Goal: Task Accomplishment & Management: Complete application form

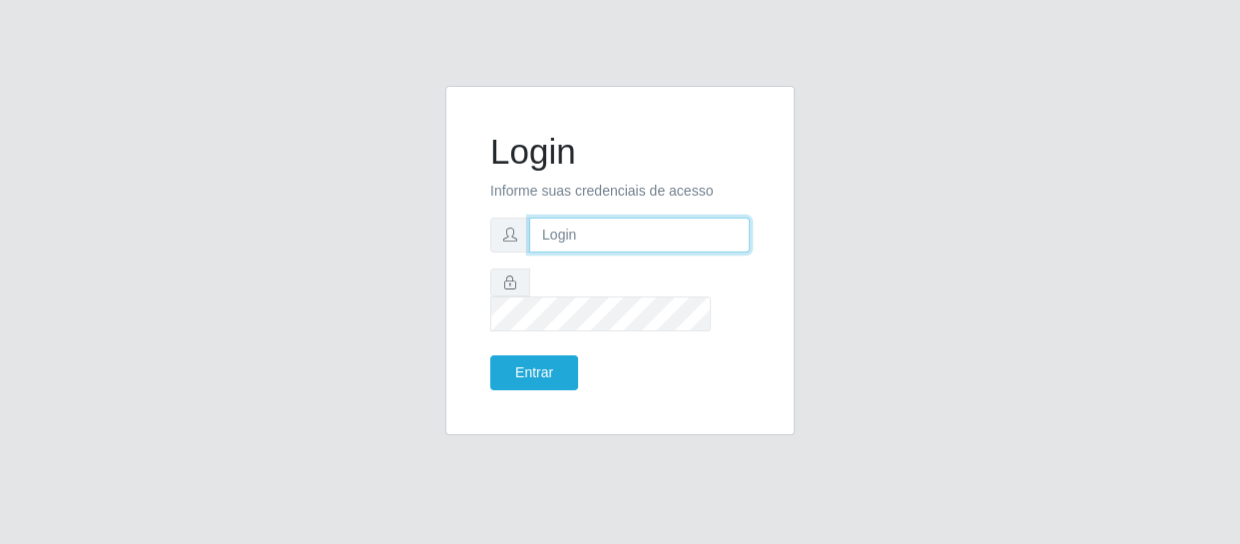
type input "erivan@B11"
click at [545, 389] on div "Login Informe suas credenciais de acesso erivan@B11 Entrar" at bounding box center [619, 260] width 299 height 299
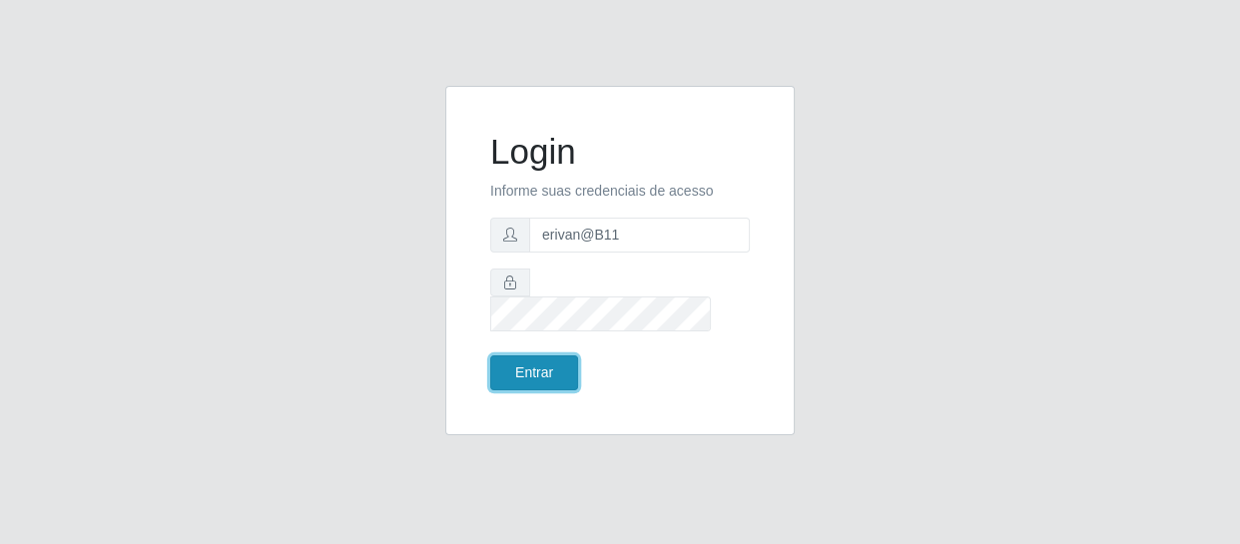
click at [548, 363] on button "Entrar" at bounding box center [534, 372] width 88 height 35
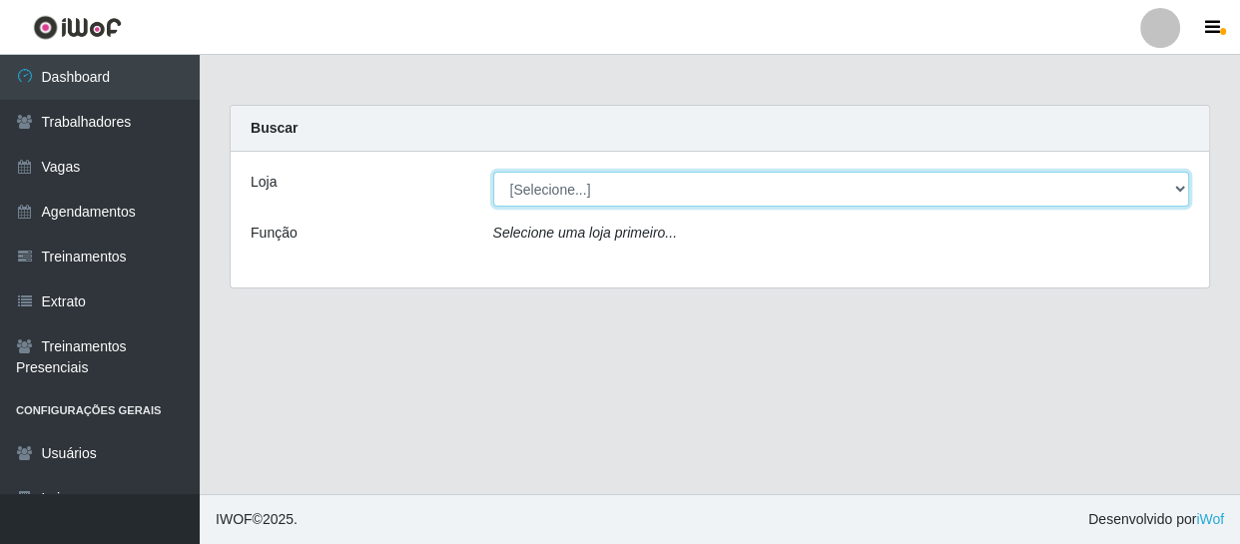
click at [572, 172] on select "[Selecione...] Bemais Supermercados - B11 Manaíra" at bounding box center [841, 189] width 697 height 35
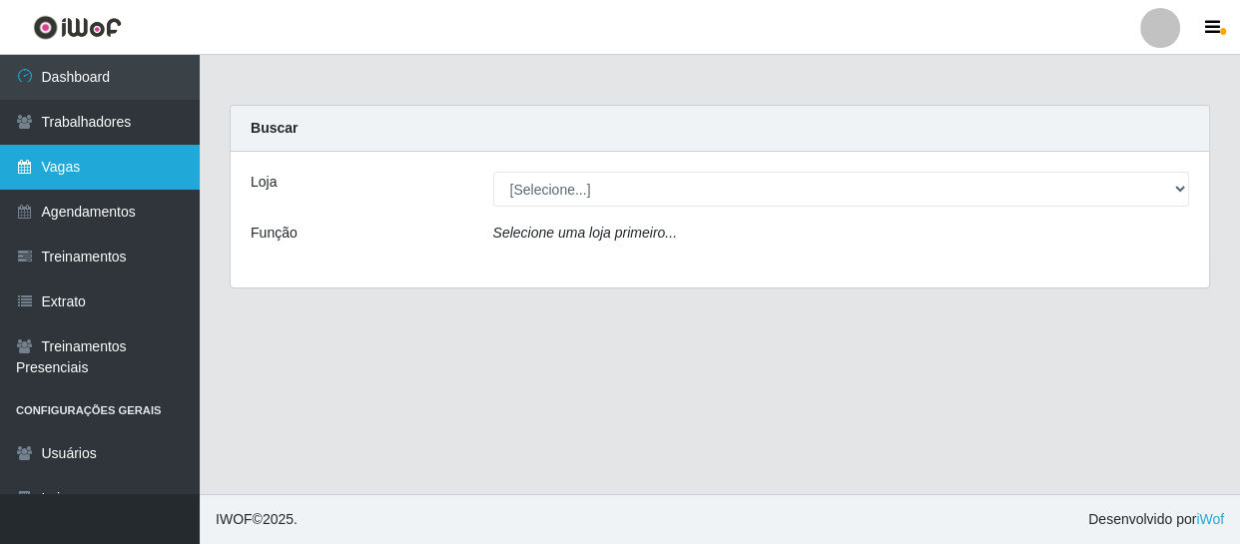
click at [84, 158] on link "Vagas" at bounding box center [100, 167] width 200 height 45
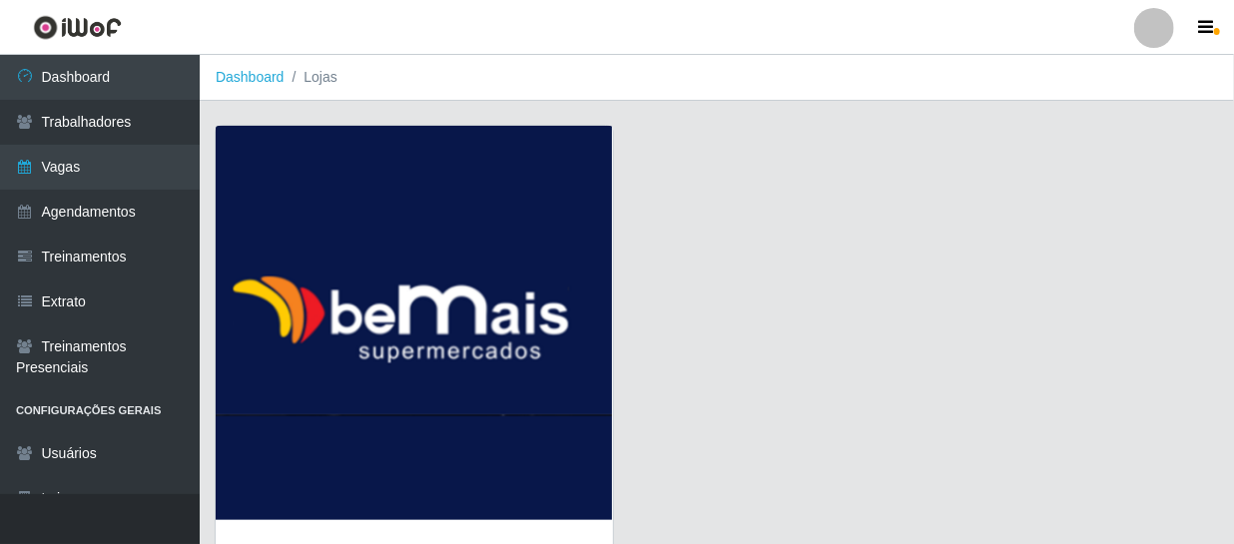
click at [419, 339] on img at bounding box center [414, 323] width 397 height 394
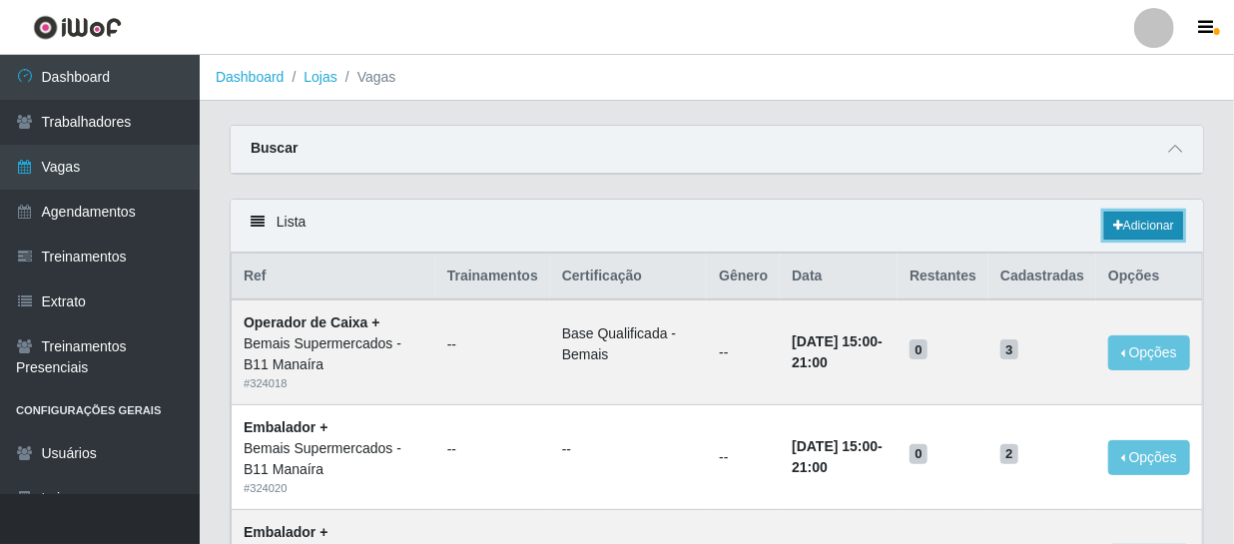
click at [1125, 229] on link "Adicionar" at bounding box center [1143, 226] width 79 height 28
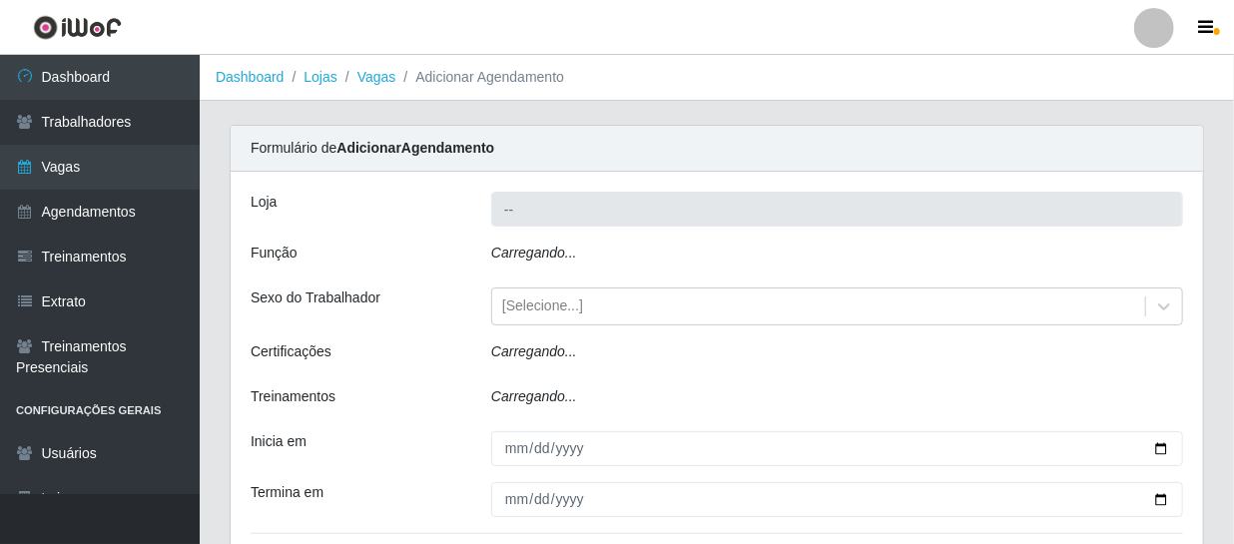
type input "Bemais Supermercados - B11 Manaíra"
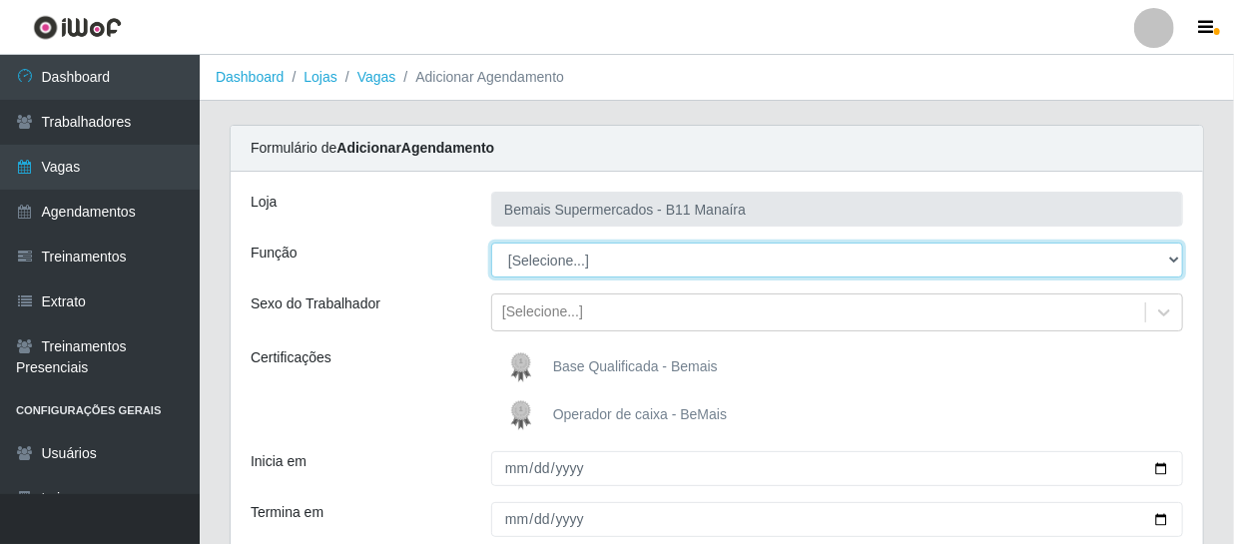
click at [603, 249] on select "[Selecione...] ASG ASG + ASG ++ Auxiliar de Estacionamento Auxiliar de Estacion…" at bounding box center [837, 260] width 692 height 35
select select "72"
click at [491, 243] on select "[Selecione...] ASG ASG + ASG ++ Auxiliar de Estacionamento Auxiliar de Estacion…" at bounding box center [837, 260] width 692 height 35
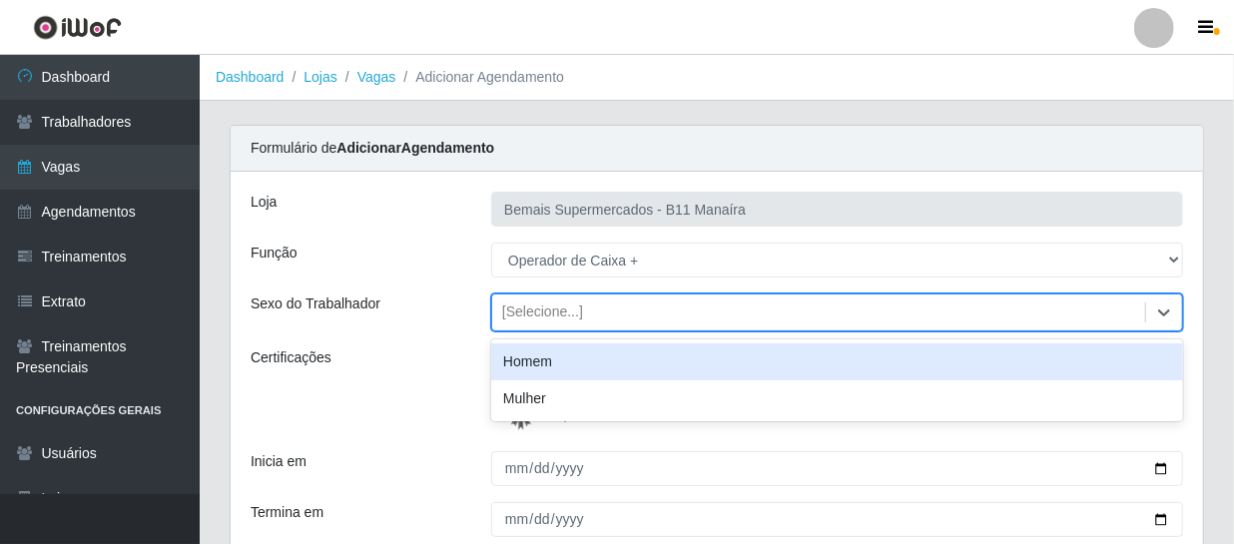
click at [553, 309] on div "[Selecione...]" at bounding box center [542, 312] width 81 height 21
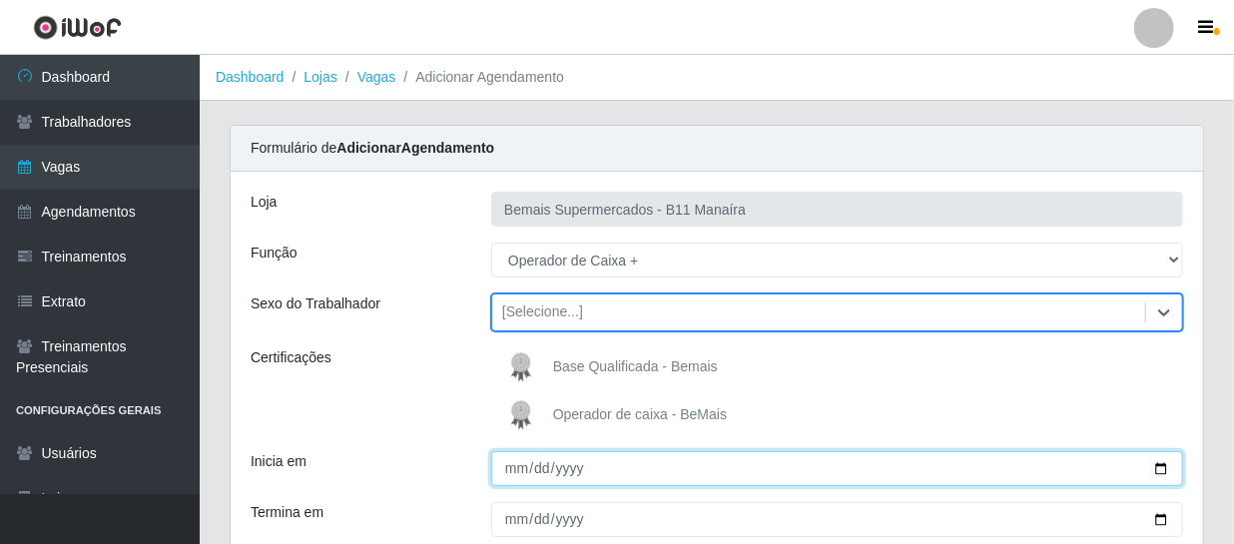
click at [512, 471] on input "Inicia em" at bounding box center [837, 468] width 692 height 35
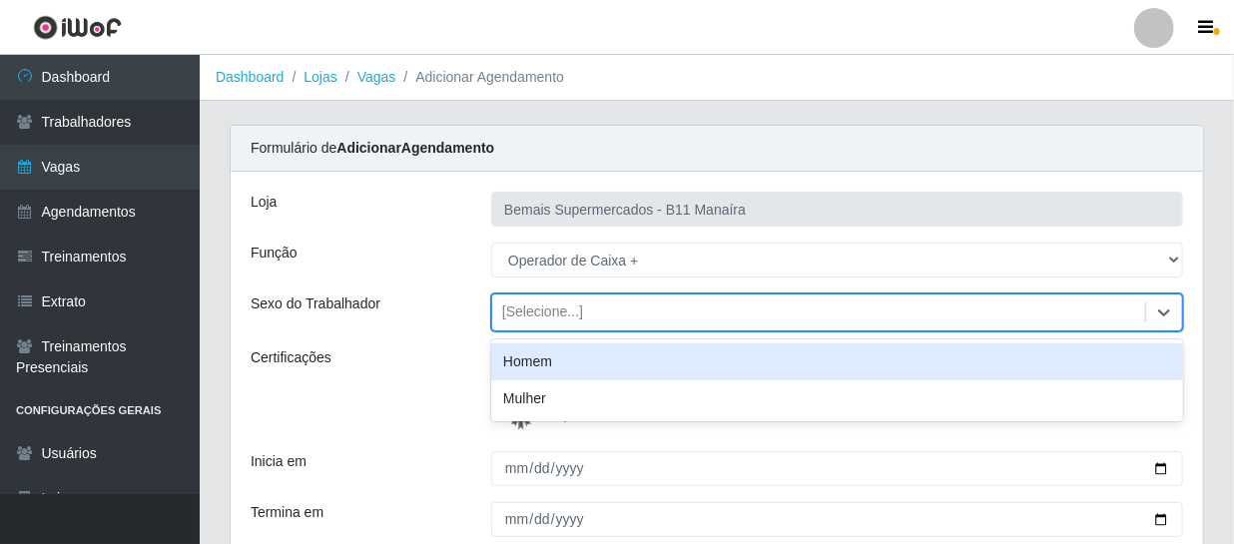
click at [600, 328] on div "[Selecione...]" at bounding box center [818, 312] width 653 height 33
click at [438, 364] on div "Certificações" at bounding box center [356, 391] width 241 height 88
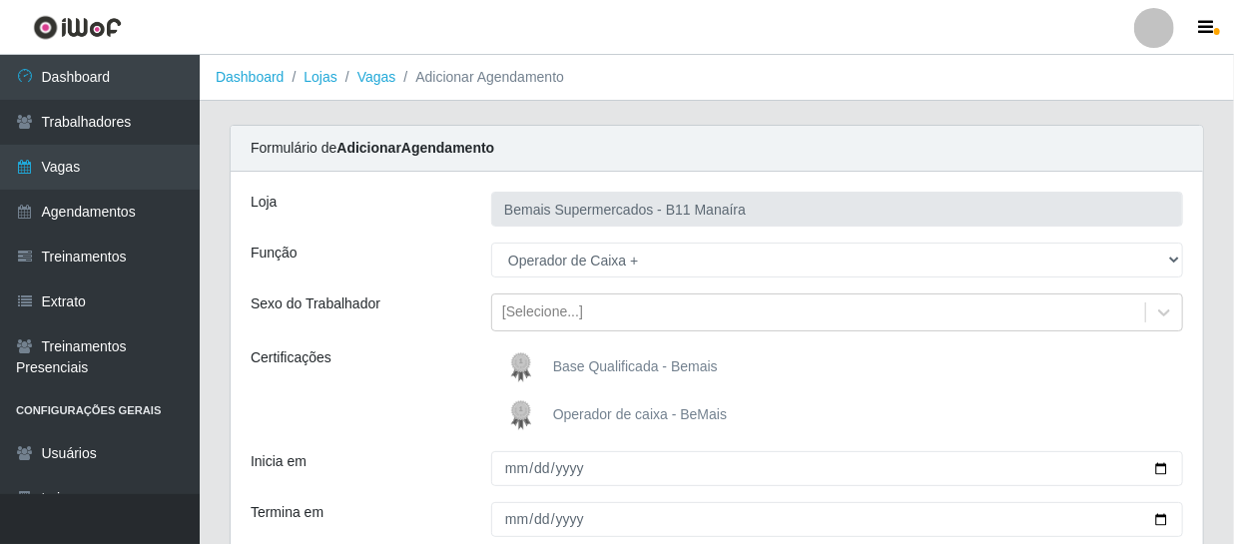
click at [544, 368] on img at bounding box center [525, 367] width 48 height 40
click at [0, 0] on input "Base Qualificada - Bemais" at bounding box center [0, 0] width 0 height 0
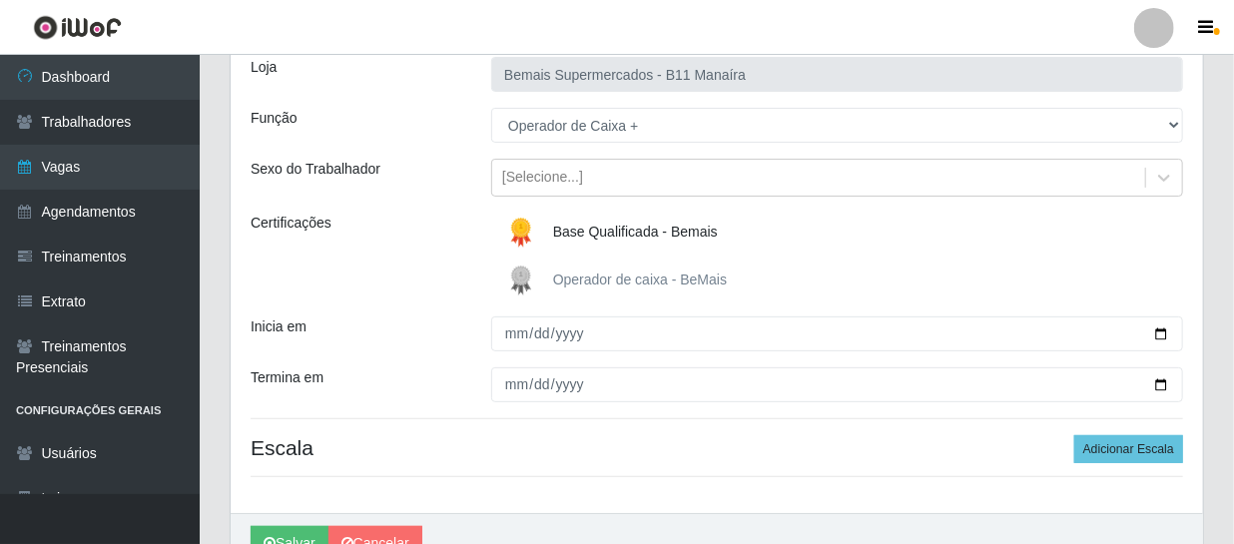
scroll to position [239, 0]
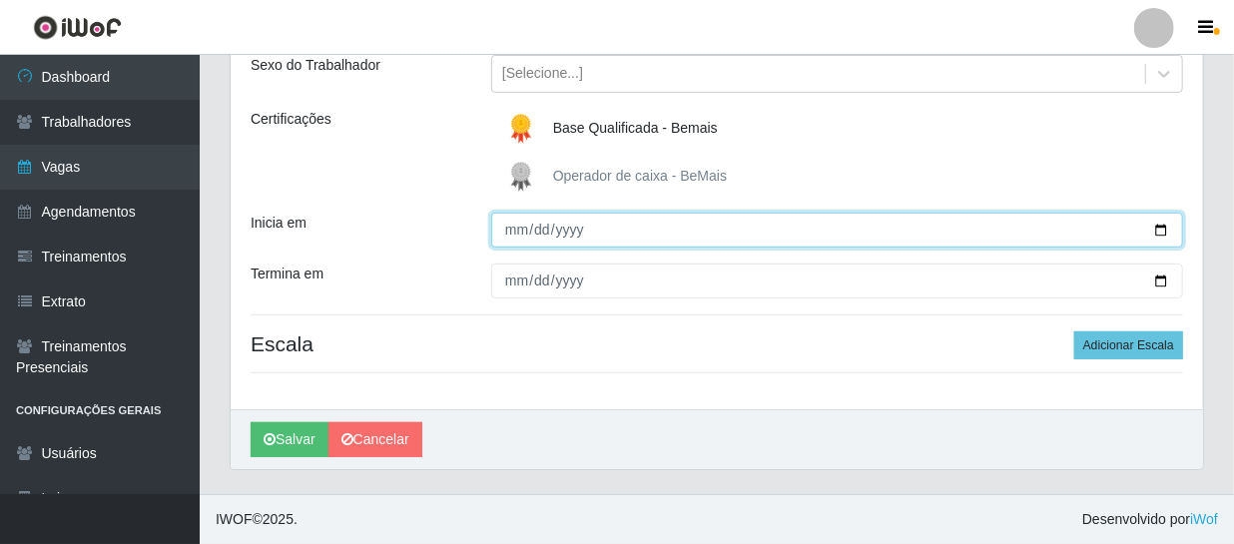
click at [518, 233] on input "Inicia em" at bounding box center [837, 230] width 692 height 35
type input "[DATE]"
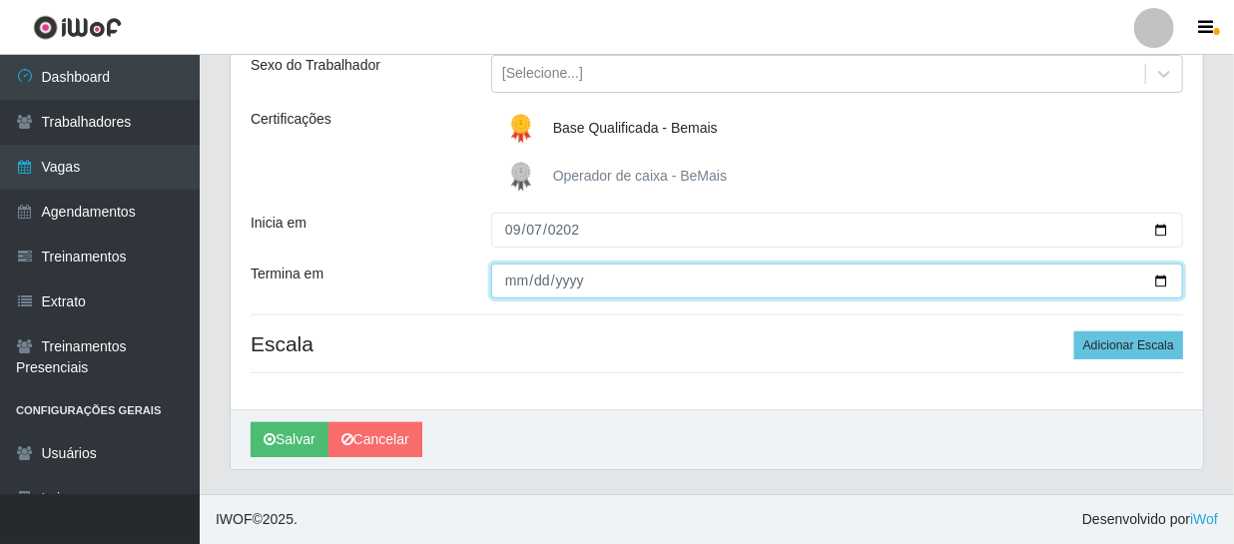
click at [520, 270] on input "Termina em" at bounding box center [837, 281] width 692 height 35
type input "[DATE]"
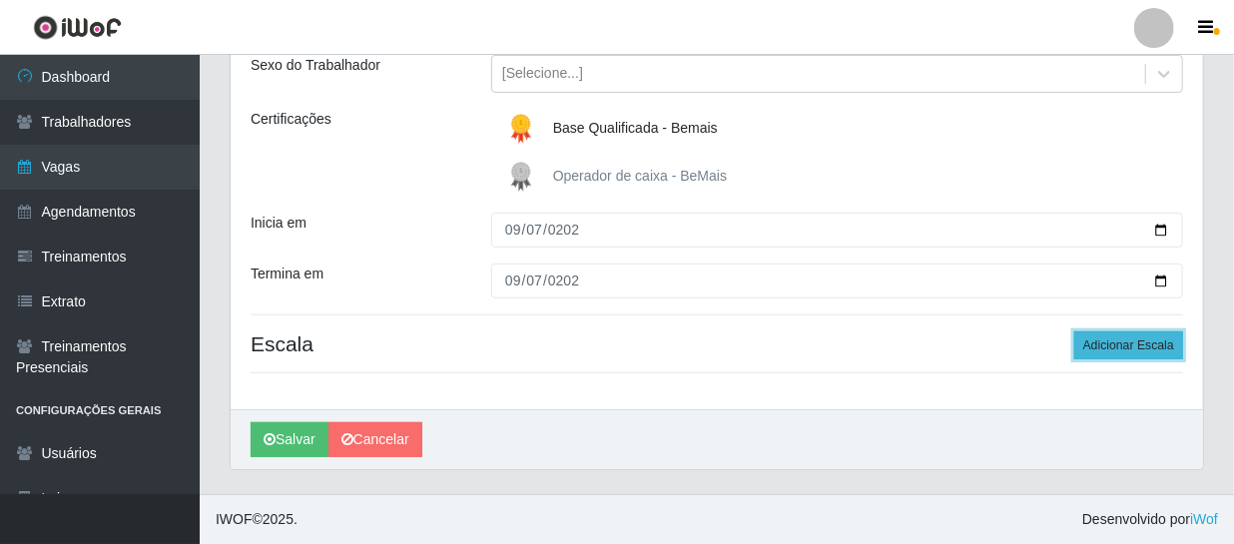
click at [1135, 349] on button "Adicionar Escala" at bounding box center [1128, 345] width 109 height 28
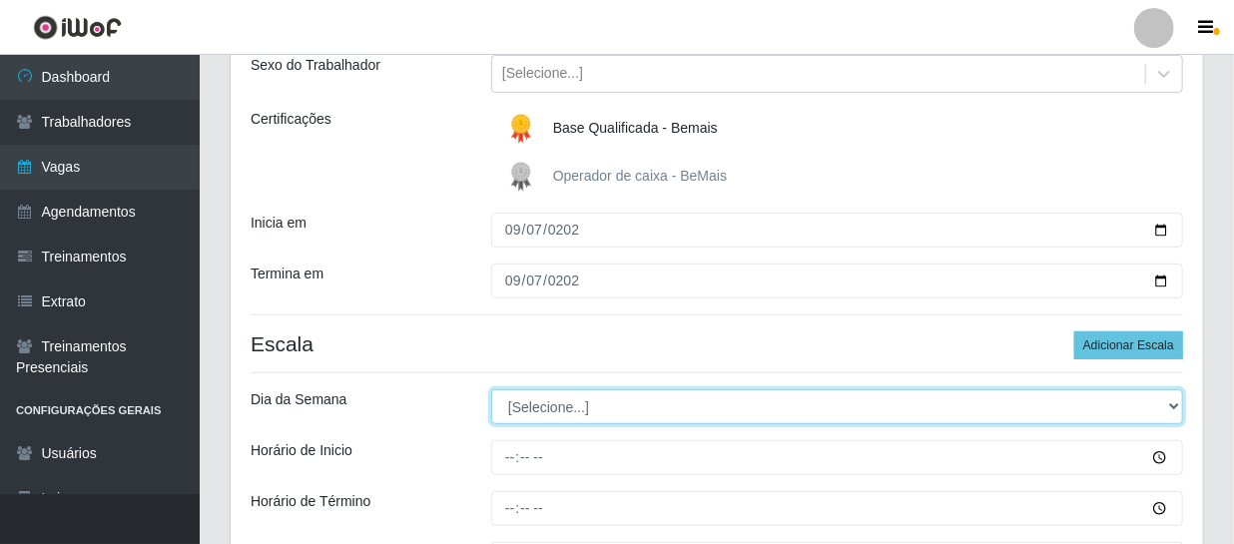
click at [551, 416] on select "[Selecione...] Segunda Terça Quarta Quinta Sexta Sábado Domingo" at bounding box center [837, 406] width 692 height 35
select select "0"
click at [491, 389] on select "[Selecione...] Segunda Terça Quarta Quinta Sexta Sábado Domingo" at bounding box center [837, 406] width 692 height 35
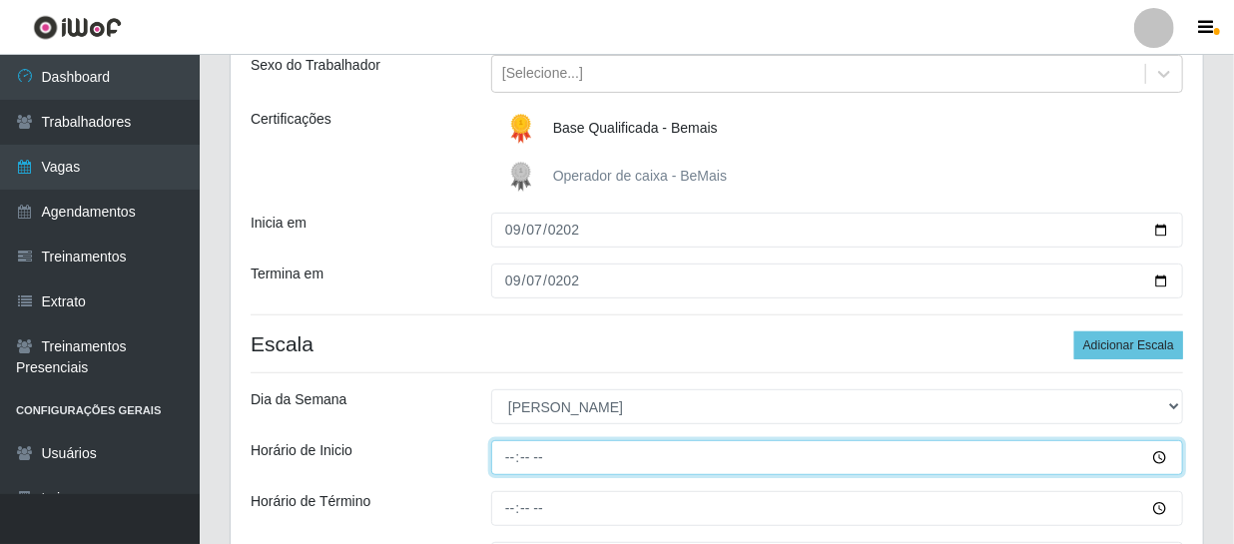
click at [519, 447] on input "Horário de Inicio" at bounding box center [837, 457] width 692 height 35
click at [515, 454] on input "Horário de Inicio" at bounding box center [837, 457] width 692 height 35
click at [515, 454] on input "09:08" at bounding box center [837, 457] width 692 height 35
type input "08:00"
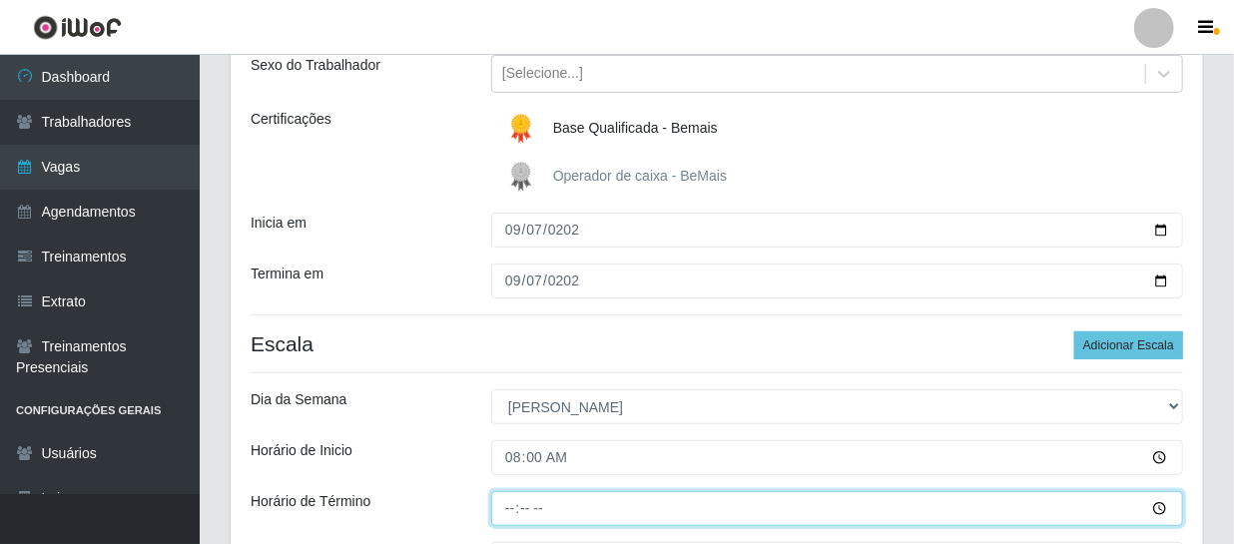
click at [506, 512] on input "Horário de Término" at bounding box center [837, 508] width 692 height 35
type input "14:00"
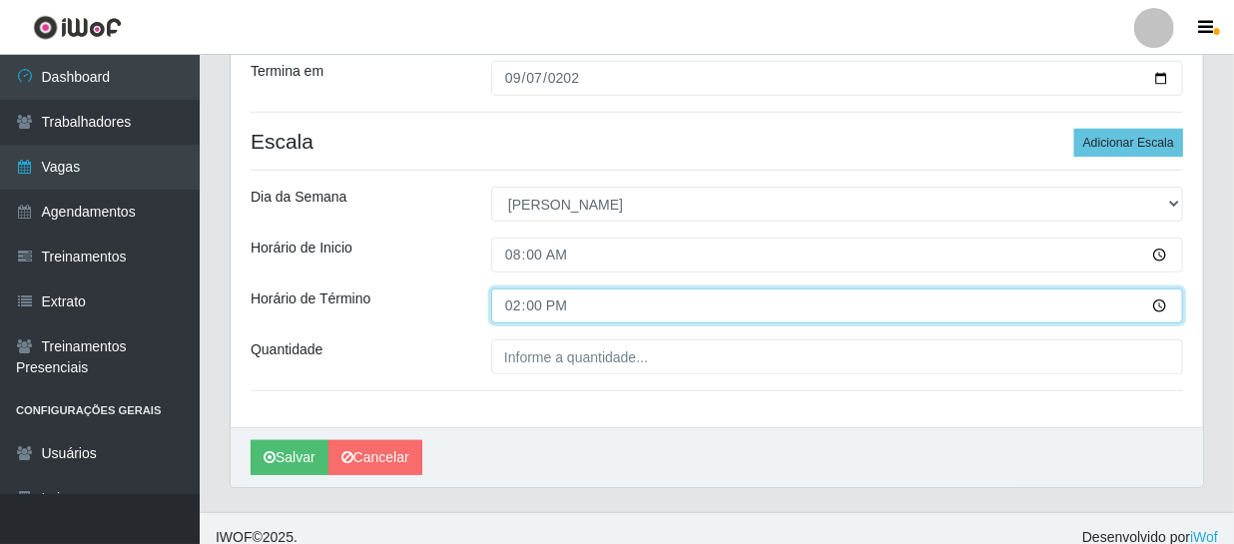
scroll to position [459, 0]
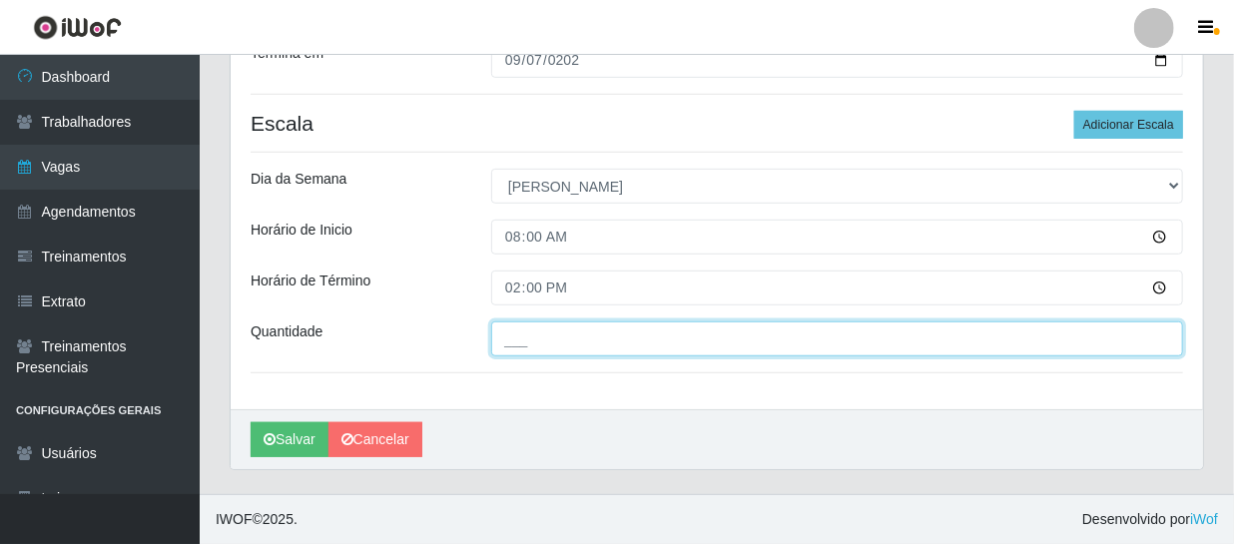
click at [547, 337] on input "___" at bounding box center [837, 338] width 692 height 35
type input "1__"
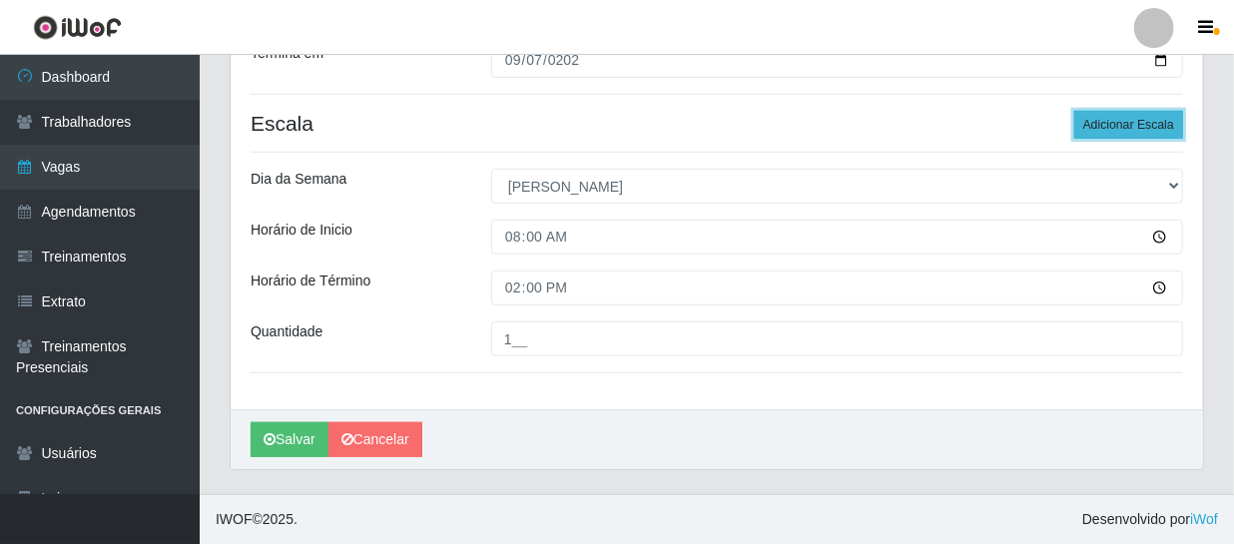
click at [1128, 120] on button "Adicionar Escala" at bounding box center [1128, 125] width 109 height 28
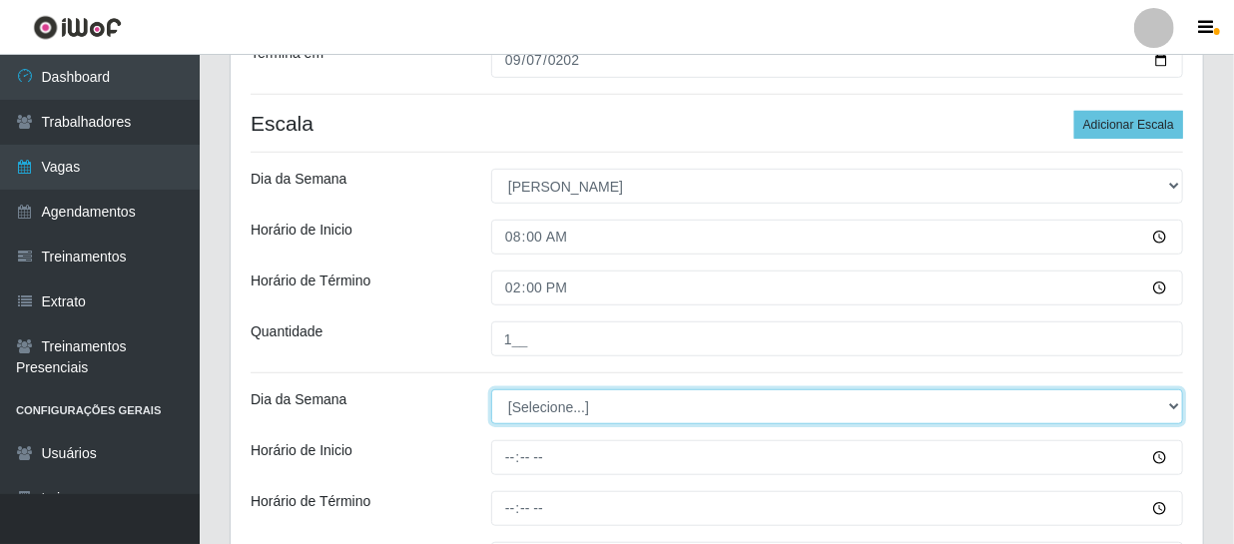
click at [538, 399] on select "[Selecione...] Segunda Terça Quarta Quinta Sexta Sábado Domingo" at bounding box center [837, 406] width 692 height 35
select select "0"
click at [491, 389] on select "[Selecione...] Segunda Terça Quarta Quinta Sexta Sábado Domingo" at bounding box center [837, 406] width 692 height 35
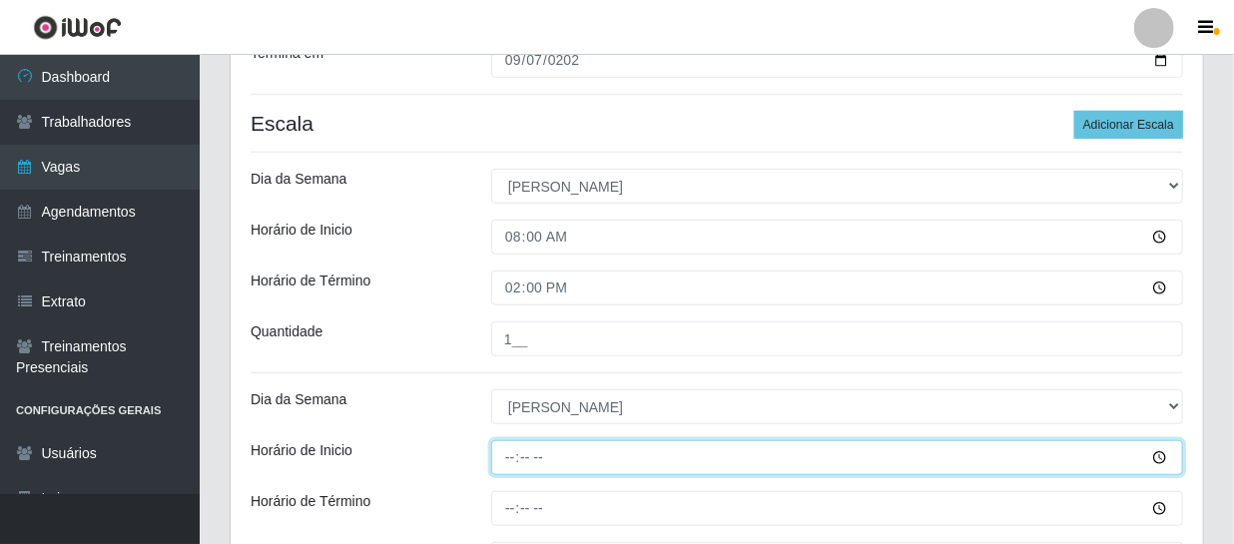
click at [500, 460] on input "Horário de Inicio" at bounding box center [837, 457] width 692 height 35
type input "09:00"
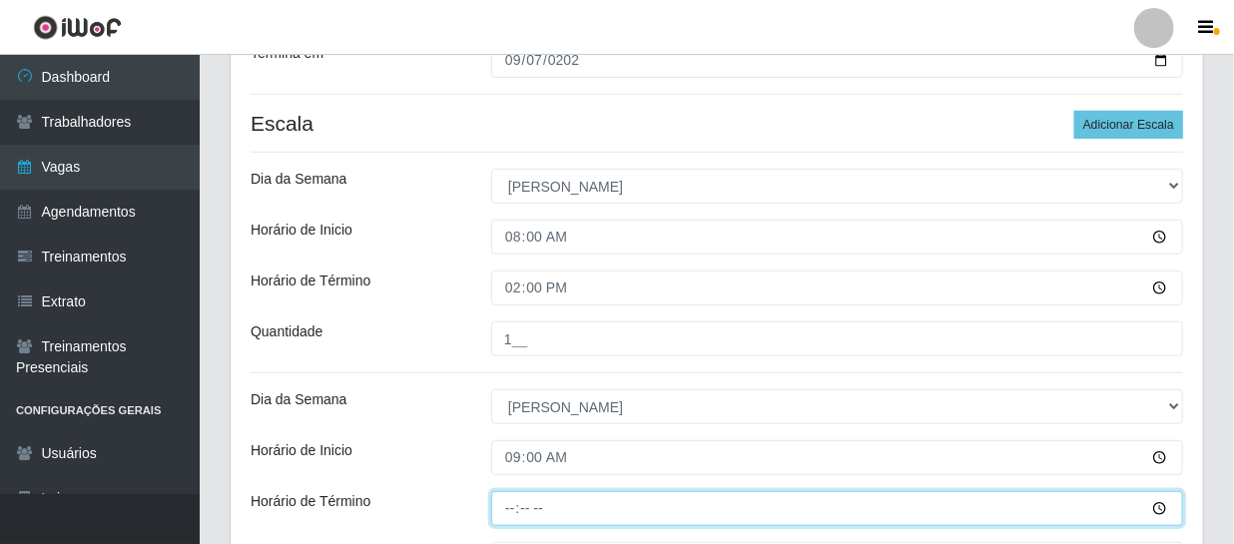
click at [507, 501] on input "Horário de Término" at bounding box center [837, 508] width 692 height 35
type input "15:00"
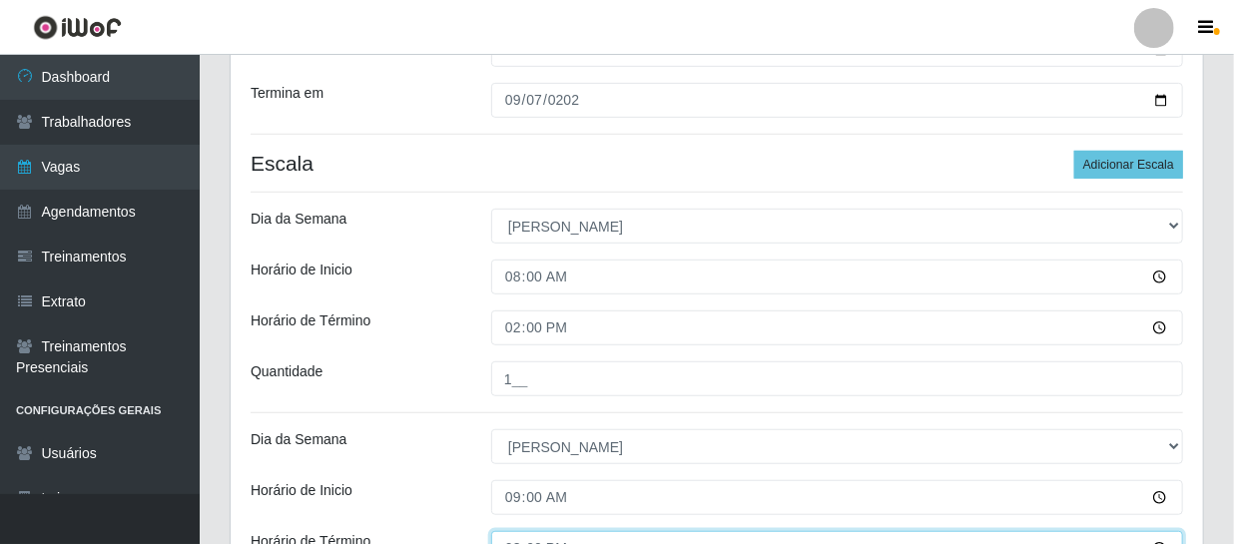
scroll to position [549, 0]
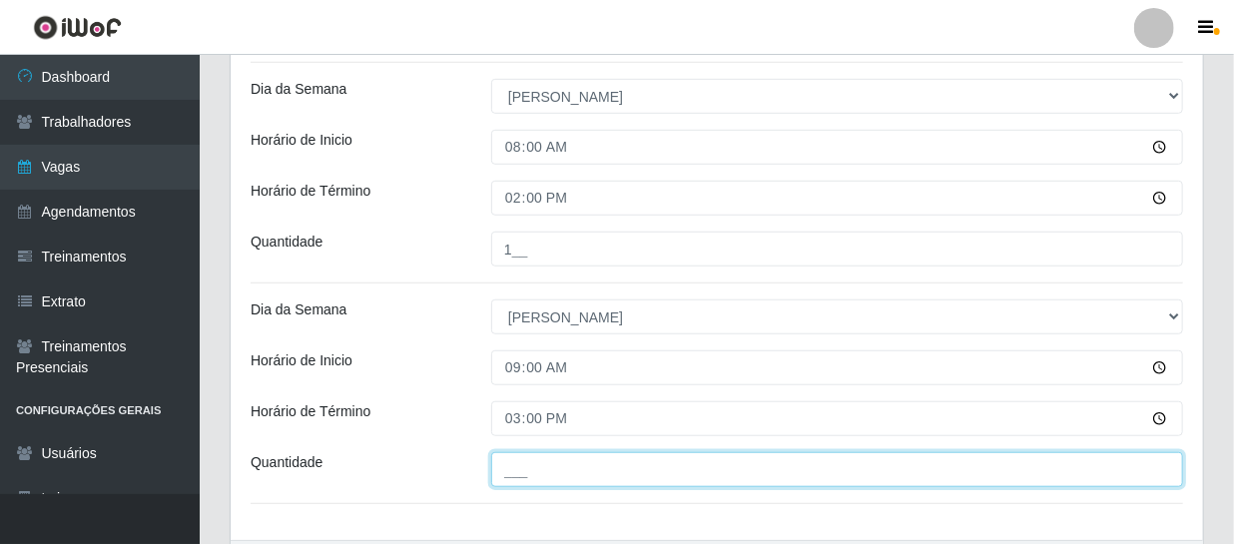
click at [537, 467] on input "___" at bounding box center [837, 469] width 692 height 35
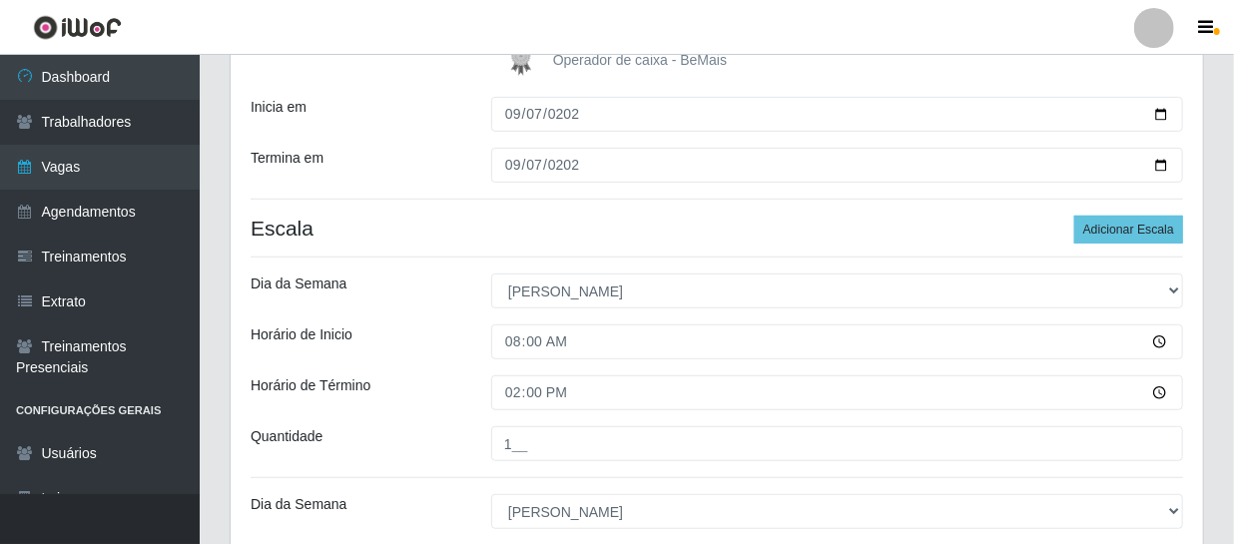
scroll to position [187, 0]
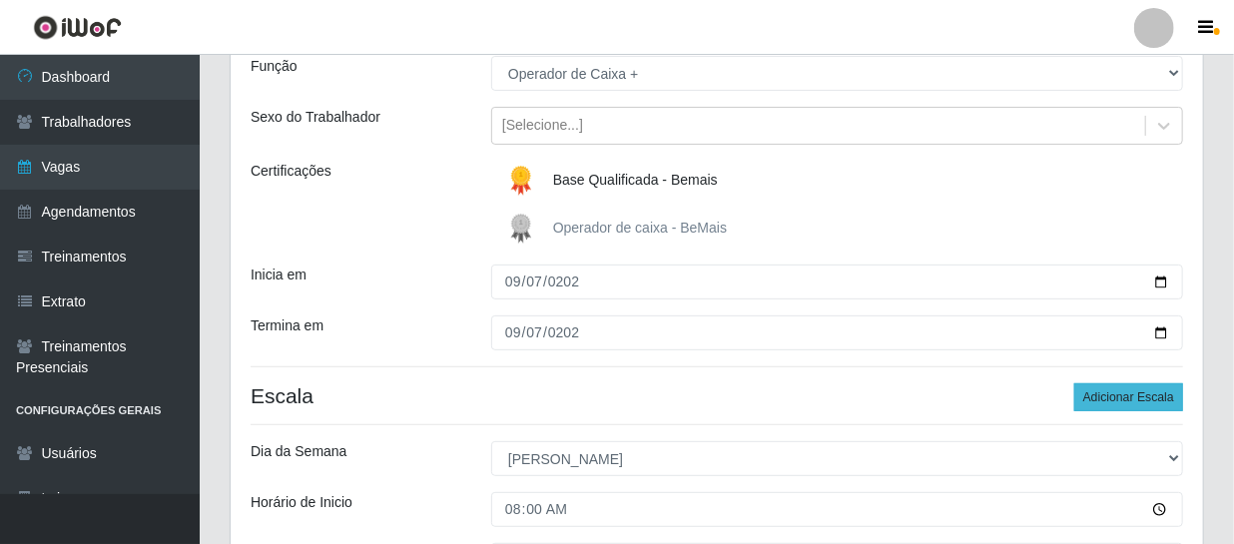
type input "2__"
click at [1124, 393] on button "Adicionar Escala" at bounding box center [1128, 397] width 109 height 28
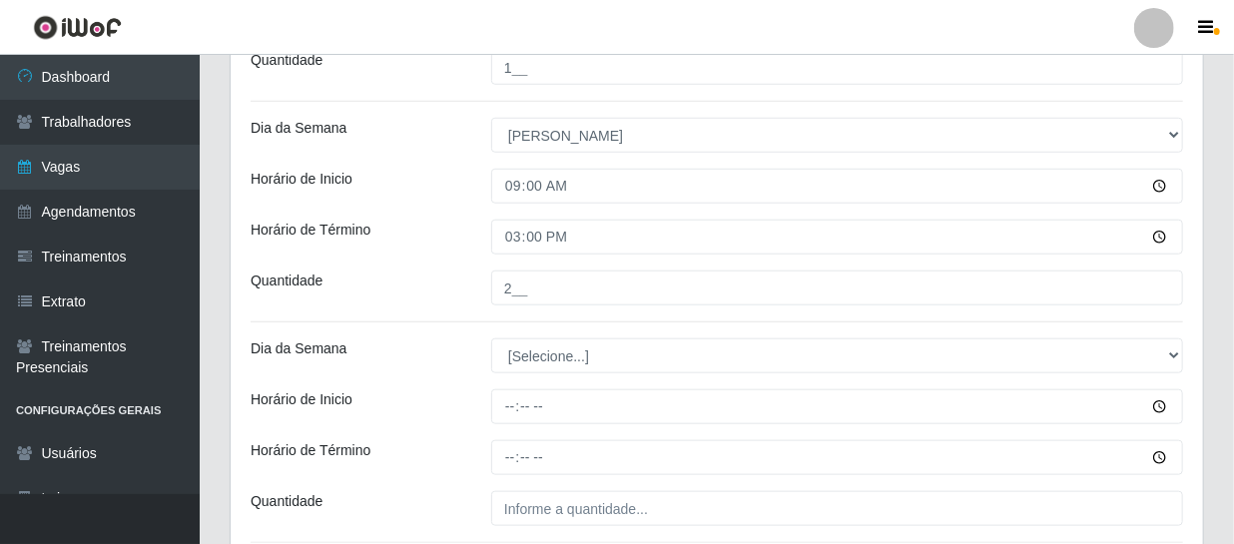
scroll to position [898, 0]
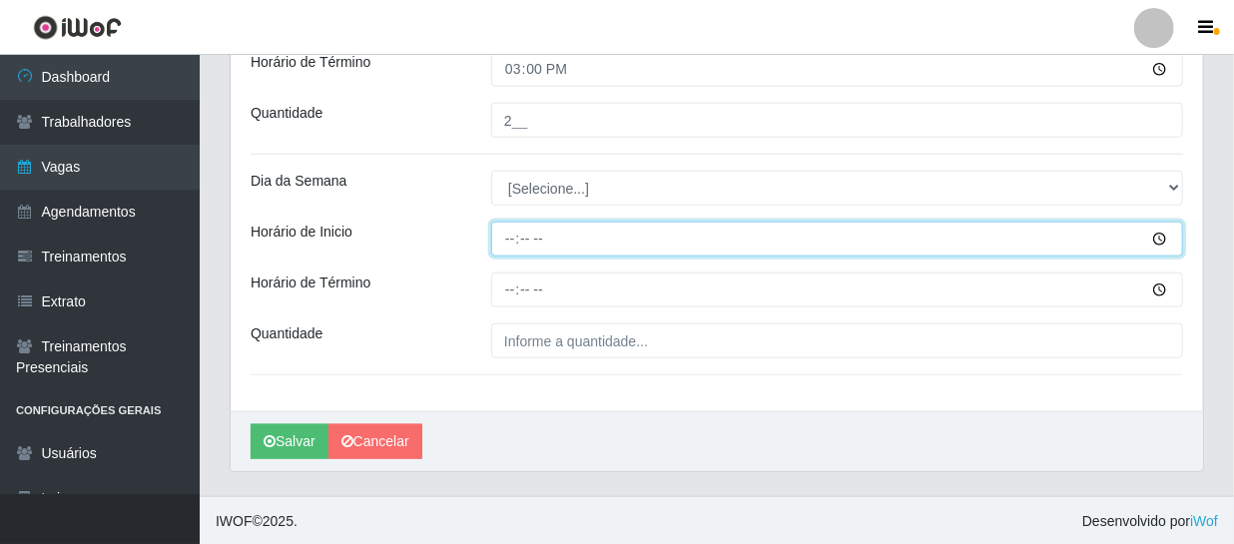
click at [510, 245] on input "Horário de Inicio" at bounding box center [837, 239] width 692 height 35
type input "14:00"
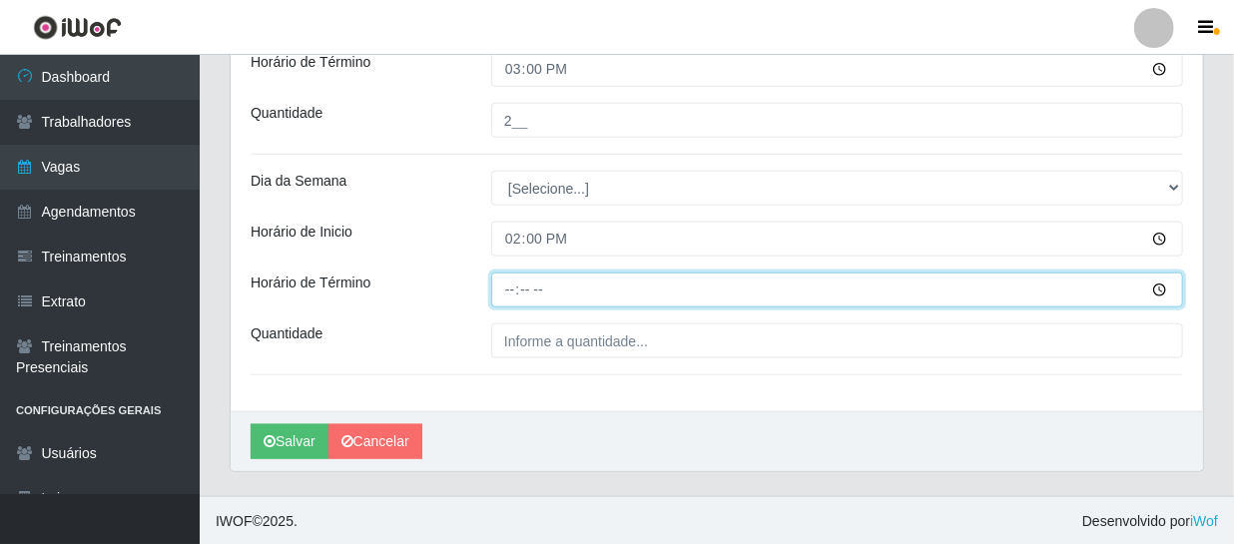
click at [506, 279] on input "Horário de Término" at bounding box center [837, 289] width 692 height 35
type input "20:00"
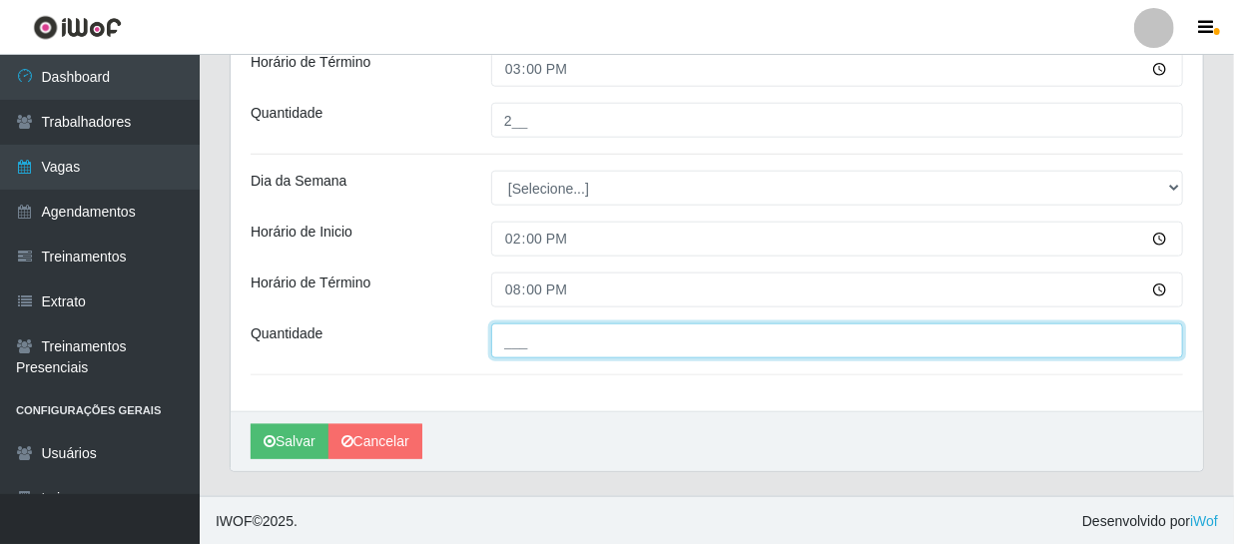
click at [511, 339] on input "___" at bounding box center [837, 340] width 692 height 35
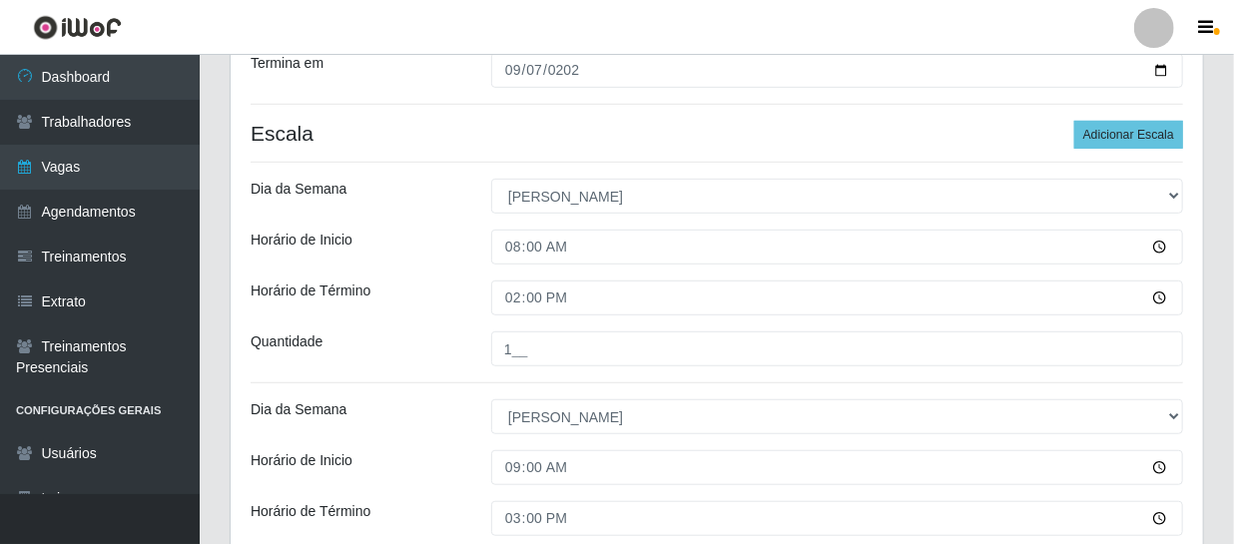
scroll to position [445, 0]
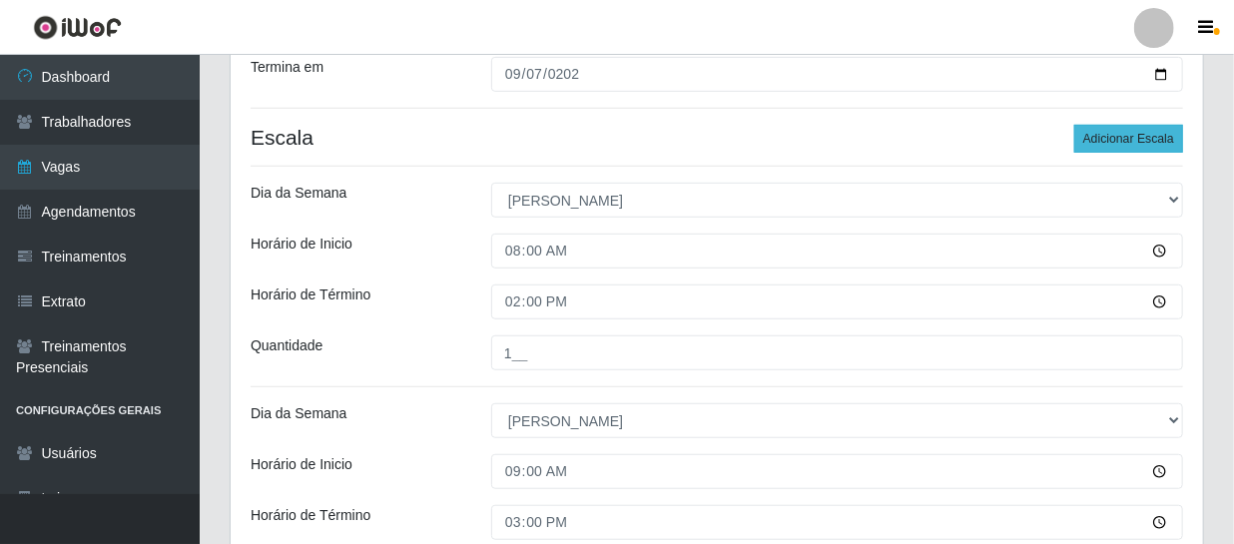
type input "1__"
click at [1155, 134] on button "Adicionar Escala" at bounding box center [1128, 139] width 109 height 28
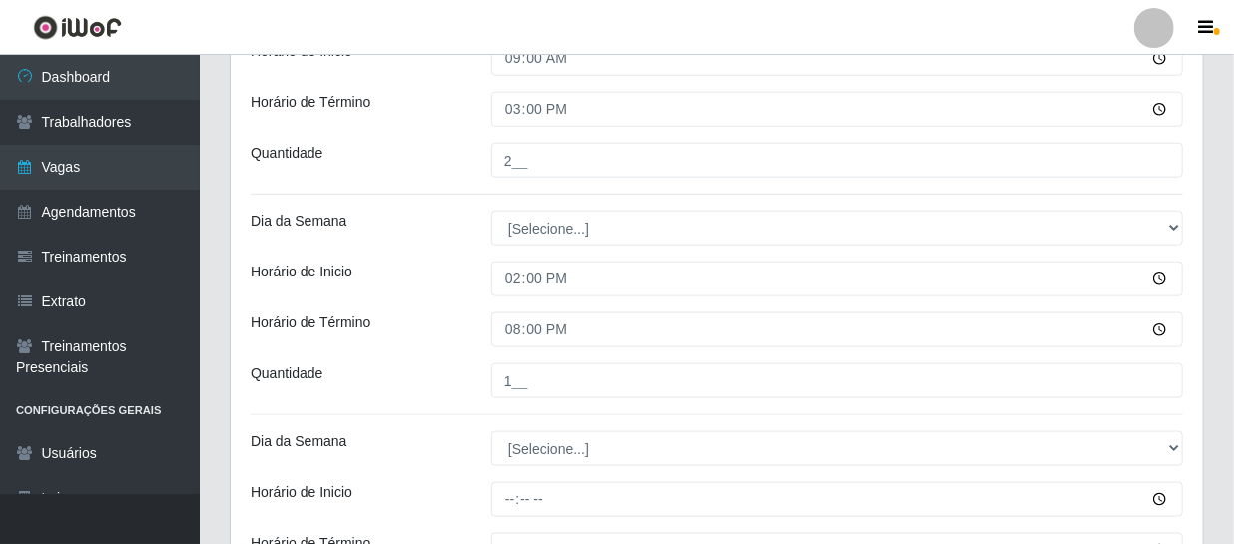
scroll to position [898, 0]
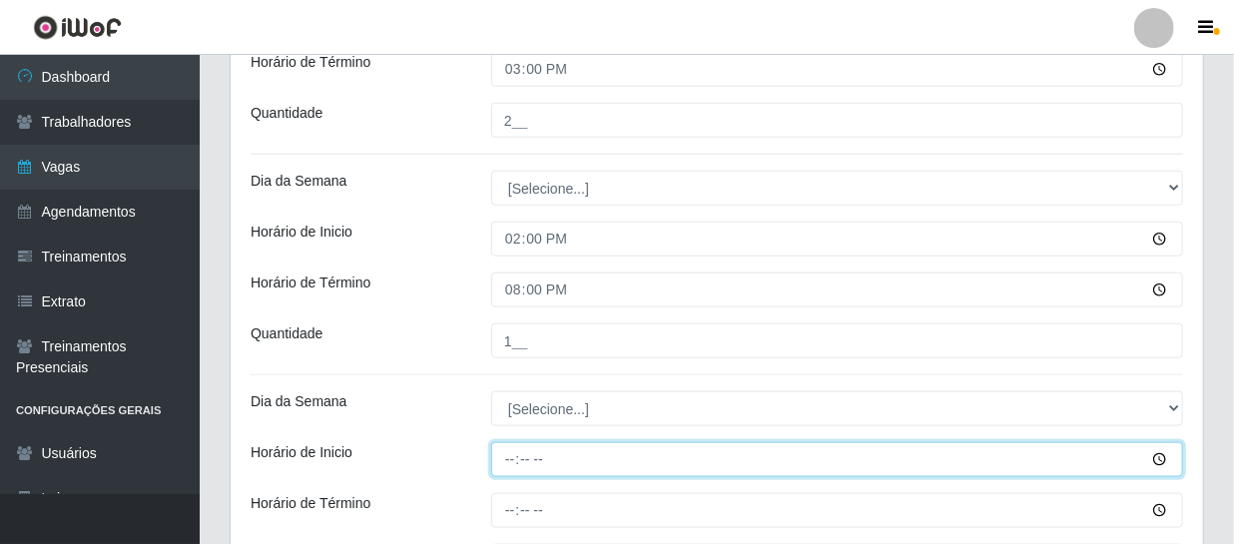
click at [511, 456] on input "Horário de Inicio" at bounding box center [837, 459] width 692 height 35
type input "15:00"
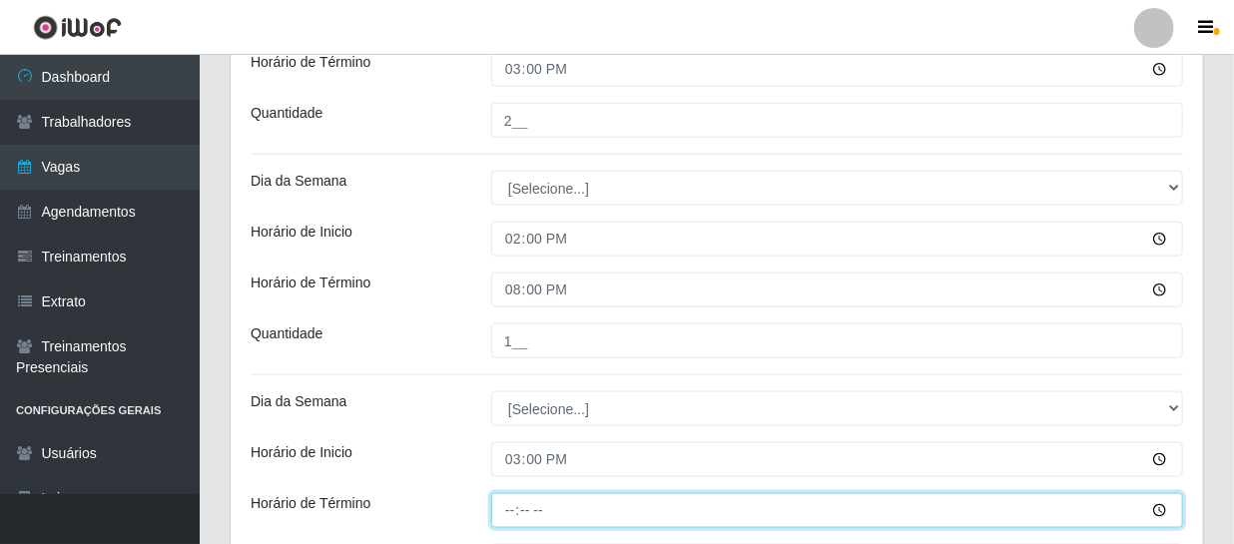
click at [507, 502] on input "Horário de Término" at bounding box center [837, 510] width 692 height 35
type input "21:00"
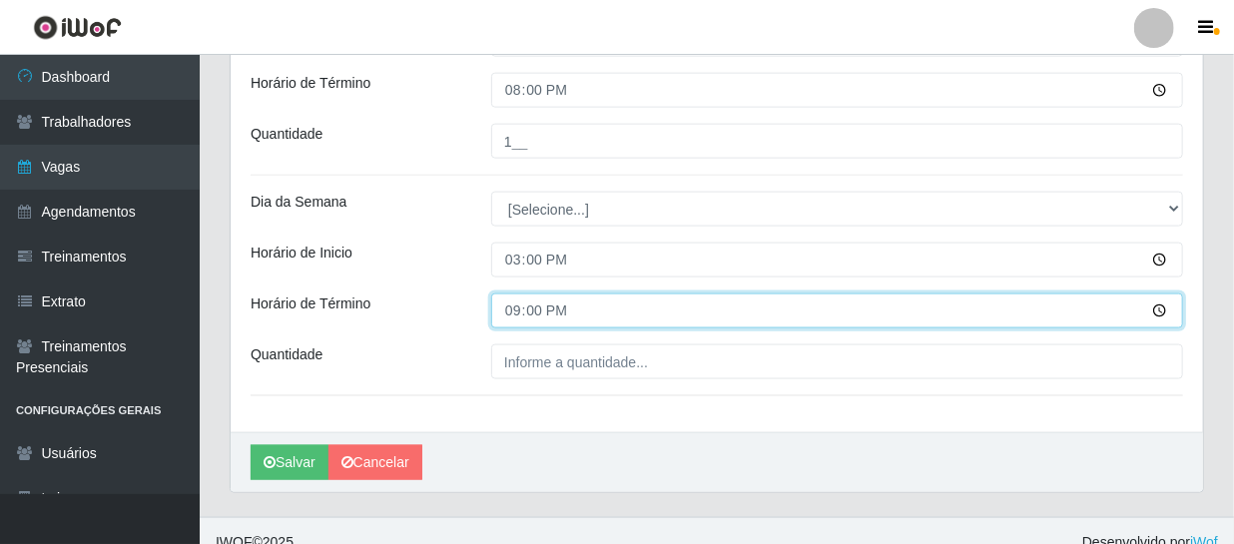
scroll to position [1119, 0]
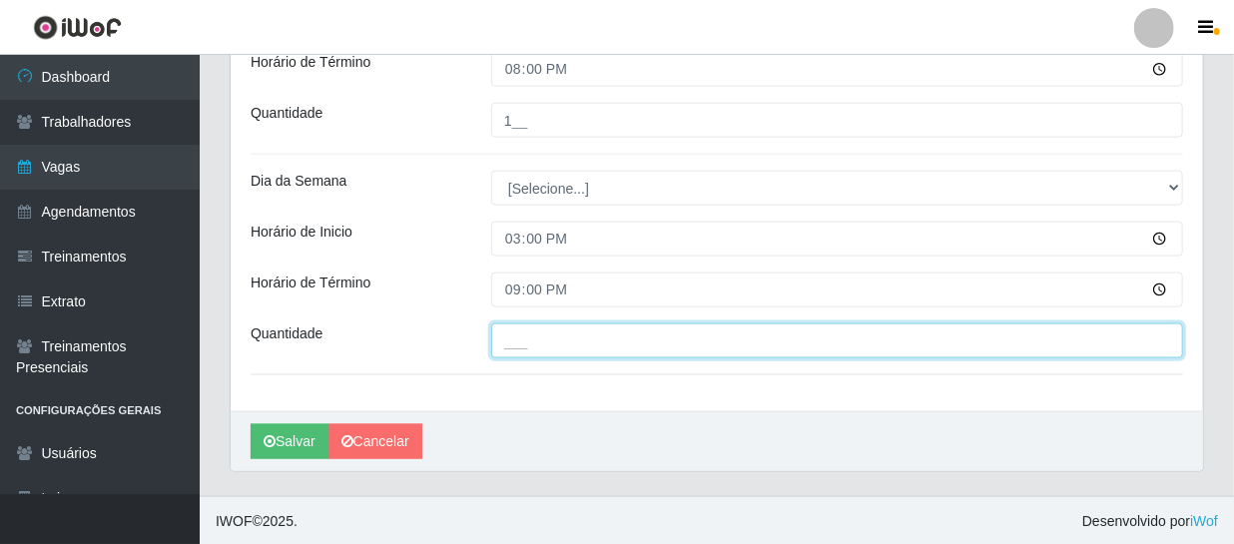
click at [539, 329] on input "___" at bounding box center [837, 340] width 692 height 35
type input "2__"
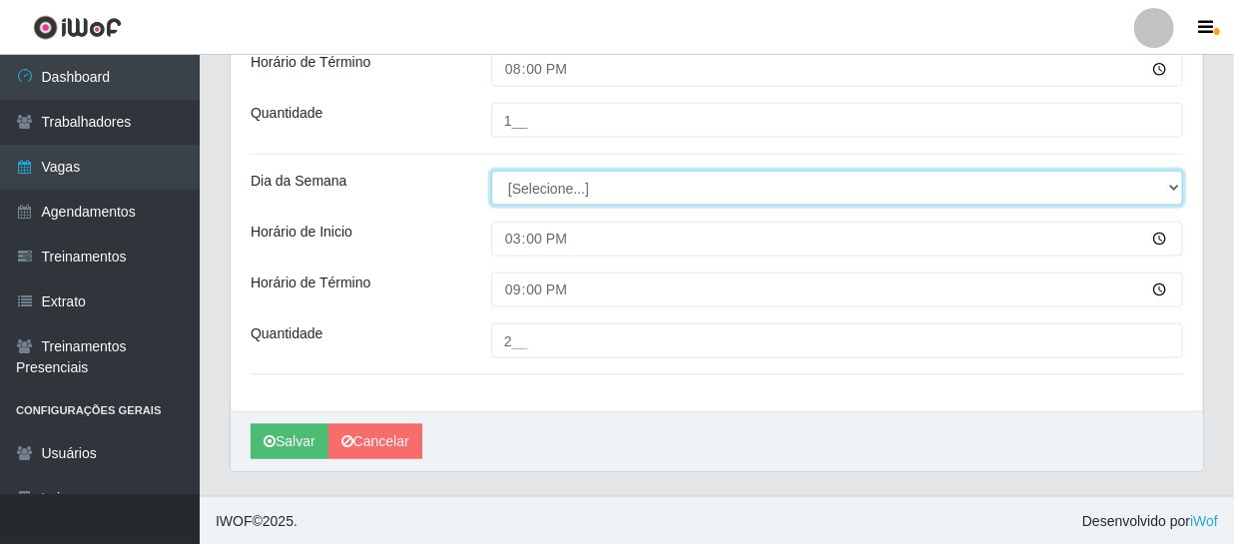
click at [574, 187] on select "[Selecione...] Segunda Terça Quarta Quinta Sexta Sábado Domingo" at bounding box center [837, 188] width 692 height 35
select select "0"
click at [491, 171] on select "[Selecione...] Segunda Terça Quarta Quinta Sexta Sábado Domingo" at bounding box center [837, 188] width 692 height 35
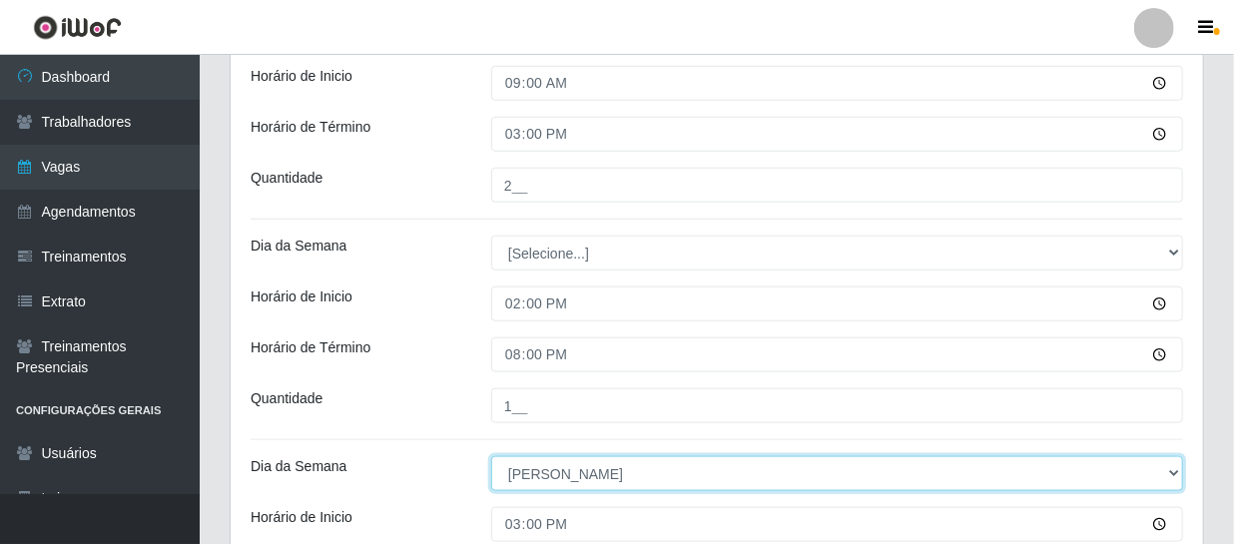
scroll to position [938, 0]
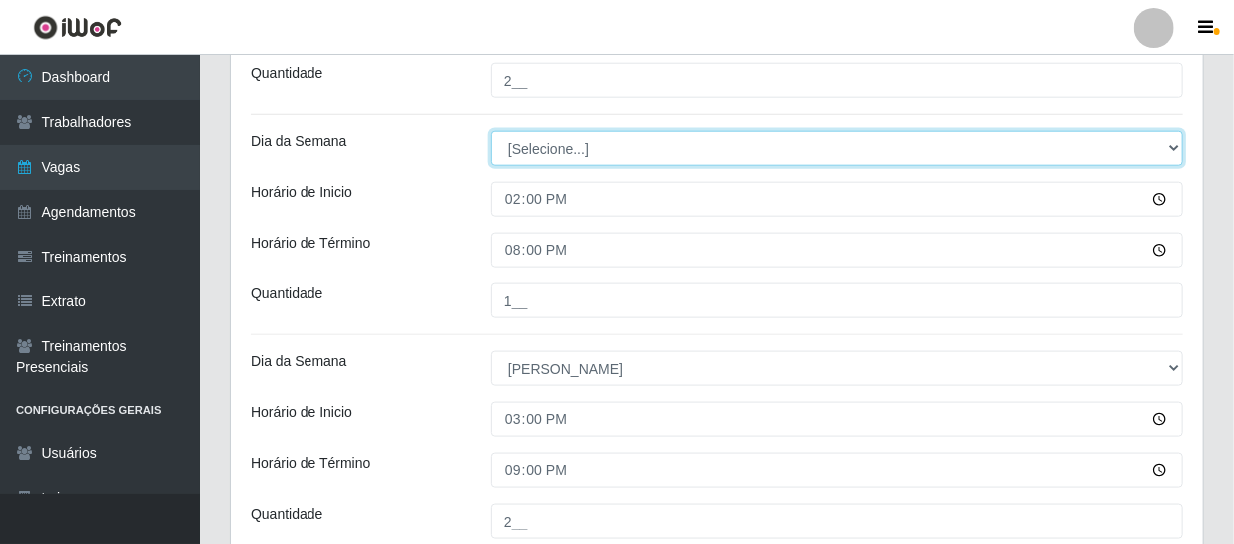
click at [578, 147] on select "[Selecione...] Segunda Terça Quarta Quinta Sexta Sábado Domingo" at bounding box center [837, 148] width 692 height 35
select select "0"
click at [491, 131] on select "[Selecione...] Segunda Terça Quarta Quinta Sexta Sábado Domingo" at bounding box center [837, 148] width 692 height 35
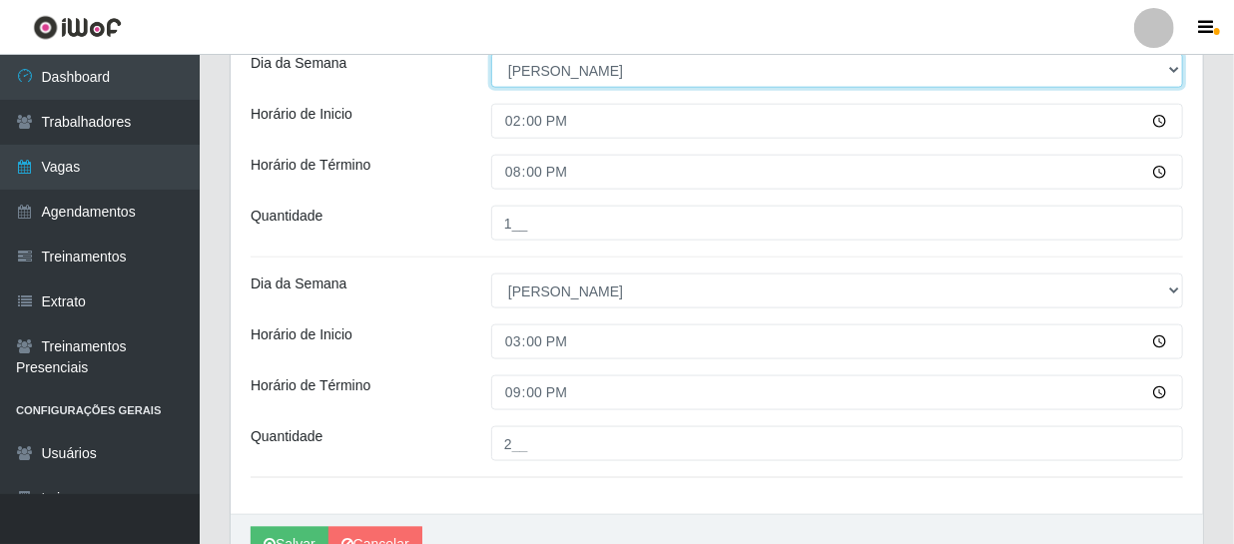
scroll to position [1028, 0]
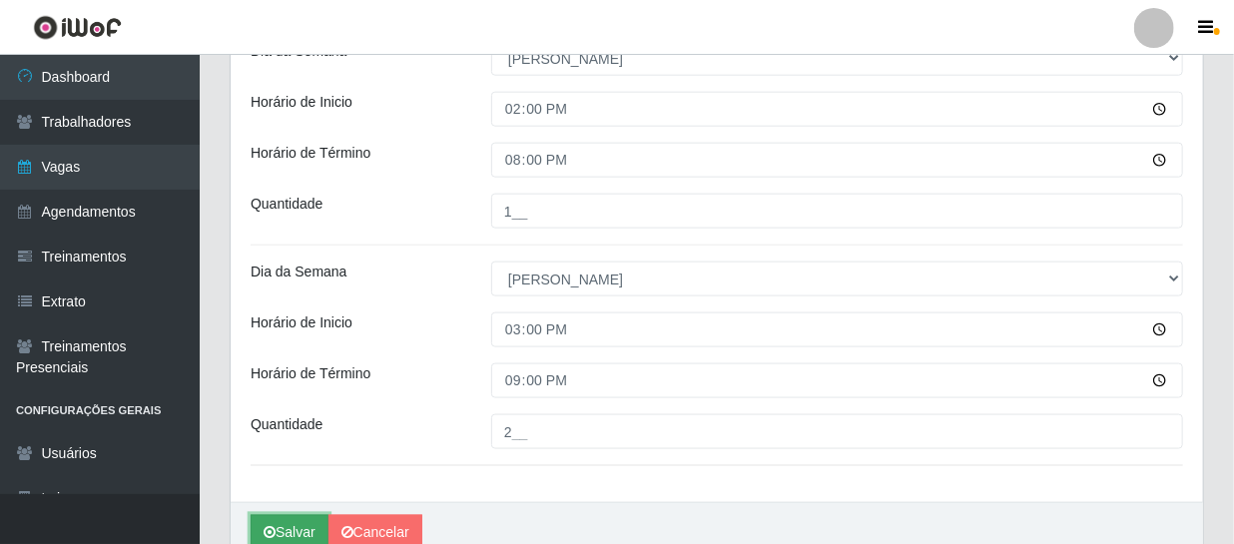
click at [317, 521] on button "Salvar" at bounding box center [290, 532] width 78 height 35
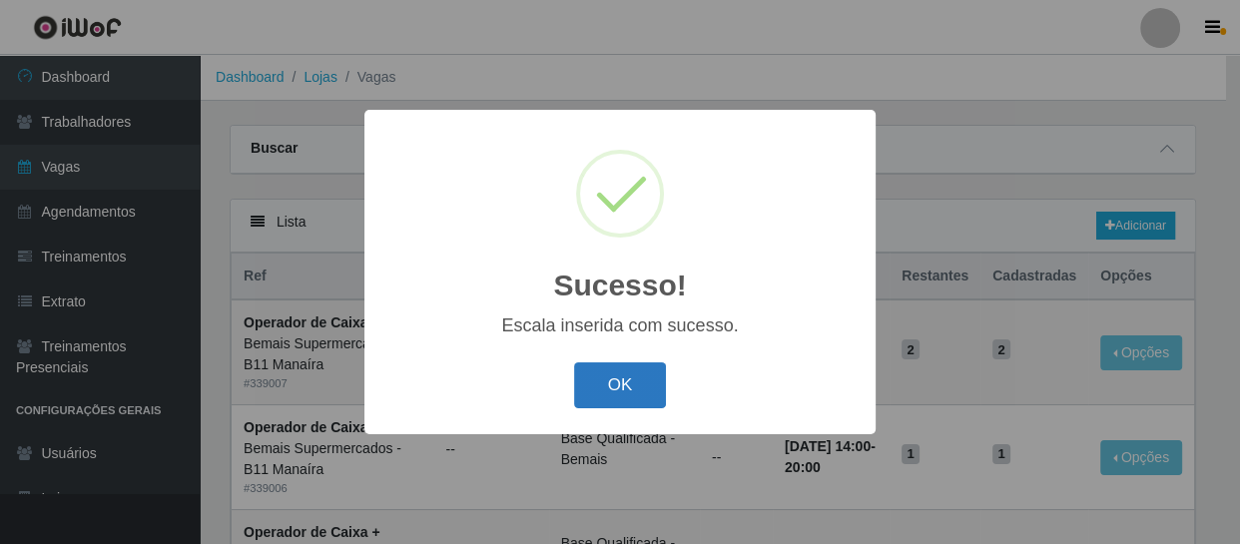
click at [619, 400] on button "OK" at bounding box center [620, 385] width 93 height 47
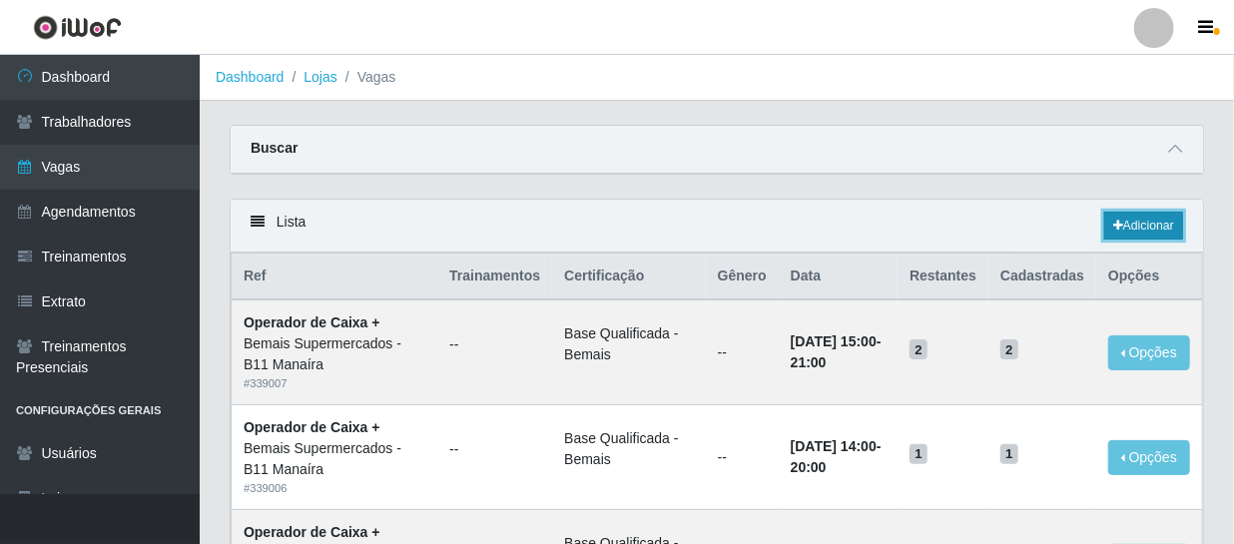
click at [1145, 229] on link "Adicionar" at bounding box center [1143, 226] width 79 height 28
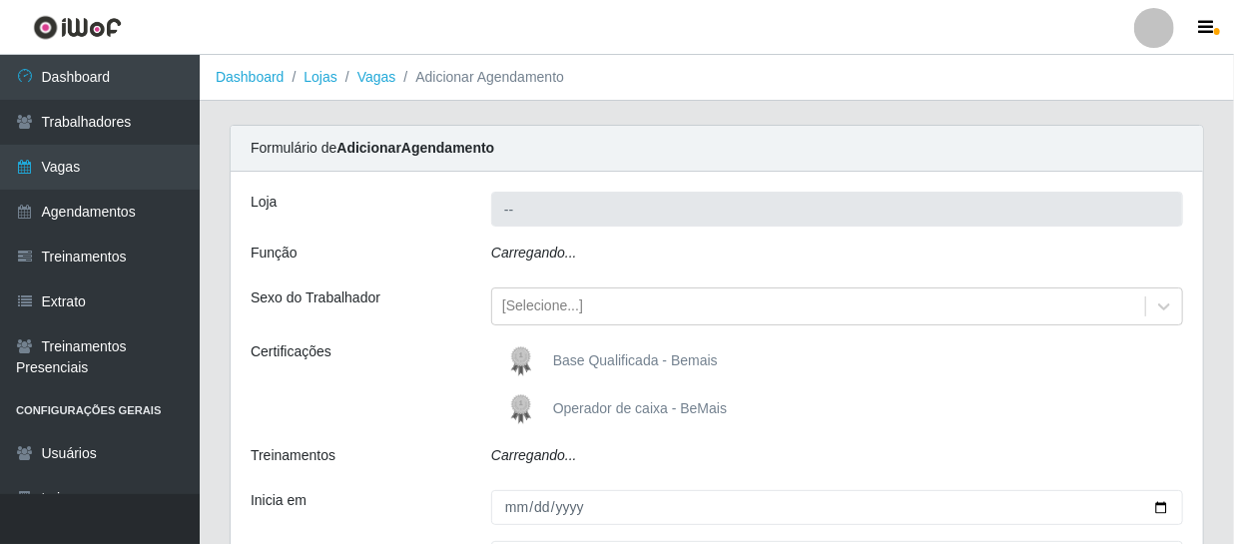
type input "Bemais Supermercados - B11 Manaíra"
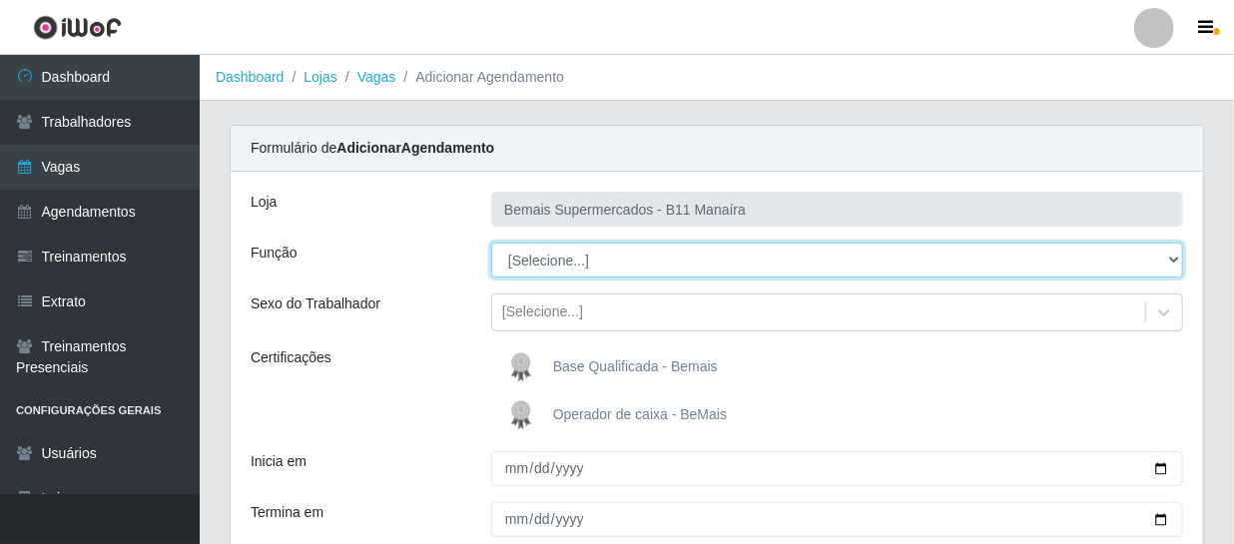
click at [570, 260] on select "[Selecione...] ASG ASG + ASG ++ Auxiliar de Estacionamento Auxiliar de Estacion…" at bounding box center [837, 260] width 692 height 35
select select "72"
click at [491, 243] on select "[Selecione...] ASG ASG + ASG ++ Auxiliar de Estacionamento Auxiliar de Estacion…" at bounding box center [837, 260] width 692 height 35
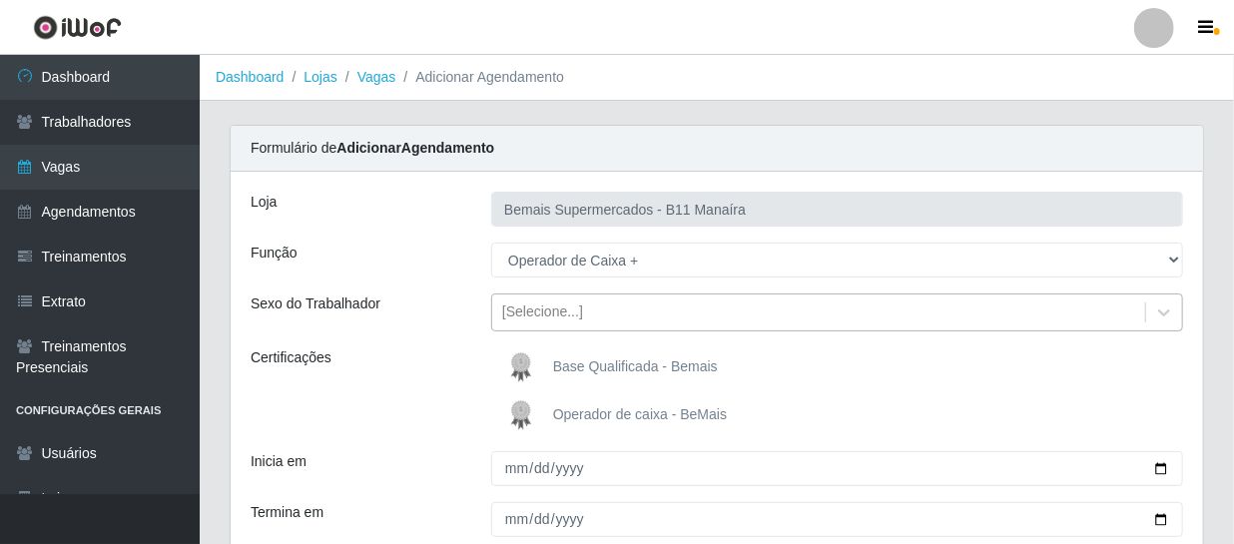
click at [537, 314] on div "[Selecione...]" at bounding box center [542, 312] width 81 height 21
click at [445, 392] on div "Certificações" at bounding box center [356, 391] width 241 height 88
click at [579, 358] on span "Base Qualificada - Bemais" at bounding box center [635, 366] width 165 height 16
click at [0, 0] on input "Base Qualificada - Bemais" at bounding box center [0, 0] width 0 height 0
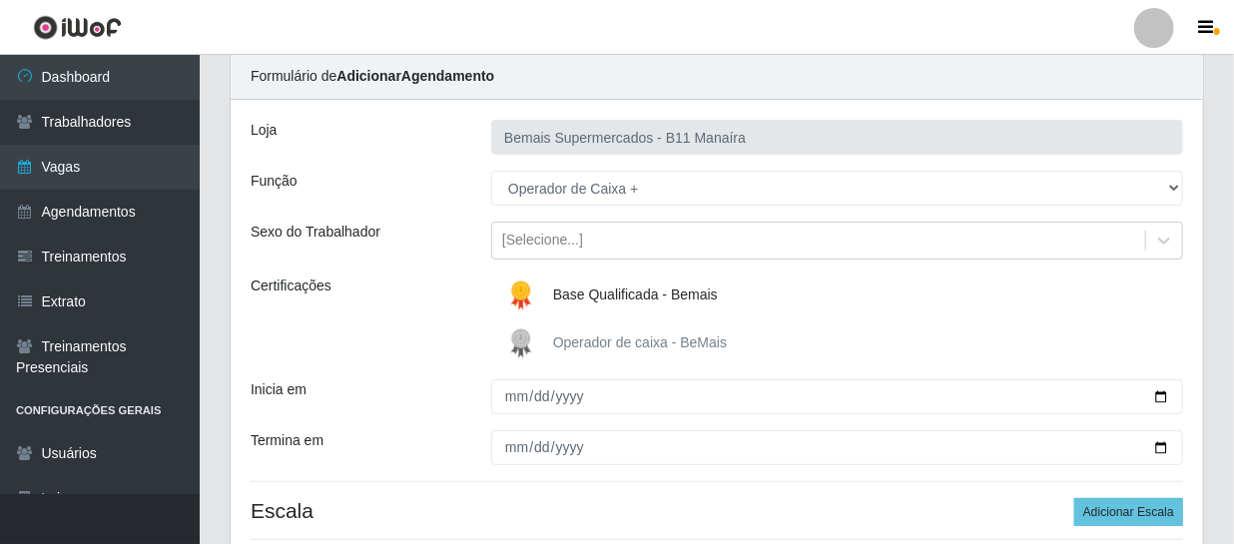
scroll to position [181, 0]
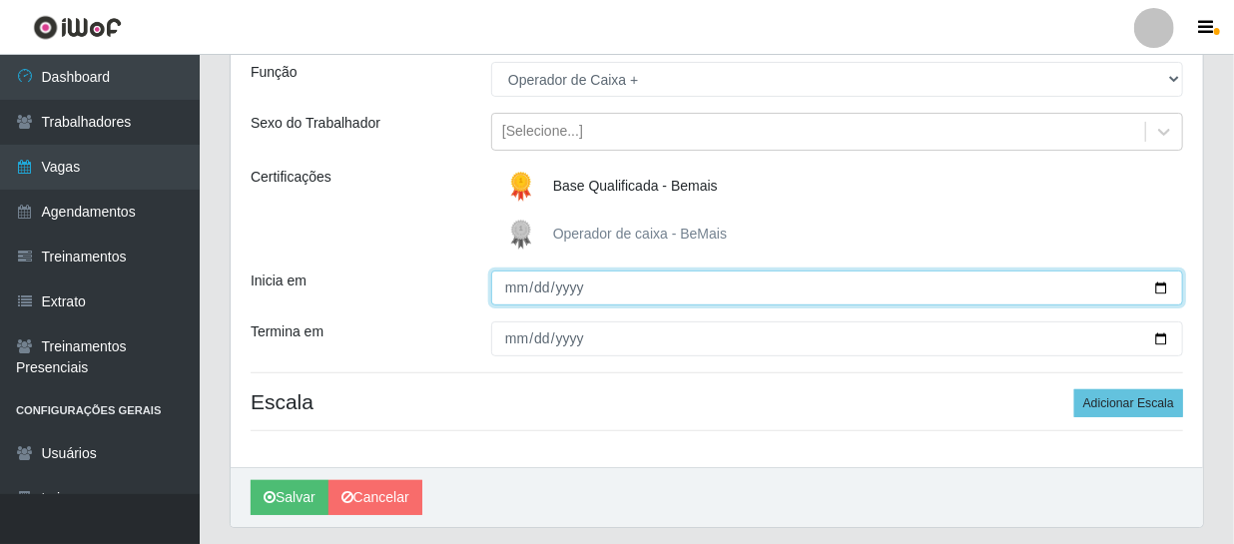
click at [513, 292] on input "Inicia em" at bounding box center [837, 287] width 692 height 35
type input "[DATE]"
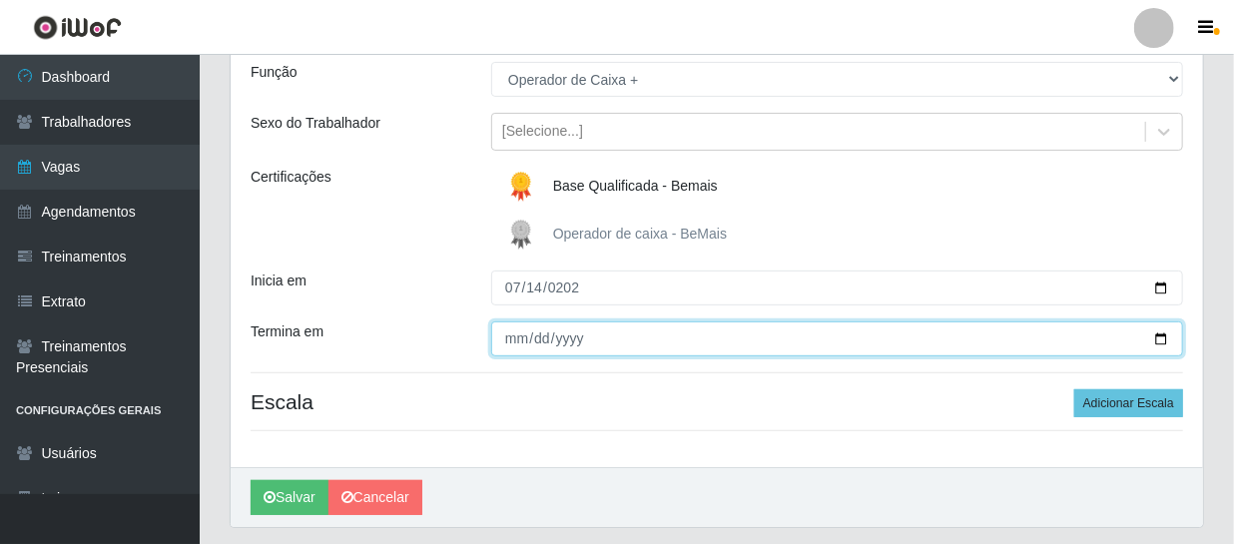
click at [512, 339] on input "Termina em" at bounding box center [837, 338] width 692 height 35
type input "[DATE]"
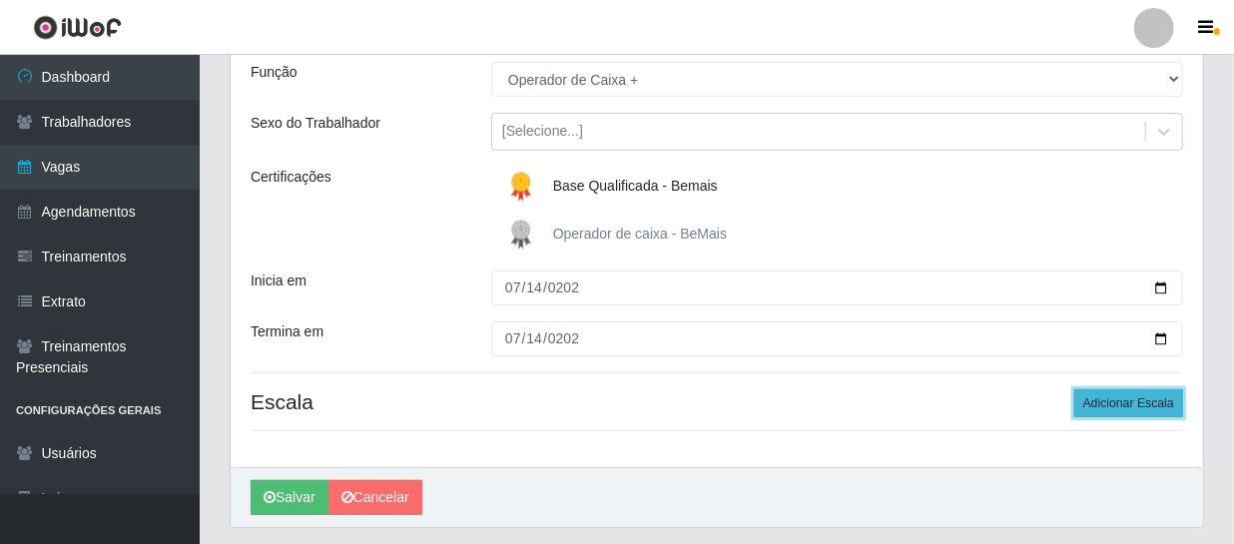
click at [1119, 397] on button "Adicionar Escala" at bounding box center [1128, 403] width 109 height 28
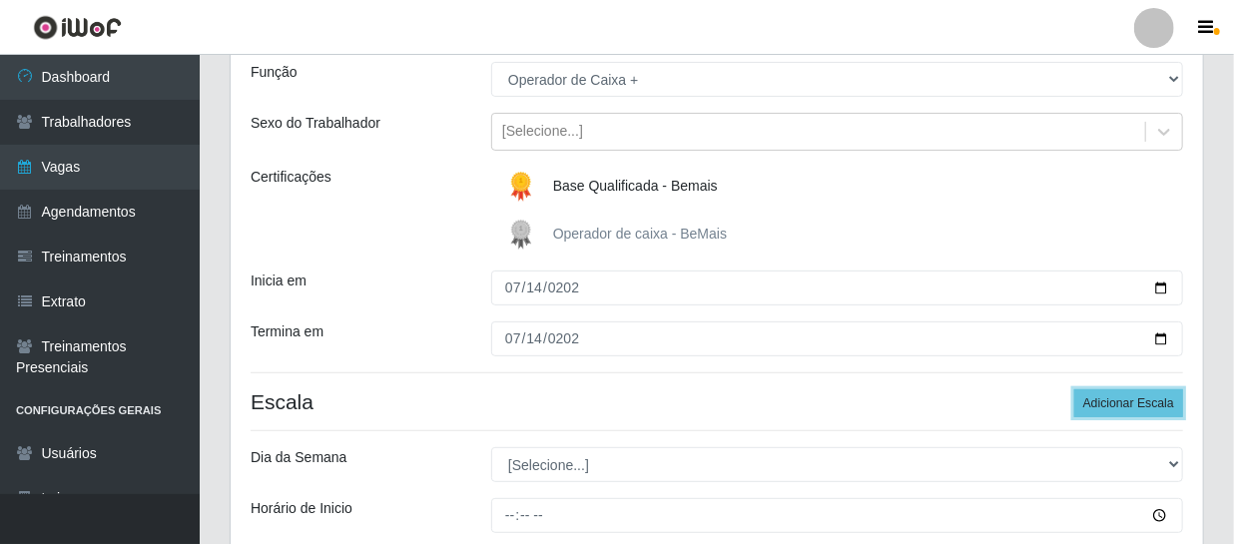
scroll to position [271, 0]
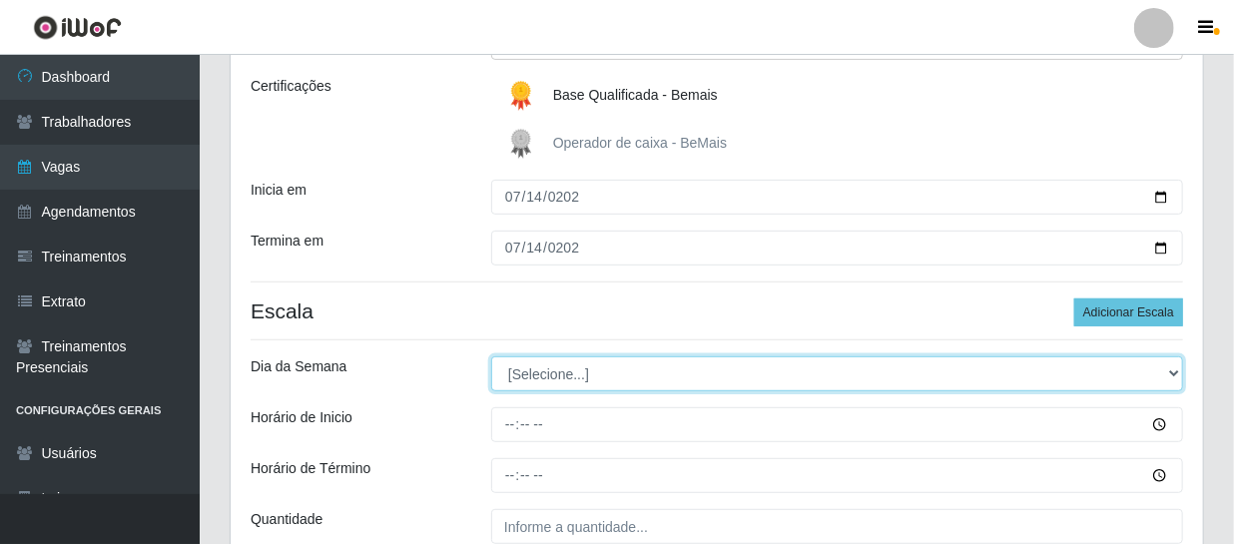
click at [524, 374] on select "[Selecione...] Segunda Terça Quarta Quinta Sexta Sábado Domingo" at bounding box center [837, 373] width 692 height 35
select select "0"
click at [491, 356] on select "[Selecione...] Segunda Terça Quarta Quinta Sexta Sábado Domingo" at bounding box center [837, 373] width 692 height 35
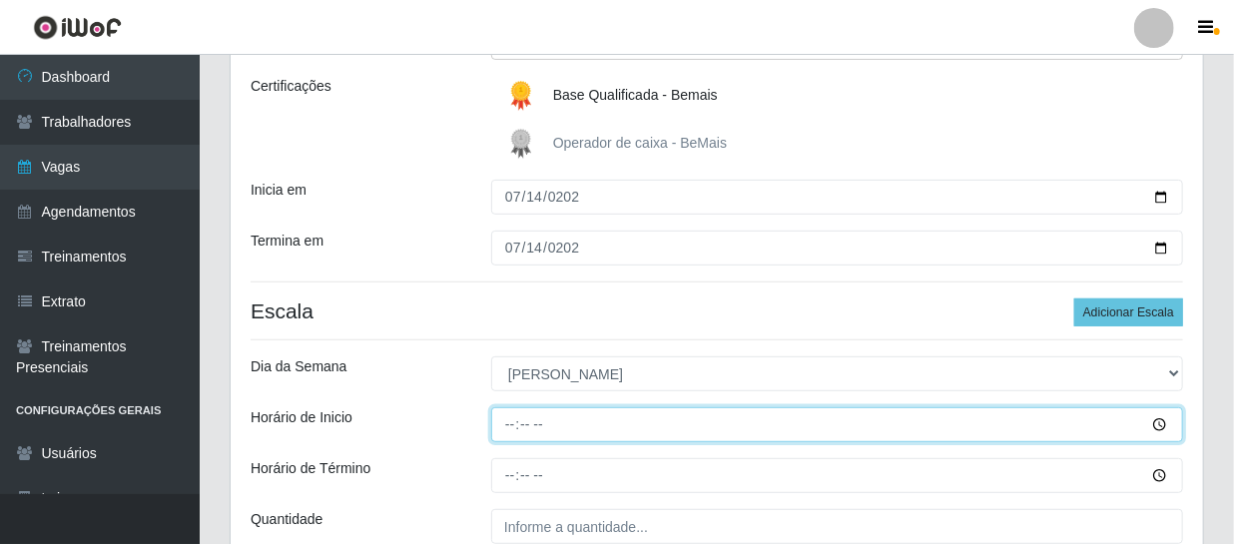
click at [513, 420] on input "Horário de Inicio" at bounding box center [837, 424] width 692 height 35
type input "08:00"
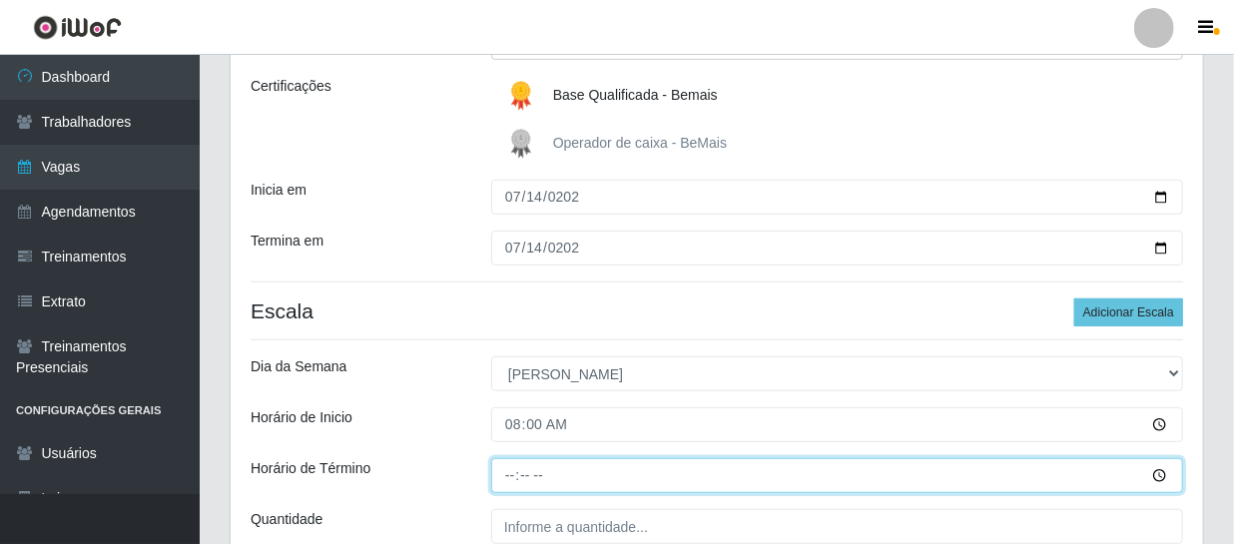
click at [508, 481] on input "Horário de Término" at bounding box center [837, 475] width 692 height 35
type input "14:00"
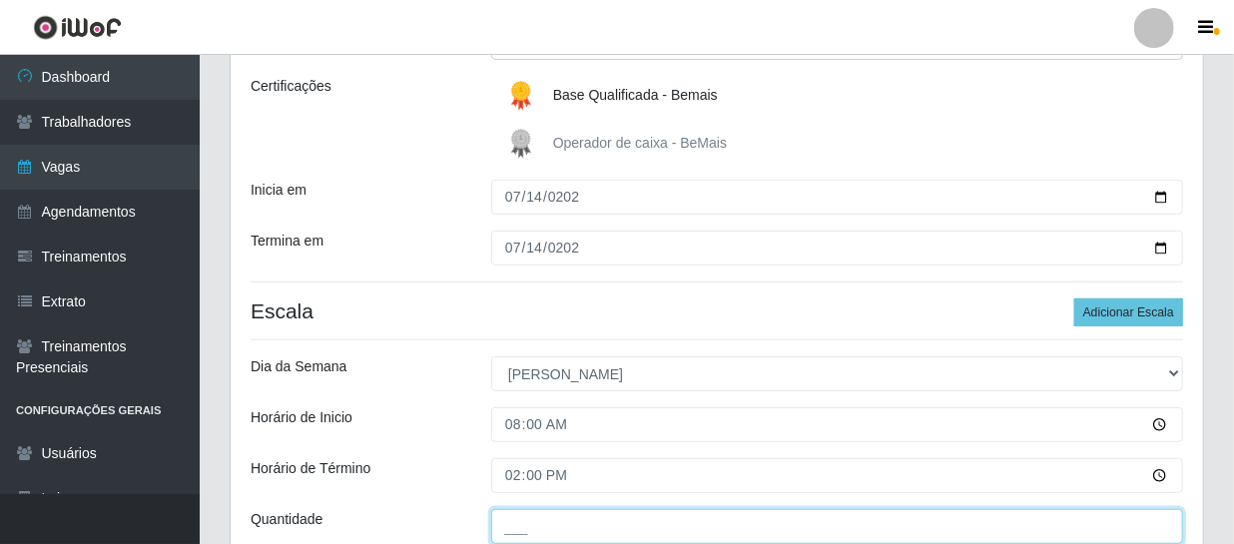
click at [521, 529] on input "___" at bounding box center [837, 526] width 692 height 35
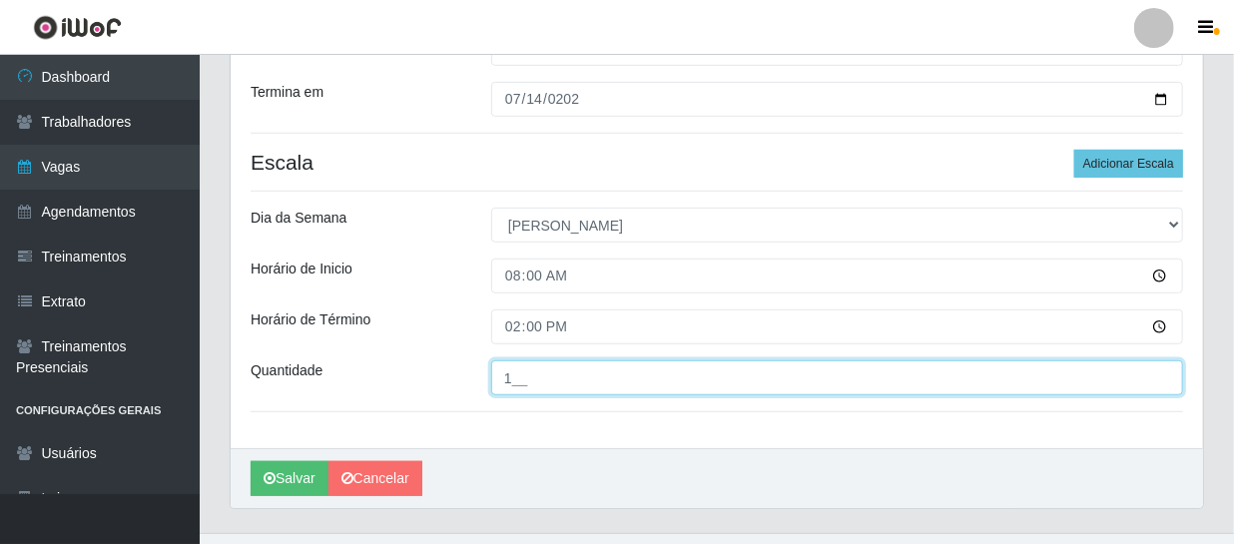
scroll to position [459, 0]
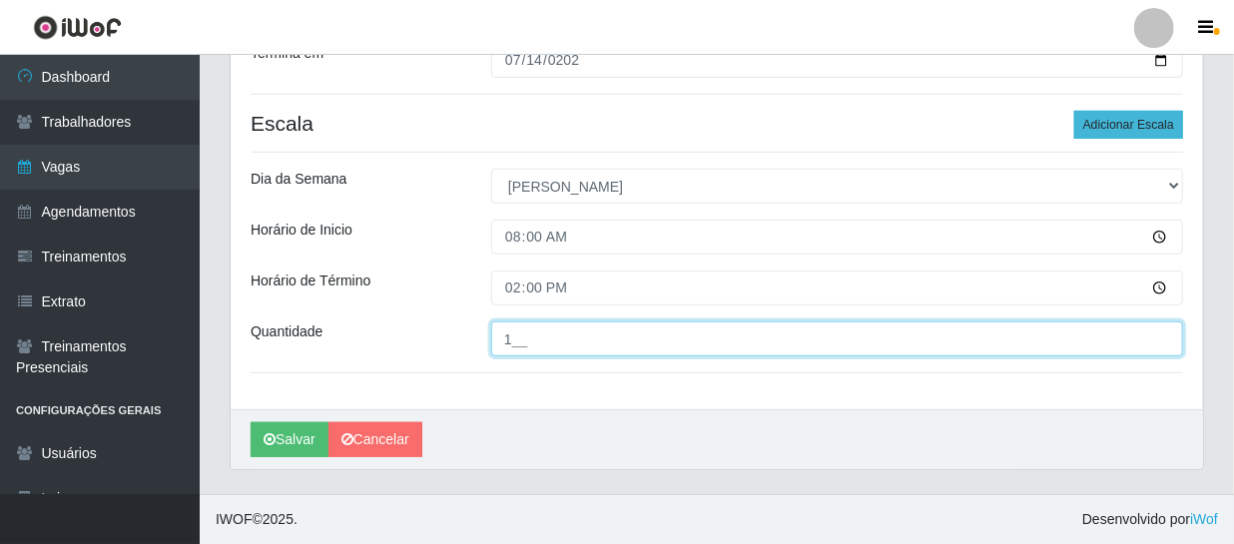
type input "1__"
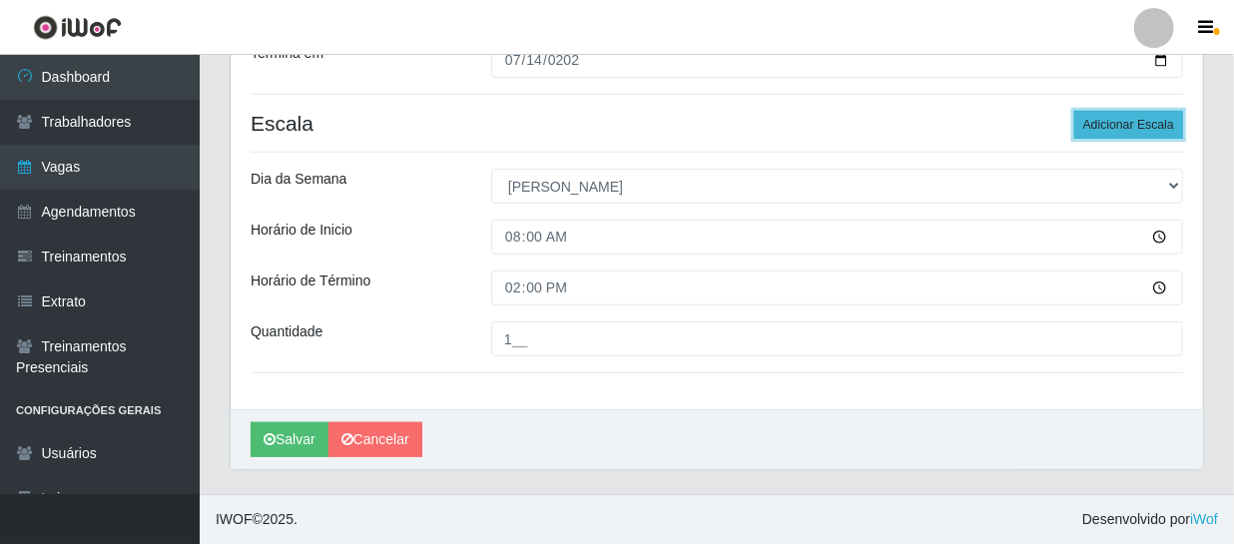
click at [1128, 120] on button "Adicionar Escala" at bounding box center [1128, 125] width 109 height 28
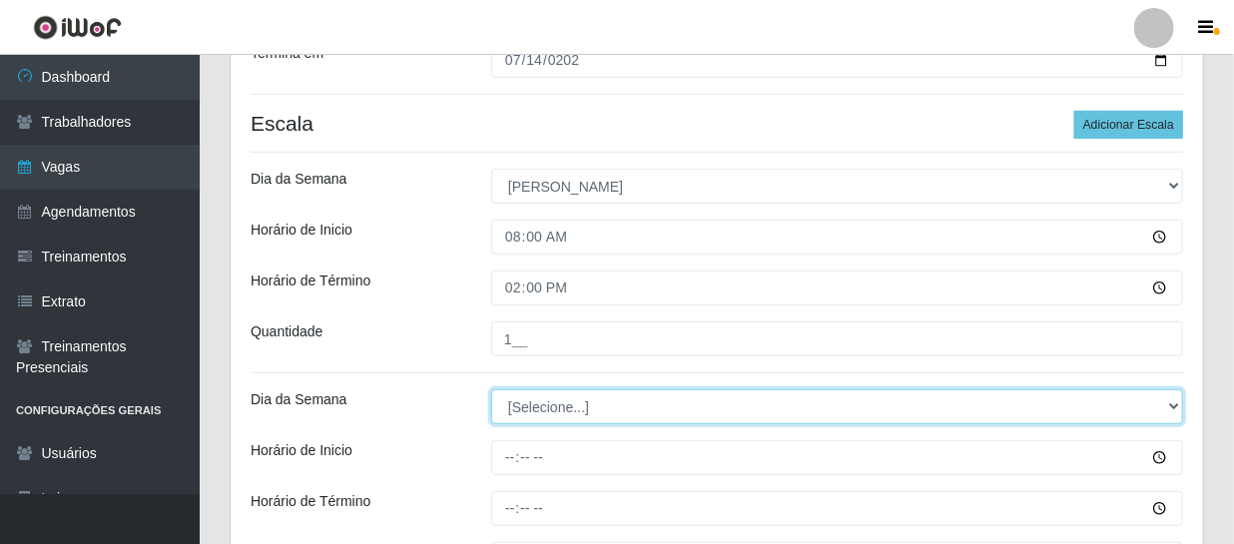
click at [534, 419] on select "[Selecione...] Segunda Terça Quarta Quinta Sexta Sábado Domingo" at bounding box center [837, 406] width 692 height 35
select select "0"
click at [491, 389] on select "[Selecione...] Segunda Terça Quarta Quinta Sexta Sábado Domingo" at bounding box center [837, 406] width 692 height 35
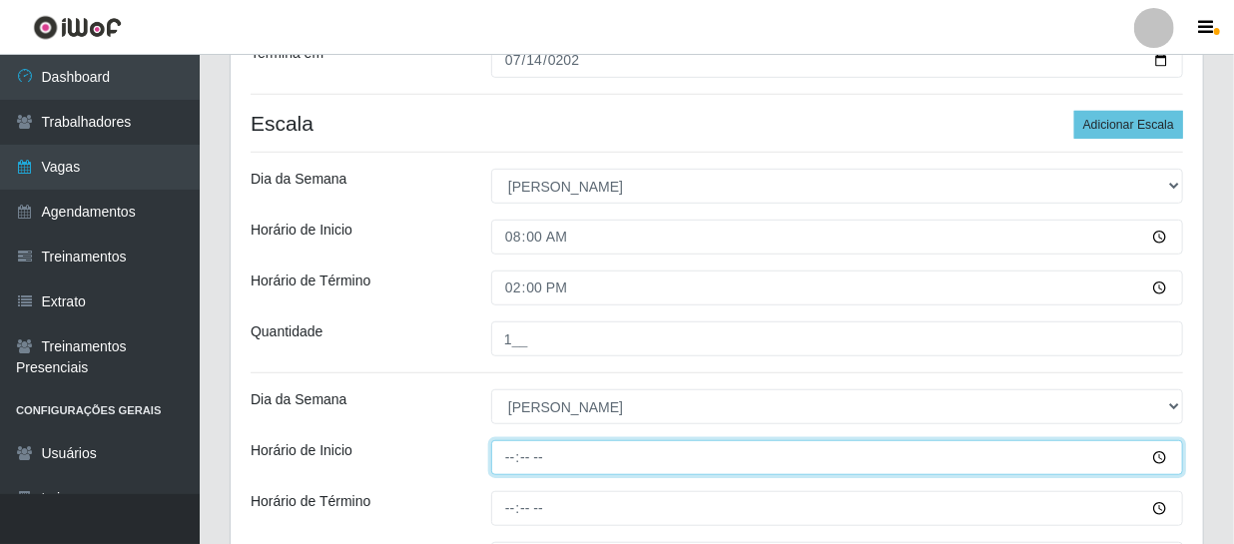
click at [507, 458] on input "Horário de Inicio" at bounding box center [837, 457] width 692 height 35
type input "09:00"
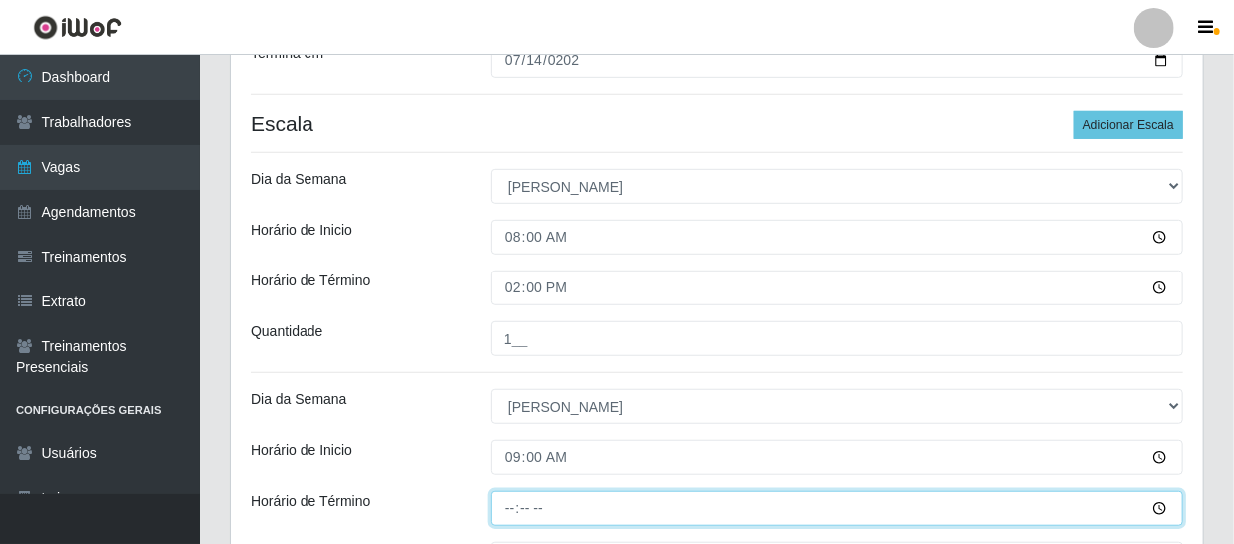
click at [523, 506] on input "Horário de Término" at bounding box center [837, 508] width 692 height 35
click at [508, 498] on input "Horário de Término" at bounding box center [837, 508] width 692 height 35
type input "15:00"
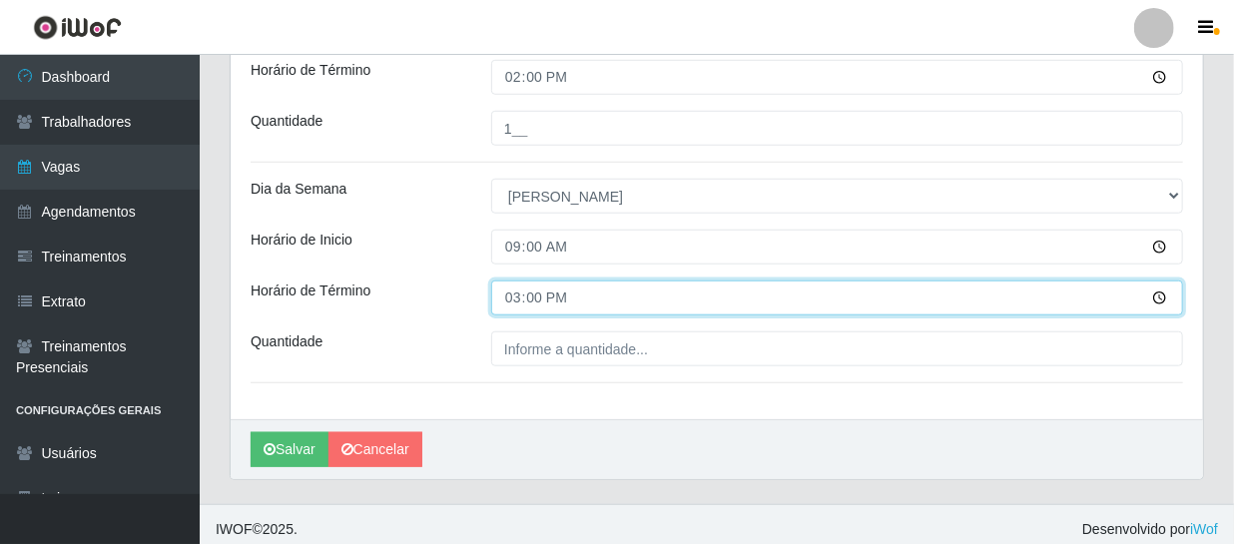
scroll to position [679, 0]
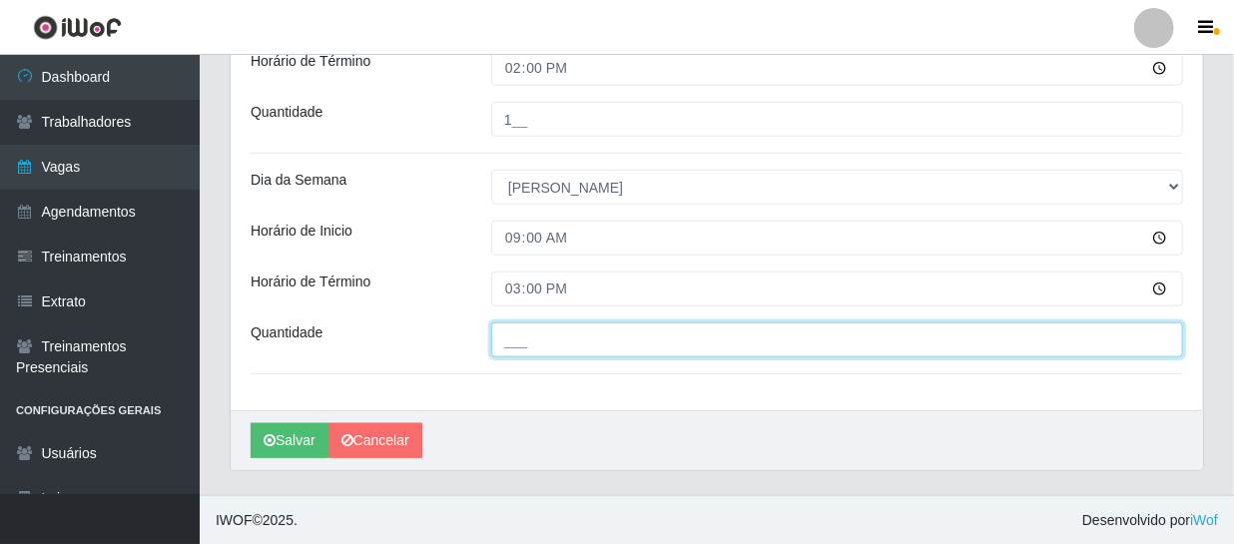
click at [547, 353] on input "___" at bounding box center [837, 339] width 692 height 35
type input "2__"
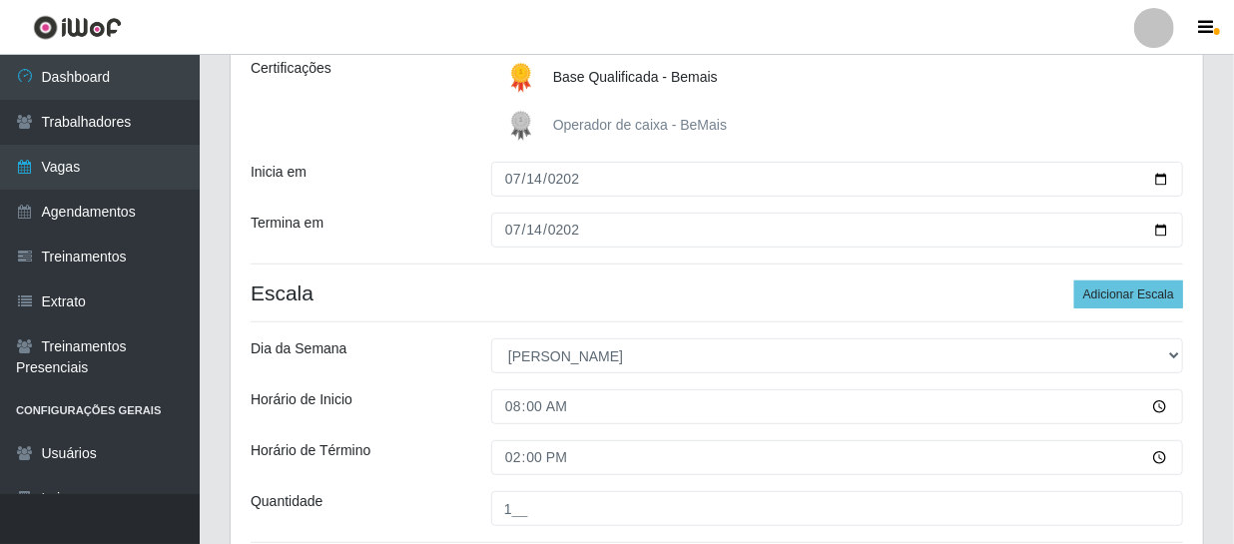
scroll to position [135, 0]
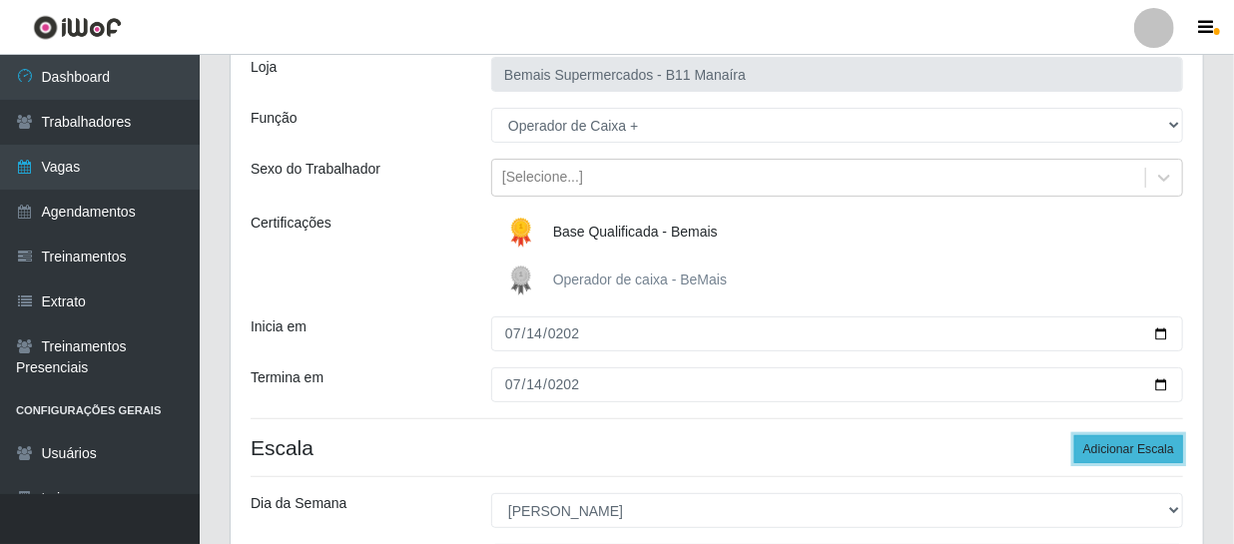
click at [1139, 440] on button "Adicionar Escala" at bounding box center [1128, 449] width 109 height 28
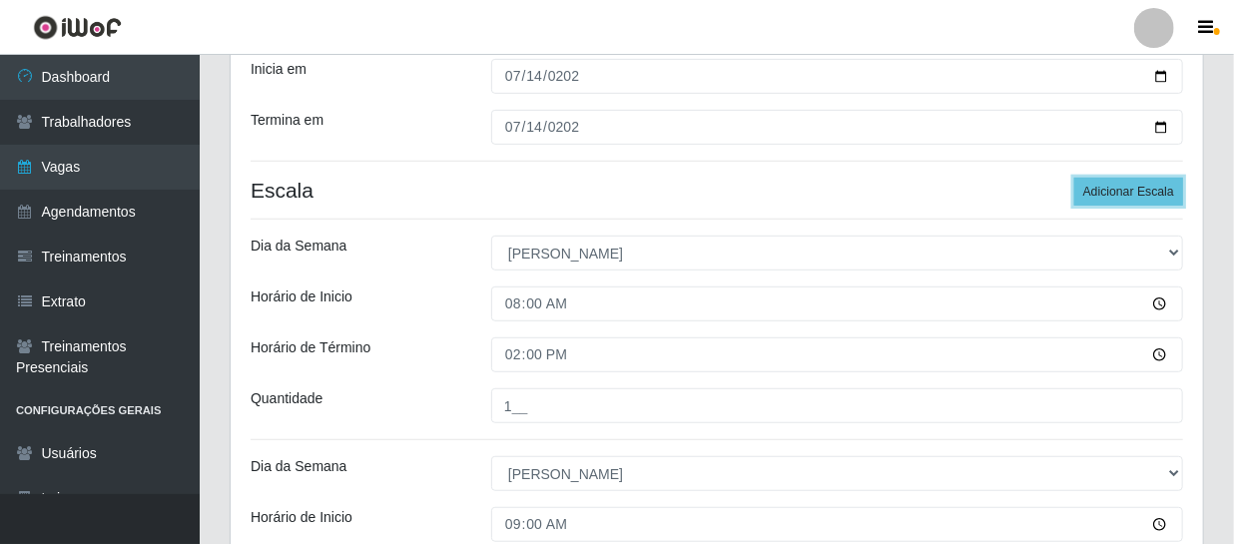
scroll to position [898, 0]
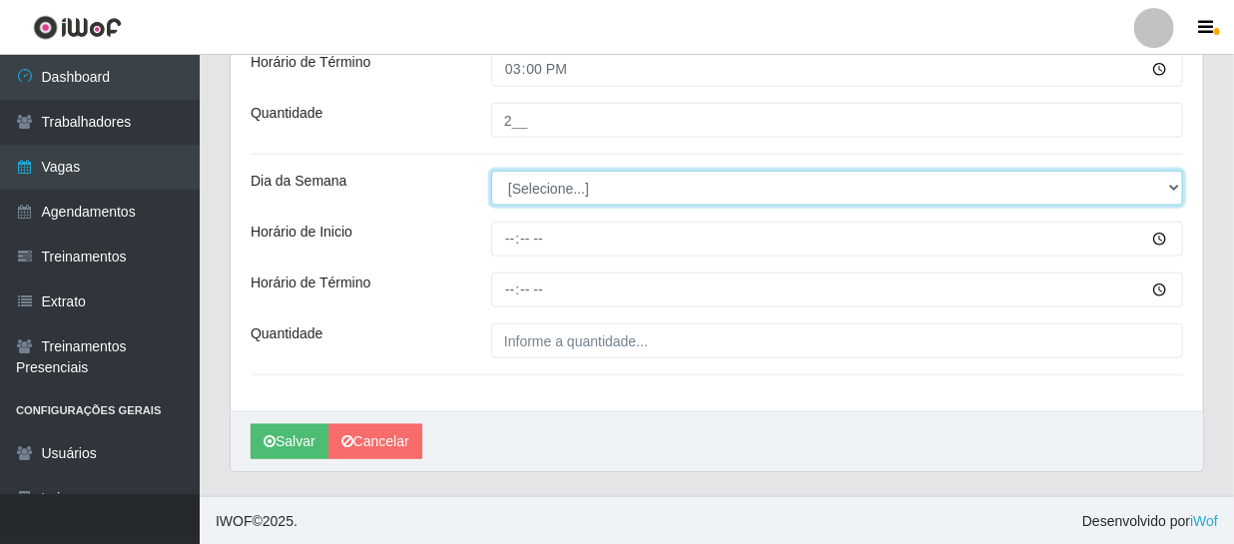
click at [558, 186] on select "[Selecione...] Segunda Terça Quarta Quinta Sexta Sábado Domingo" at bounding box center [837, 188] width 692 height 35
select select "0"
click at [491, 171] on select "[Selecione...] Segunda Terça Quarta Quinta Sexta Sábado Domingo" at bounding box center [837, 188] width 692 height 35
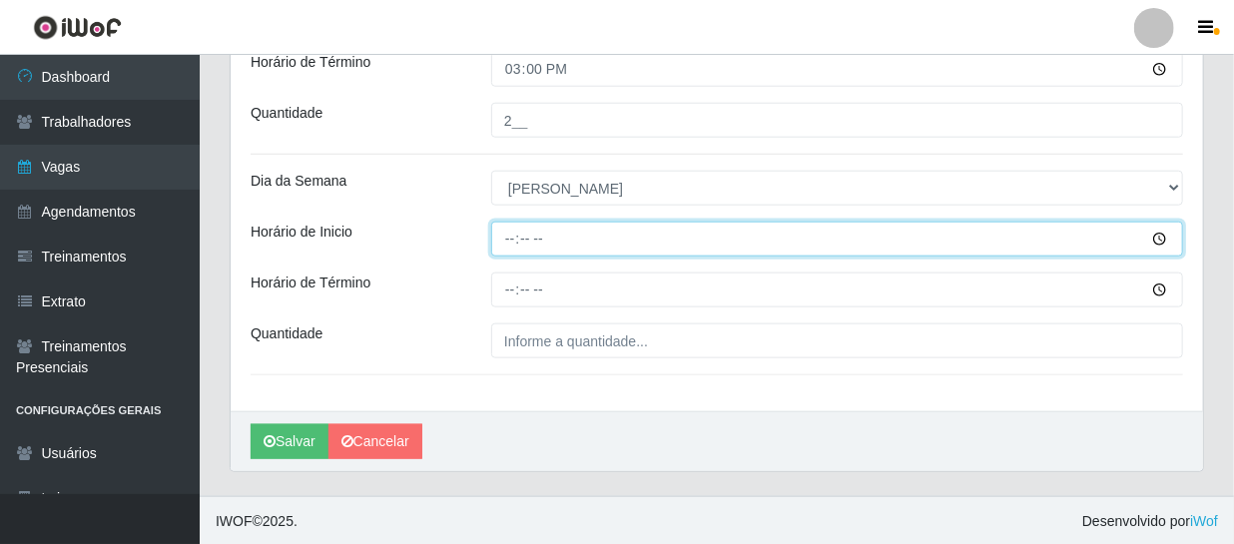
click at [509, 241] on input "Horário de Inicio" at bounding box center [837, 239] width 692 height 35
type input "14:00"
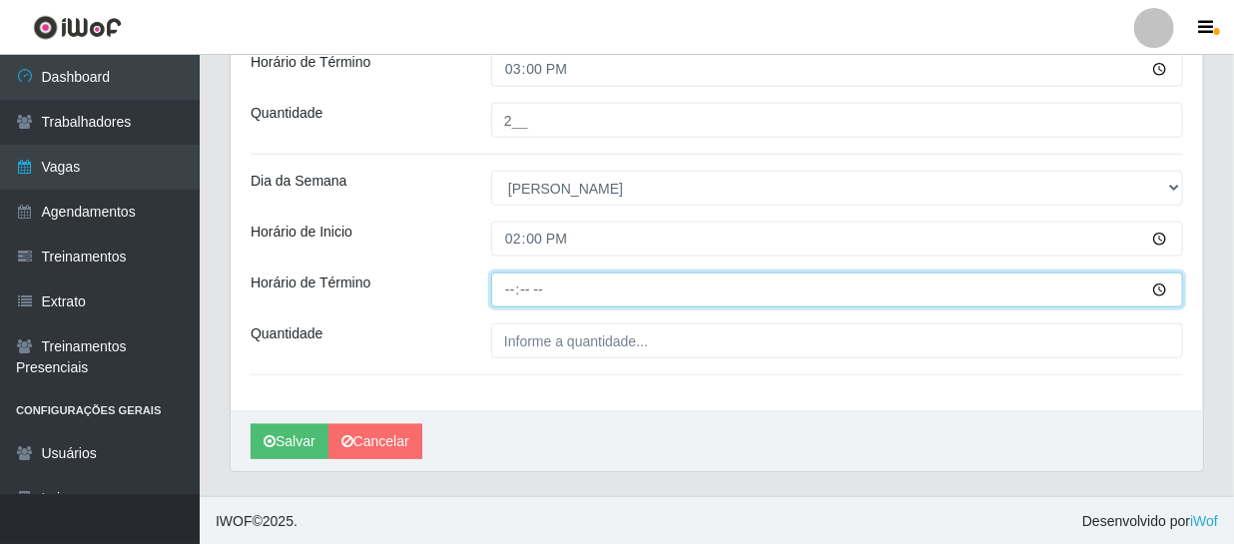
click at [515, 282] on input "Horário de Término" at bounding box center [837, 289] width 692 height 35
type input "20:00"
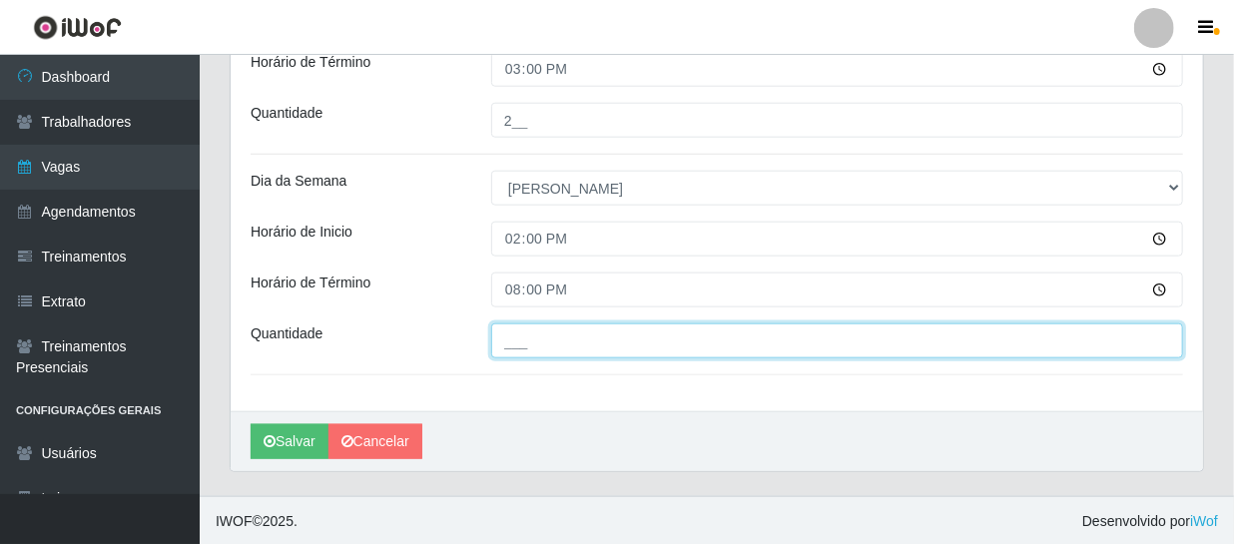
click at [523, 329] on input "___" at bounding box center [837, 340] width 692 height 35
type input "1__"
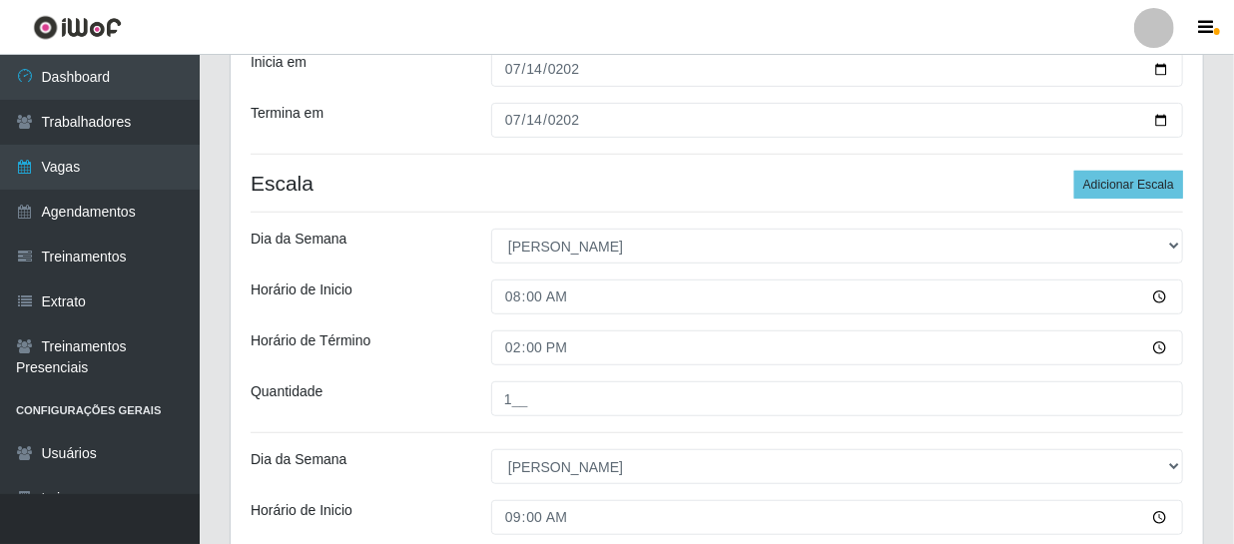
scroll to position [354, 0]
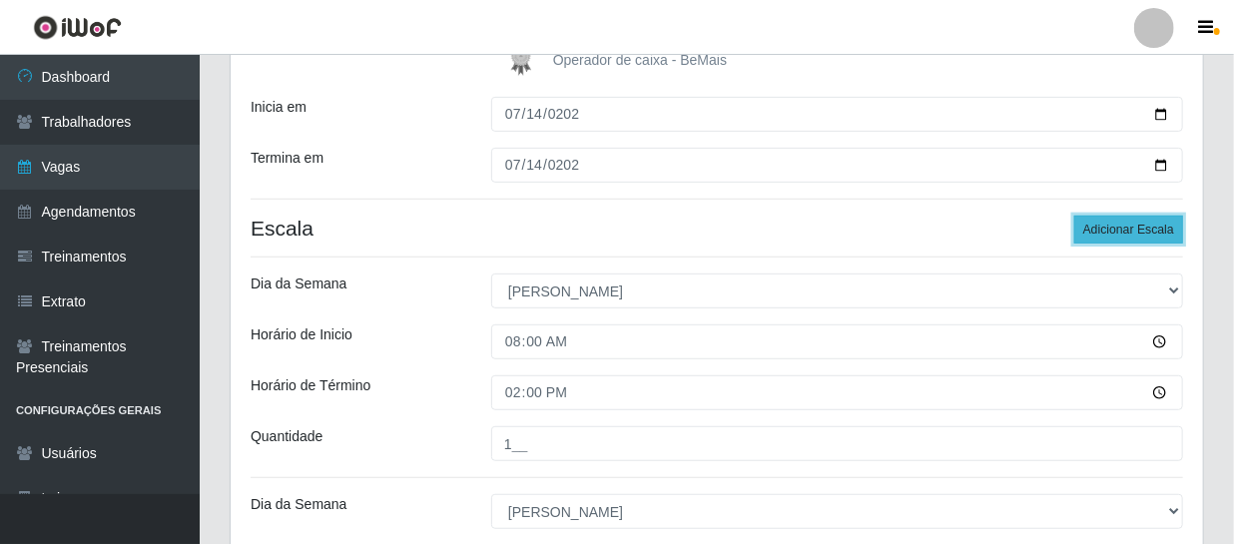
click at [1135, 229] on button "Adicionar Escala" at bounding box center [1128, 230] width 109 height 28
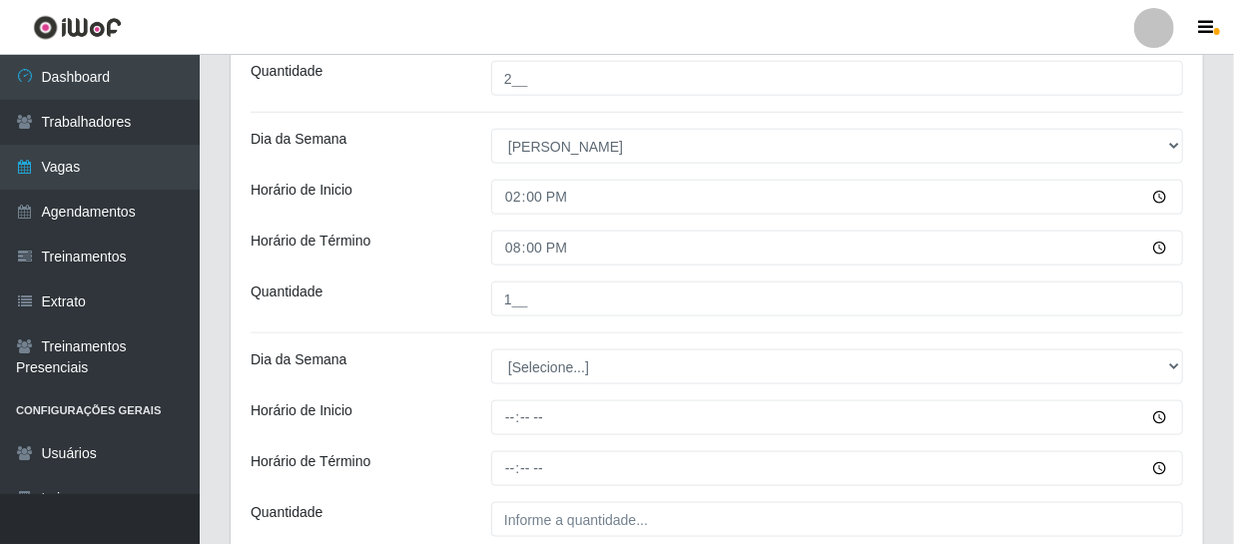
scroll to position [1028, 0]
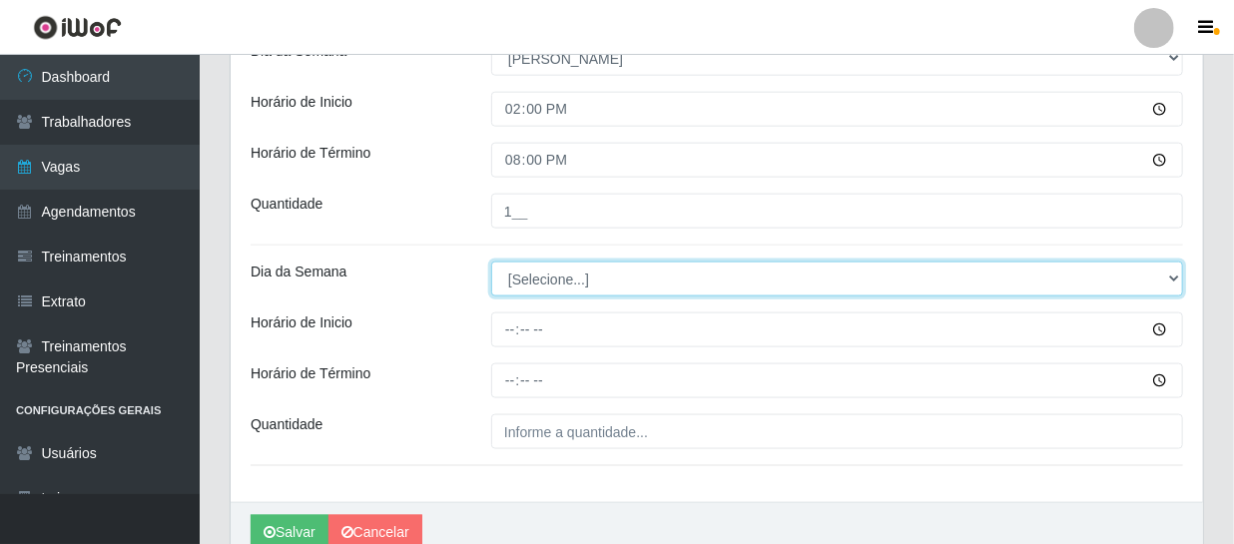
click at [547, 268] on select "[Selecione...] Segunda Terça Quarta Quinta Sexta Sábado Domingo" at bounding box center [837, 279] width 692 height 35
select select "0"
click at [491, 262] on select "[Selecione...] Segunda Terça Quarta Quinta Sexta Sábado Domingo" at bounding box center [837, 279] width 692 height 35
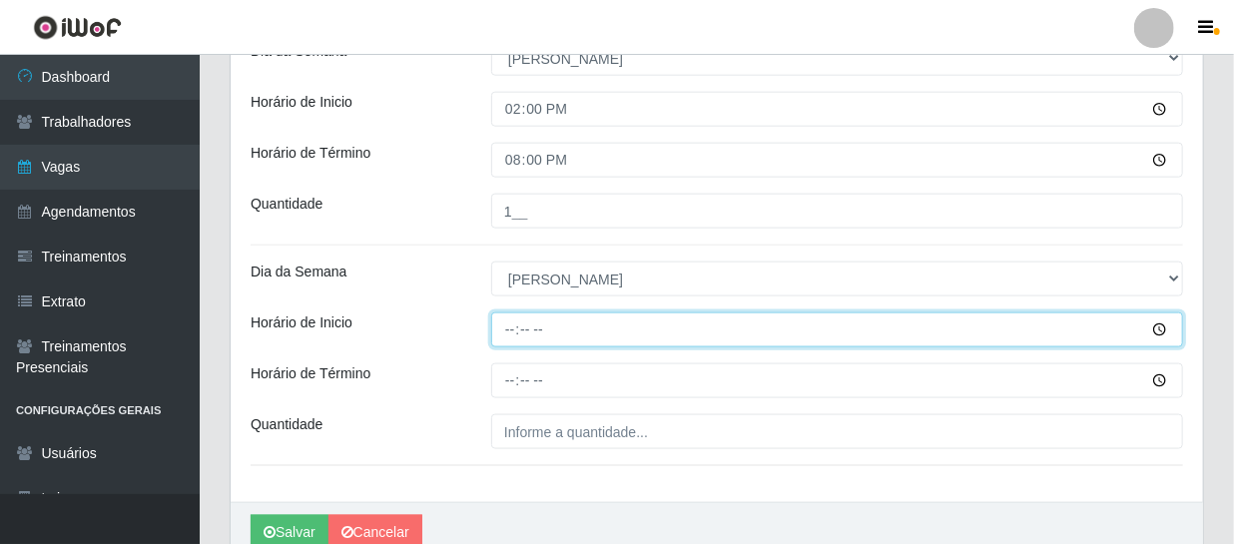
click at [515, 330] on input "Horário de Inicio" at bounding box center [837, 329] width 692 height 35
type input "15:00"
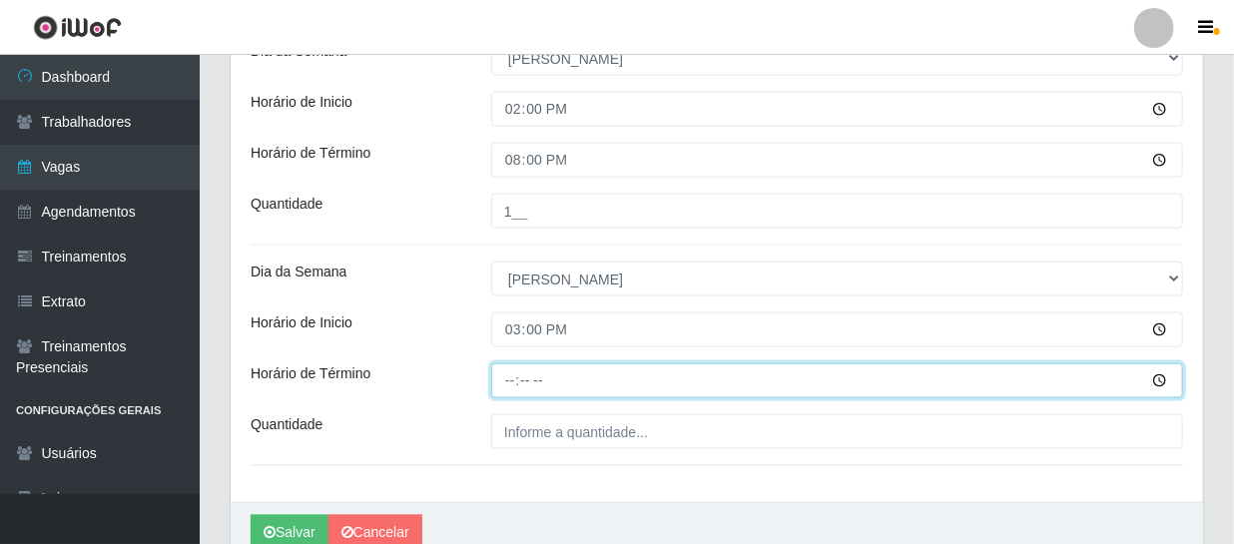
click at [508, 388] on input "Horário de Término" at bounding box center [837, 380] width 692 height 35
type input "21:00"
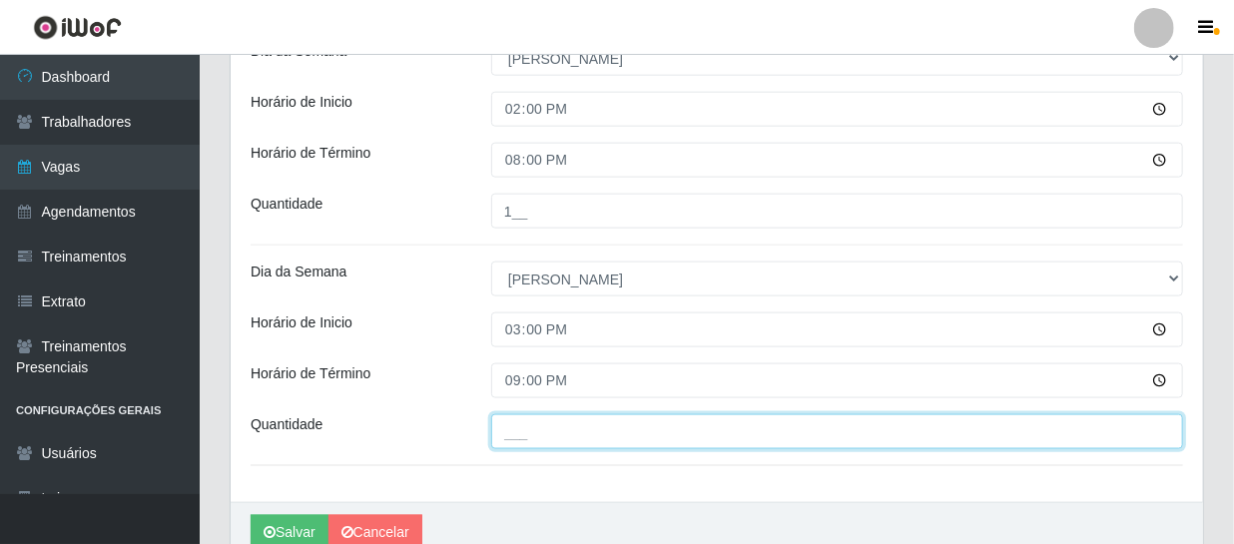
click at [563, 434] on input "___" at bounding box center [837, 431] width 692 height 35
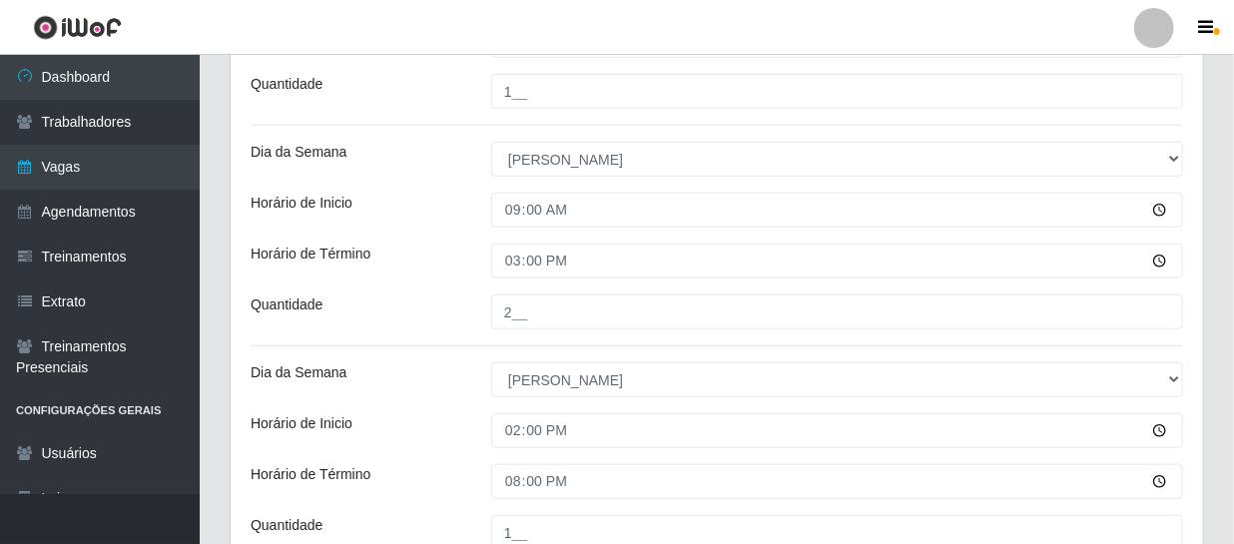
scroll to position [1119, 0]
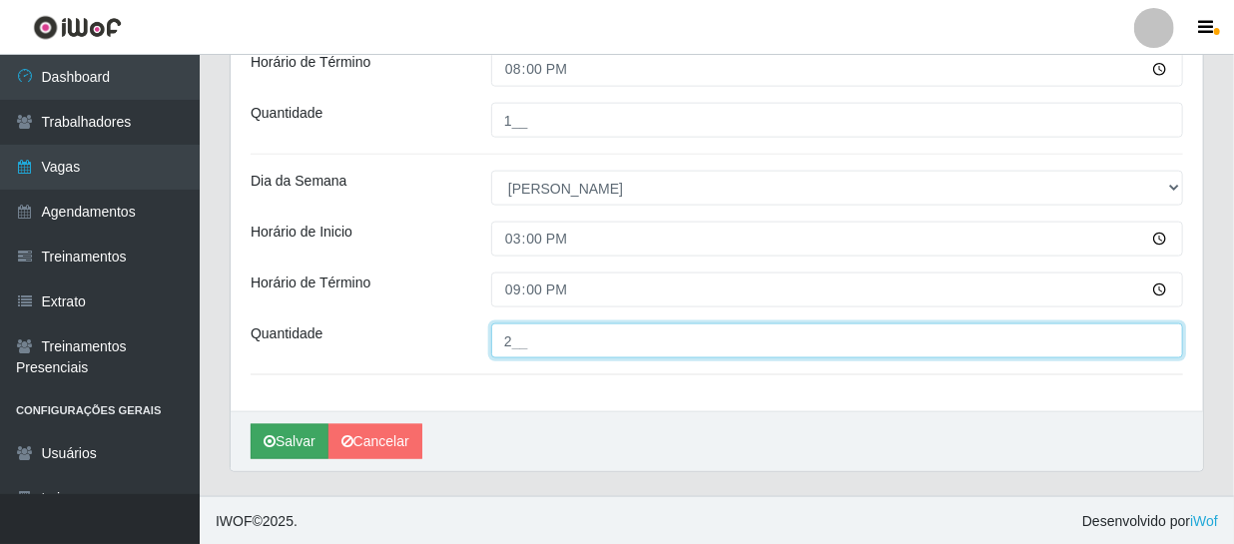
type input "2__"
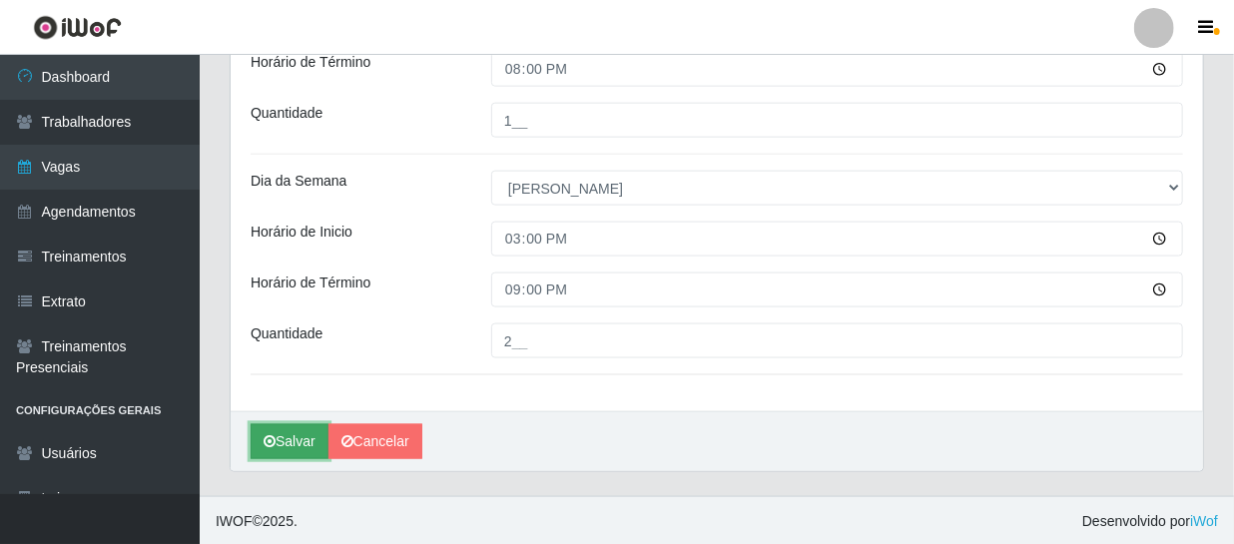
click at [279, 438] on button "Salvar" at bounding box center [290, 441] width 78 height 35
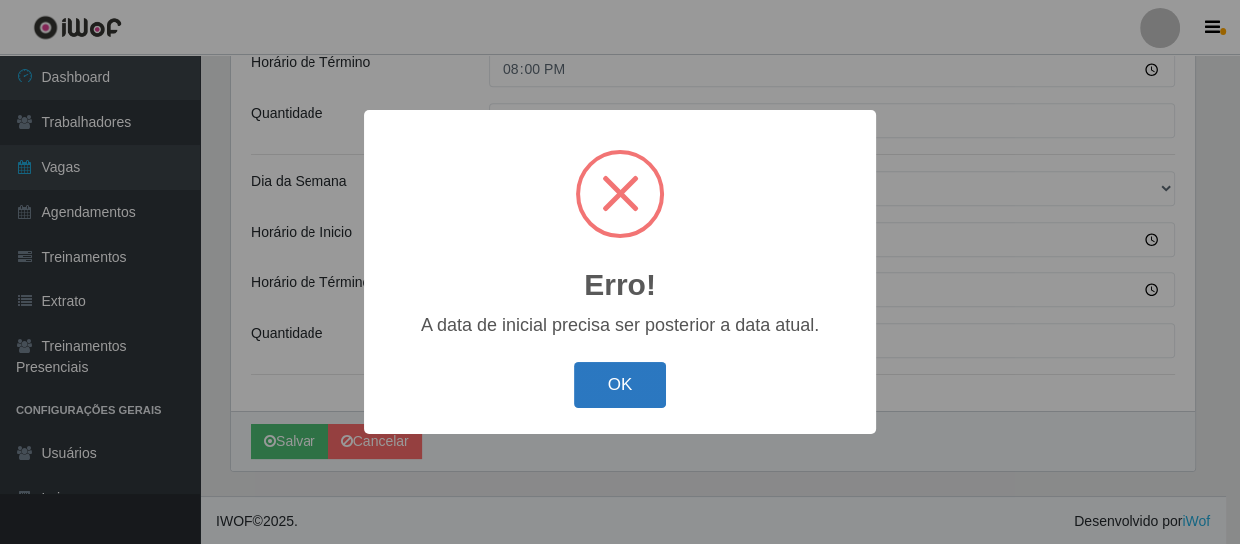
click at [614, 397] on button "OK" at bounding box center [620, 385] width 93 height 47
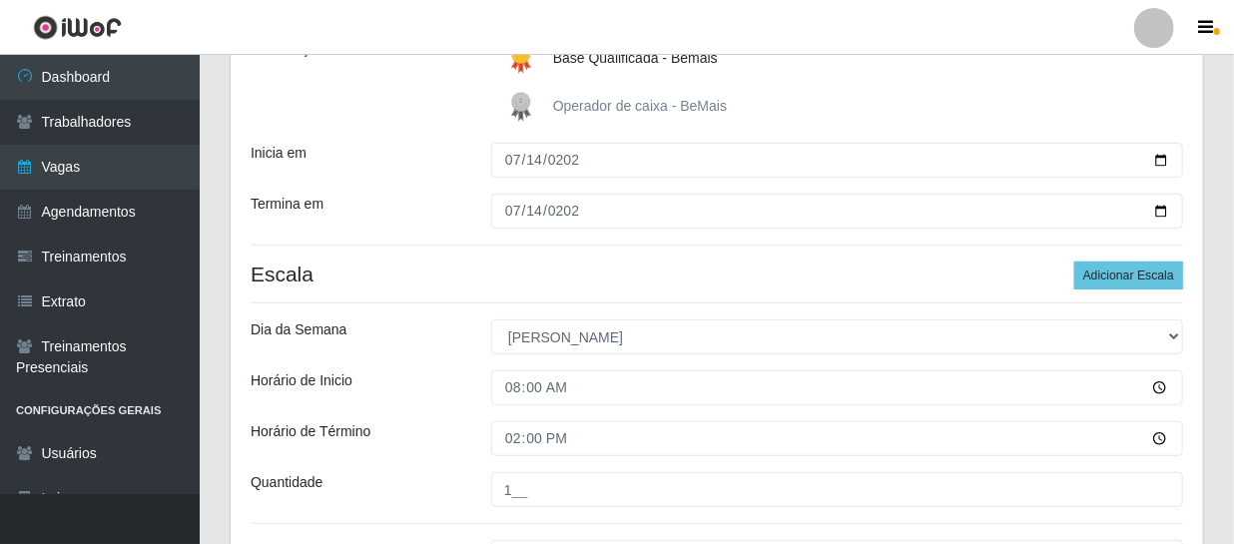
scroll to position [302, 0]
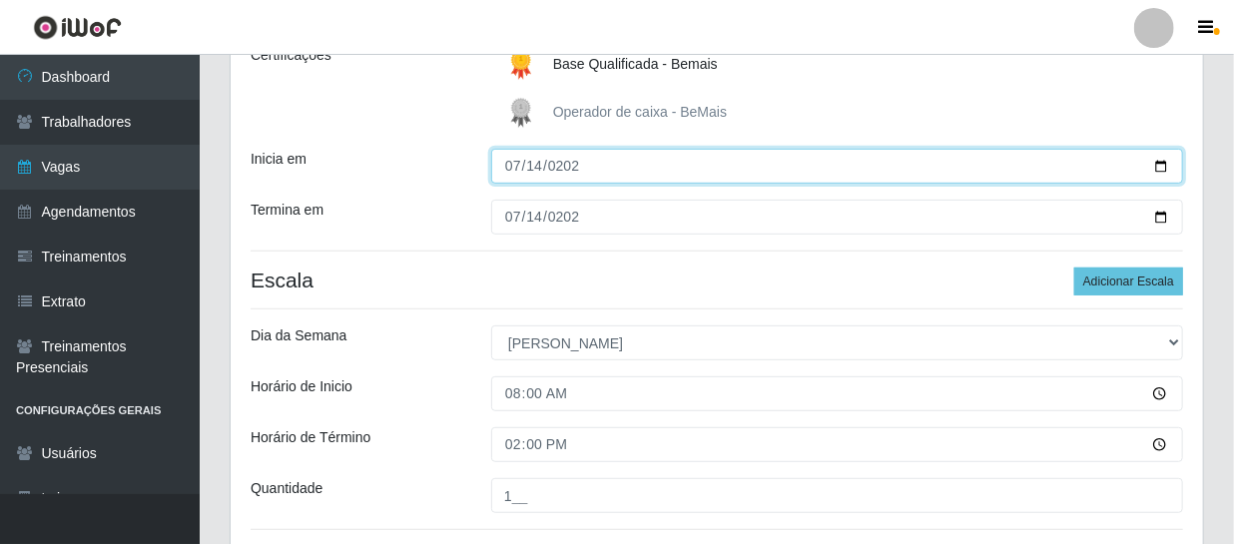
click at [533, 166] on input "[DATE]" at bounding box center [837, 166] width 692 height 35
type input "[DATE]"
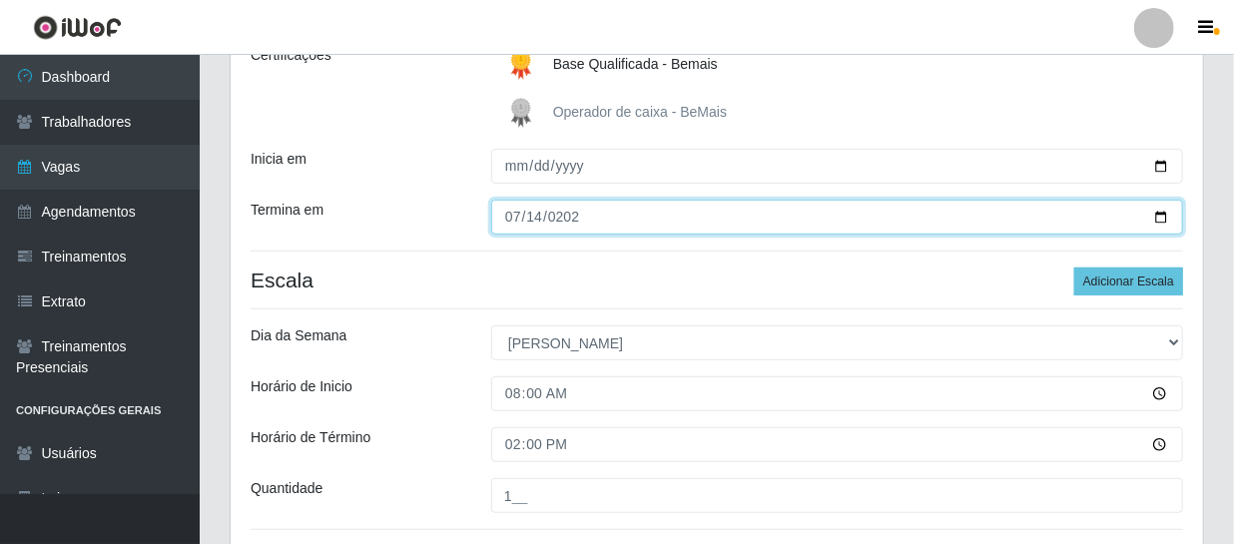
click at [529, 219] on input "[DATE]" at bounding box center [837, 217] width 692 height 35
type input "[DATE]"
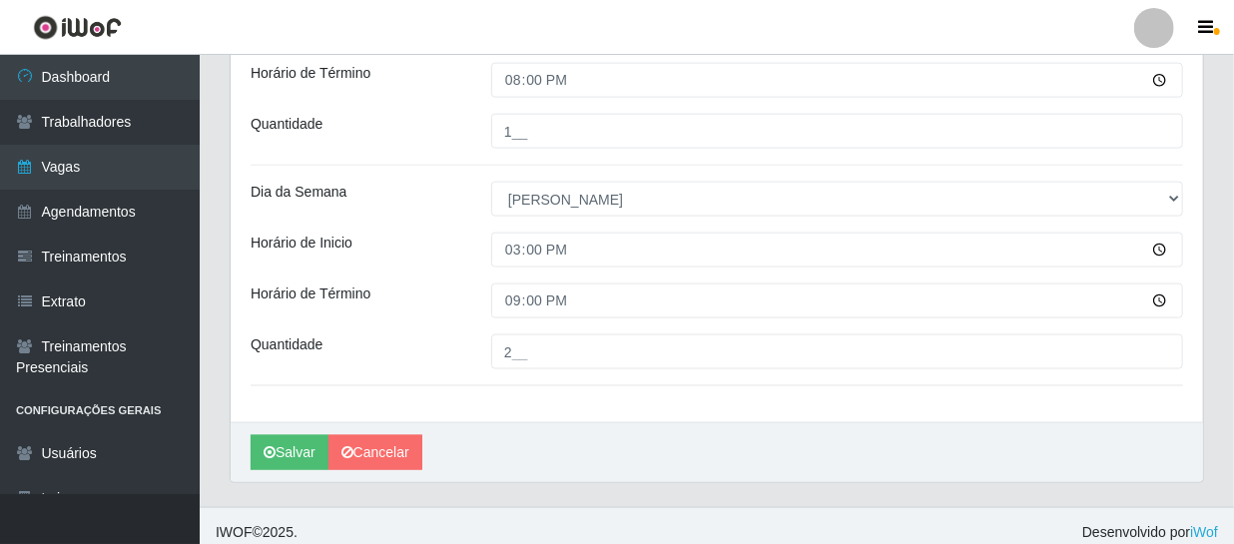
scroll to position [1119, 0]
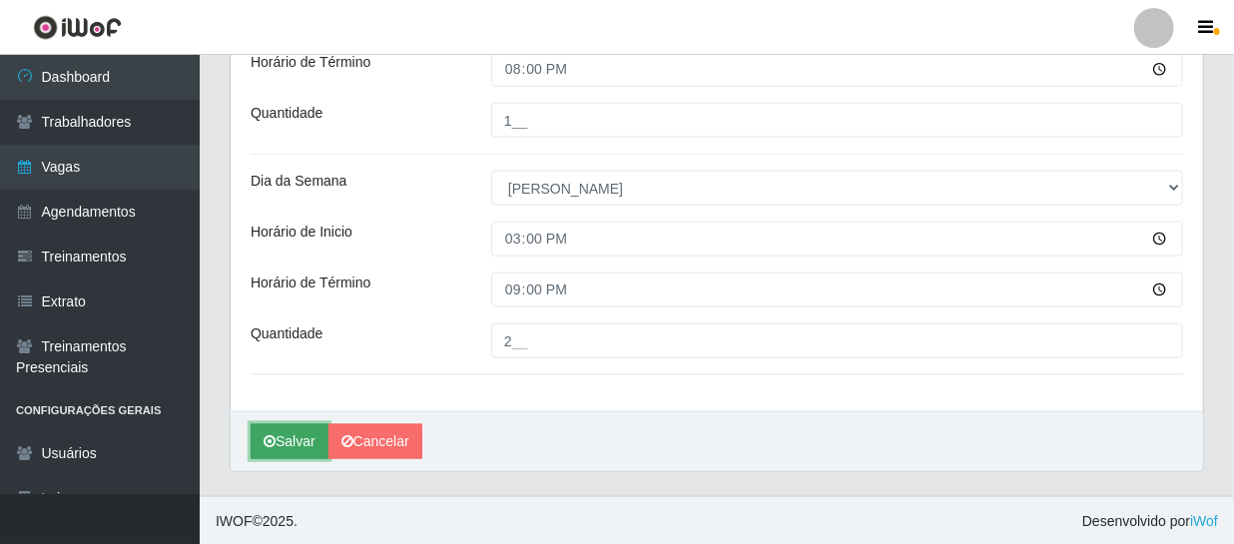
click at [286, 440] on button "Salvar" at bounding box center [290, 441] width 78 height 35
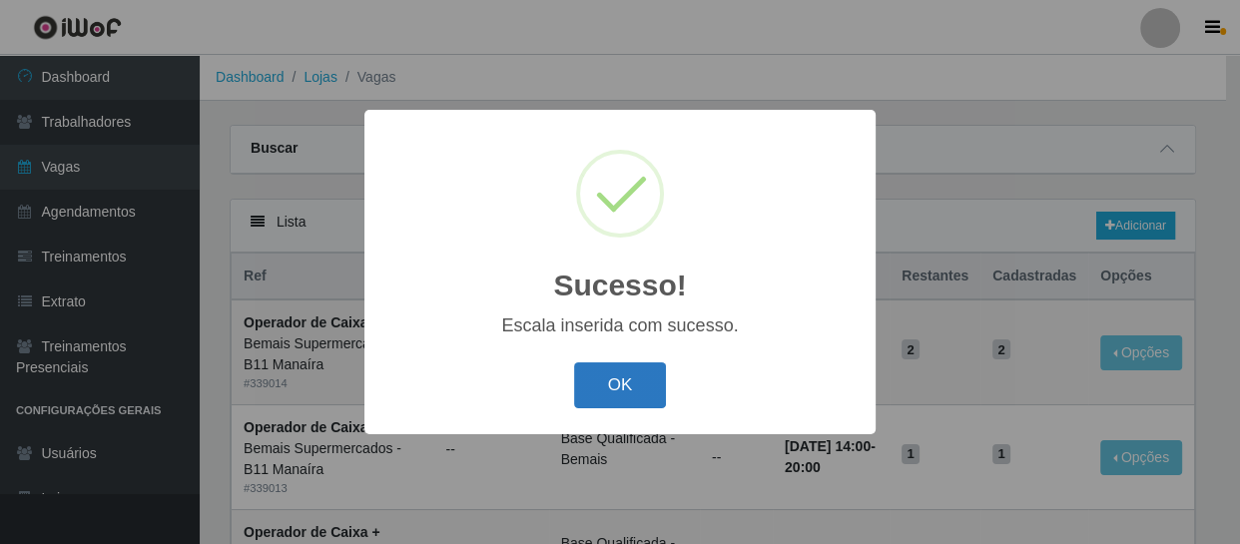
click at [616, 376] on button "OK" at bounding box center [620, 385] width 93 height 47
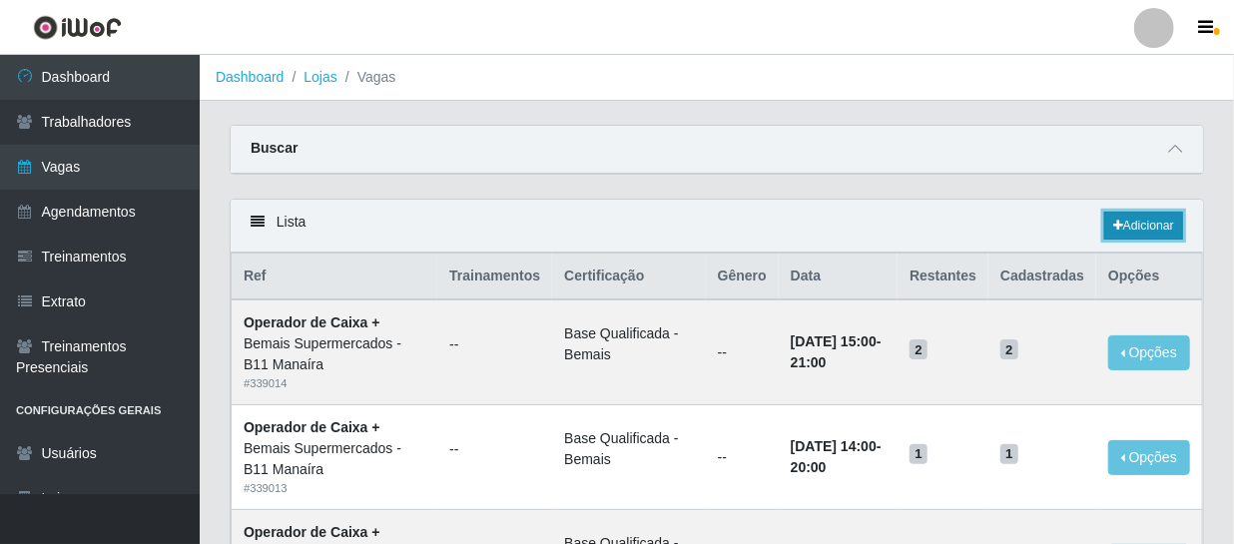
click at [1120, 222] on link "Adicionar" at bounding box center [1143, 226] width 79 height 28
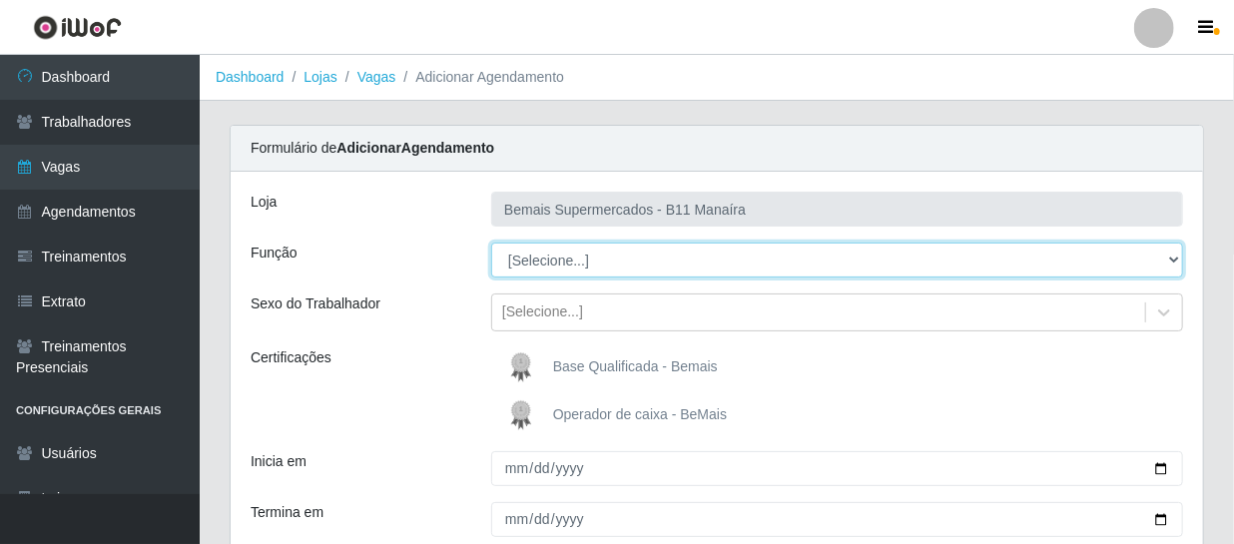
click at [575, 267] on select "[Selecione...] ASG ASG + ASG ++ Auxiliar de Estacionamento Auxiliar de Estacion…" at bounding box center [837, 260] width 692 height 35
select select "72"
click at [491, 243] on select "[Selecione...] ASG ASG + ASG ++ Auxiliar de Estacionamento Auxiliar de Estacion…" at bounding box center [837, 260] width 692 height 35
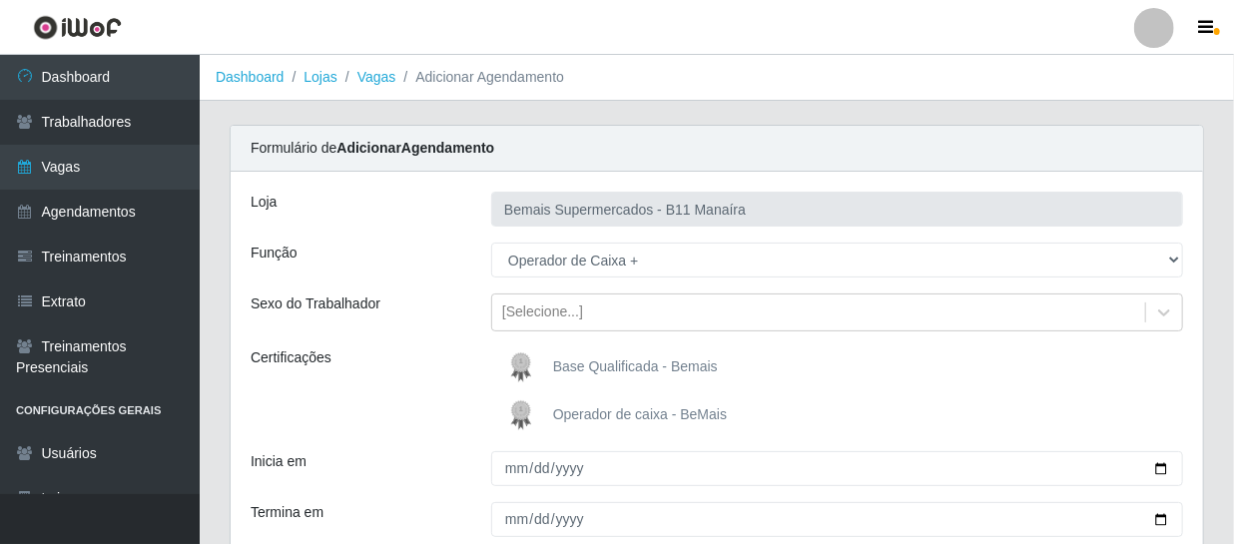
click at [558, 361] on span "Base Qualificada - Bemais" at bounding box center [635, 366] width 165 height 16
click at [0, 0] on input "Base Qualificada - Bemais" at bounding box center [0, 0] width 0 height 0
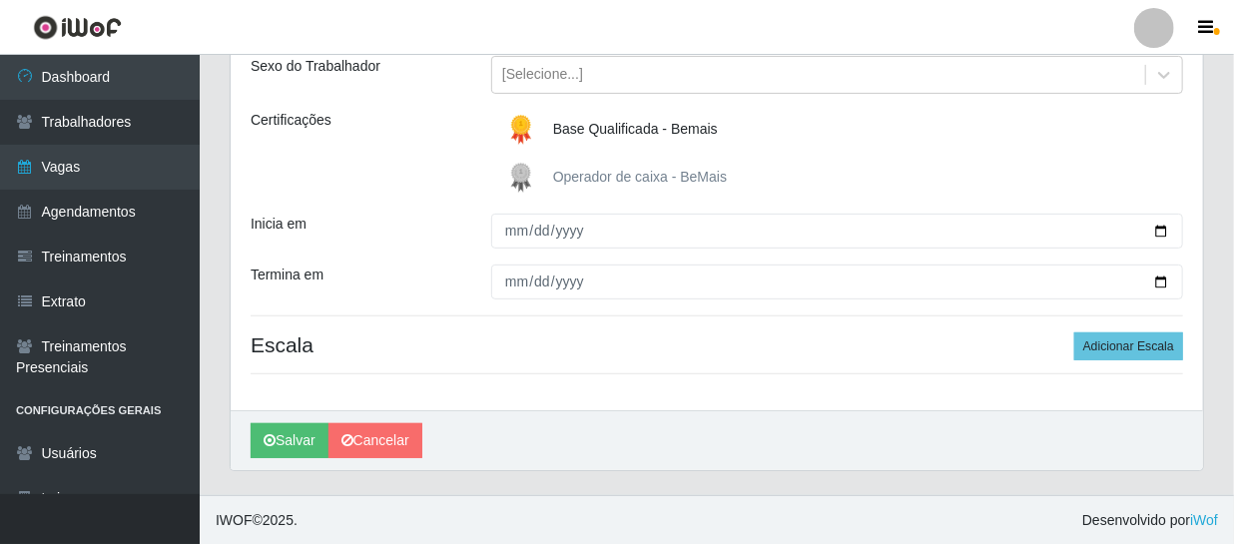
scroll to position [239, 0]
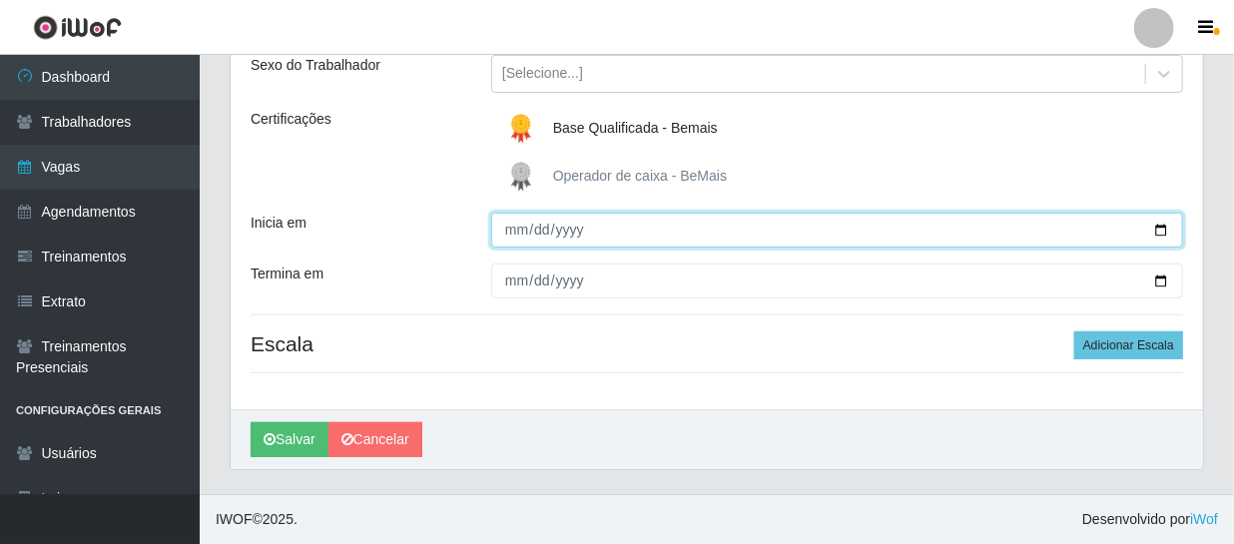
click at [506, 223] on input "Inicia em" at bounding box center [837, 230] width 692 height 35
type input "[DATE]"
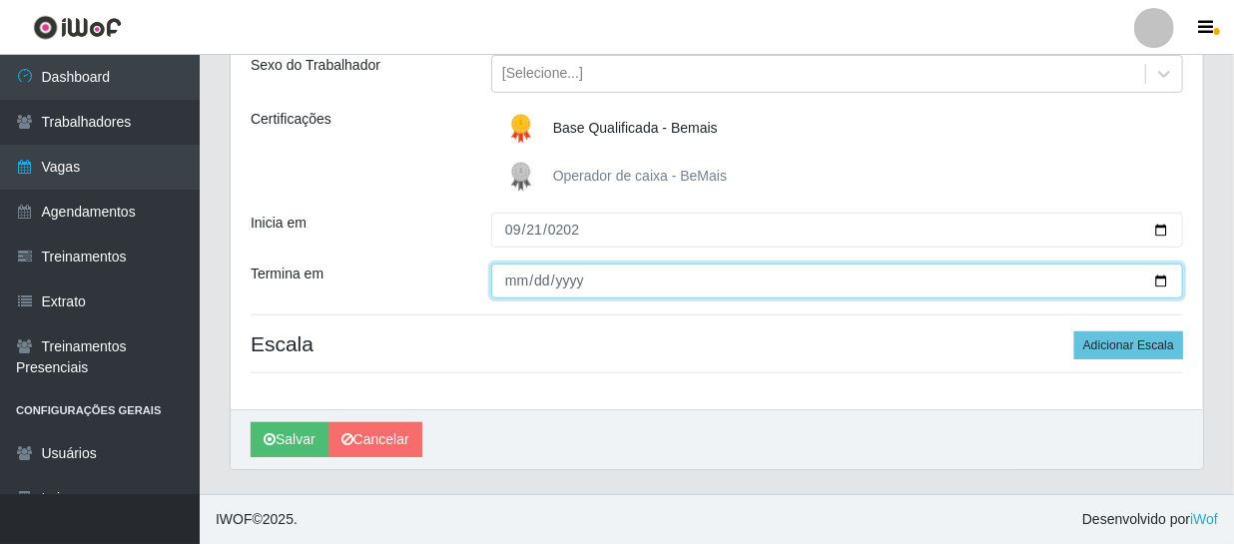
click at [512, 272] on input "Termina em" at bounding box center [837, 281] width 692 height 35
type input "[DATE]"
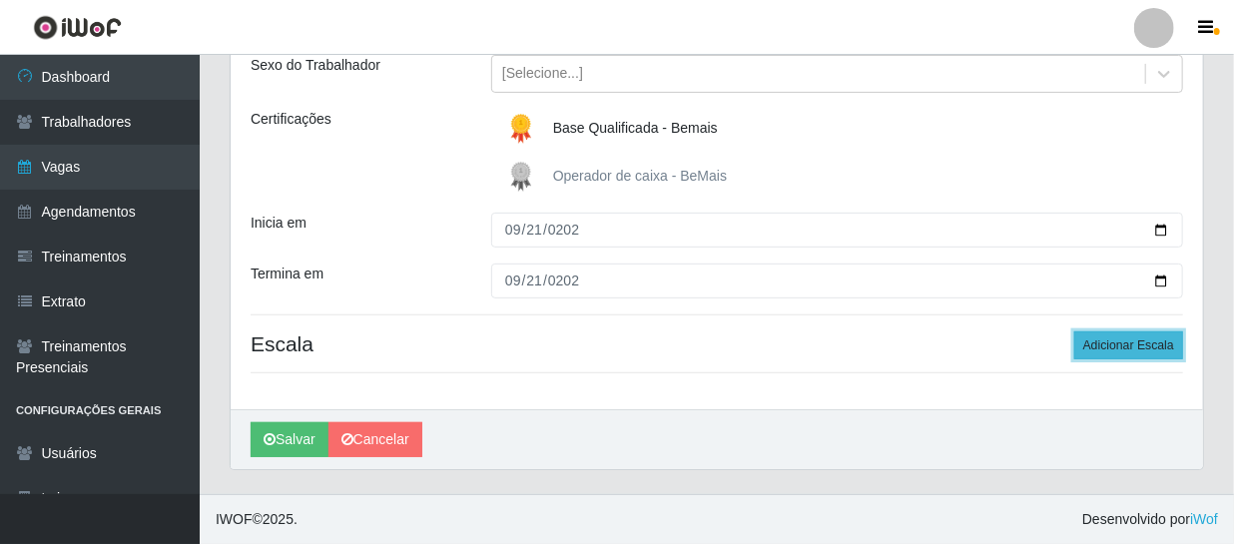
click at [1134, 342] on button "Adicionar Escala" at bounding box center [1128, 345] width 109 height 28
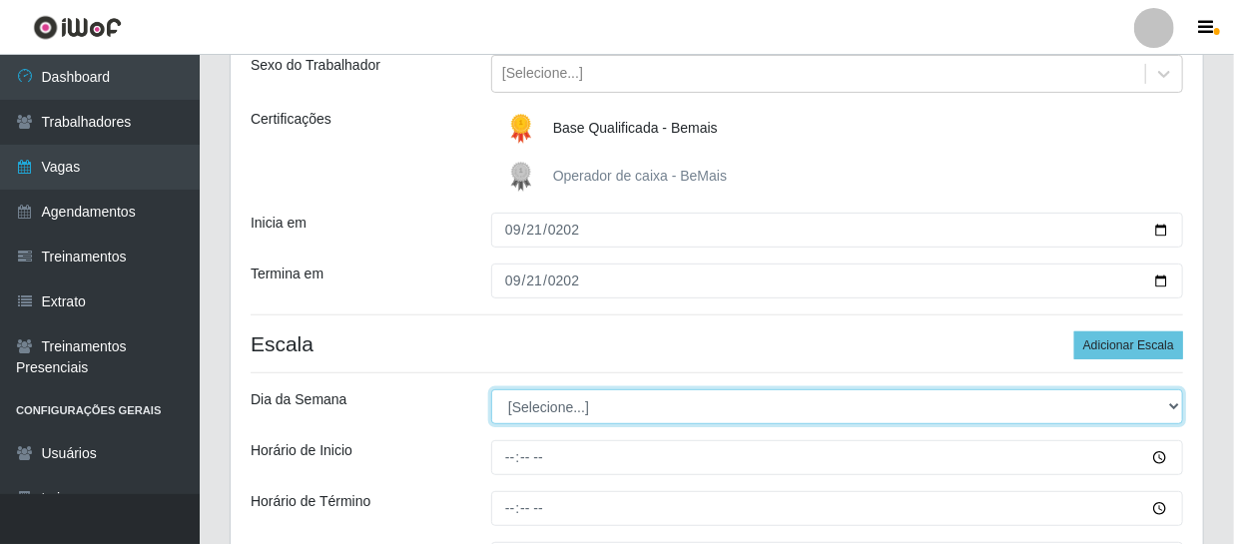
click at [566, 399] on select "[Selecione...] Segunda Terça Quarta Quinta Sexta Sábado Domingo" at bounding box center [837, 406] width 692 height 35
select select "0"
click at [491, 389] on select "[Selecione...] Segunda Terça Quarta Quinta Sexta Sábado Domingo" at bounding box center [837, 406] width 692 height 35
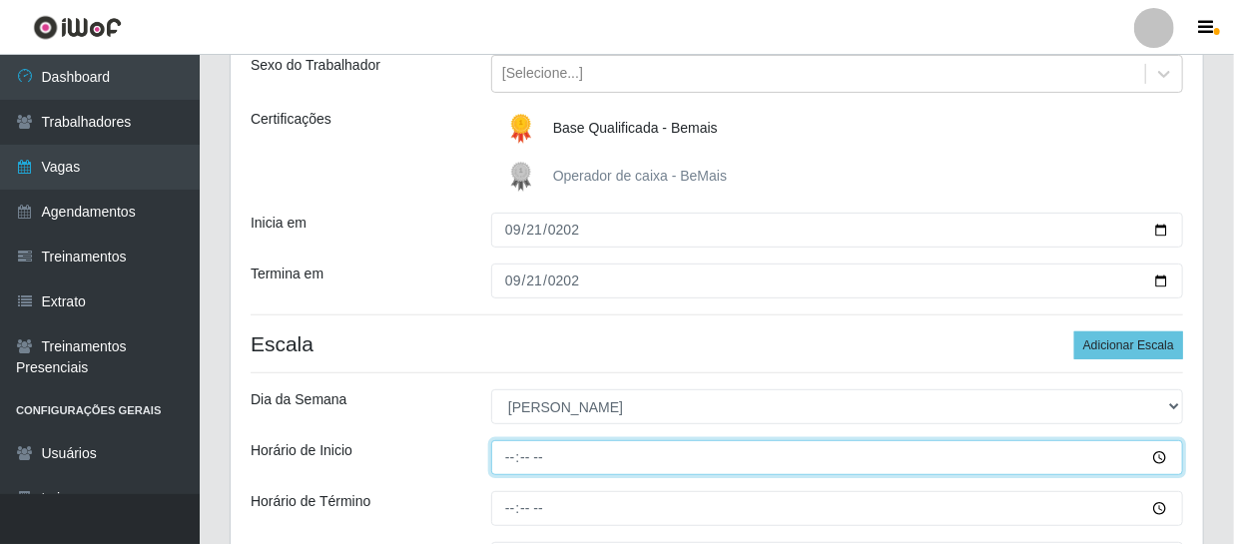
click at [500, 460] on input "Horário de Inicio" at bounding box center [837, 457] width 692 height 35
type input "08:00"
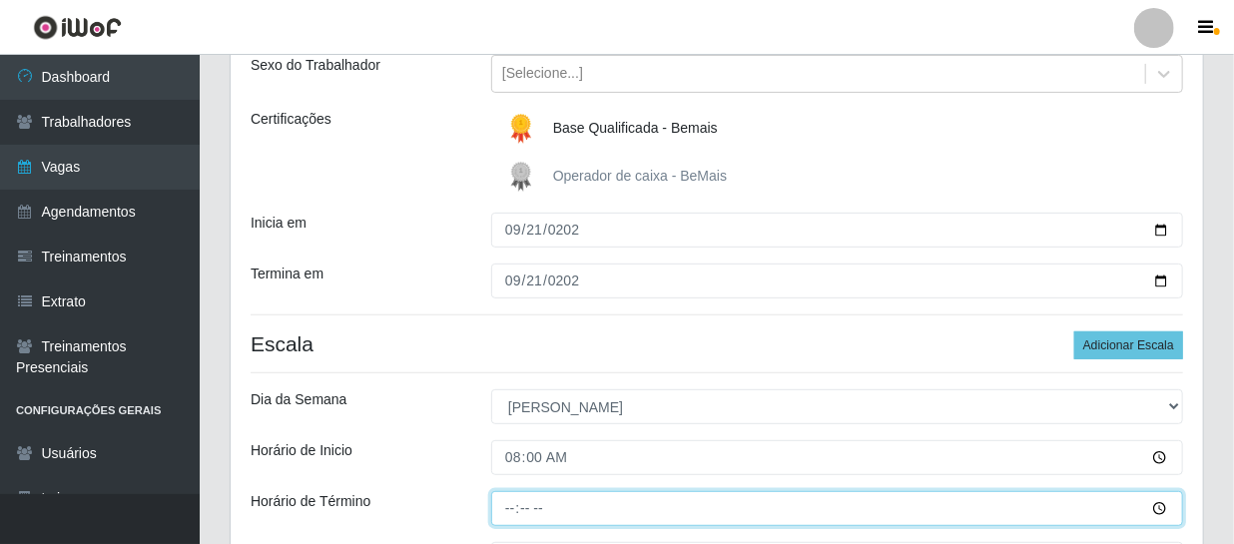
click at [514, 505] on input "Horário de Término" at bounding box center [837, 508] width 692 height 35
type input "14:00"
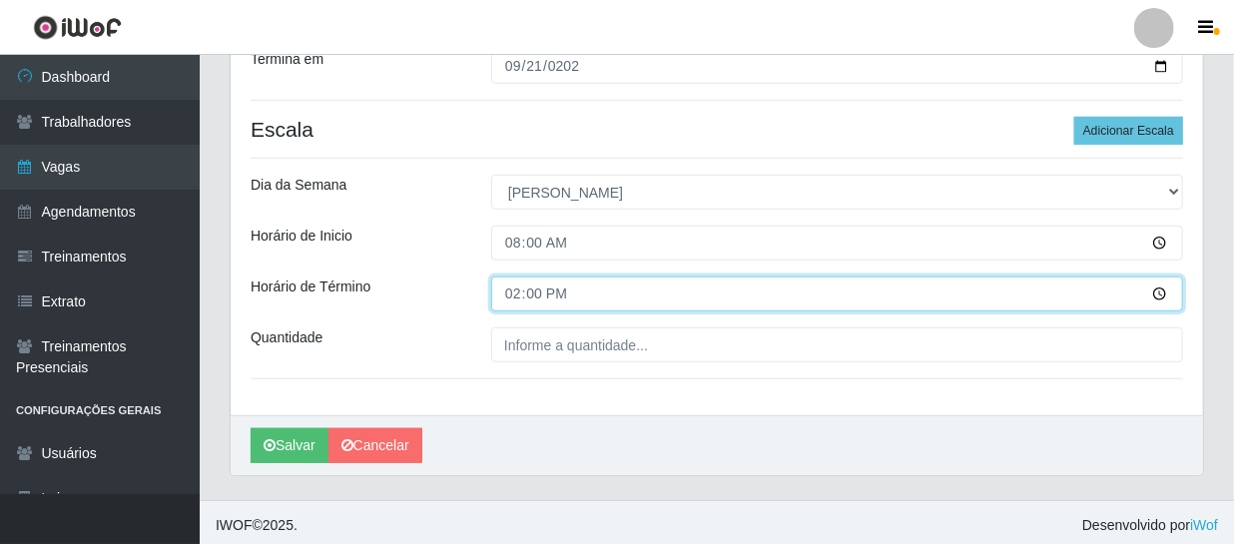
scroll to position [459, 0]
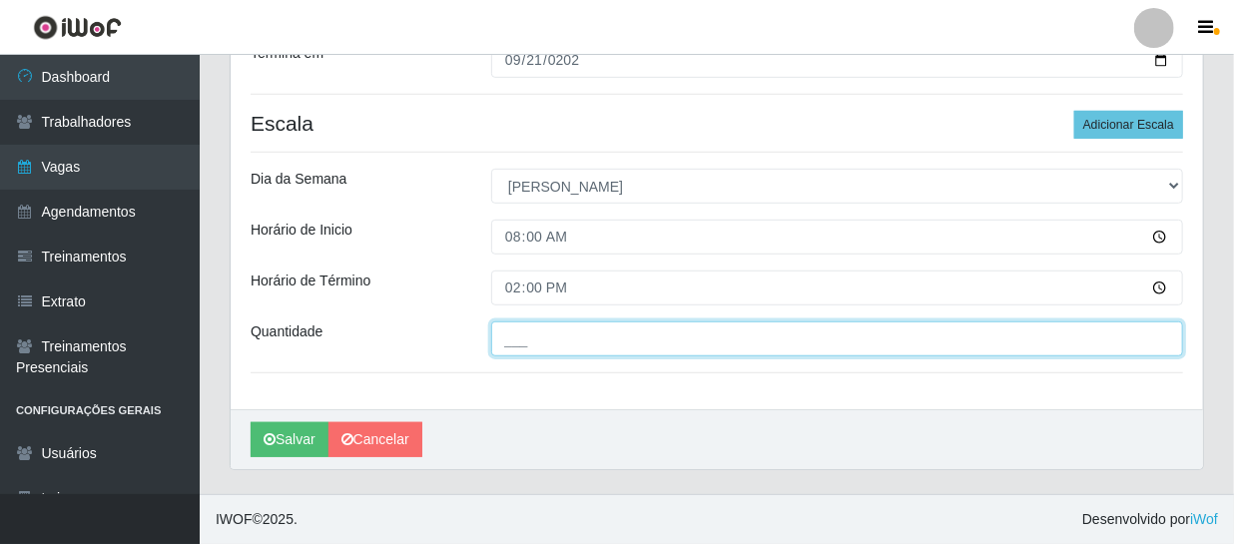
click at [519, 339] on input "___" at bounding box center [837, 338] width 692 height 35
type input "1__"
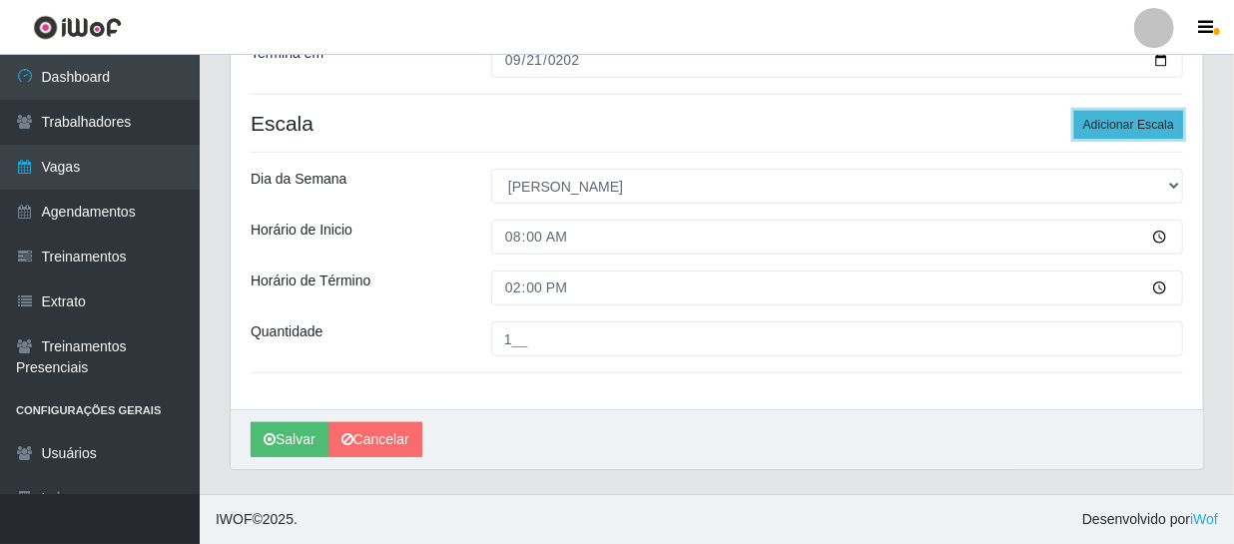
click at [1153, 121] on button "Adicionar Escala" at bounding box center [1128, 125] width 109 height 28
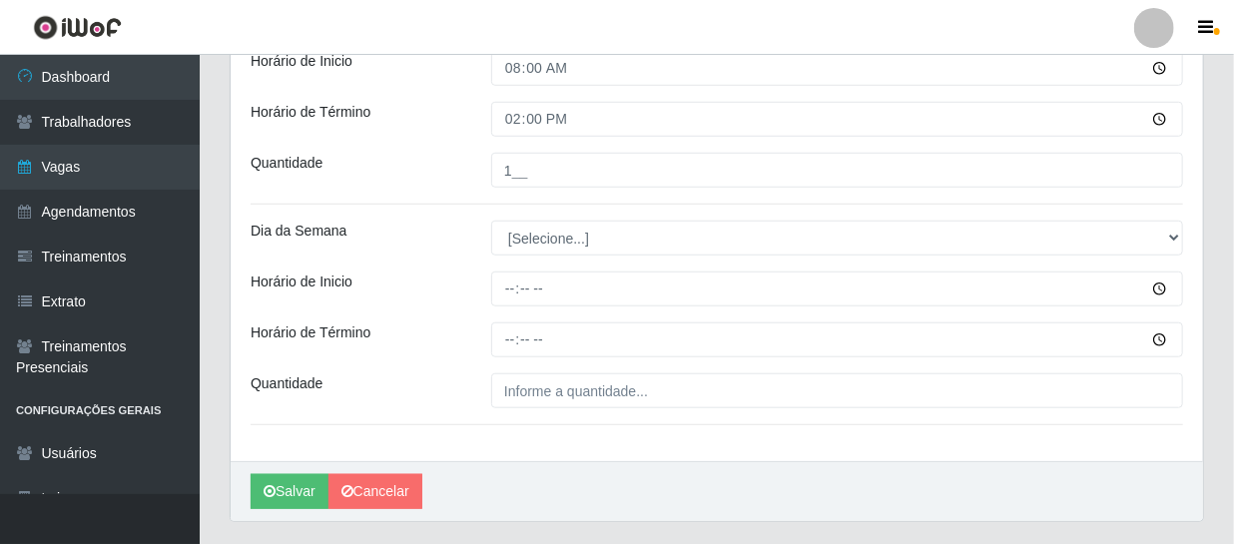
scroll to position [640, 0]
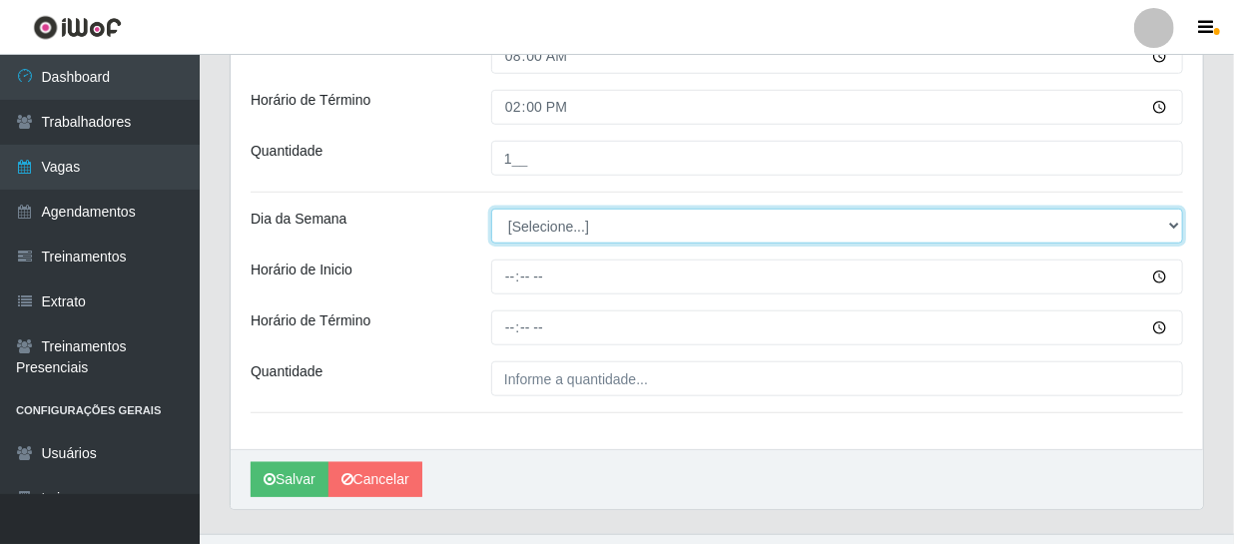
click at [535, 219] on select "[Selecione...] Segunda Terça Quarta Quinta Sexta Sábado Domingo" at bounding box center [837, 226] width 692 height 35
select select "0"
click at [491, 209] on select "[Selecione...] Segunda Terça Quarta Quinta Sexta Sábado Domingo" at bounding box center [837, 226] width 692 height 35
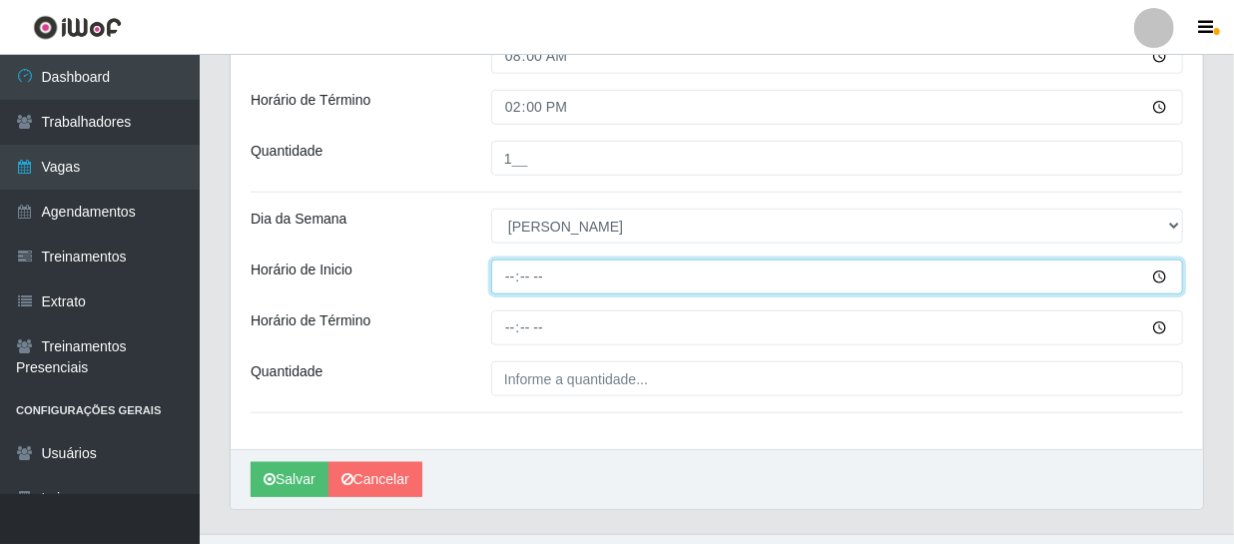
click at [508, 273] on input "Horário de Inicio" at bounding box center [837, 277] width 692 height 35
type input "09:00"
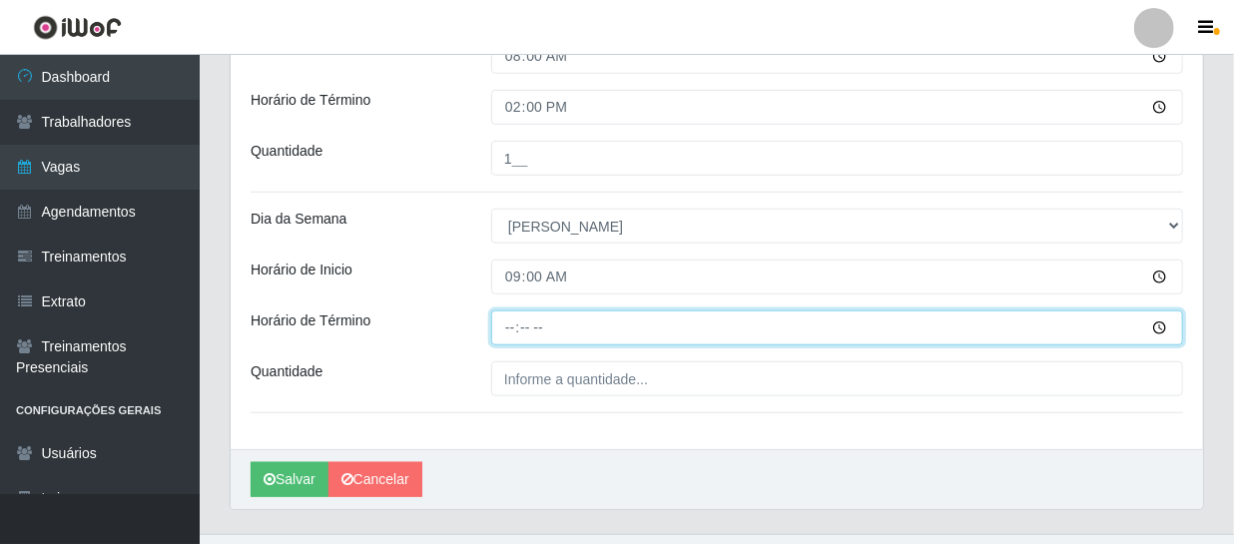
click at [503, 326] on input "Horário de Término" at bounding box center [837, 327] width 692 height 35
type input "15:00"
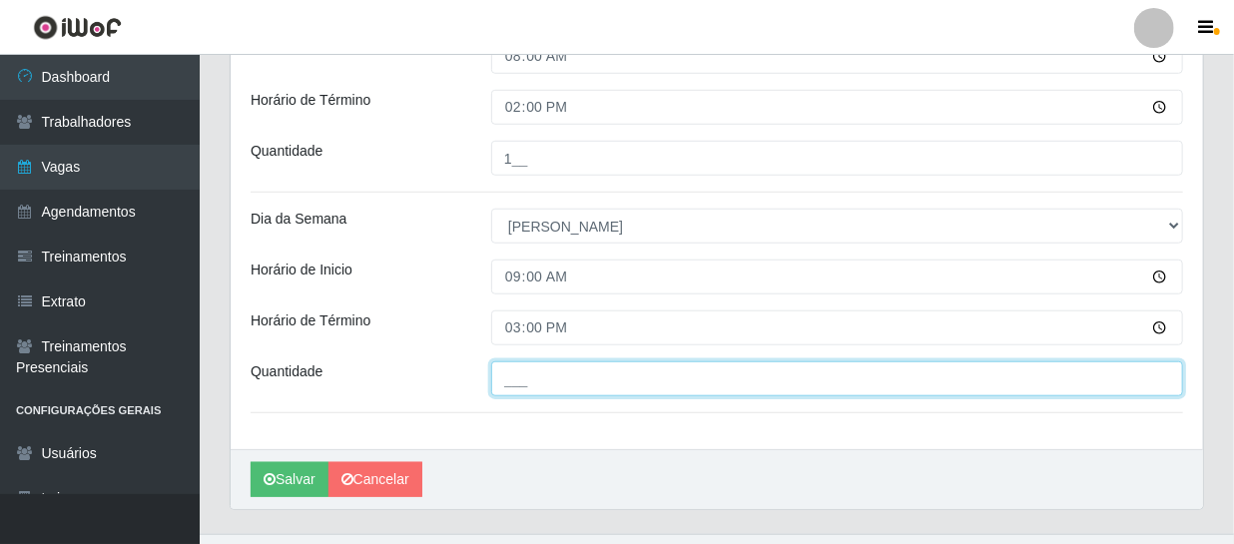
click at [550, 369] on input "___" at bounding box center [837, 378] width 692 height 35
type input "2__"
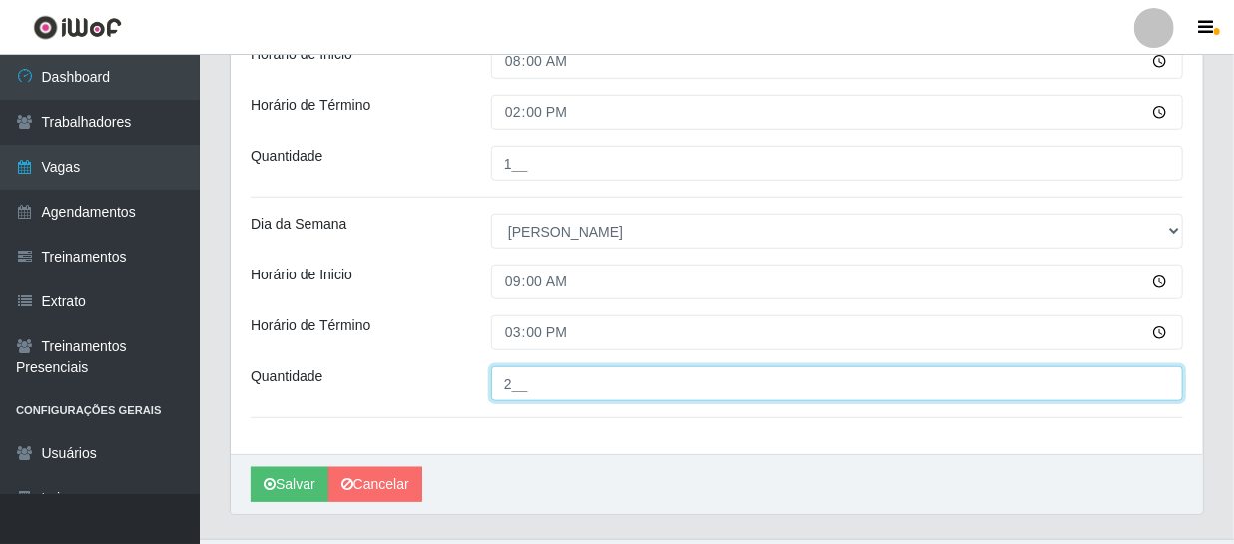
scroll to position [277, 0]
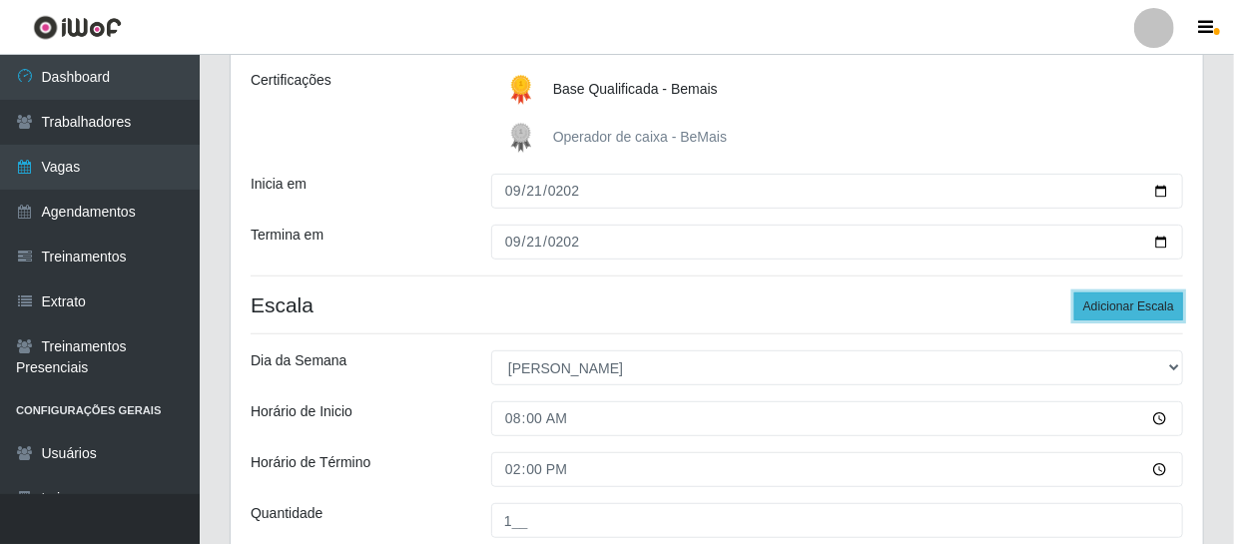
click at [1128, 308] on button "Adicionar Escala" at bounding box center [1128, 306] width 109 height 28
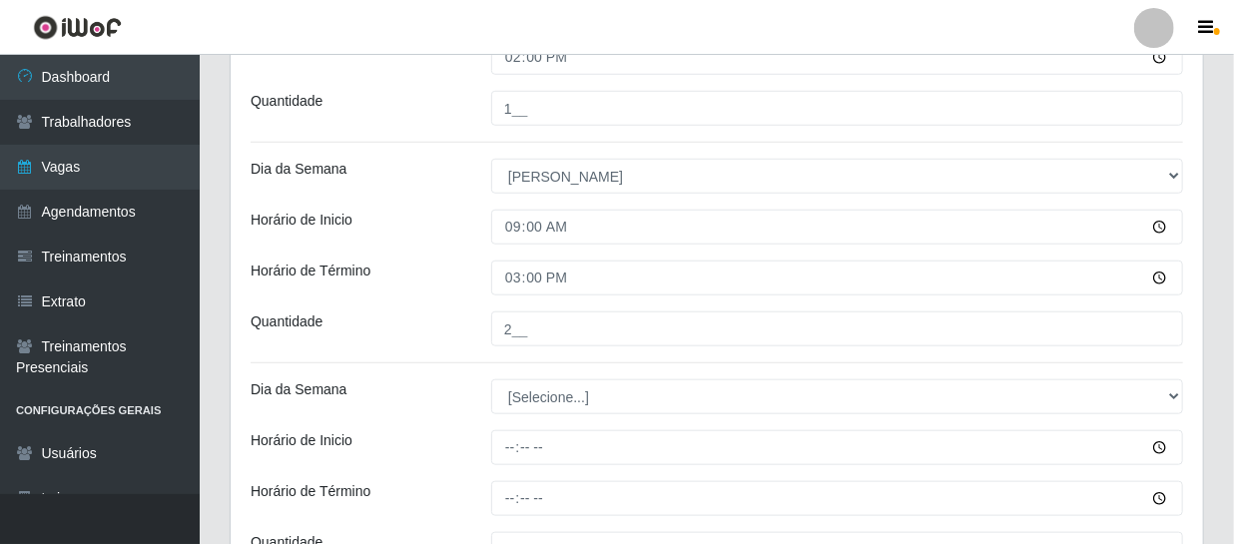
scroll to position [731, 0]
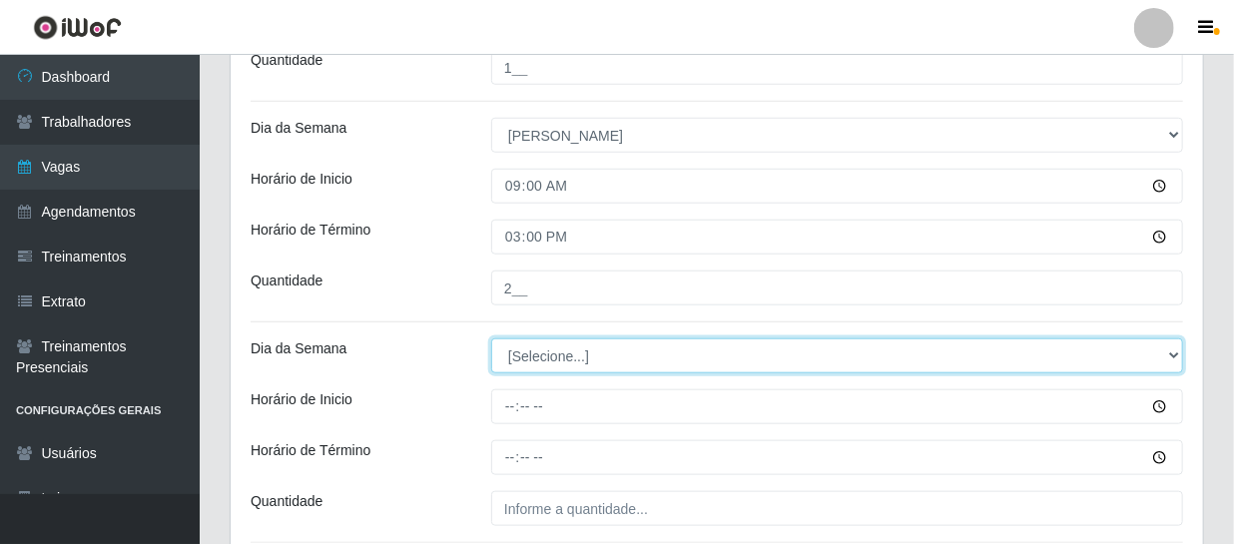
click at [537, 366] on select "[Selecione...] Segunda Terça Quarta Quinta Sexta Sábado Domingo" at bounding box center [837, 355] width 692 height 35
select select "0"
click at [491, 338] on select "[Selecione...] Segunda Terça Quarta Quinta Sexta Sábado Domingo" at bounding box center [837, 355] width 692 height 35
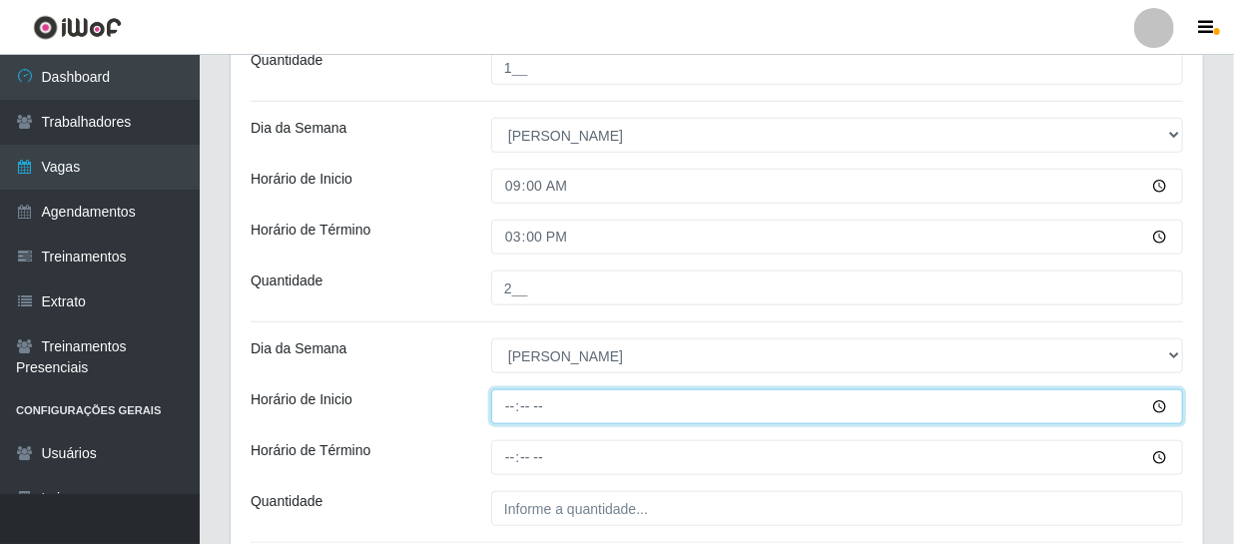
click at [507, 400] on input "Horário de Inicio" at bounding box center [837, 406] width 692 height 35
type input "14:00"
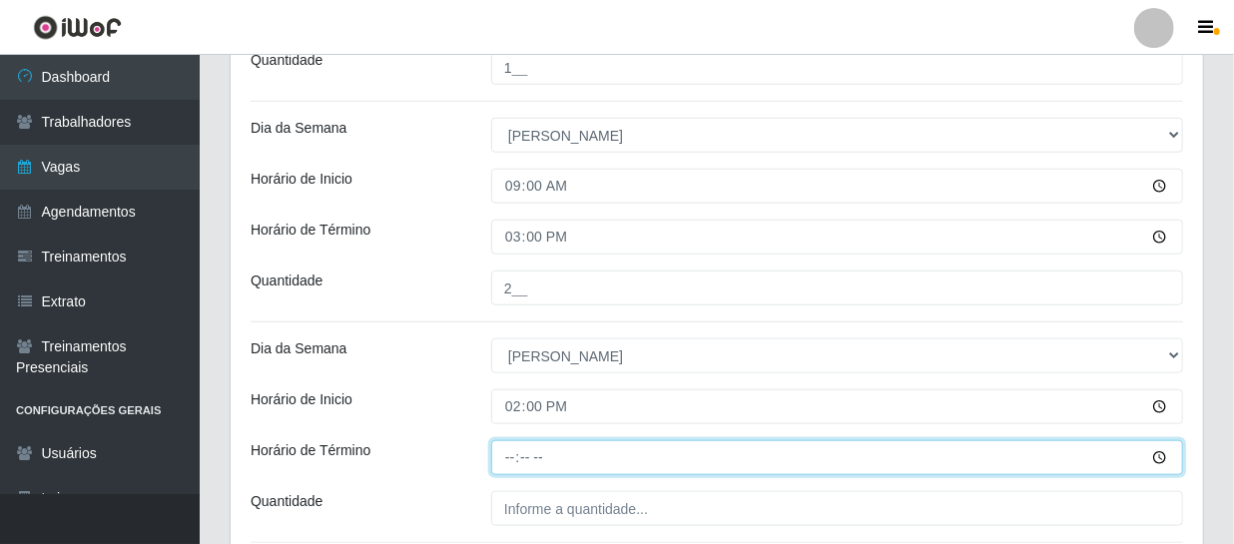
click at [518, 457] on input "Horário de Término" at bounding box center [837, 457] width 692 height 35
type input "20:00"
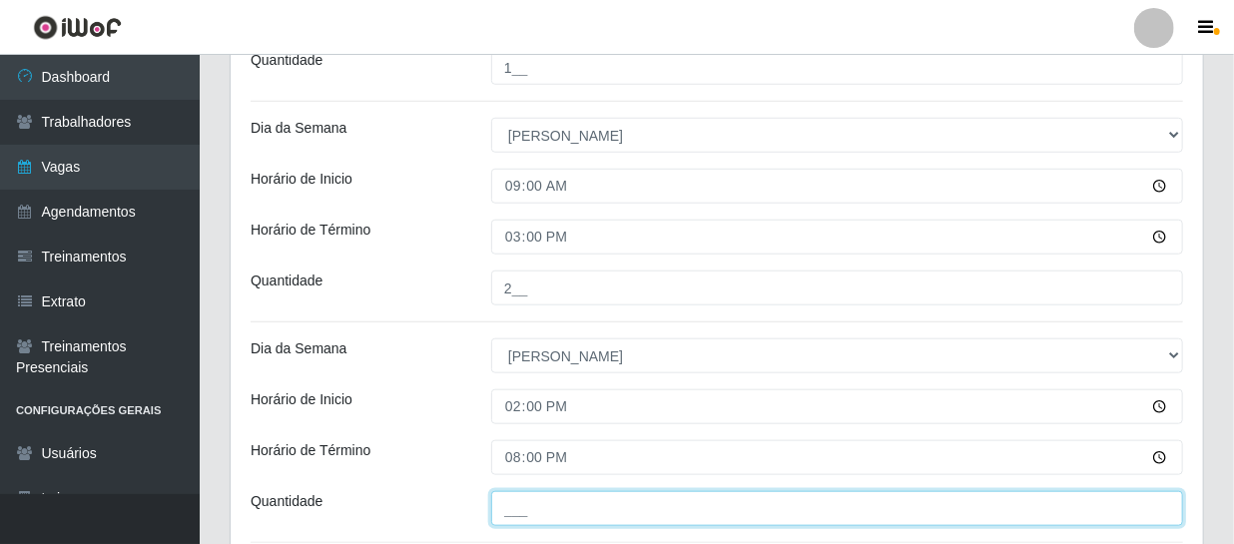
click at [549, 502] on input "___" at bounding box center [837, 508] width 692 height 35
type input "1__"
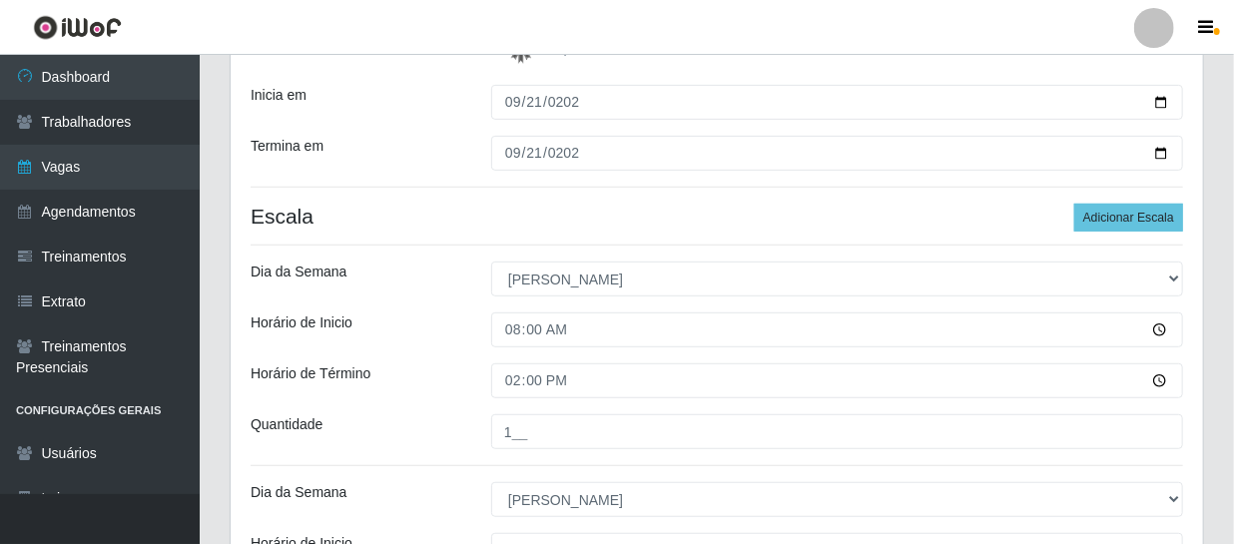
scroll to position [459, 0]
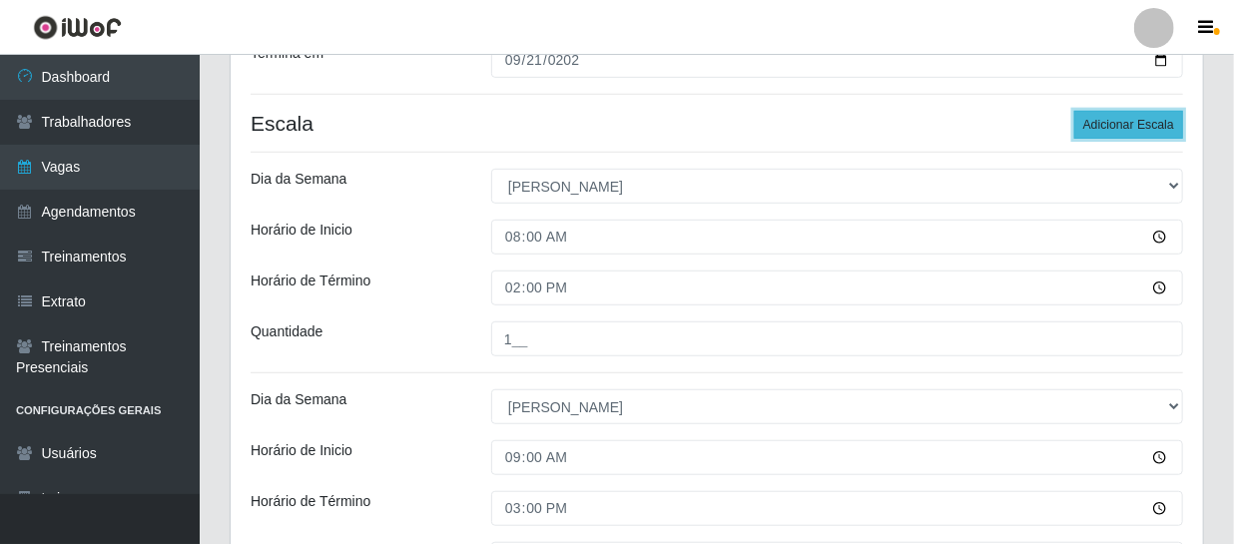
click at [1125, 129] on button "Adicionar Escala" at bounding box center [1128, 125] width 109 height 28
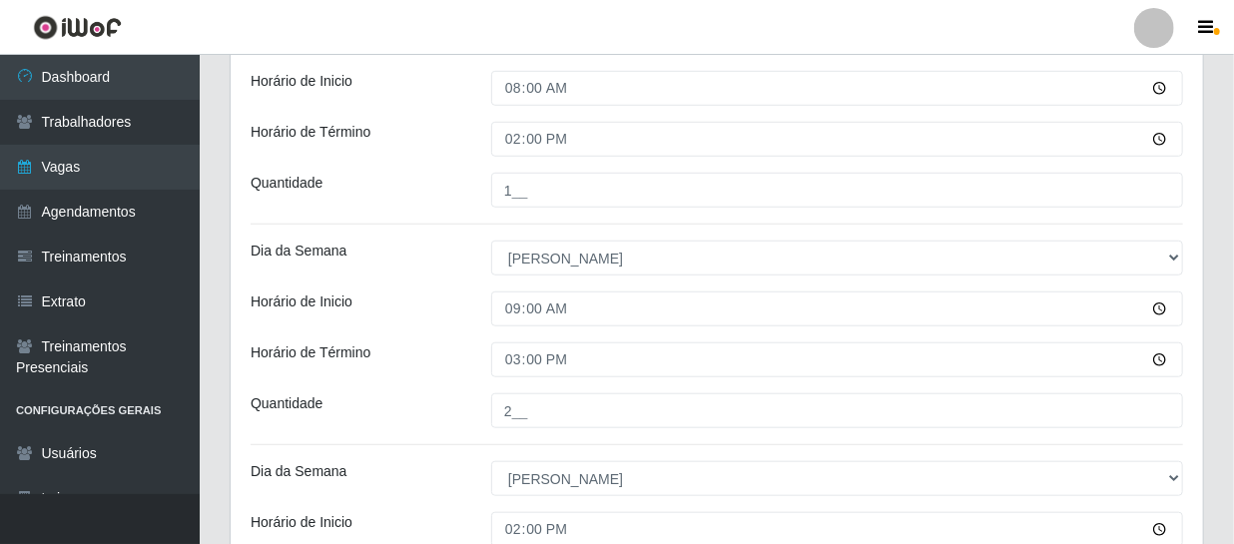
scroll to position [912, 0]
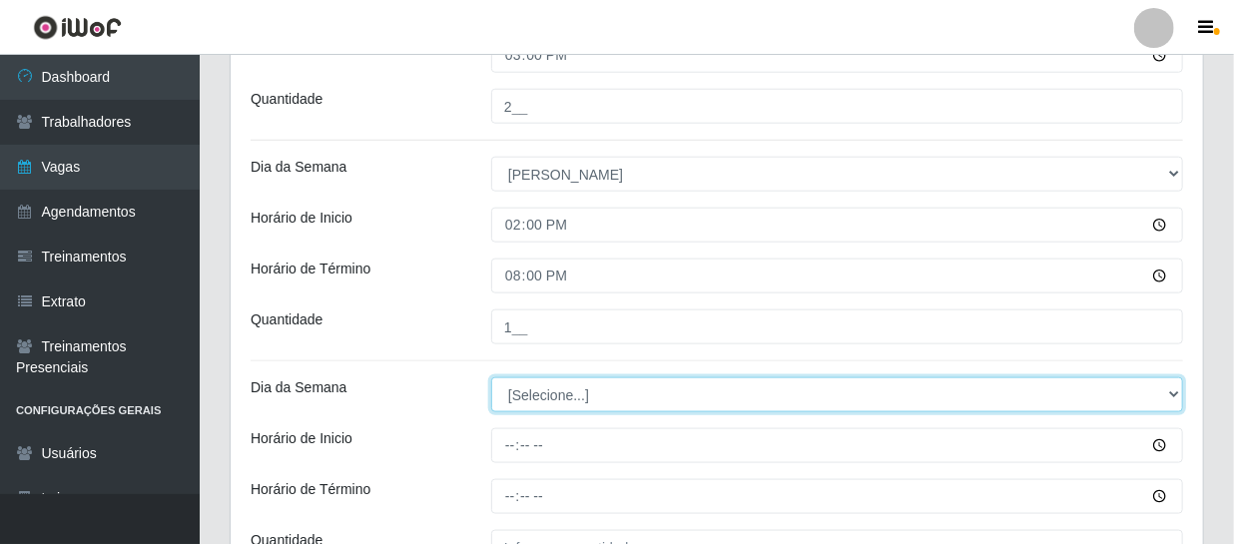
click at [528, 398] on select "[Selecione...] Segunda Terça Quarta Quinta Sexta Sábado Domingo" at bounding box center [837, 394] width 692 height 35
select select "0"
click at [491, 377] on select "[Selecione...] Segunda Terça Quarta Quinta Sexta Sábado Domingo" at bounding box center [837, 394] width 692 height 35
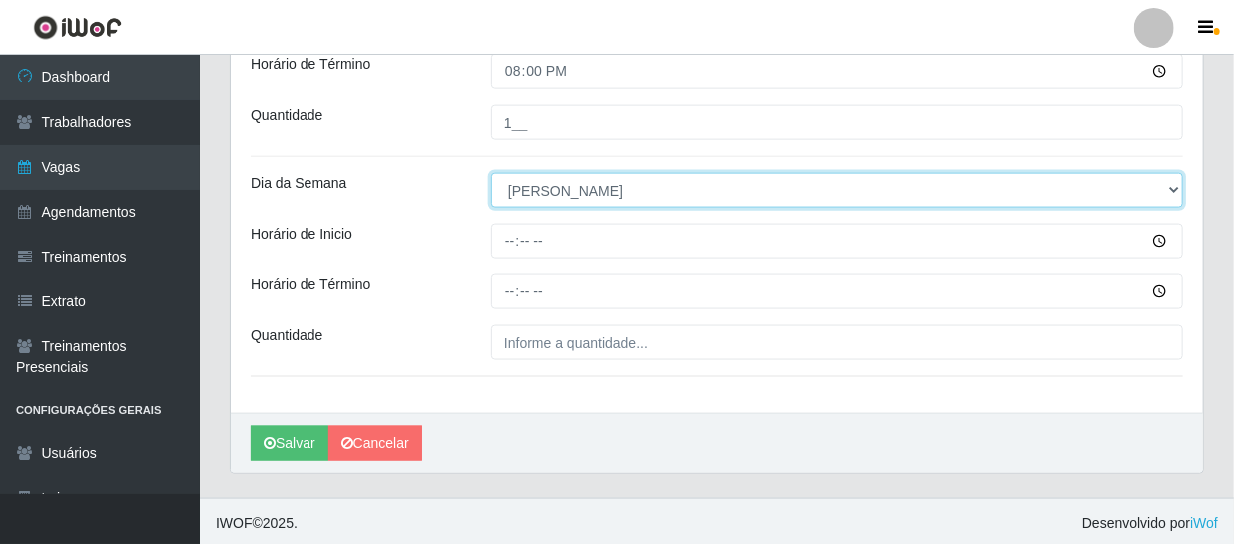
scroll to position [1119, 0]
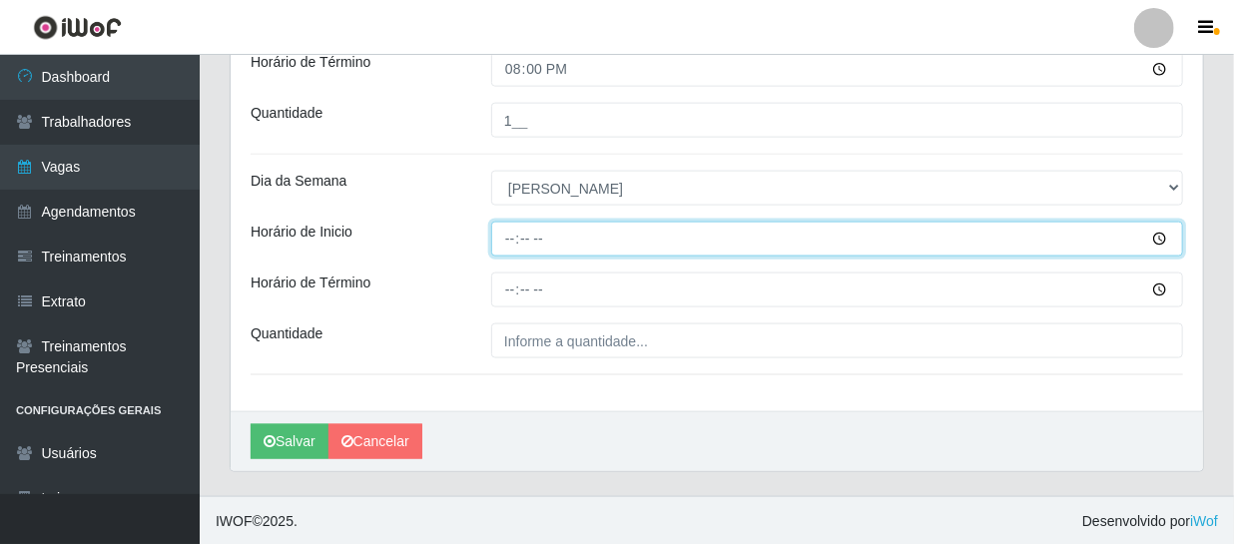
click at [506, 249] on input "Horário de Inicio" at bounding box center [837, 239] width 692 height 35
type input "15:00"
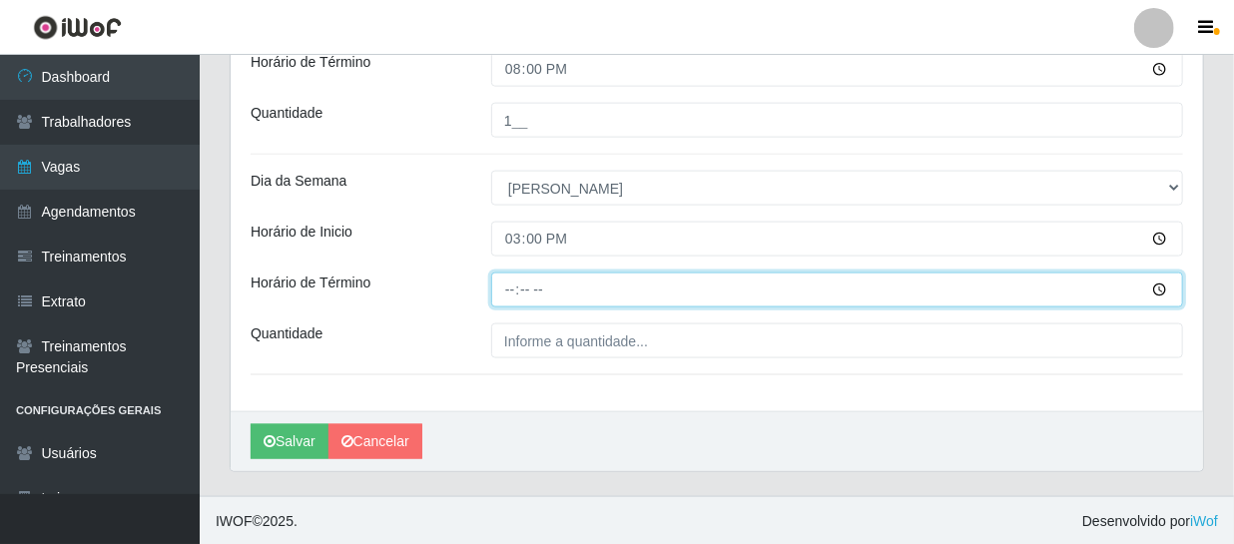
click at [514, 278] on input "Horário de Término" at bounding box center [837, 289] width 692 height 35
type input "21:00"
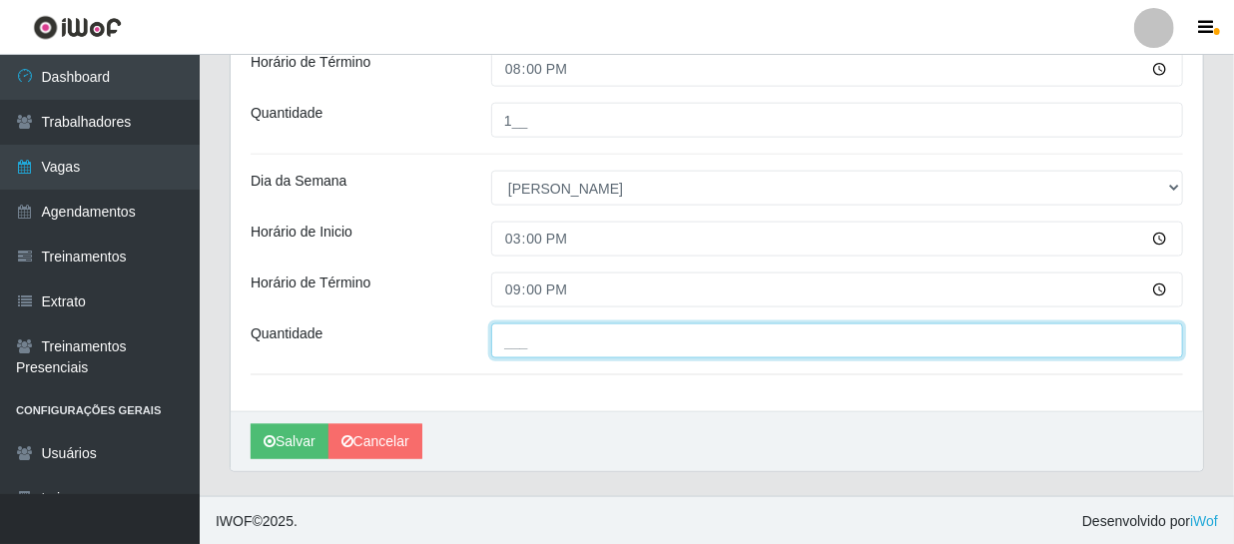
click at [564, 337] on input "___" at bounding box center [837, 340] width 692 height 35
type input "2__"
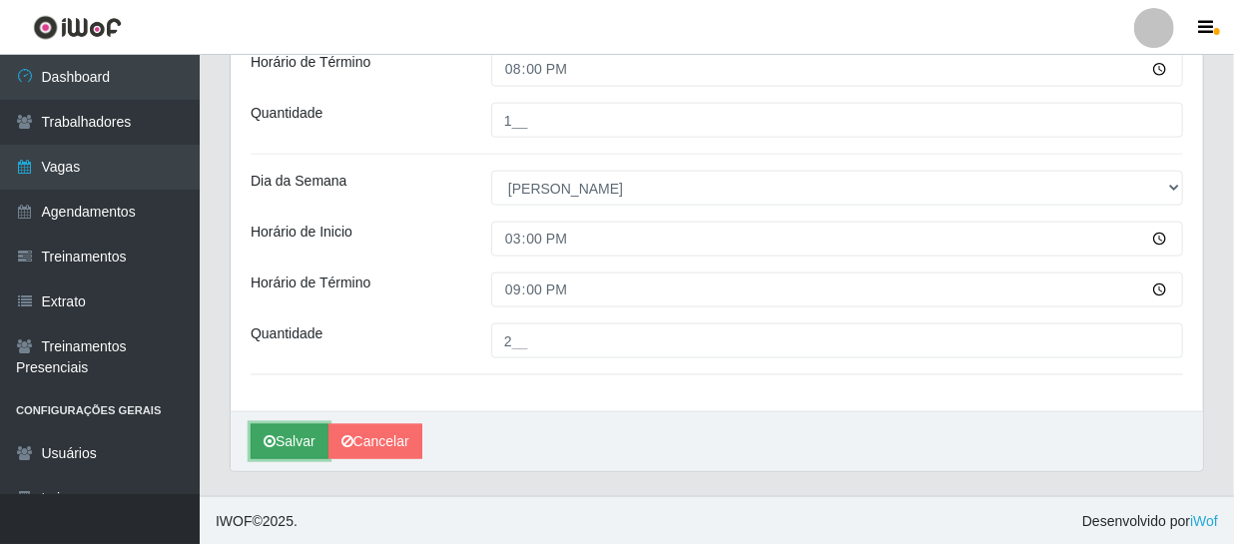
click at [299, 442] on button "Salvar" at bounding box center [290, 441] width 78 height 35
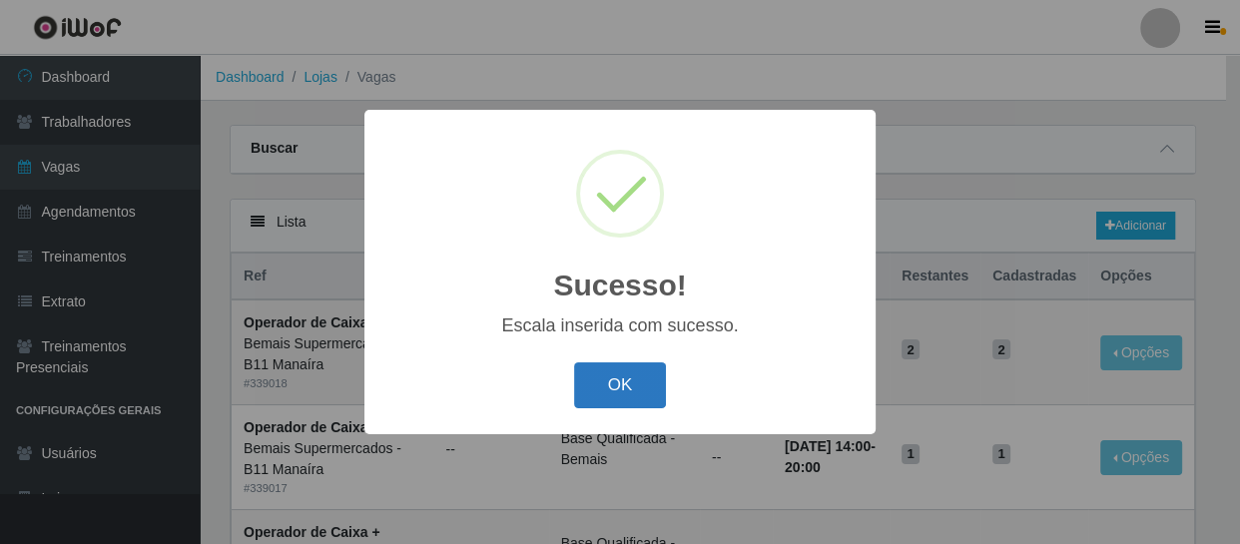
click at [596, 383] on button "OK" at bounding box center [620, 385] width 93 height 47
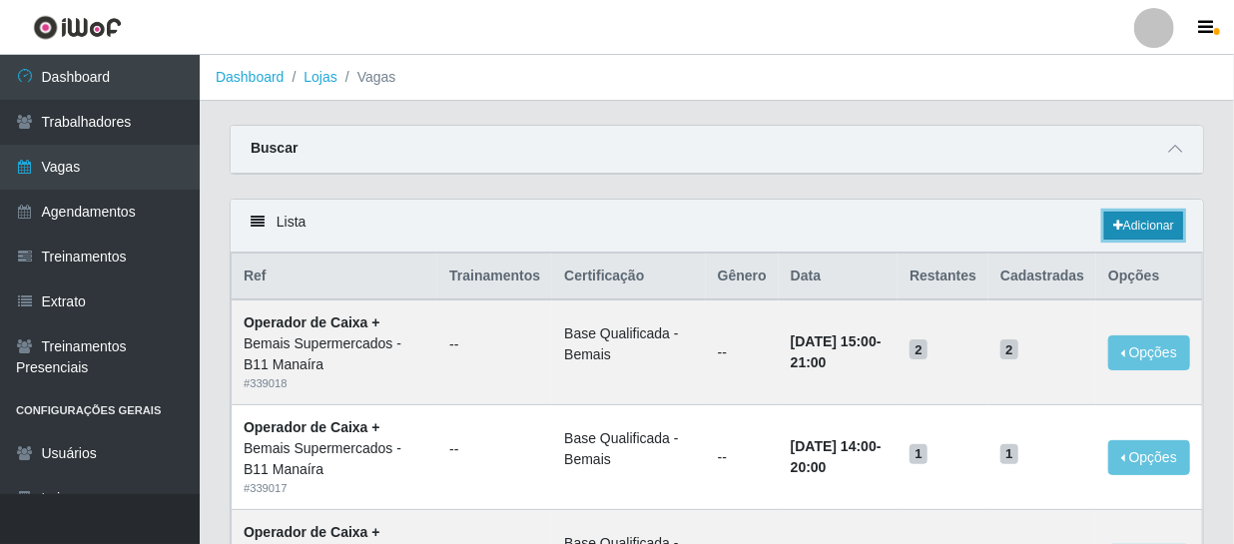
click at [1135, 216] on link "Adicionar" at bounding box center [1143, 226] width 79 height 28
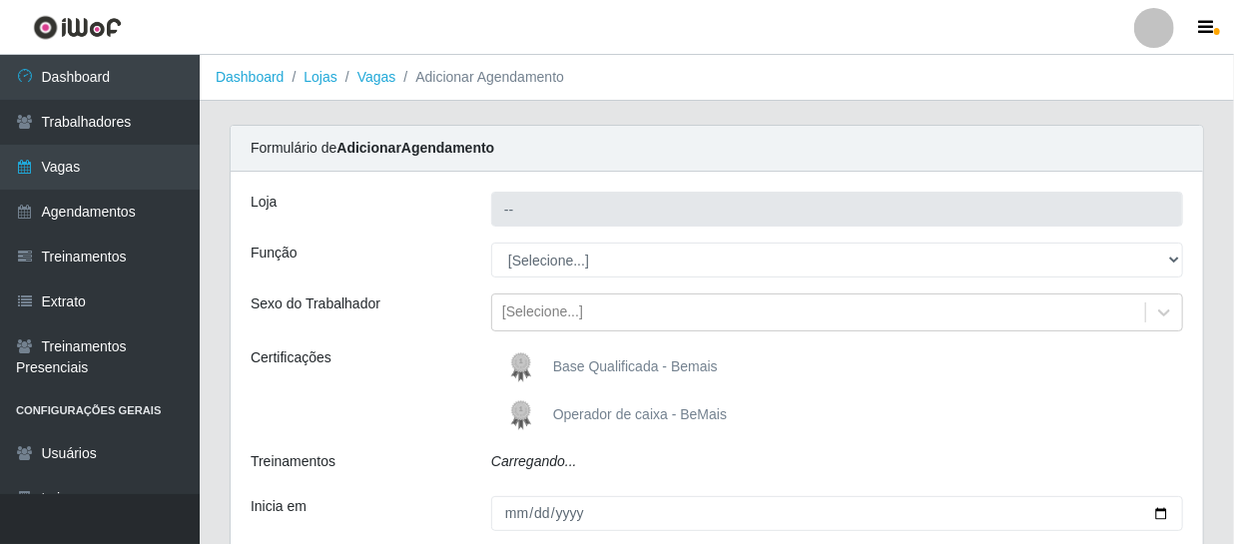
type input "Bemais Supermercados - B11 Manaíra"
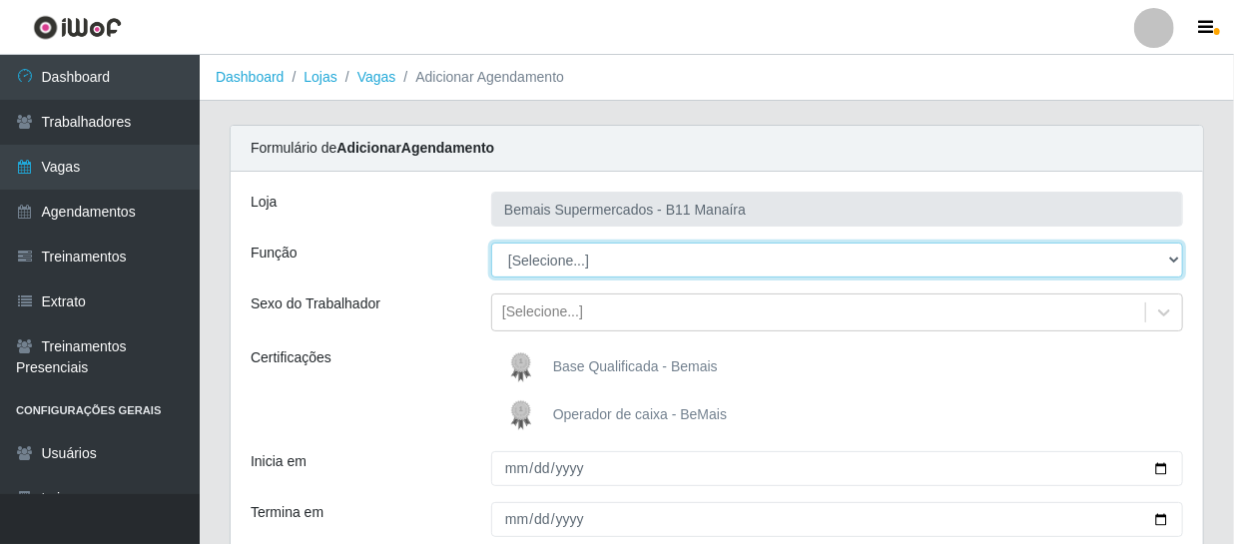
click at [554, 267] on select "[Selecione...] ASG ASG + ASG ++ Auxiliar de Estacionamento Auxiliar de Estacion…" at bounding box center [837, 260] width 692 height 35
click at [491, 243] on select "[Selecione...] ASG ASG + ASG ++ Auxiliar de Estacionamento Auxiliar de Estacion…" at bounding box center [837, 260] width 692 height 35
click at [584, 264] on select "[Selecione...] ASG ASG + ASG ++ Auxiliar de Estacionamento Auxiliar de Estacion…" at bounding box center [837, 260] width 692 height 35
select select "72"
click at [491, 243] on select "[Selecione...] ASG ASG + ASG ++ Auxiliar de Estacionamento Auxiliar de Estacion…" at bounding box center [837, 260] width 692 height 35
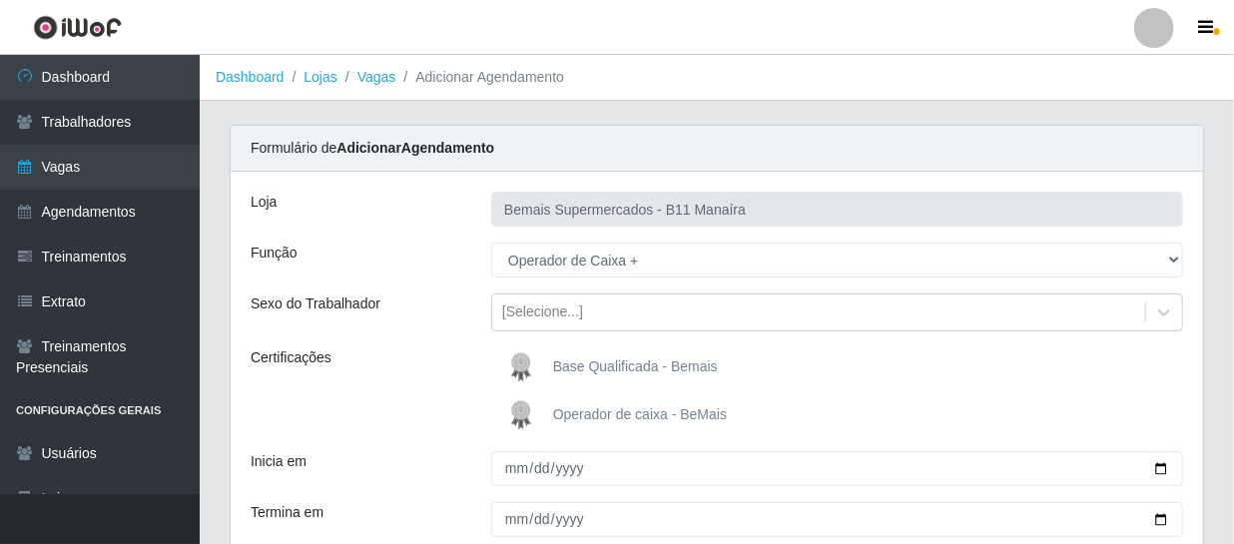
click at [525, 357] on img at bounding box center [525, 367] width 48 height 40
click at [0, 0] on input "Base Qualificada - Bemais" at bounding box center [0, 0] width 0 height 0
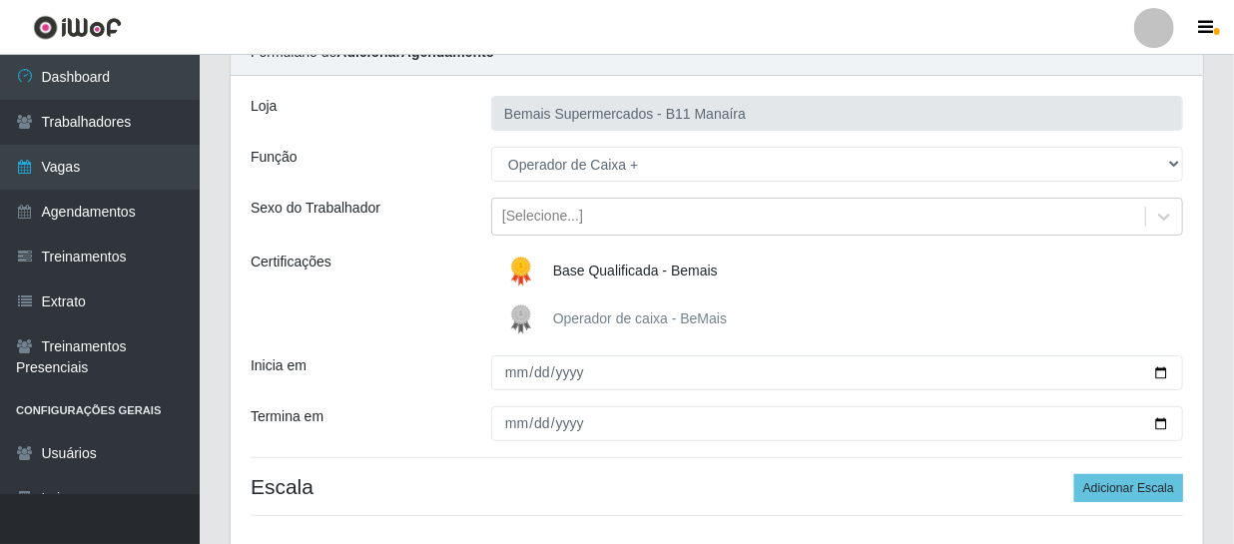
scroll to position [181, 0]
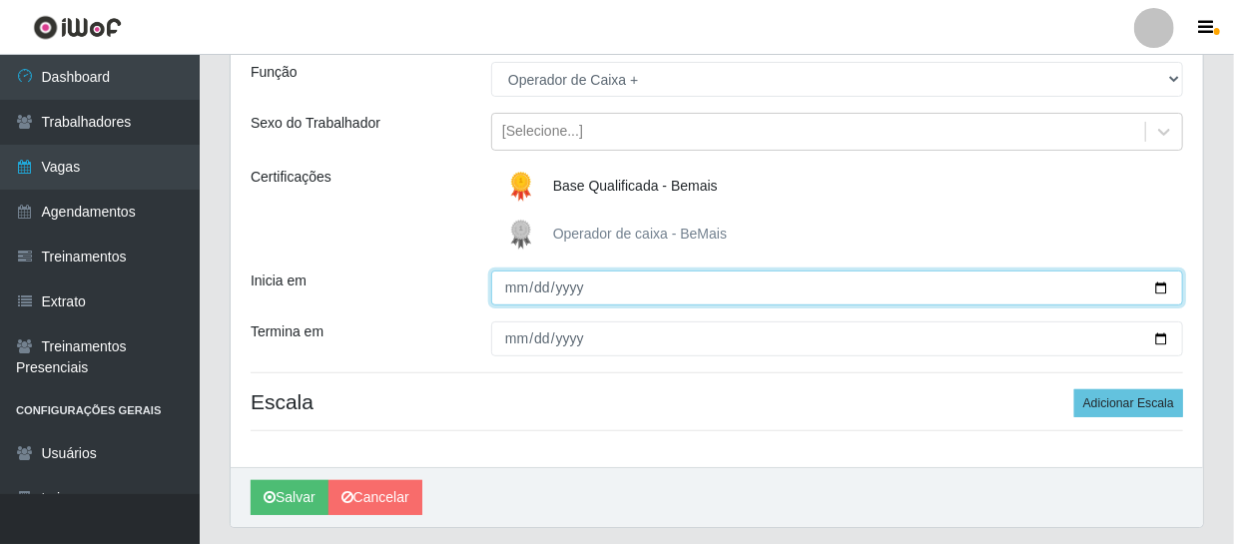
click at [508, 283] on input "Inicia em" at bounding box center [837, 287] width 692 height 35
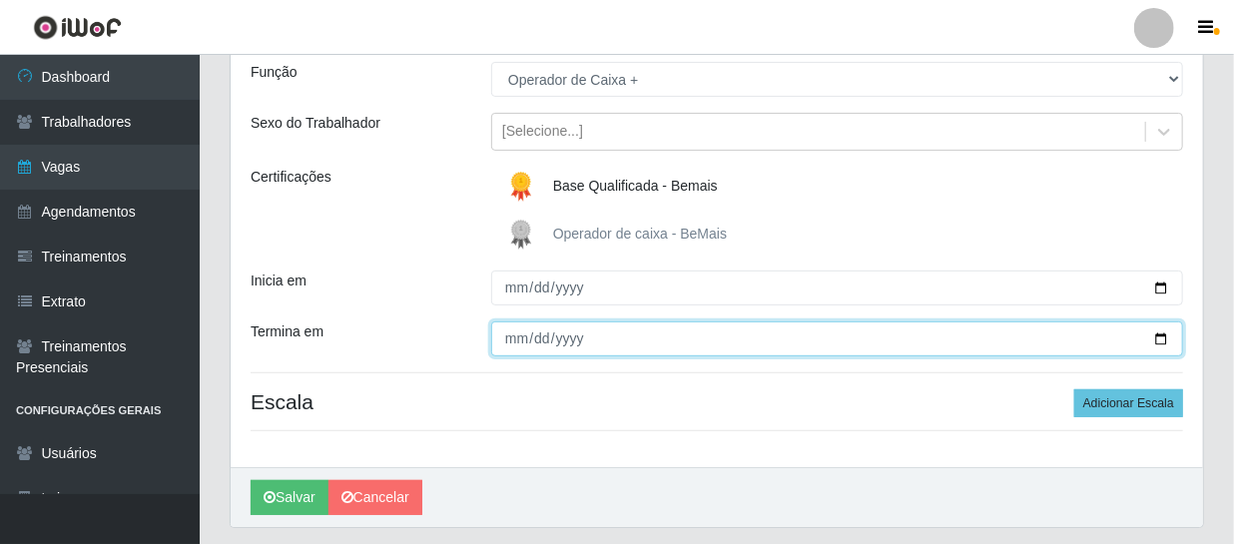
click at [500, 330] on input "Termina em" at bounding box center [837, 338] width 692 height 35
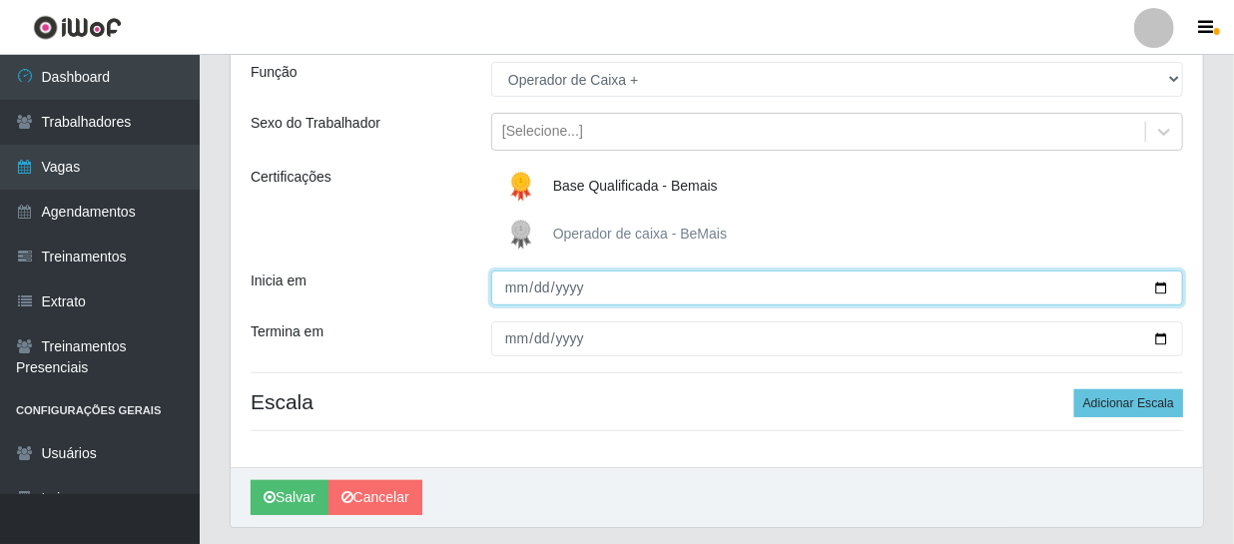
click at [542, 291] on input "Inicia em" at bounding box center [837, 287] width 692 height 35
type input "[DATE]"
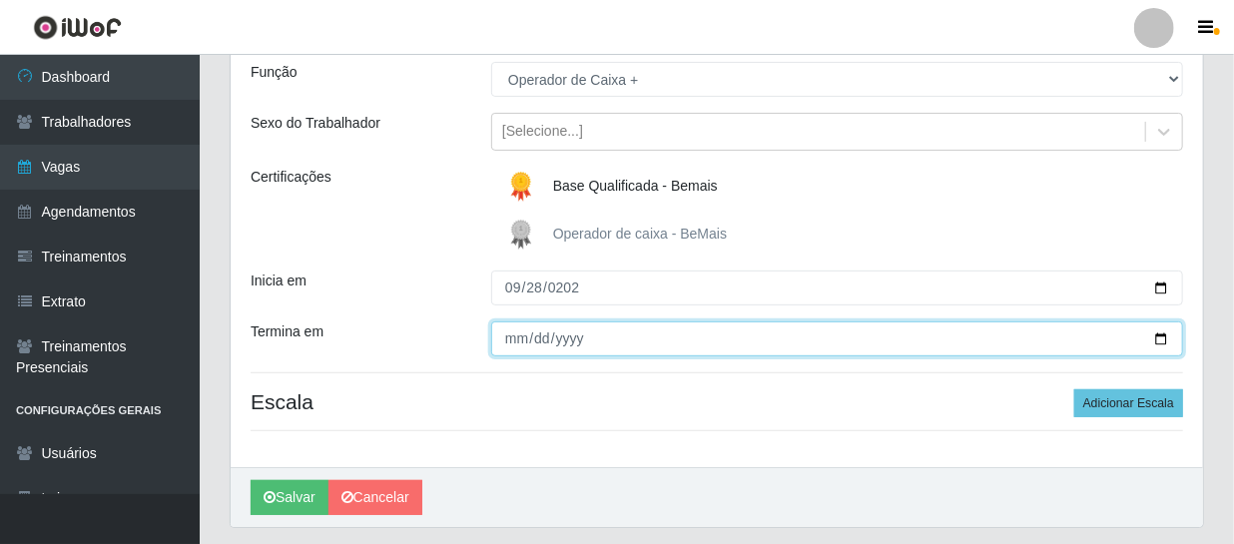
click at [507, 349] on input "Termina em" at bounding box center [837, 338] width 692 height 35
type input "[DATE]"
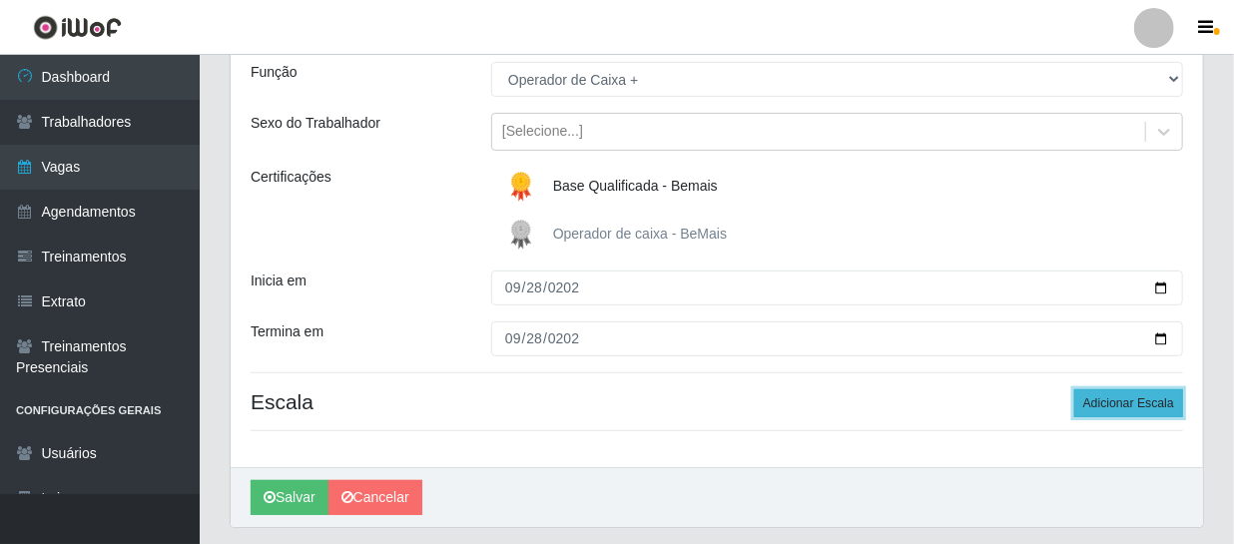
click at [1108, 406] on button "Adicionar Escala" at bounding box center [1128, 403] width 109 height 28
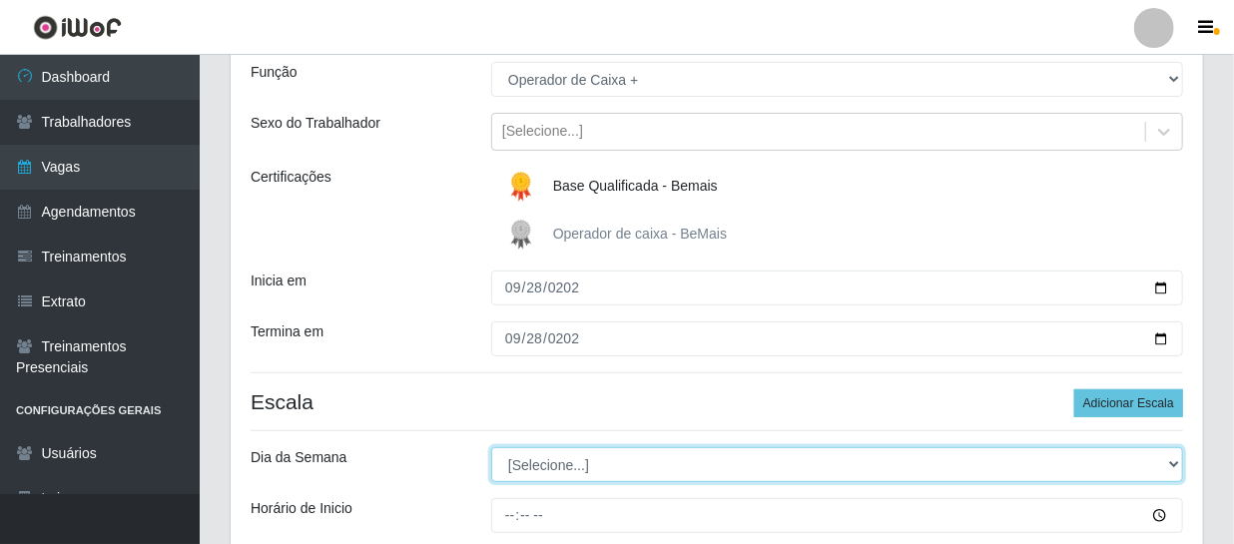
click at [579, 460] on select "[Selecione...] Segunda Terça Quarta Quinta Sexta Sábado Domingo" at bounding box center [837, 464] width 692 height 35
select select "0"
click at [491, 447] on select "[Selecione...] Segunda Terça Quarta Quinta Sexta Sábado Domingo" at bounding box center [837, 464] width 692 height 35
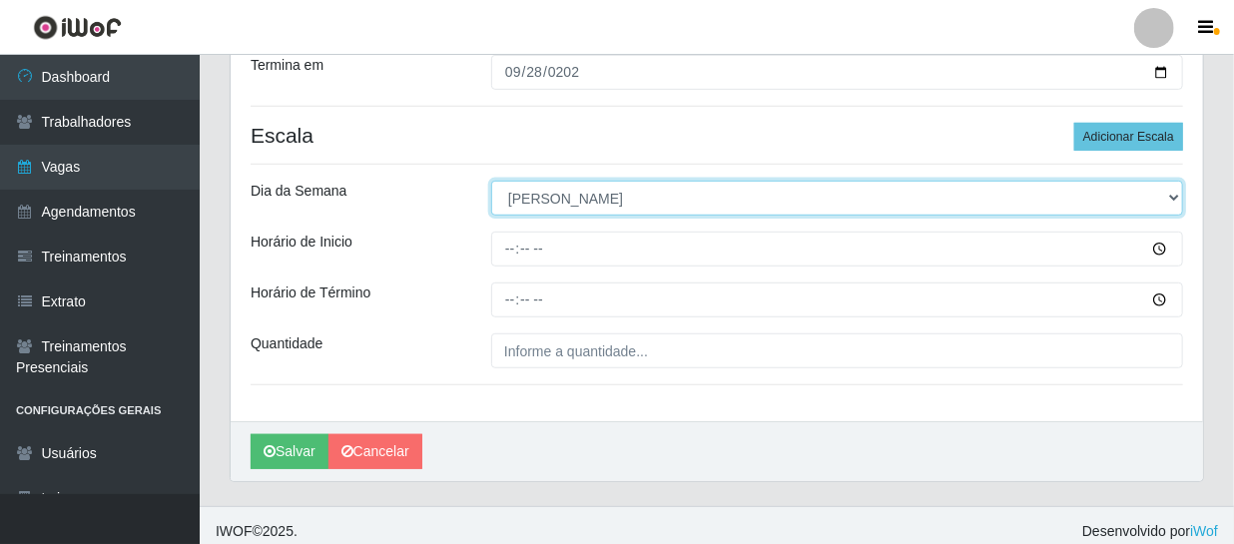
scroll to position [453, 0]
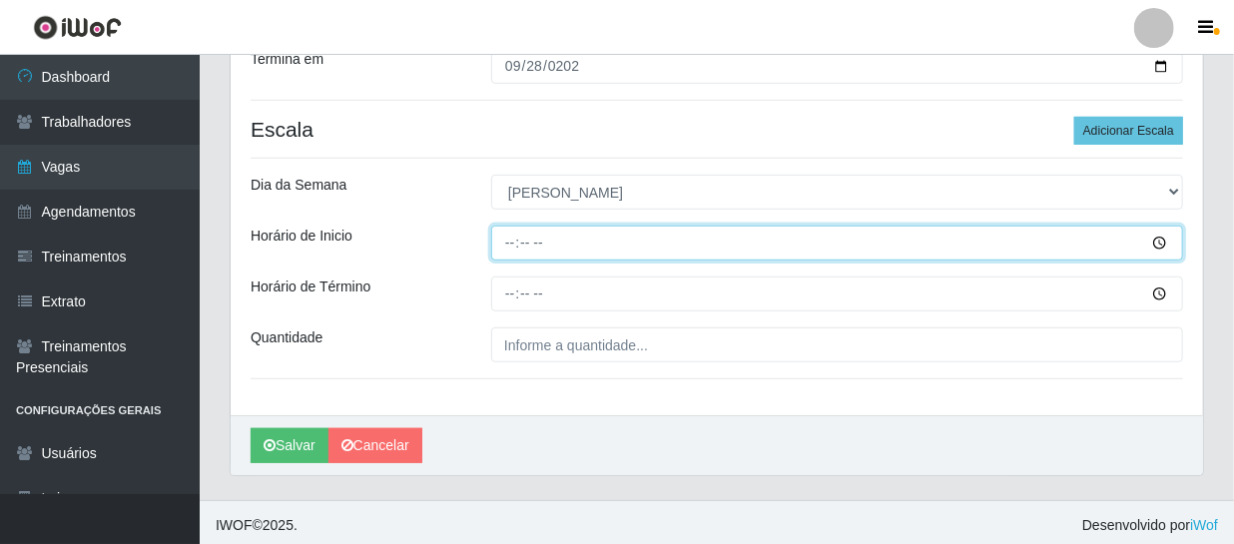
click at [515, 250] on input "Horário de Inicio" at bounding box center [837, 243] width 692 height 35
type input "08:00"
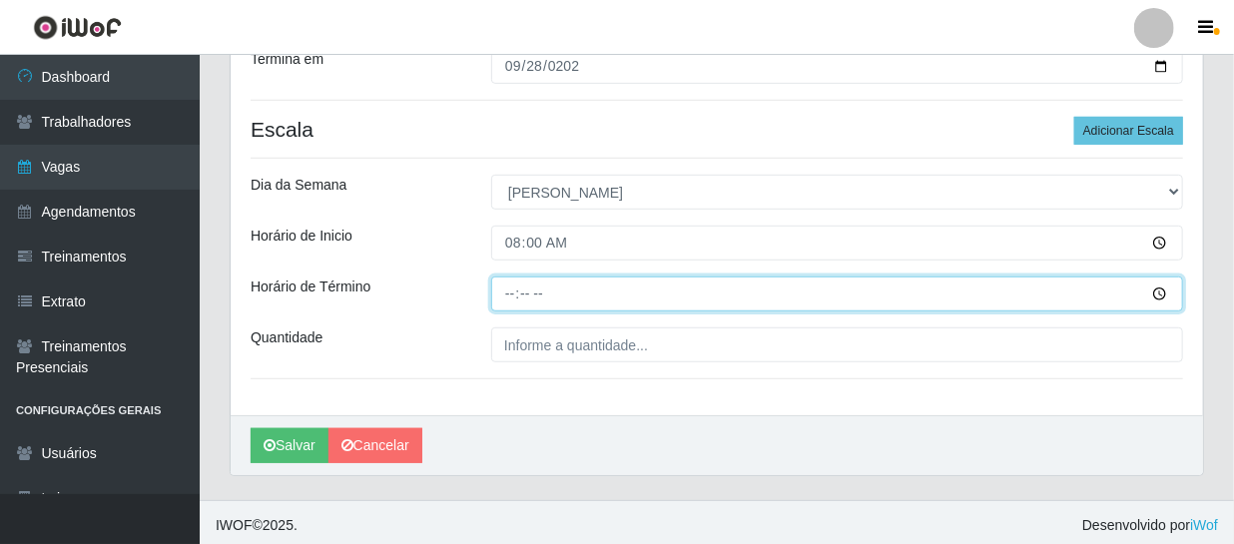
click at [513, 285] on input "Horário de Término" at bounding box center [837, 293] width 692 height 35
type input "14:00"
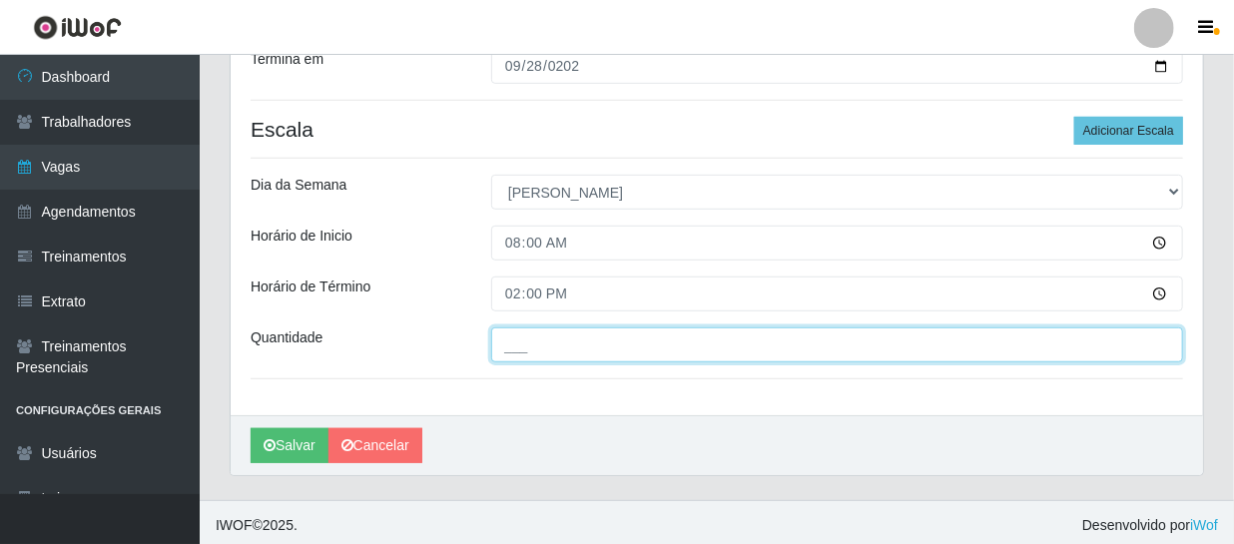
click at [560, 356] on input "___" at bounding box center [837, 344] width 692 height 35
type input "1__"
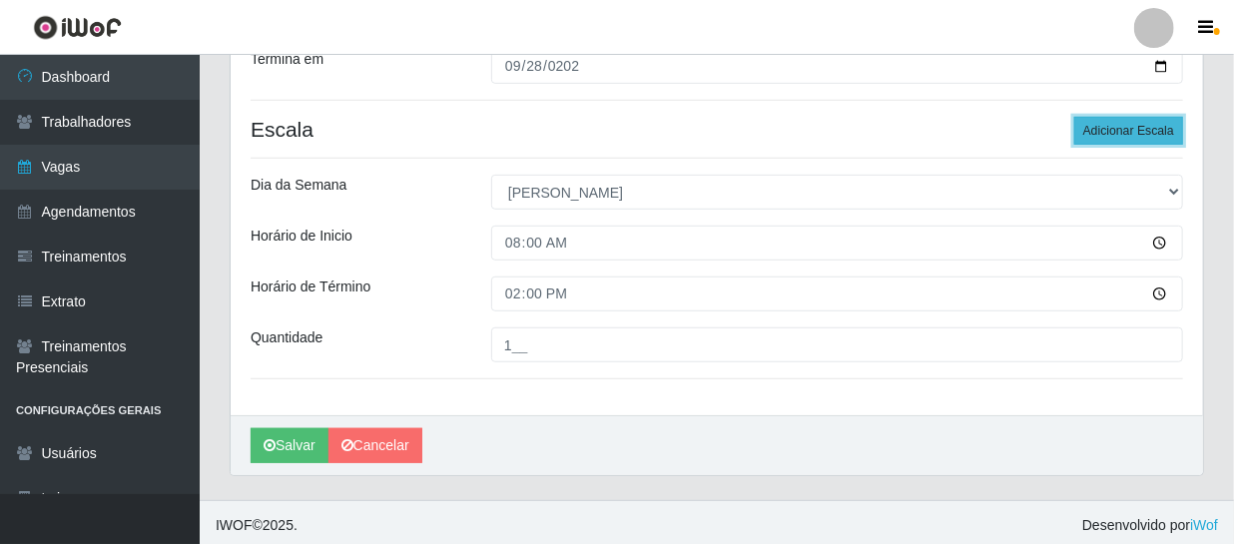
click at [1118, 121] on button "Adicionar Escala" at bounding box center [1128, 131] width 109 height 28
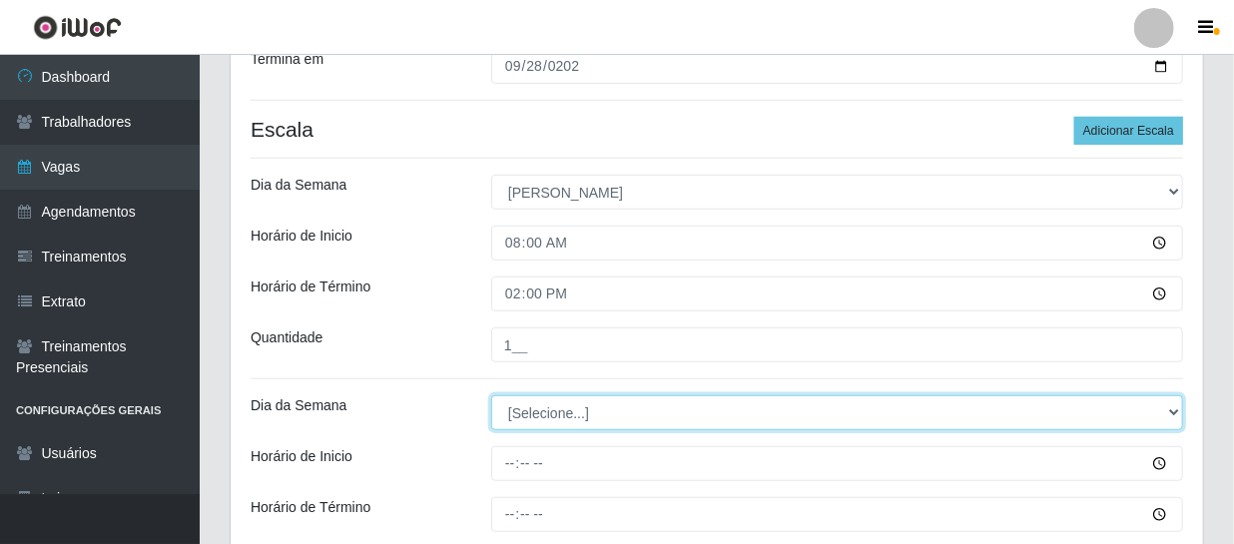
click at [585, 402] on select "[Selecione...] Segunda Terça Quarta Quinta Sexta Sábado Domingo" at bounding box center [837, 412] width 692 height 35
select select "0"
click at [491, 395] on select "[Selecione...] Segunda Terça Quarta Quinta Sexta Sábado Domingo" at bounding box center [837, 412] width 692 height 35
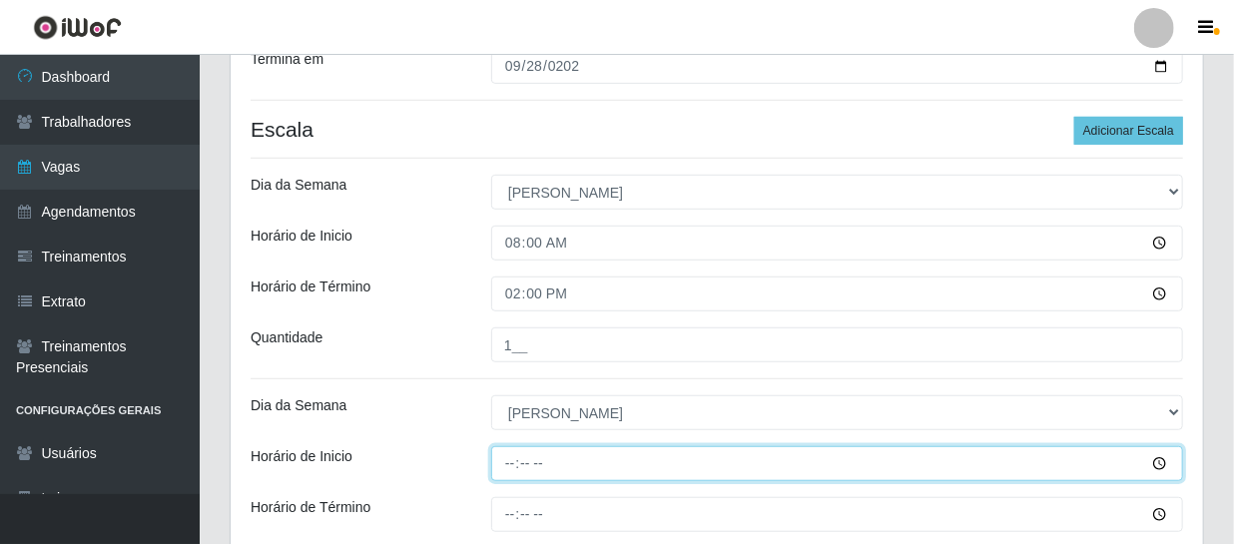
click at [507, 468] on input "Horário de Inicio" at bounding box center [837, 463] width 692 height 35
type input "09:00"
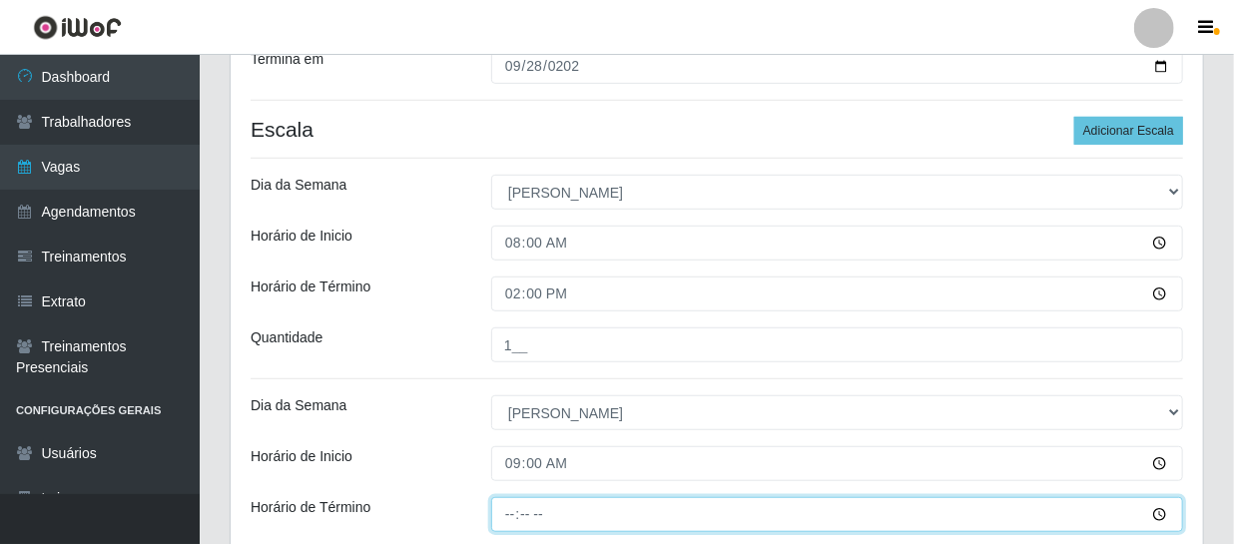
click at [511, 504] on input "Horário de Término" at bounding box center [837, 514] width 692 height 35
type input "15:00"
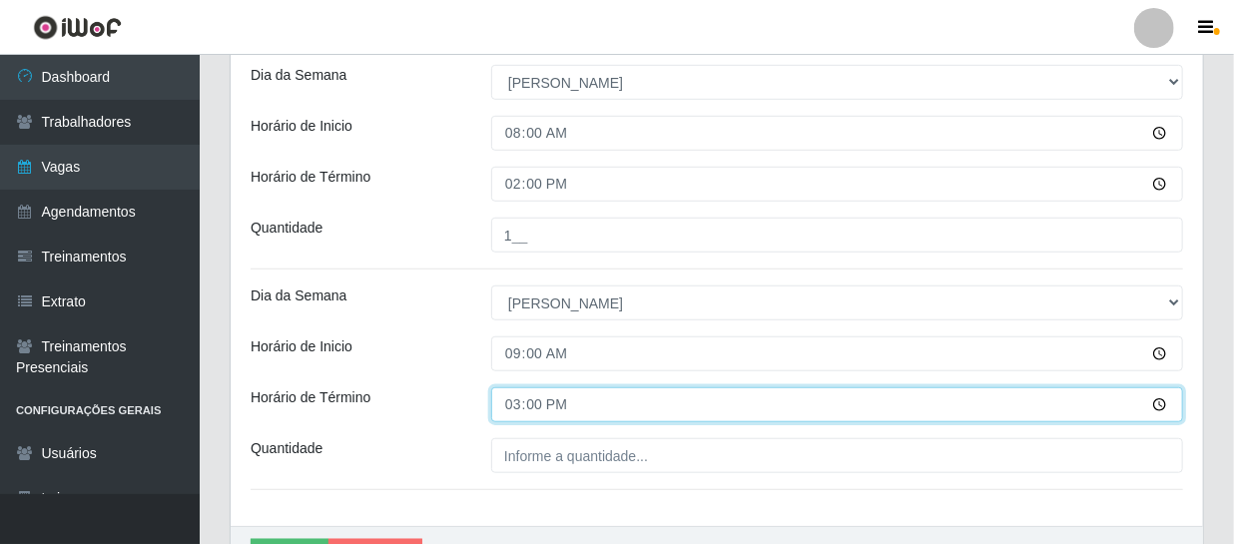
scroll to position [679, 0]
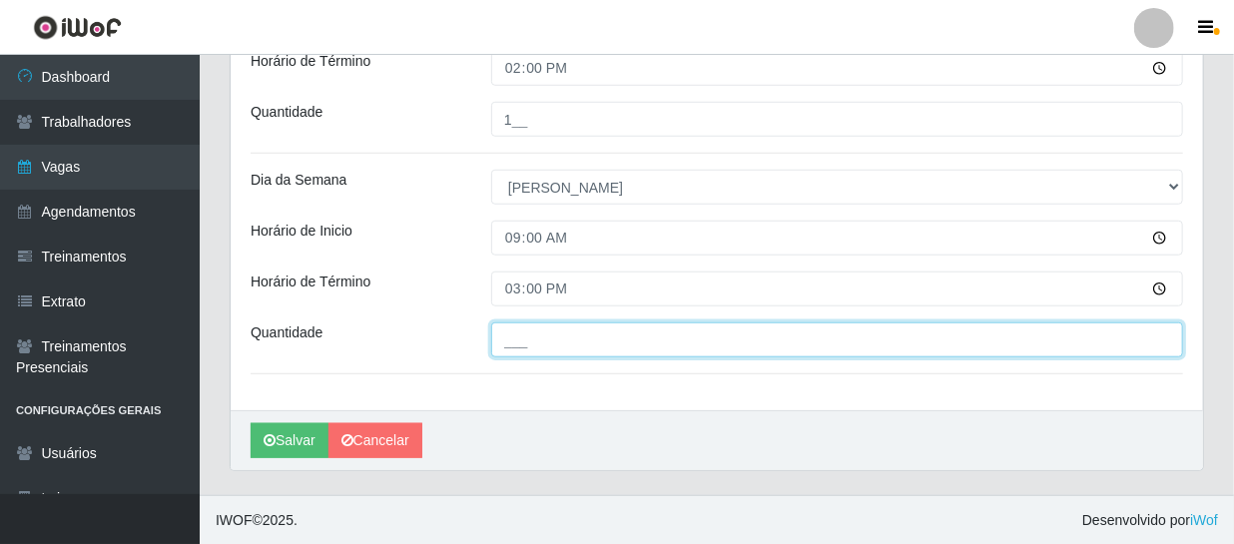
click at [528, 342] on input "___" at bounding box center [837, 339] width 692 height 35
type input "2__"
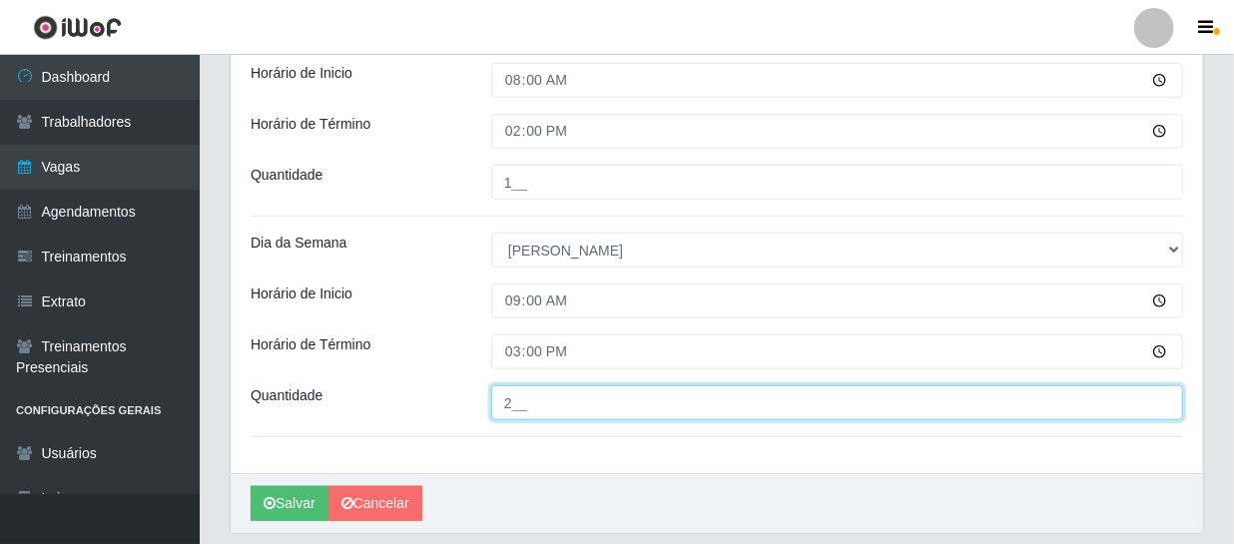
scroll to position [407, 0]
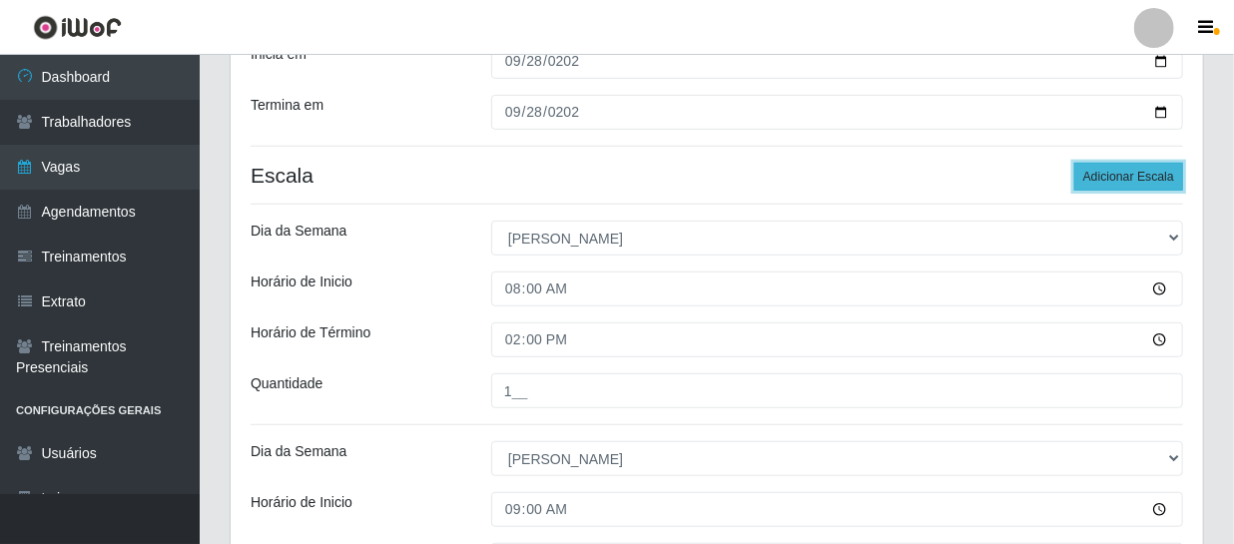
click at [1140, 172] on button "Adicionar Escala" at bounding box center [1128, 177] width 109 height 28
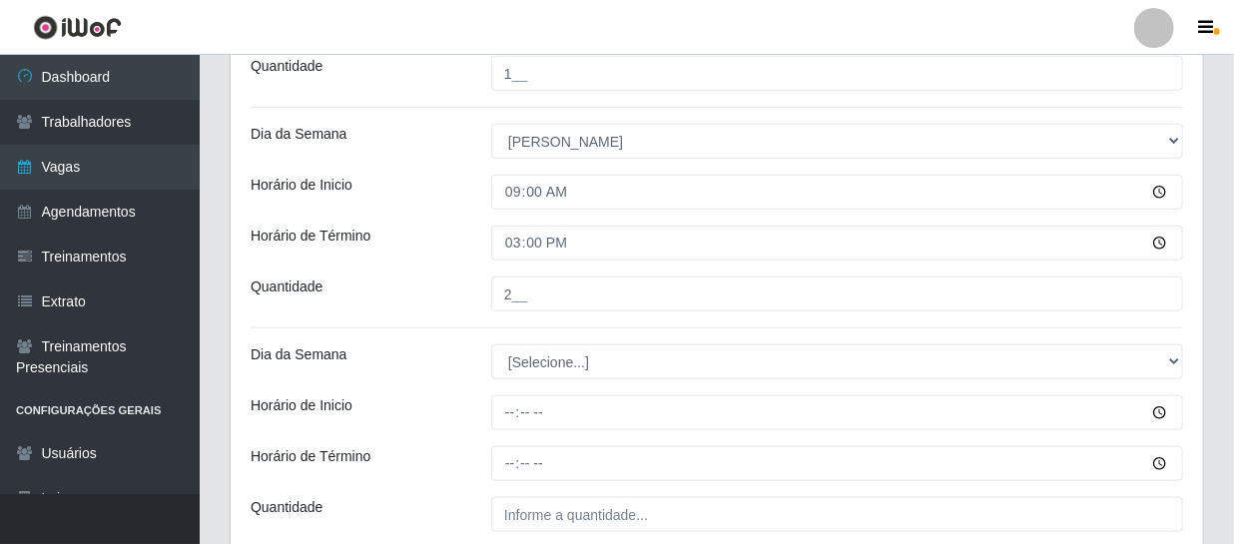
scroll to position [860, 0]
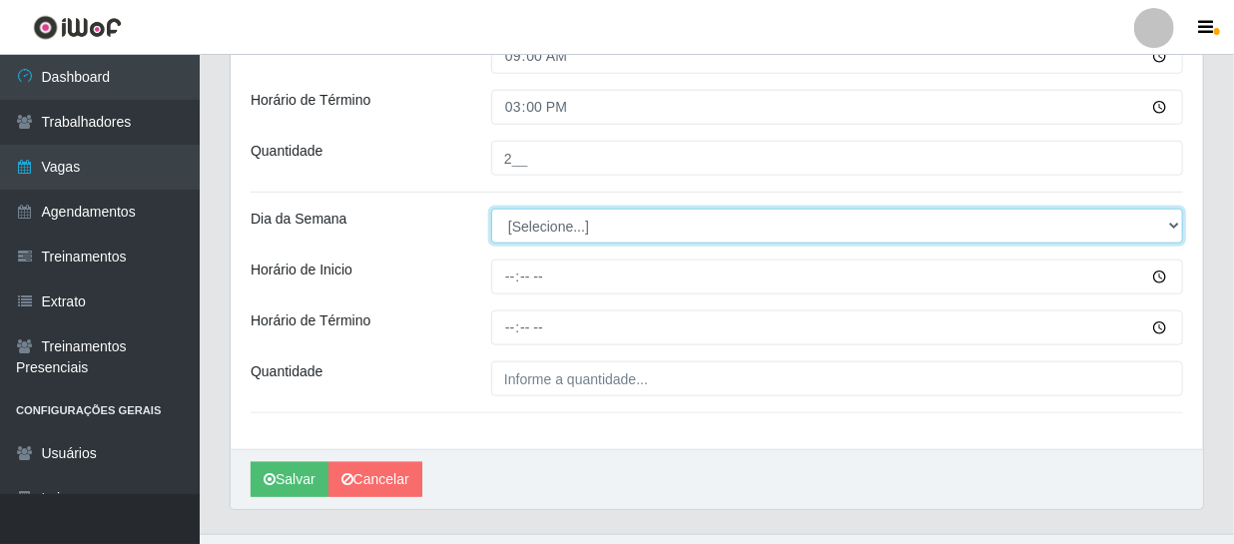
click at [539, 220] on select "[Selecione...] Segunda Terça Quarta Quinta Sexta Sábado Domingo" at bounding box center [837, 226] width 692 height 35
select select "0"
click at [491, 209] on select "[Selecione...] Segunda Terça Quarta Quinta Sexta Sábado Domingo" at bounding box center [837, 226] width 692 height 35
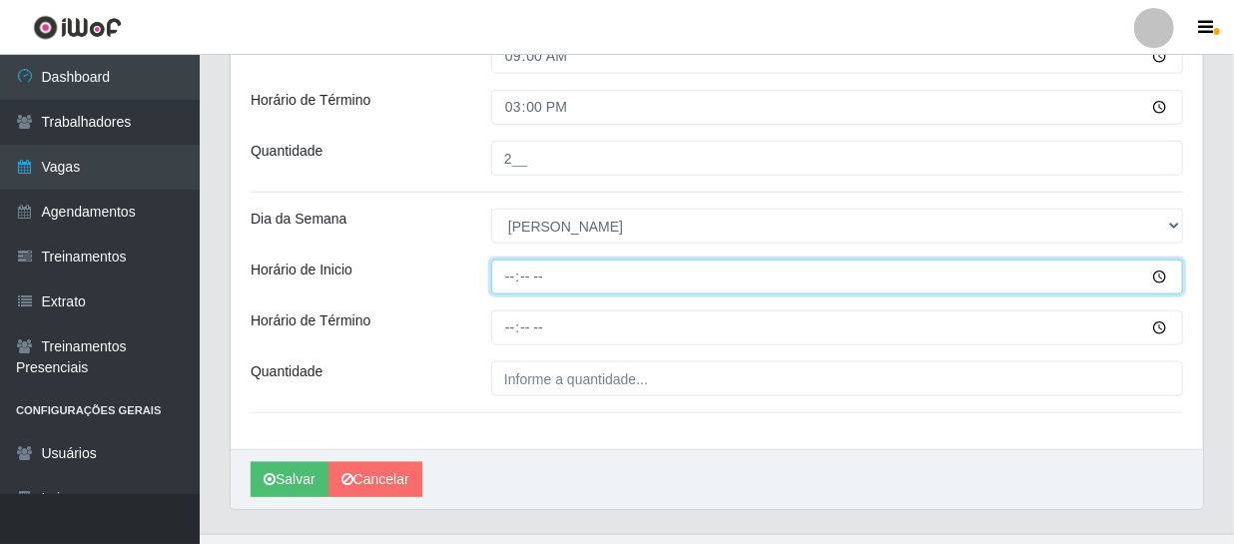
click at [518, 273] on input "Horário de Inicio" at bounding box center [837, 277] width 692 height 35
type input "14:00"
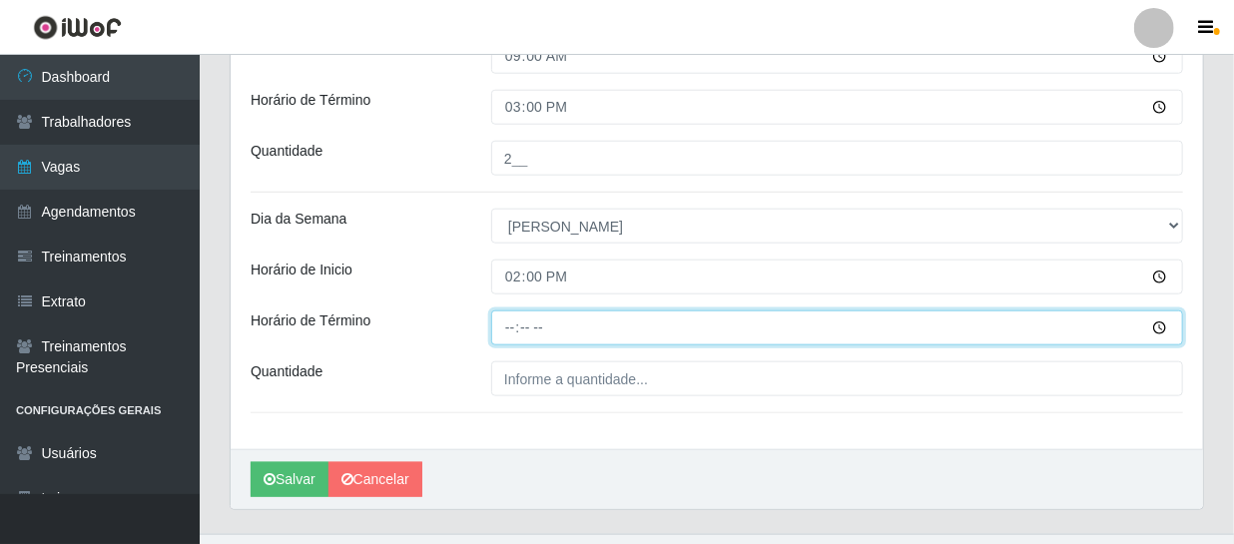
click at [508, 319] on input "Horário de Término" at bounding box center [837, 327] width 692 height 35
type input "20:00"
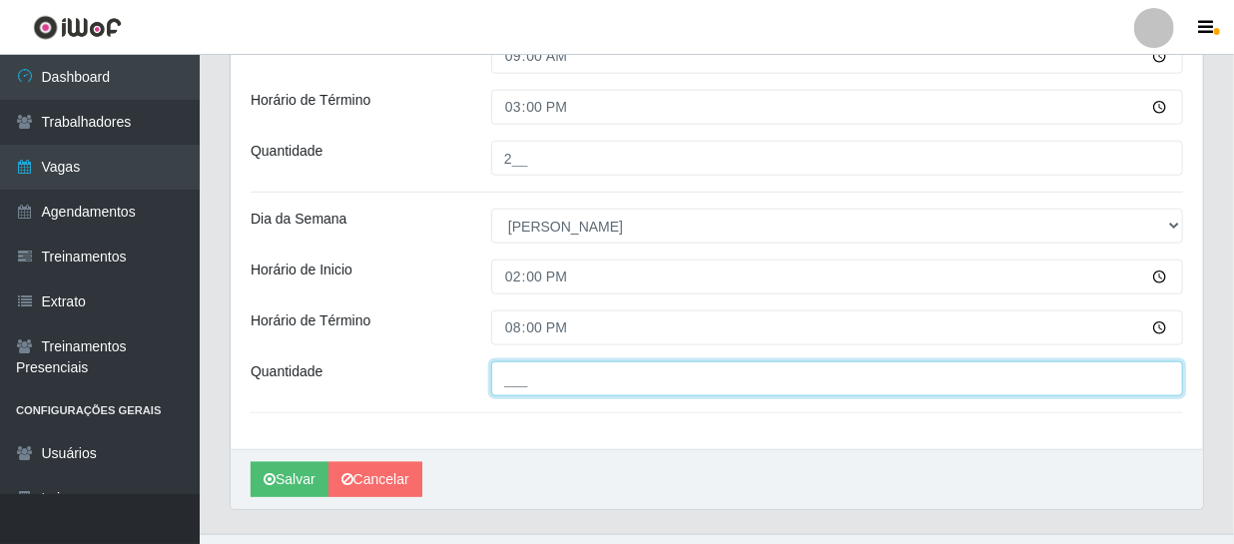
click at [556, 376] on input "___" at bounding box center [837, 378] width 692 height 35
type input "1__"
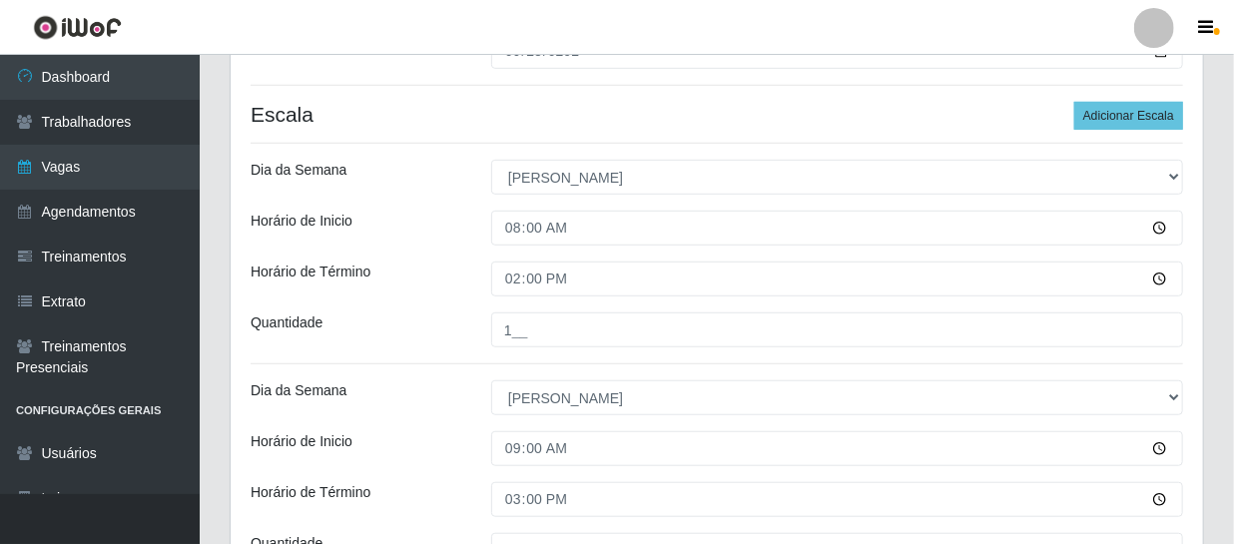
scroll to position [407, 0]
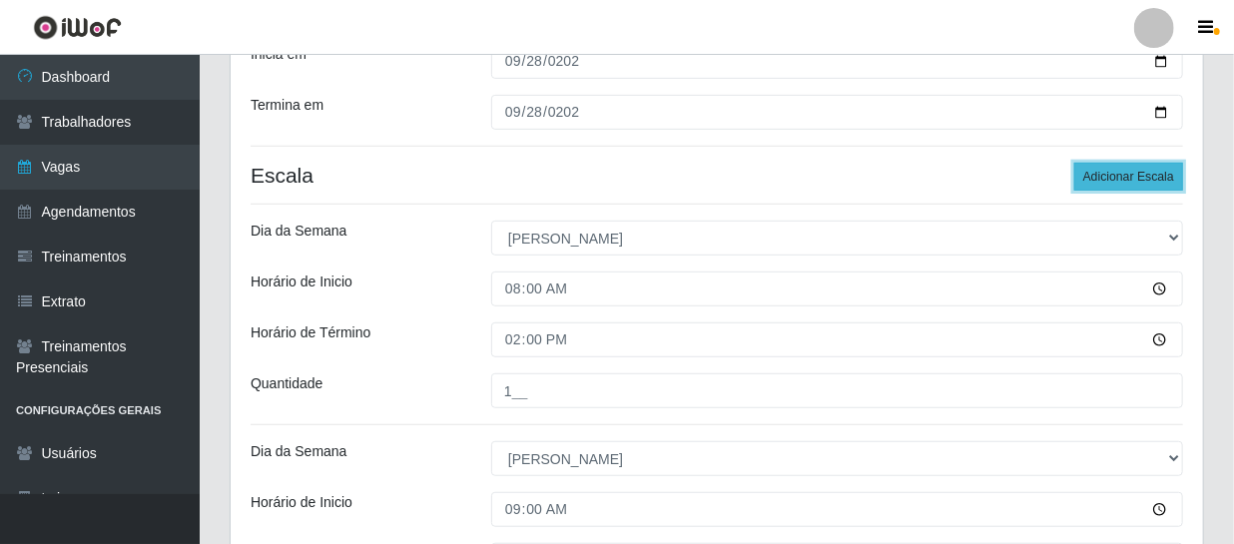
click at [1108, 182] on button "Adicionar Escala" at bounding box center [1128, 177] width 109 height 28
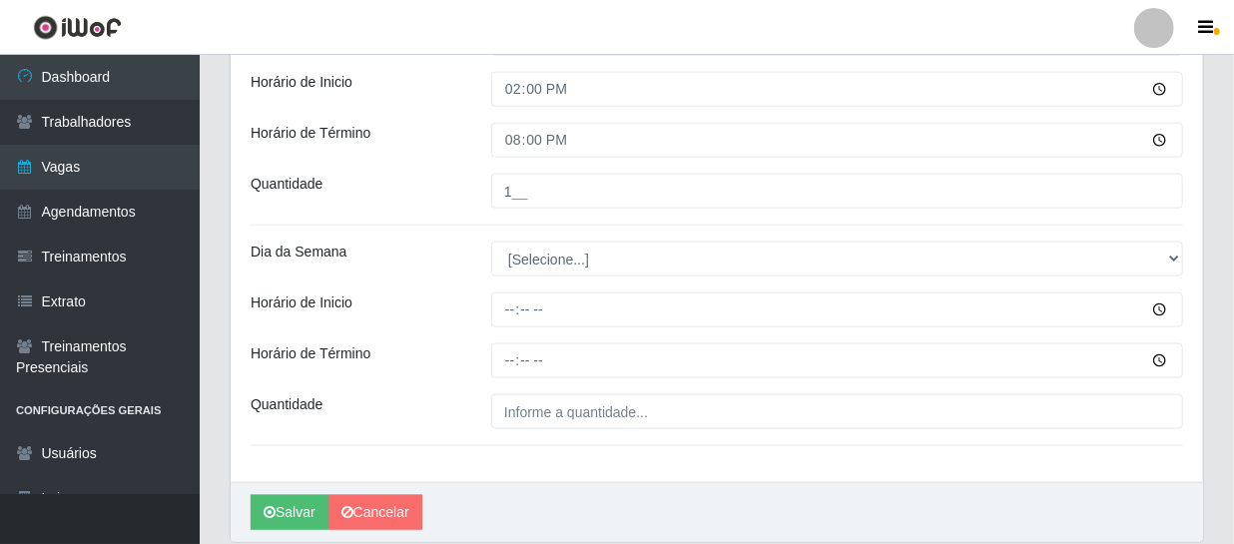
scroll to position [1119, 0]
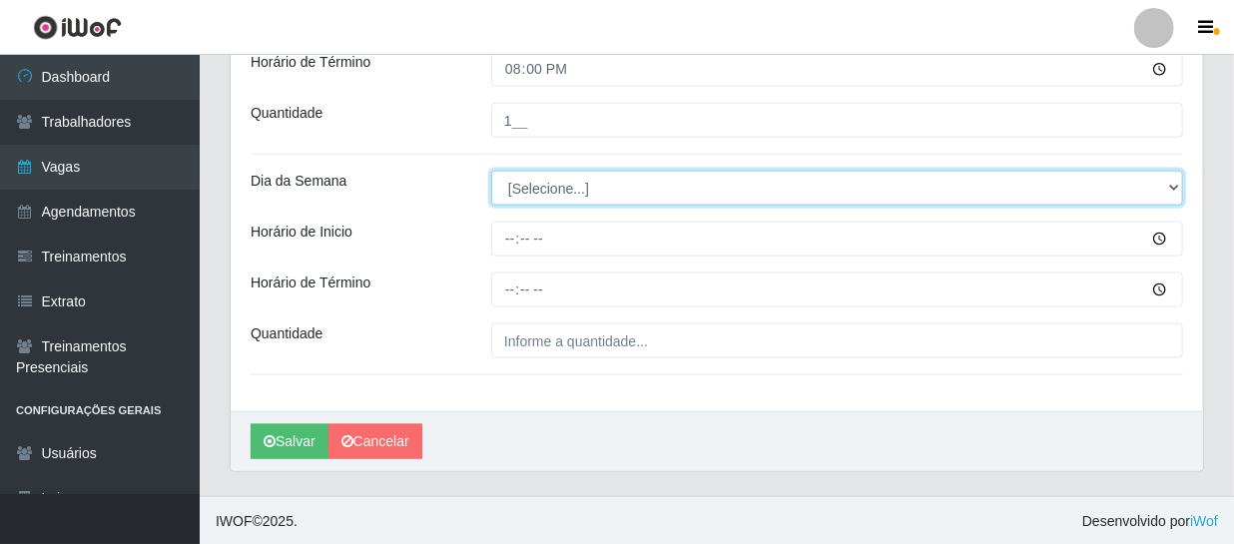
click at [533, 187] on select "[Selecione...] Segunda Terça Quarta Quinta Sexta Sábado Domingo" at bounding box center [837, 188] width 692 height 35
select select "0"
click at [491, 171] on select "[Selecione...] Segunda Terça Quarta Quinta Sexta Sábado Domingo" at bounding box center [837, 188] width 692 height 35
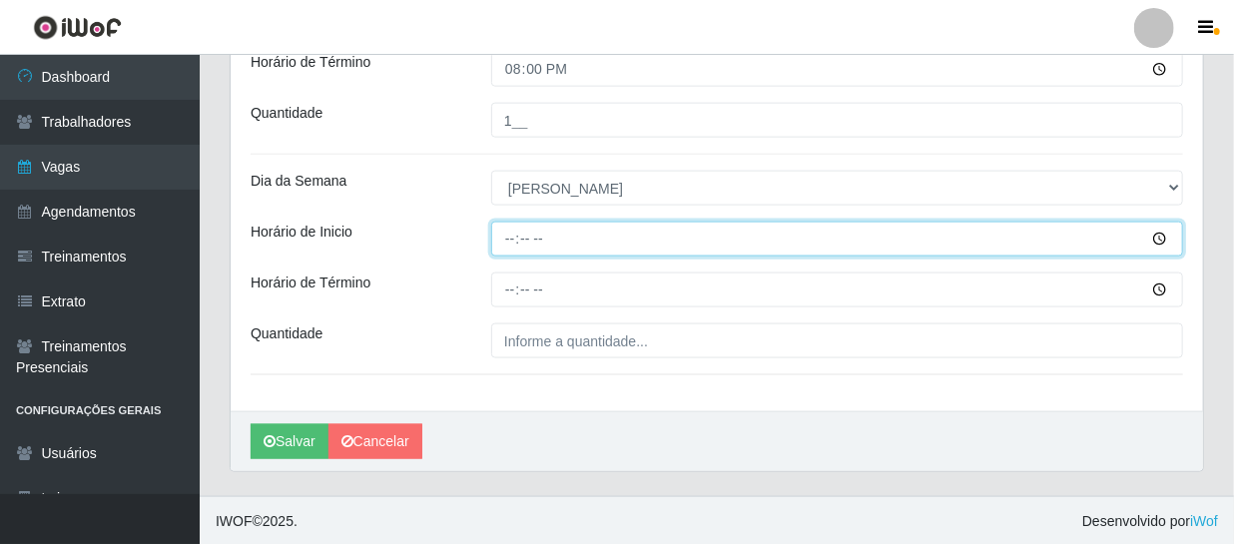
click at [511, 238] on input "Horário de Inicio" at bounding box center [837, 239] width 692 height 35
type input "15:00"
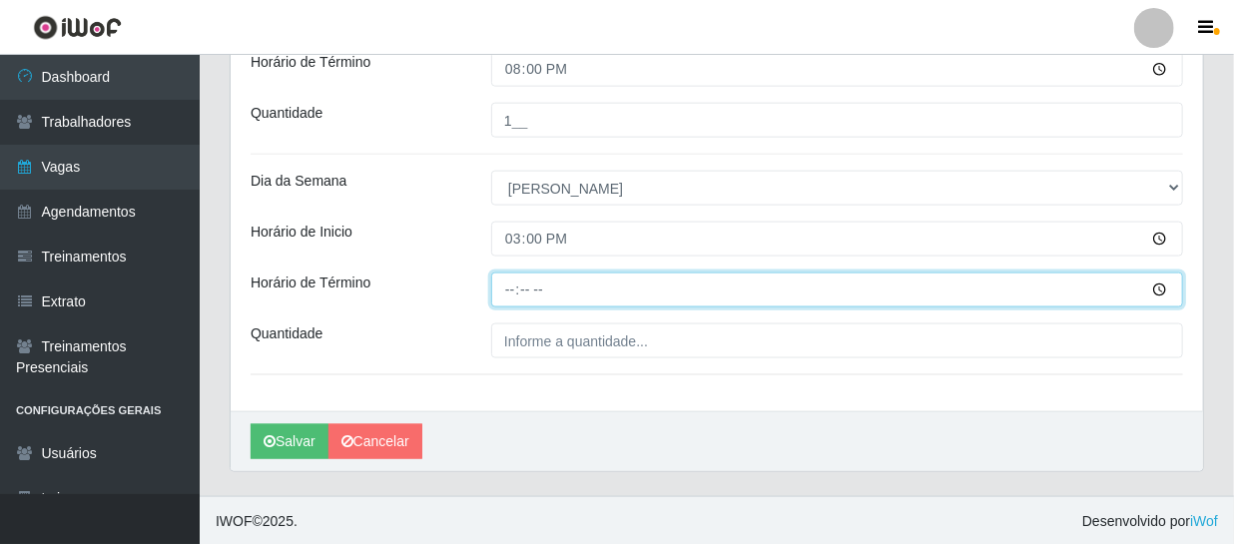
click at [499, 288] on input "Horário de Término" at bounding box center [837, 289] width 692 height 35
type input "21:00"
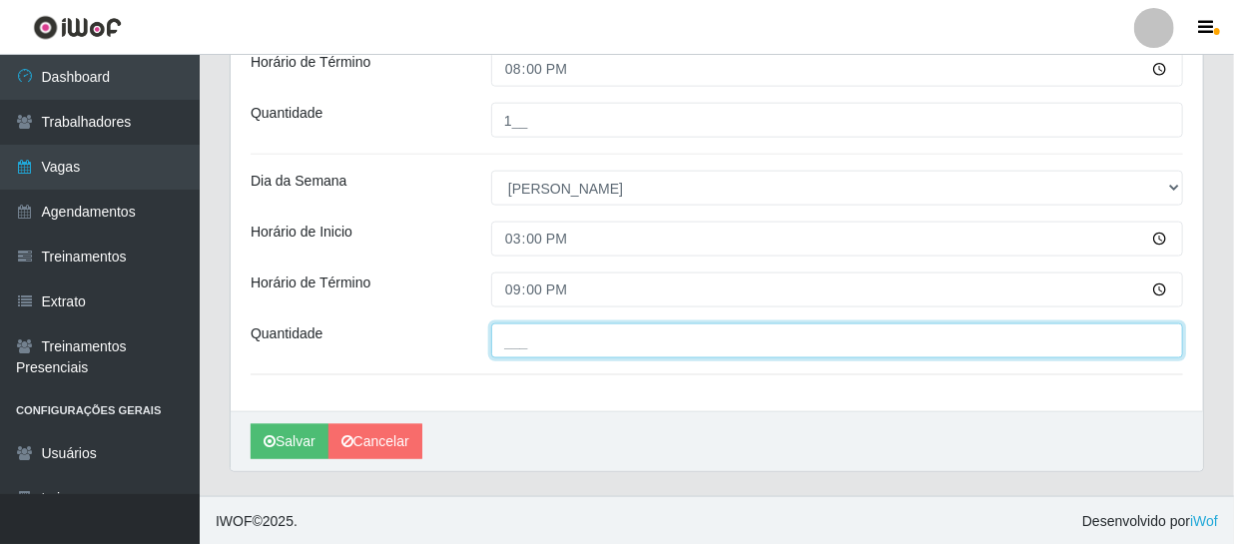
click at [541, 330] on input "___" at bounding box center [837, 340] width 692 height 35
type input "2__"
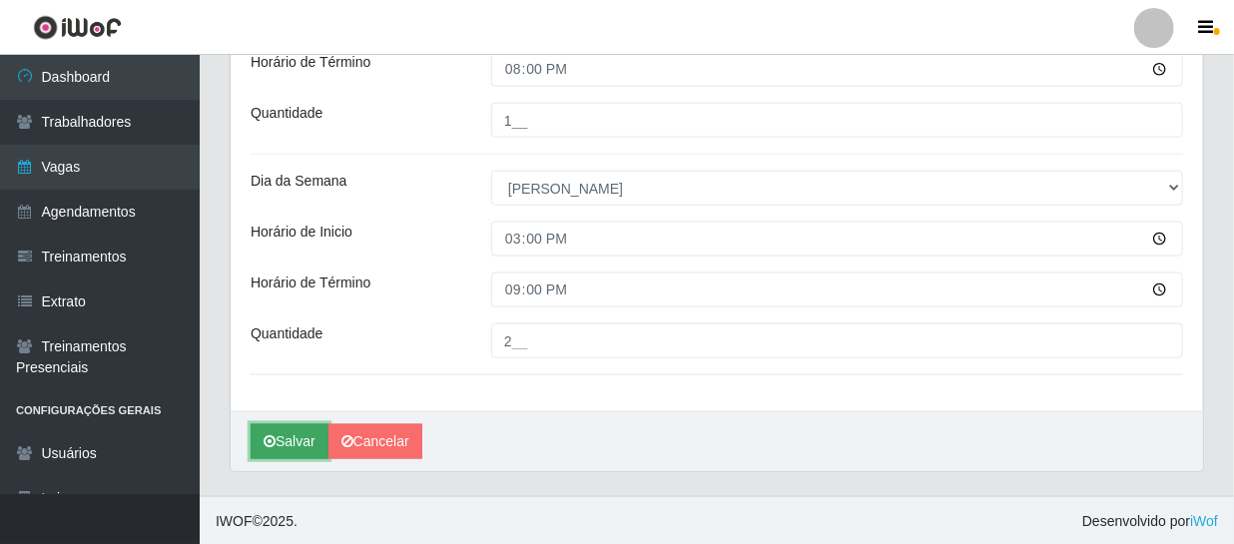
click at [303, 438] on button "Salvar" at bounding box center [290, 441] width 78 height 35
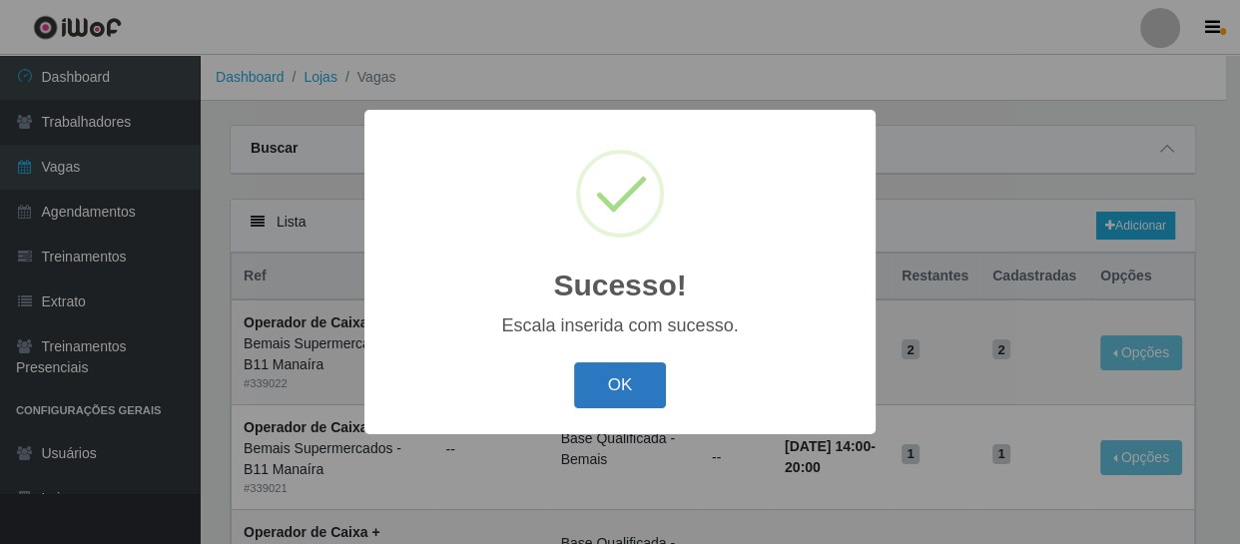
click at [628, 369] on button "OK" at bounding box center [620, 385] width 93 height 47
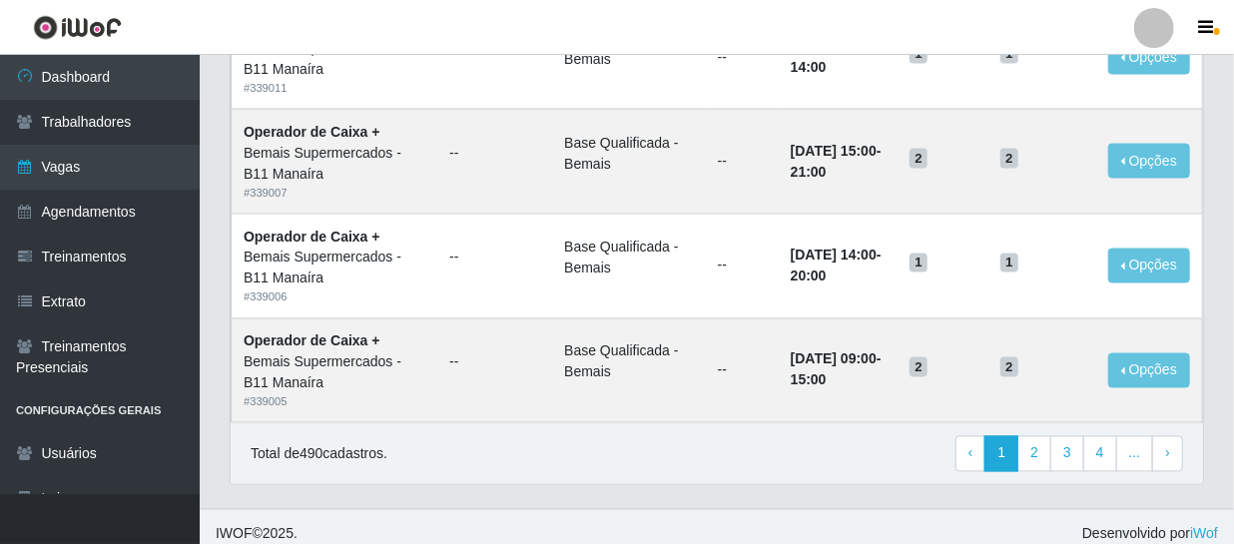
scroll to position [1459, 0]
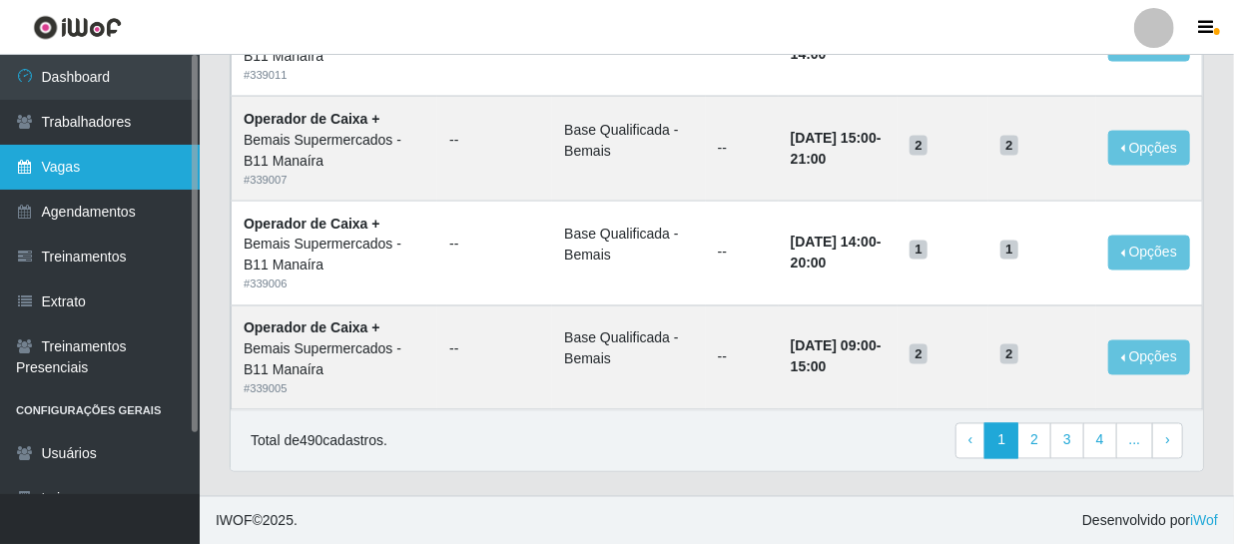
click at [86, 174] on link "Vagas" at bounding box center [100, 167] width 200 height 45
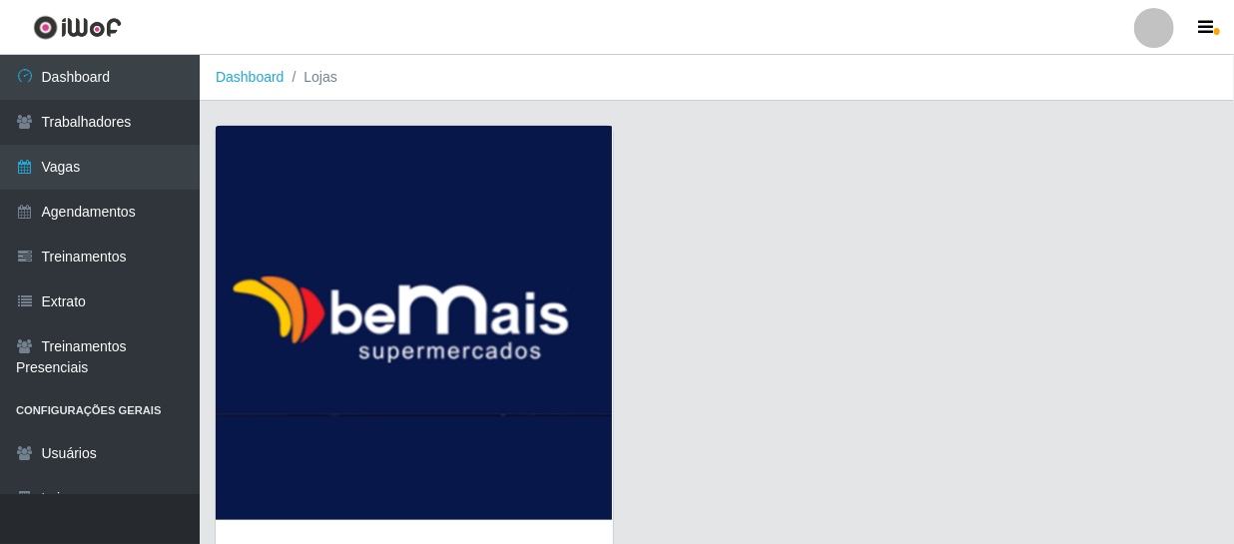
click at [559, 388] on img at bounding box center [414, 323] width 397 height 394
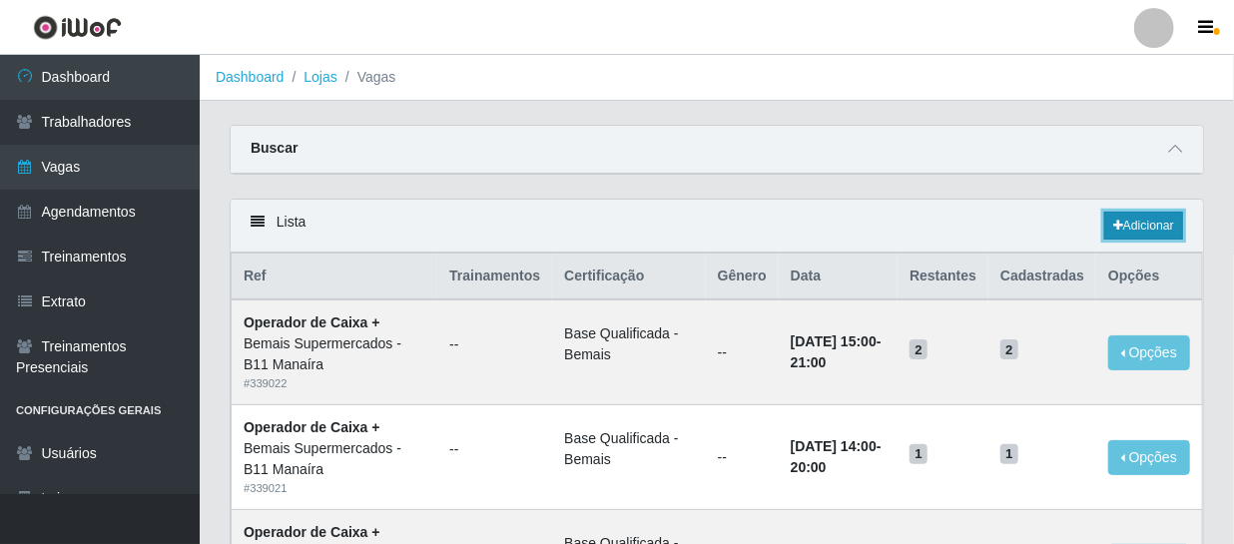
click at [1116, 232] on icon at bounding box center [1118, 226] width 10 height 12
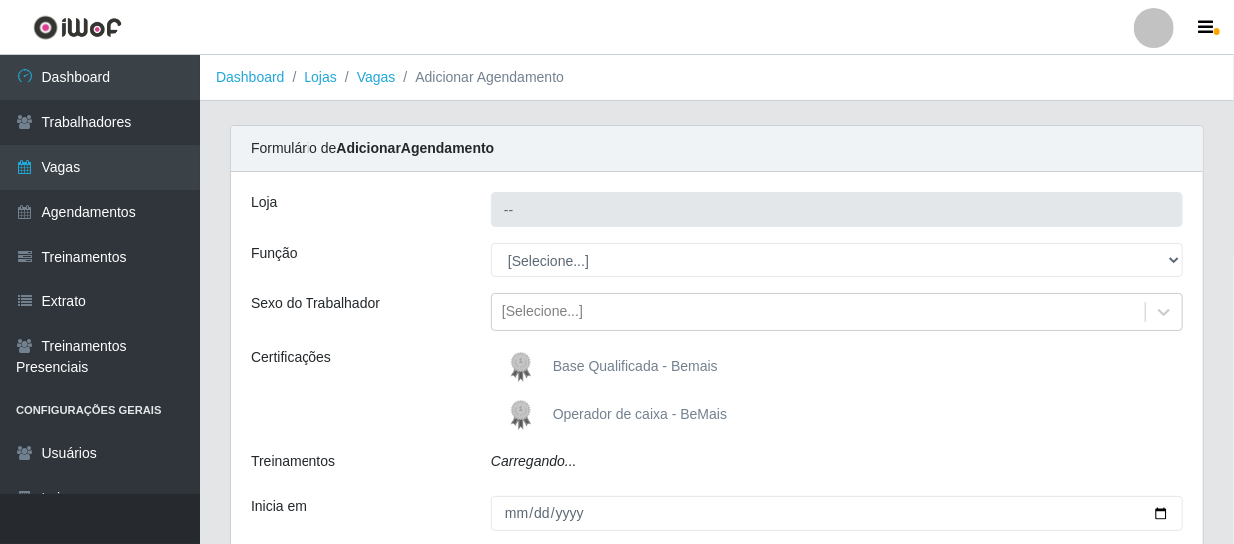
type input "Bemais Supermercados - B11 Manaíra"
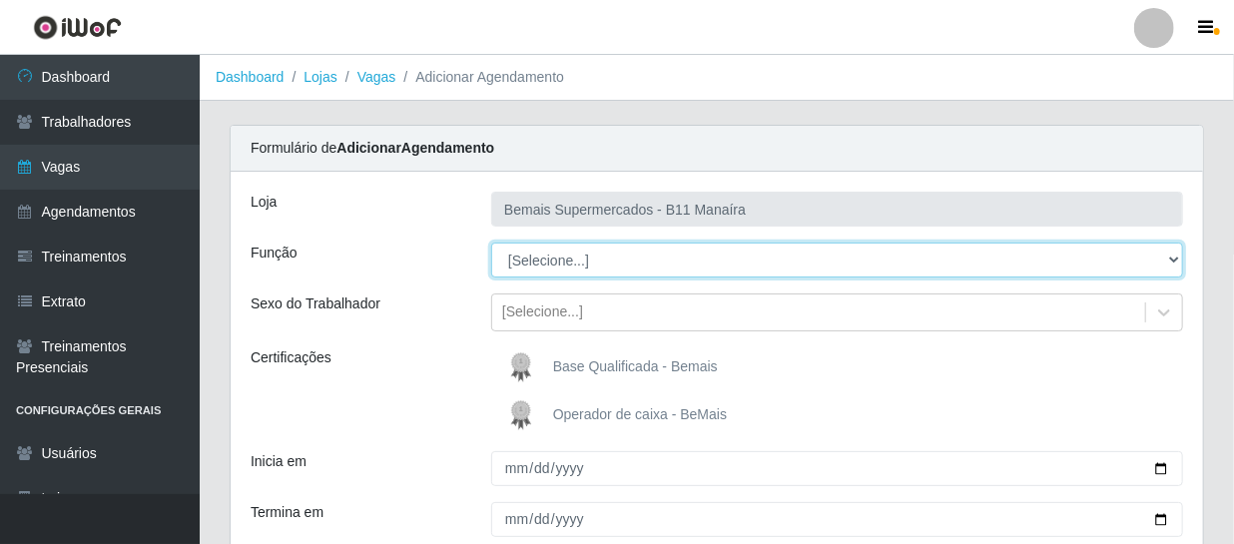
click at [559, 258] on select "[Selecione...] ASG ASG + ASG ++ Auxiliar de Estacionamento Auxiliar de Estacion…" at bounding box center [837, 260] width 692 height 35
select select "70"
click at [491, 243] on select "[Selecione...] ASG ASG + ASG ++ Auxiliar de Estacionamento Auxiliar de Estacion…" at bounding box center [837, 260] width 692 height 35
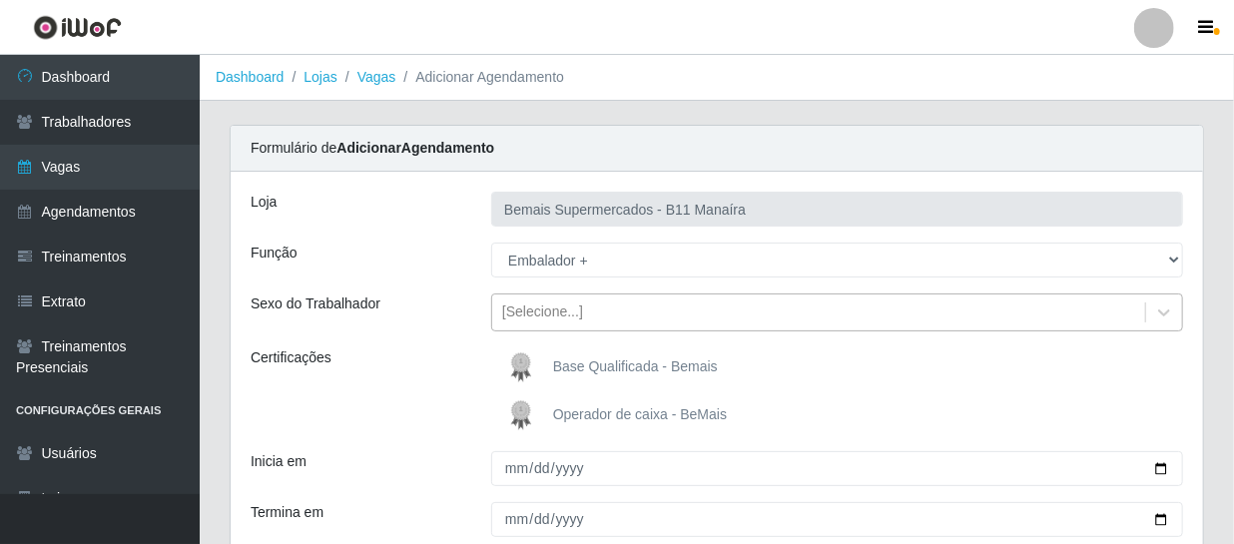
click at [520, 311] on div "[Selecione...]" at bounding box center [542, 312] width 81 height 21
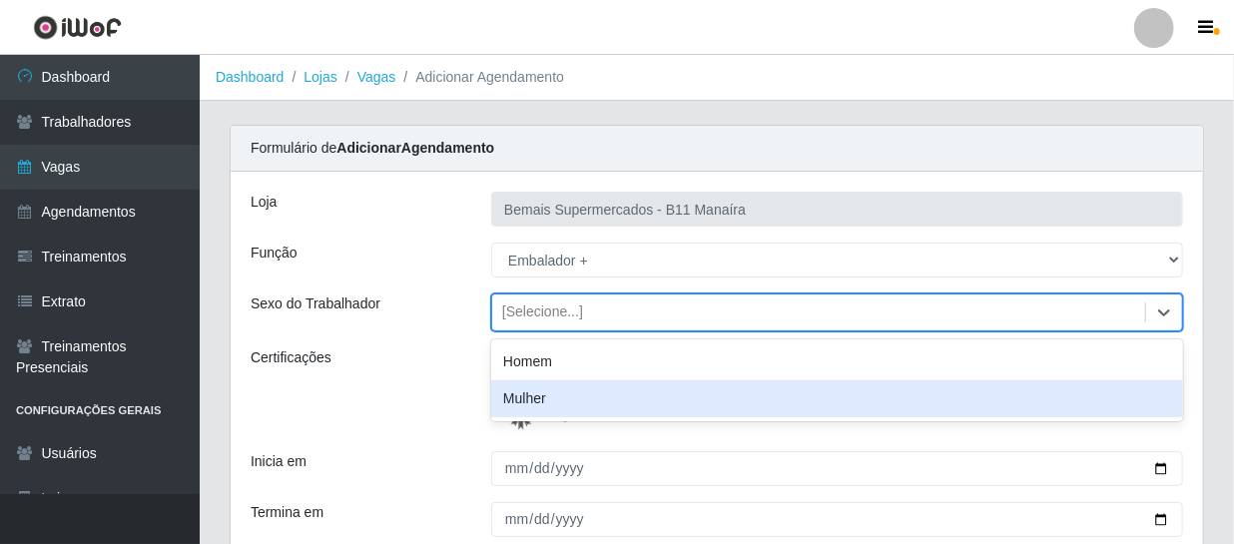
click at [466, 409] on div "Certificações" at bounding box center [356, 391] width 241 height 88
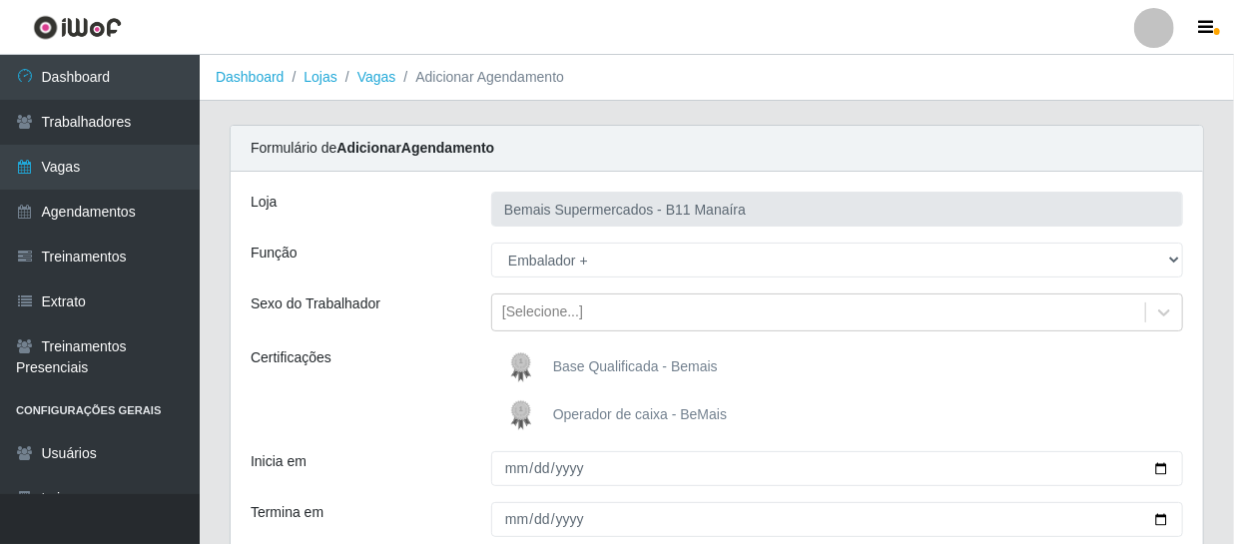
click at [527, 370] on img at bounding box center [525, 367] width 48 height 40
click at [0, 0] on input "Base Qualificada - Bemais" at bounding box center [0, 0] width 0 height 0
click at [527, 370] on img at bounding box center [525, 367] width 48 height 40
click at [0, 0] on input "Base Qualificada - Bemais" at bounding box center [0, 0] width 0 height 0
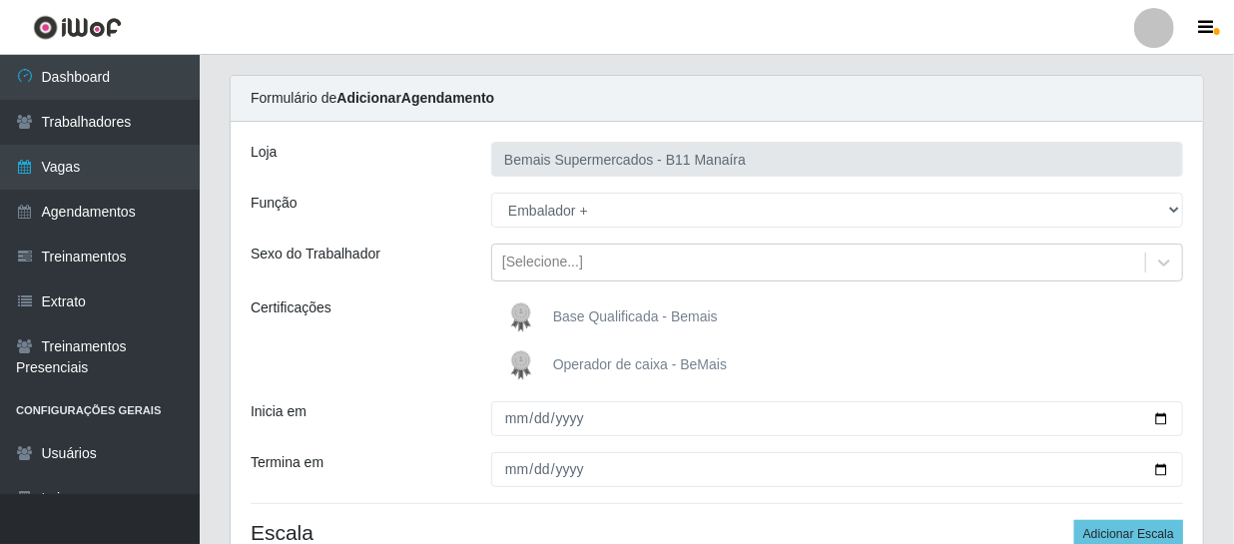
scroll to position [90, 0]
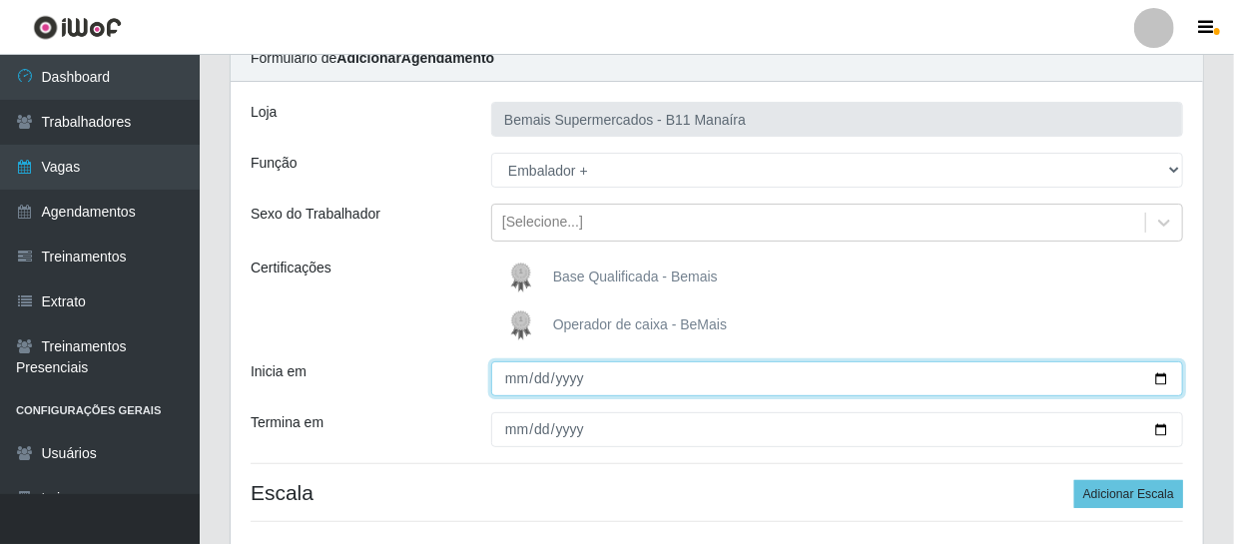
click at [522, 376] on input "Inicia em" at bounding box center [837, 378] width 692 height 35
type input "[DATE]"
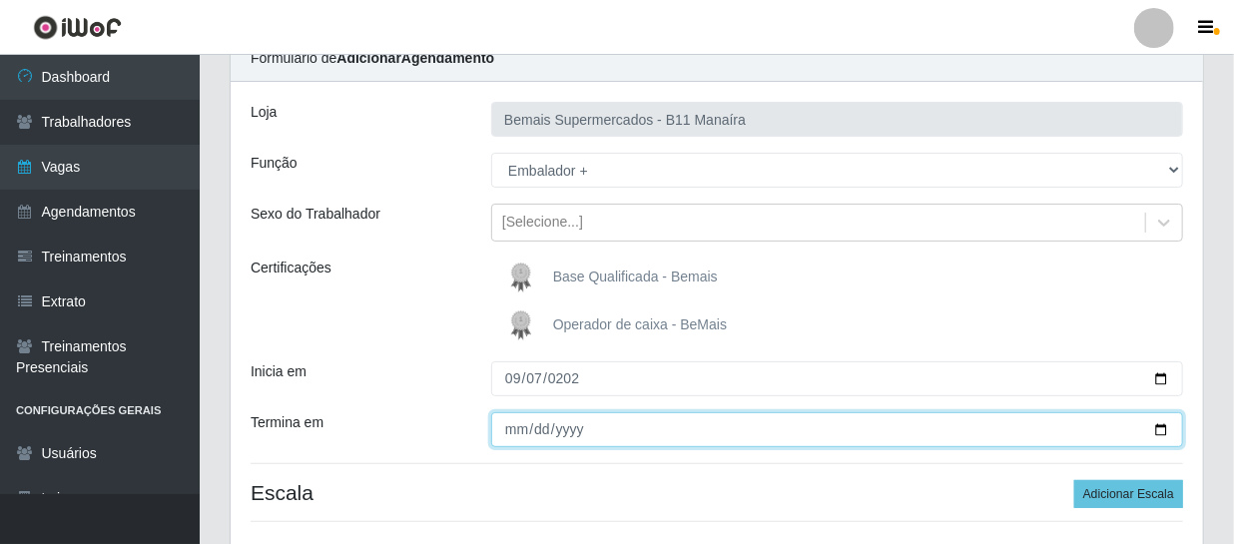
click at [519, 437] on input "Termina em" at bounding box center [837, 429] width 692 height 35
type input "[DATE]"
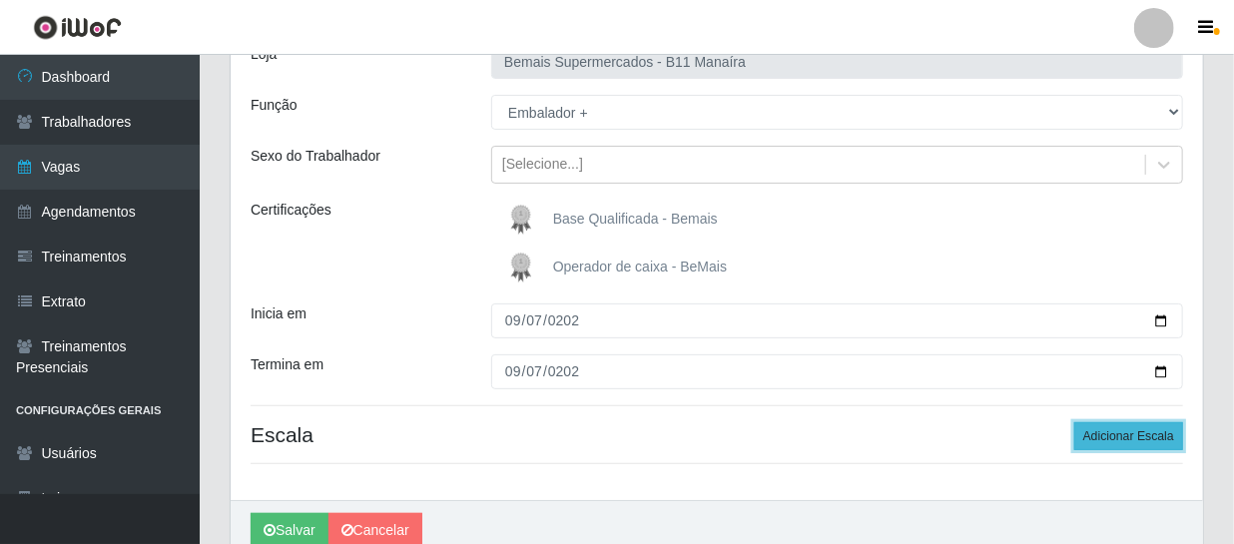
click at [1129, 441] on button "Adicionar Escala" at bounding box center [1128, 436] width 109 height 28
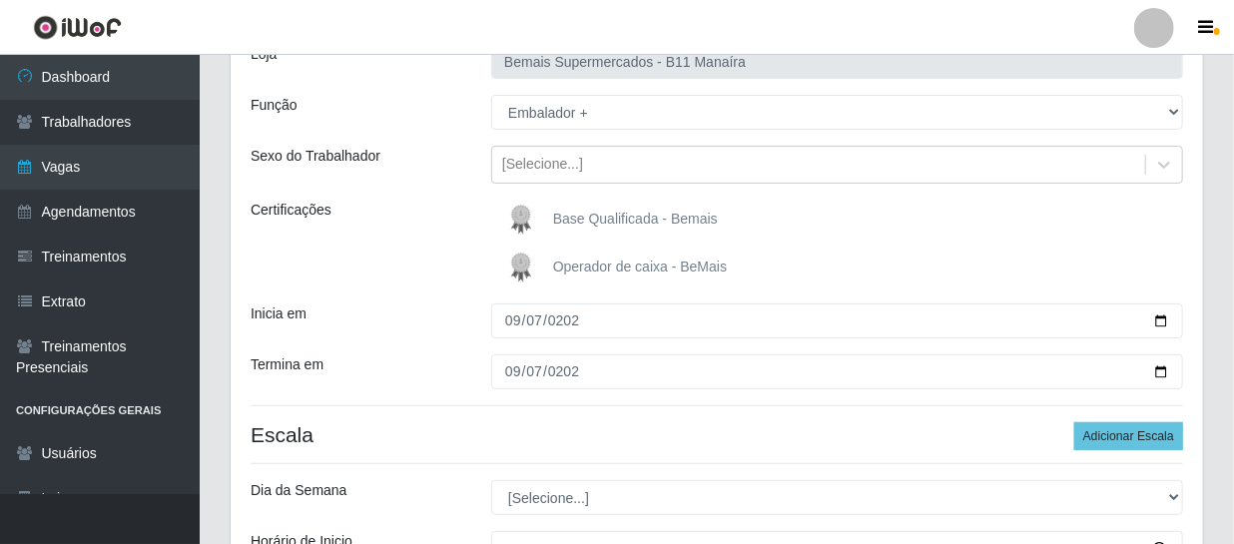
click at [549, 478] on div "Loja Bemais Supermercados - B11 Manaíra Função [Selecione...] ASG ASG + ASG ++ …" at bounding box center [717, 372] width 972 height 697
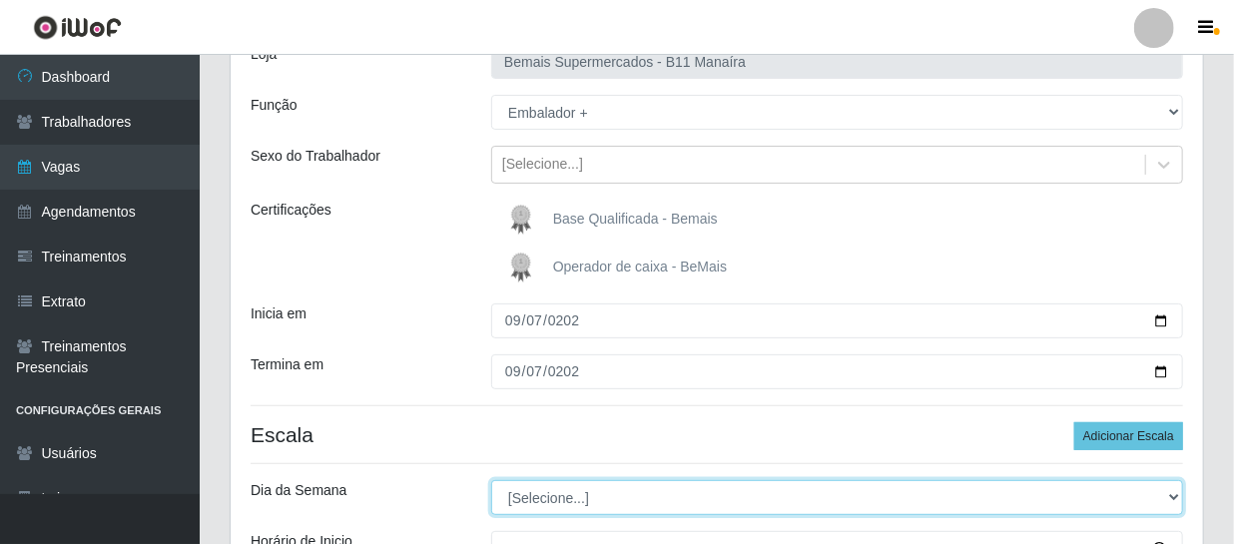
click at [567, 504] on select "[Selecione...] Segunda Terça Quarta Quinta Sexta Sábado Domingo" at bounding box center [837, 497] width 692 height 35
select select "0"
click at [491, 480] on select "[Selecione...] Segunda Terça Quarta Quinta Sexta Sábado Domingo" at bounding box center [837, 497] width 692 height 35
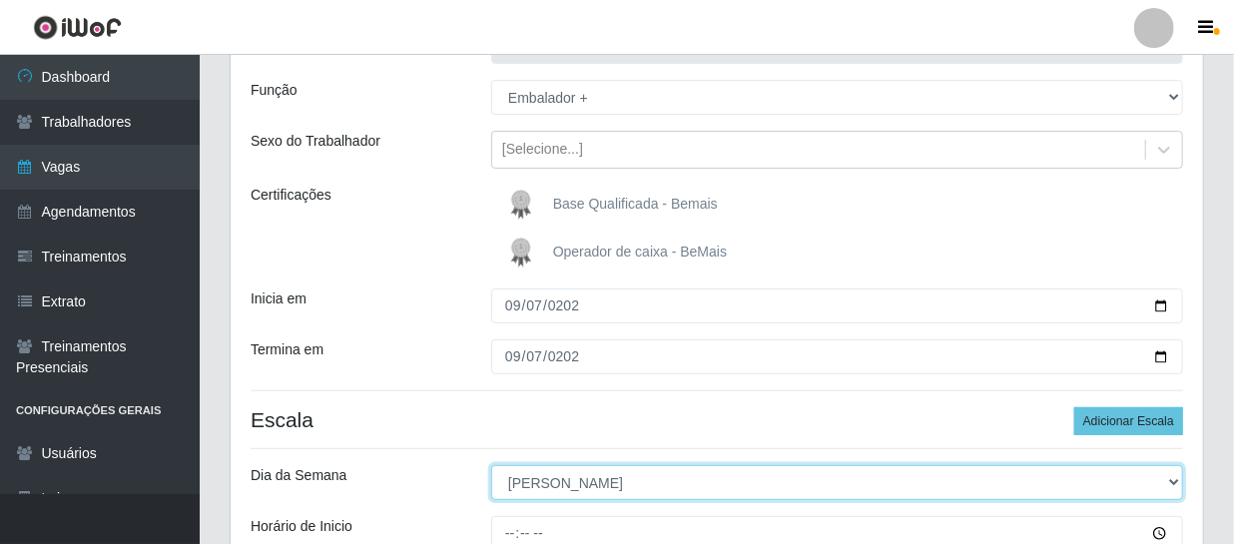
scroll to position [419, 0]
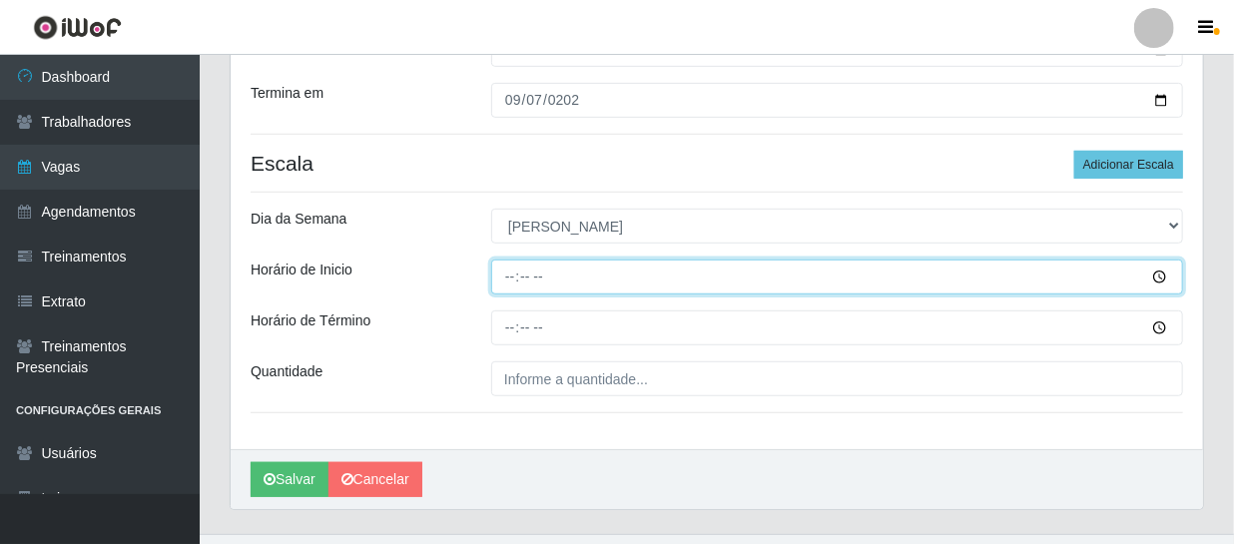
click at [508, 275] on input "Horário de Inicio" at bounding box center [837, 277] width 692 height 35
type input "09:00"
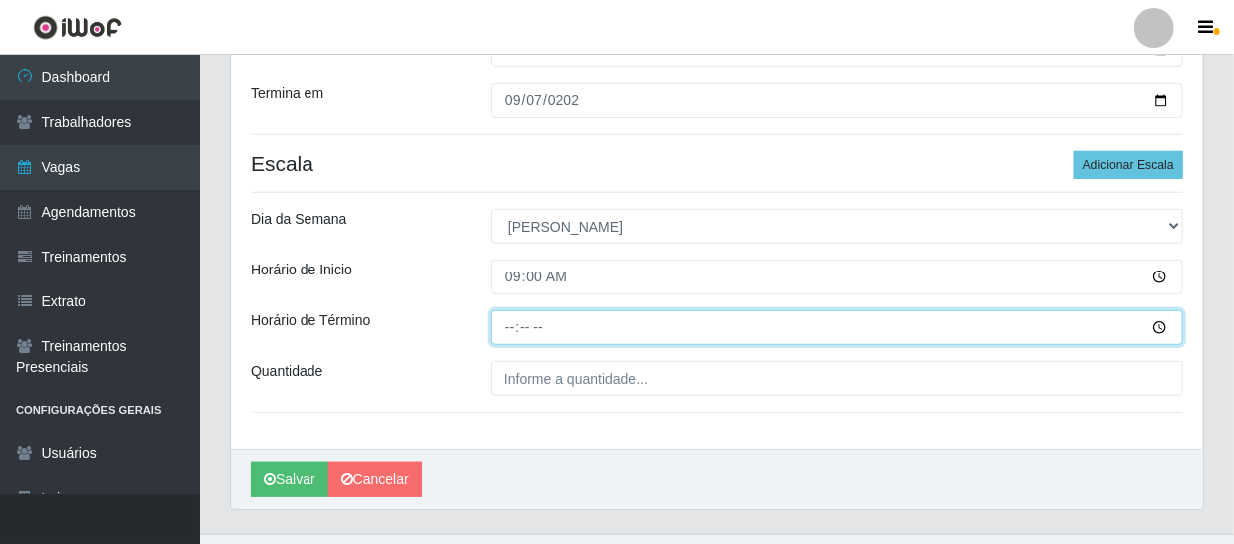
click at [511, 328] on input "Horário de Término" at bounding box center [837, 327] width 692 height 35
type input "15:00"
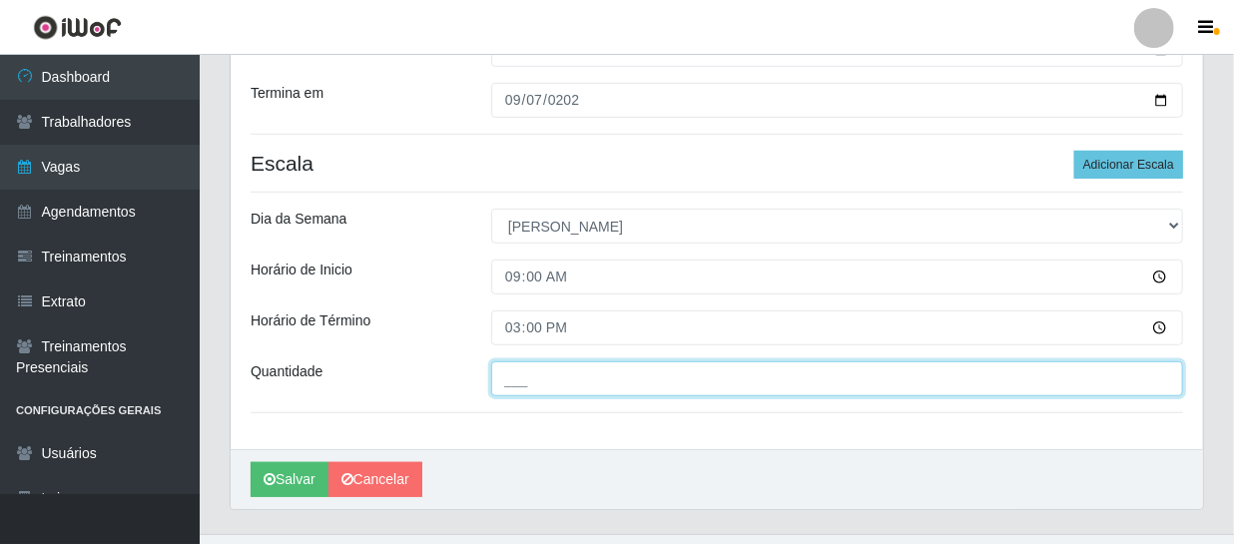
click at [539, 382] on input "___" at bounding box center [837, 378] width 692 height 35
type input "2__"
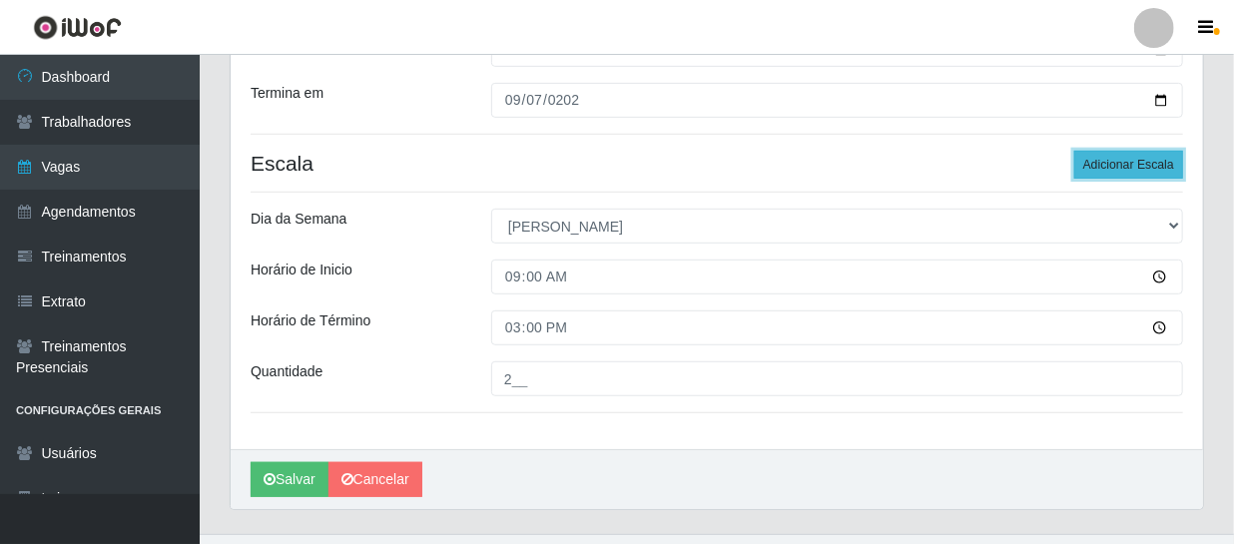
click at [1134, 163] on button "Adicionar Escala" at bounding box center [1128, 165] width 109 height 28
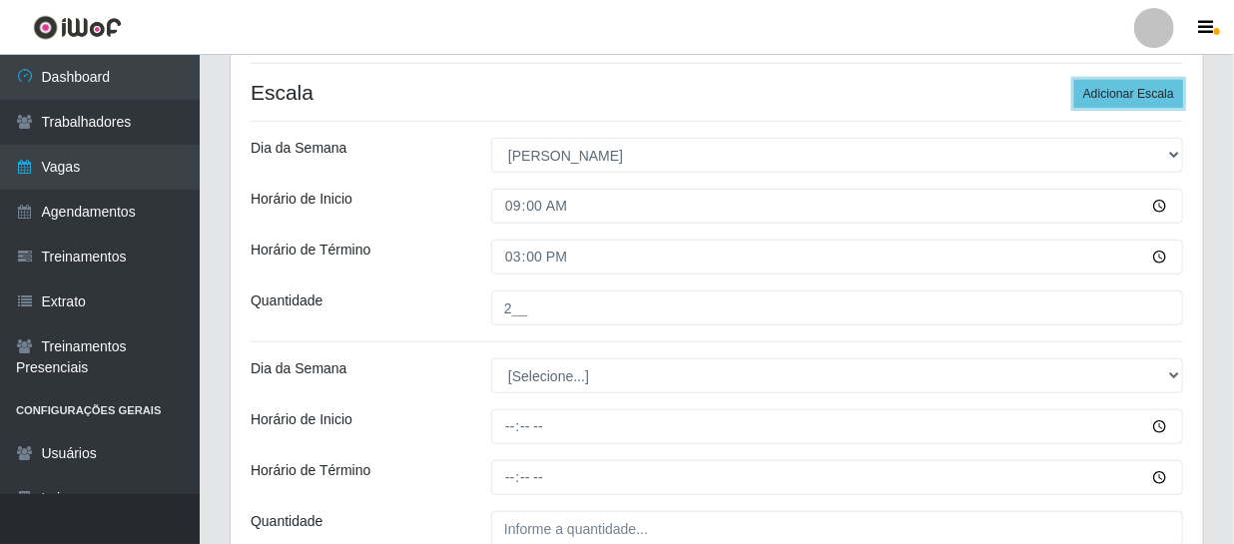
scroll to position [679, 0]
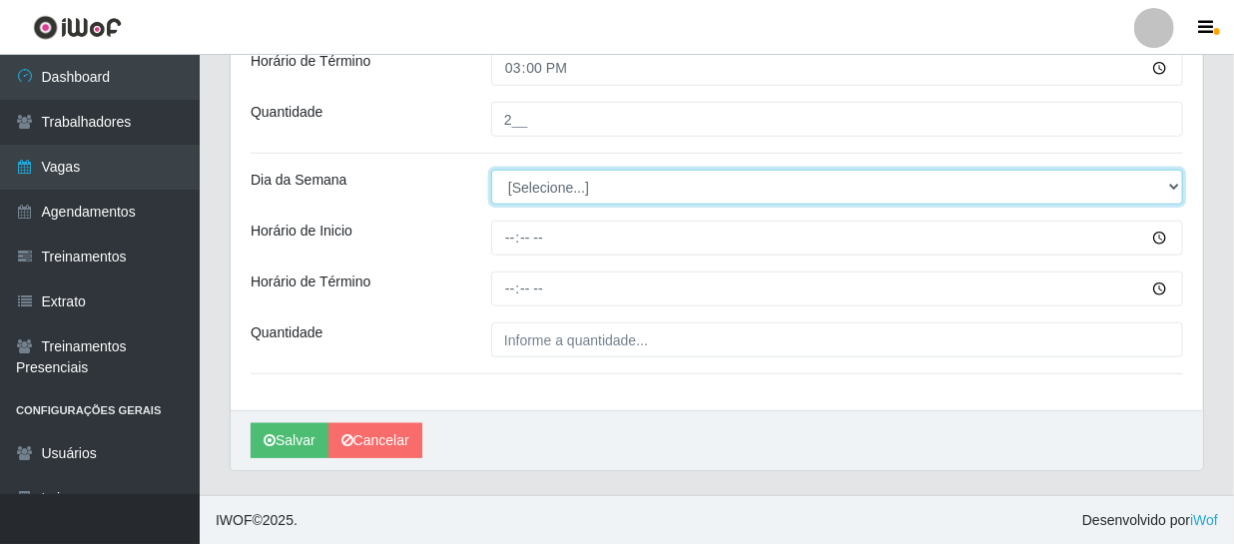
click at [533, 181] on select "[Selecione...] Segunda Terça Quarta Quinta Sexta Sábado Domingo" at bounding box center [837, 187] width 692 height 35
select select "0"
click at [491, 170] on select "[Selecione...] Segunda Terça Quarta Quinta Sexta Sábado Domingo" at bounding box center [837, 187] width 692 height 35
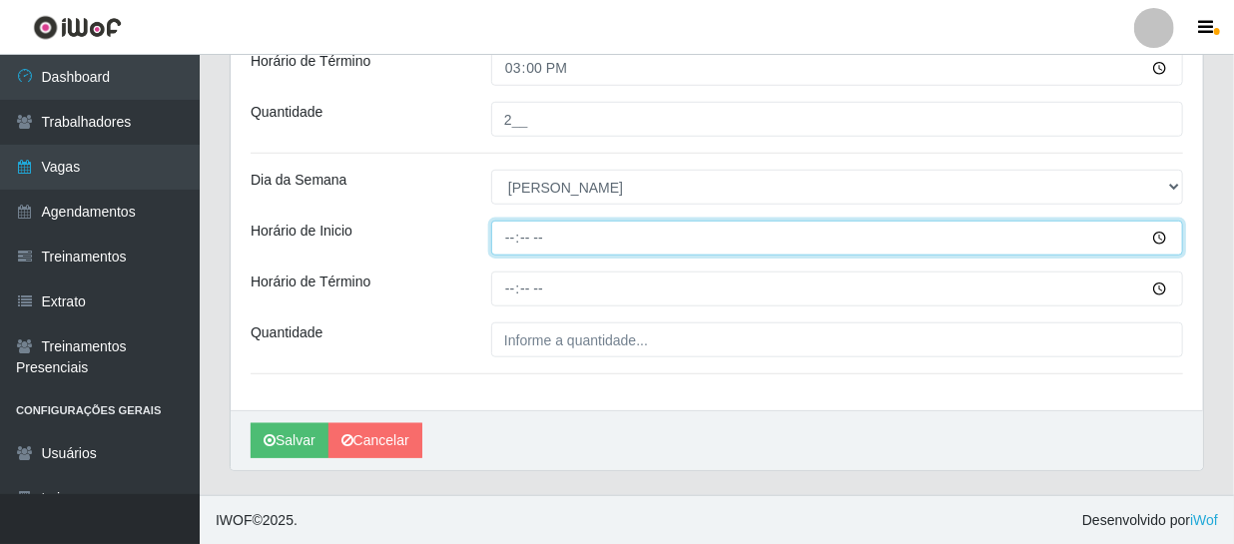
click at [512, 237] on input "Horário de Inicio" at bounding box center [837, 238] width 692 height 35
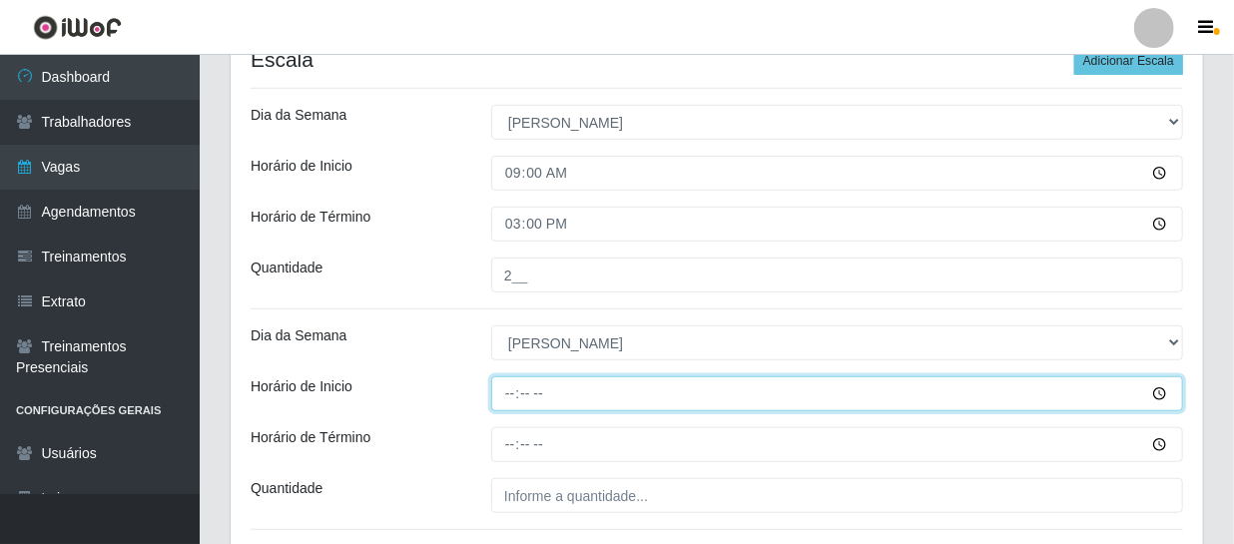
scroll to position [498, 0]
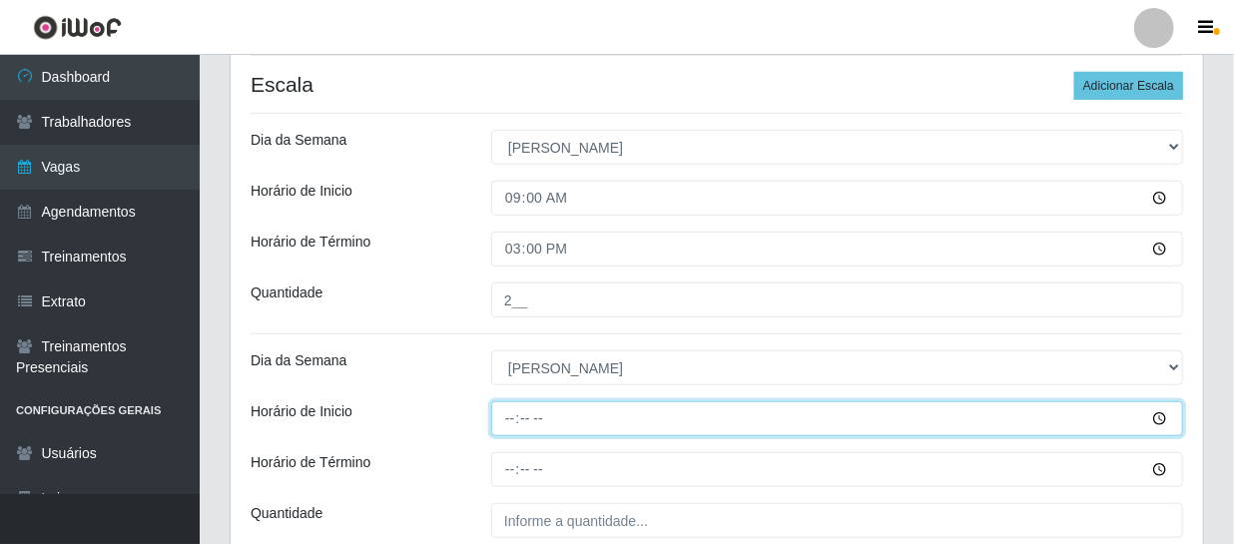
type input "15:00"
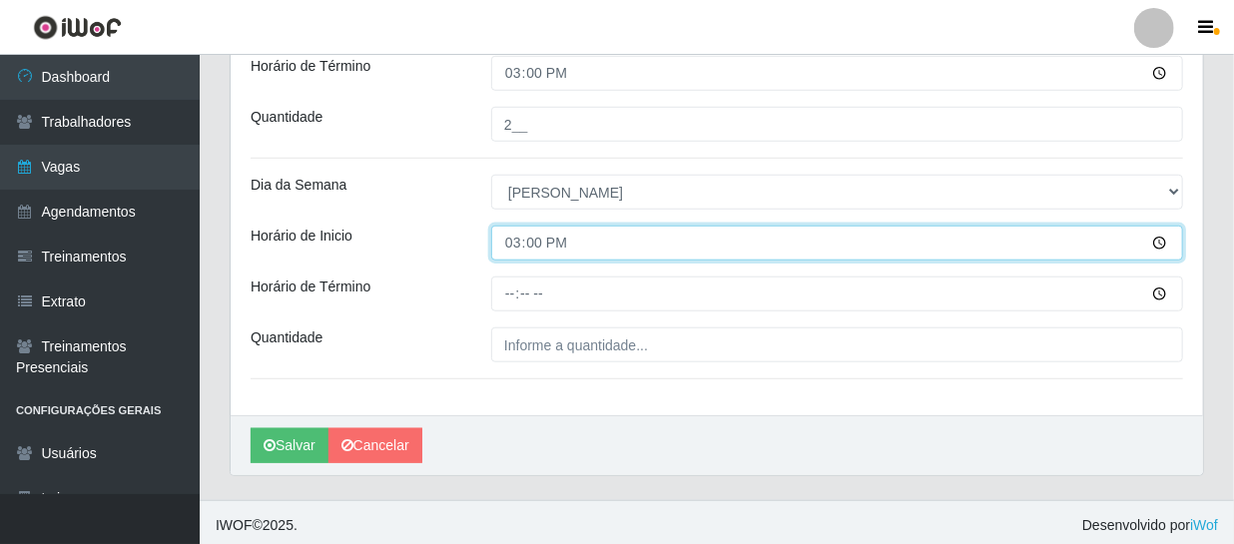
scroll to position [679, 0]
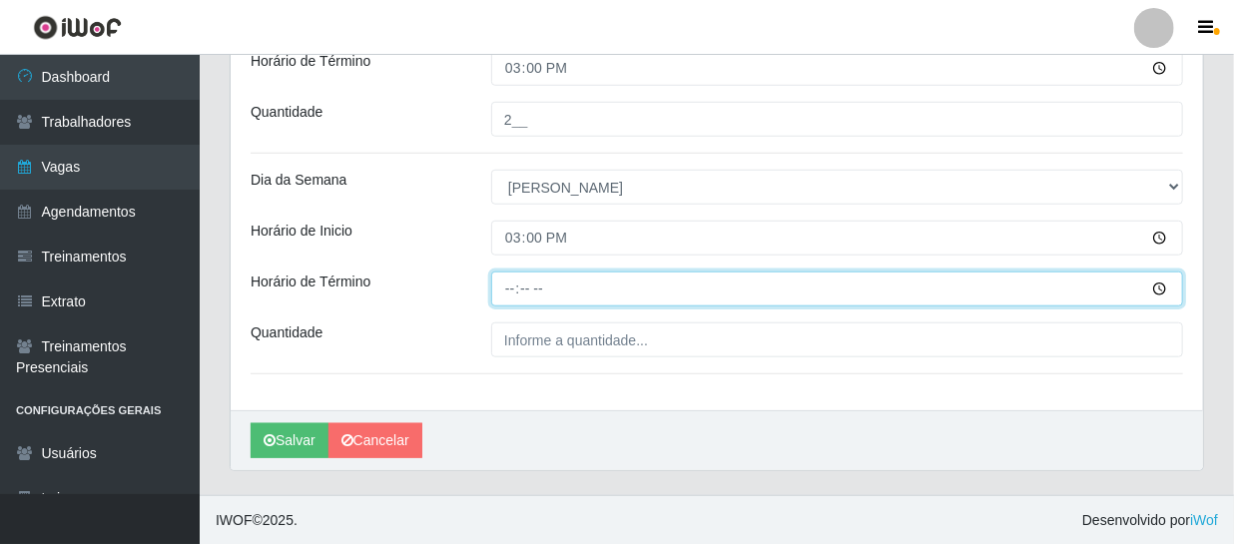
click at [509, 292] on input "Horário de Término" at bounding box center [837, 288] width 692 height 35
type input "21:00"
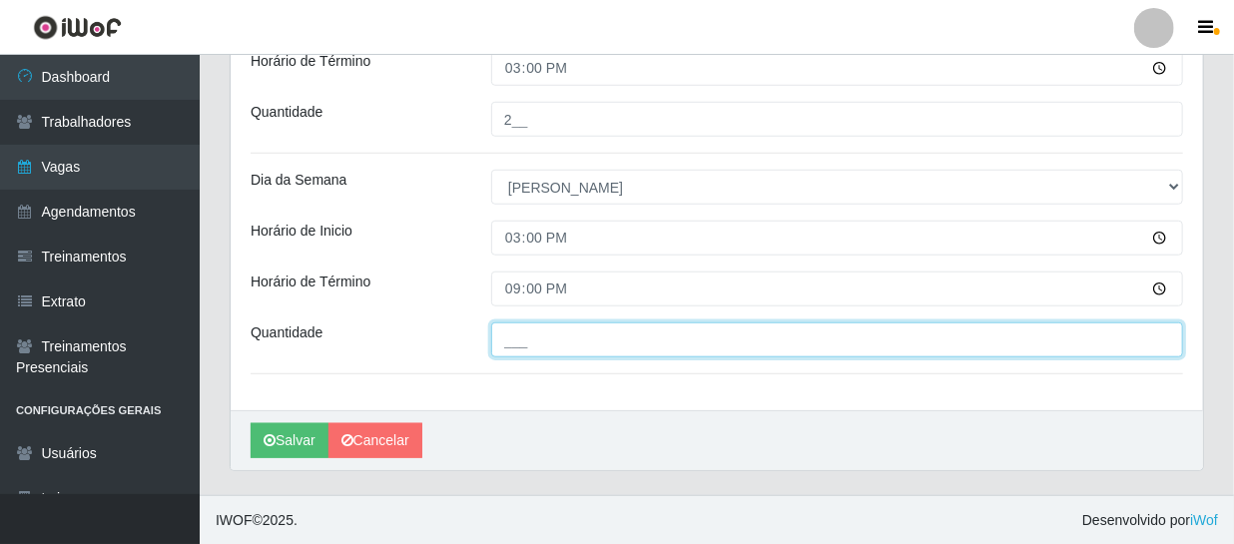
click at [542, 346] on input "___" at bounding box center [837, 339] width 692 height 35
type input "2__"
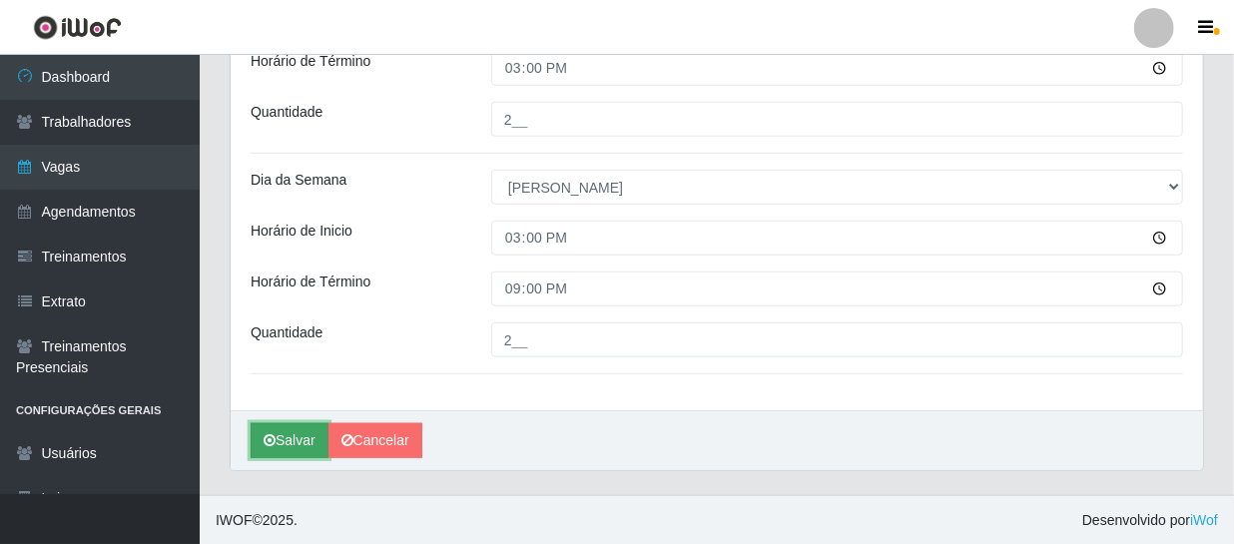
click at [299, 440] on button "Salvar" at bounding box center [290, 440] width 78 height 35
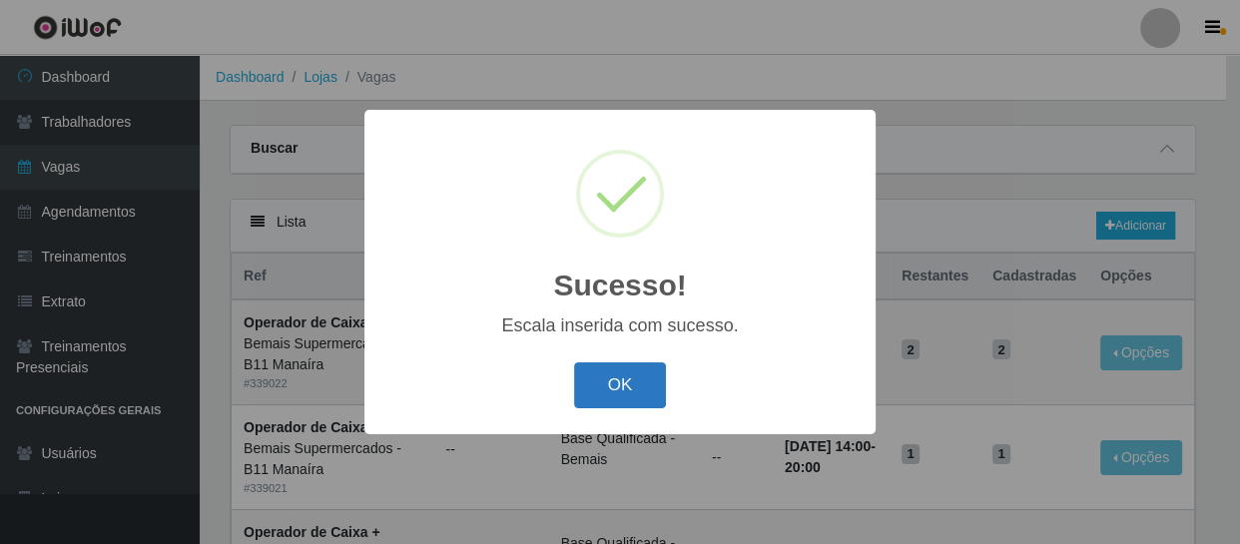
click at [601, 383] on button "OK" at bounding box center [620, 385] width 93 height 47
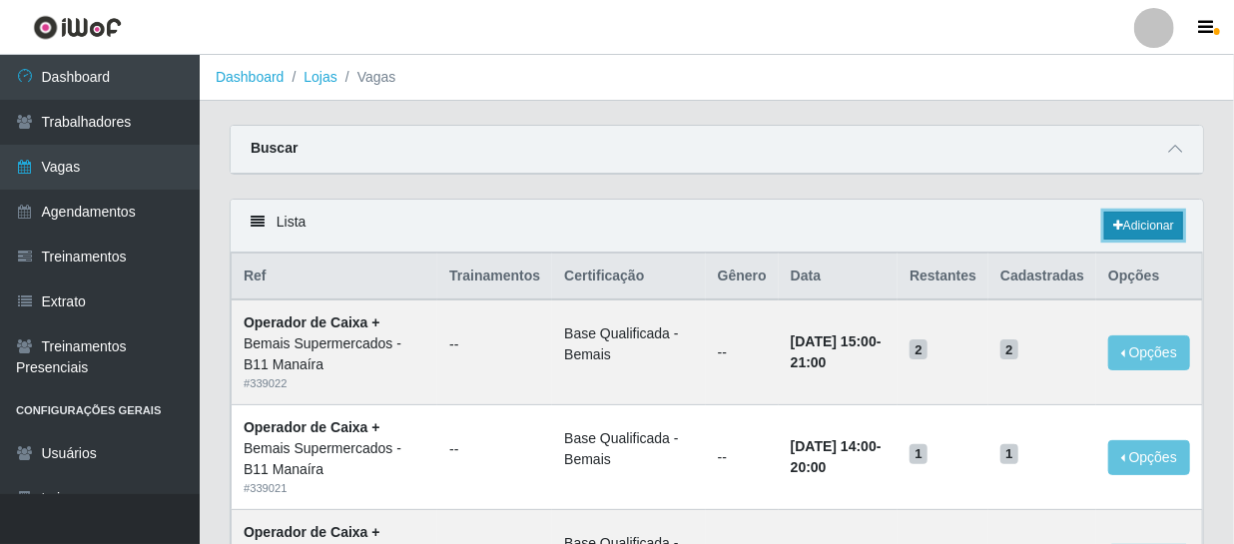
click at [1113, 224] on icon at bounding box center [1118, 226] width 10 height 12
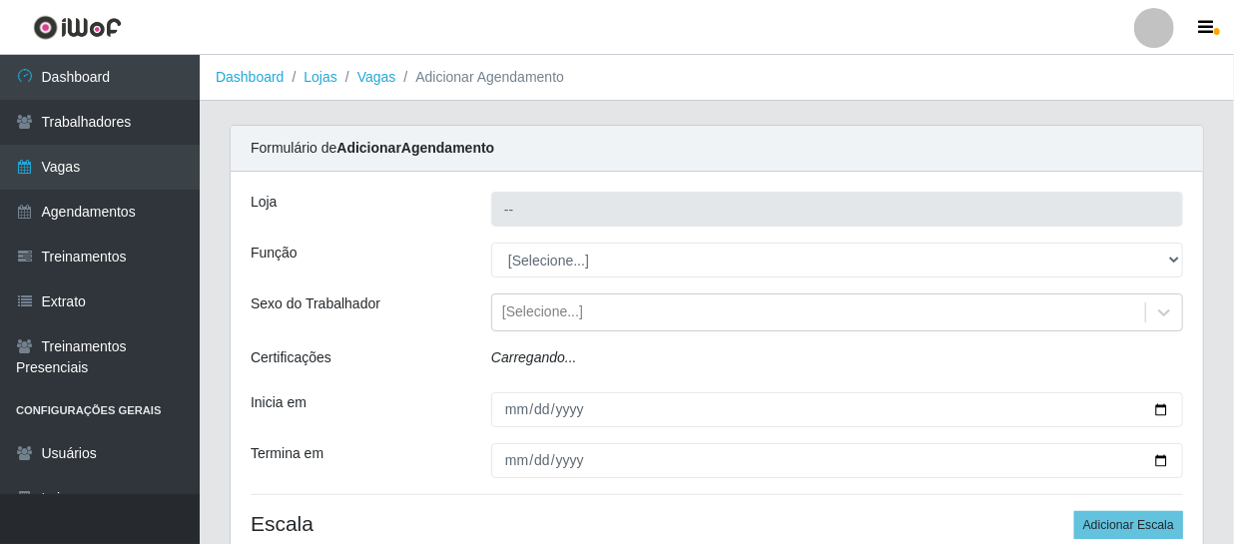
type input "Bemais Supermercados - B11 Manaíra"
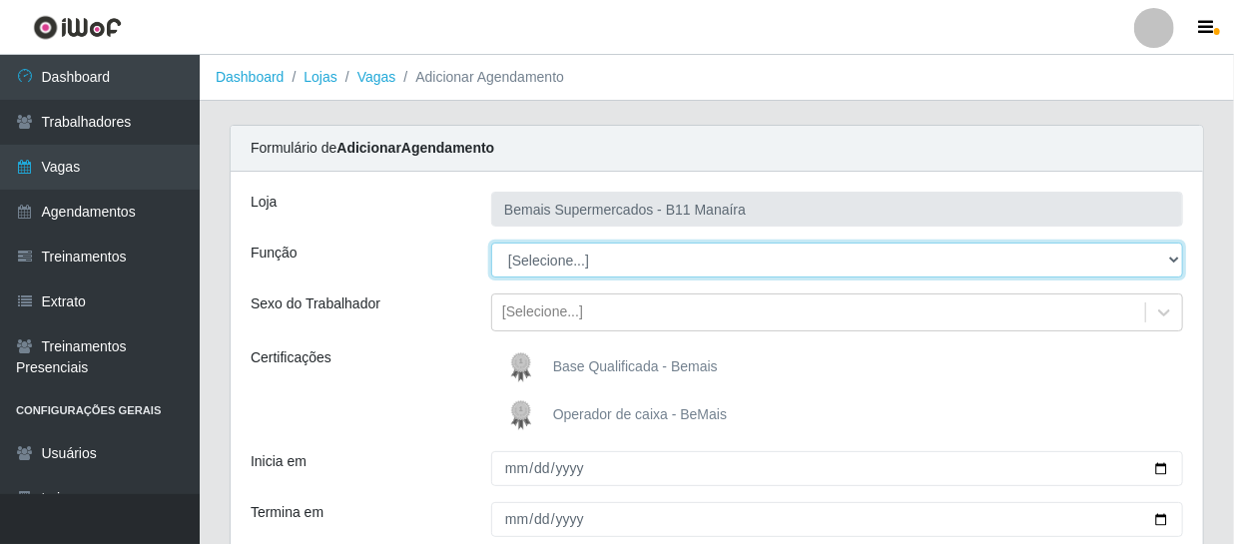
click at [579, 265] on select "[Selecione...] ASG ASG + ASG ++ Auxiliar de Estacionamento Auxiliar de Estacion…" at bounding box center [837, 260] width 692 height 35
select select "70"
click at [491, 243] on select "[Selecione...] ASG ASG + ASG ++ Auxiliar de Estacionamento Auxiliar de Estacion…" at bounding box center [837, 260] width 692 height 35
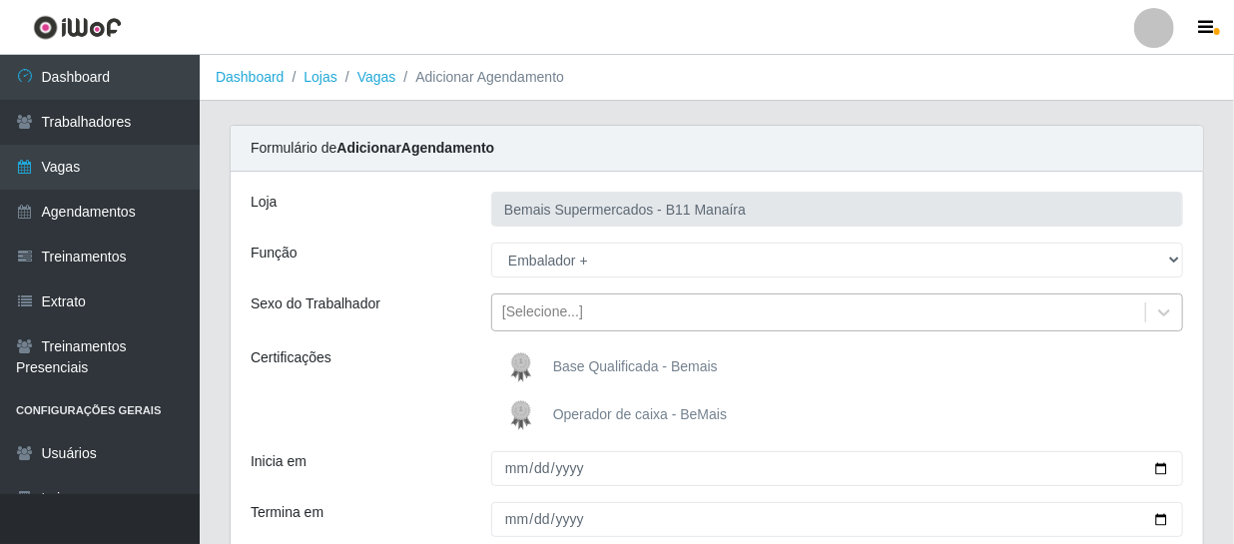
click at [550, 310] on div "[Selecione...]" at bounding box center [542, 312] width 81 height 21
click at [447, 393] on div "Certificações" at bounding box center [356, 391] width 241 height 88
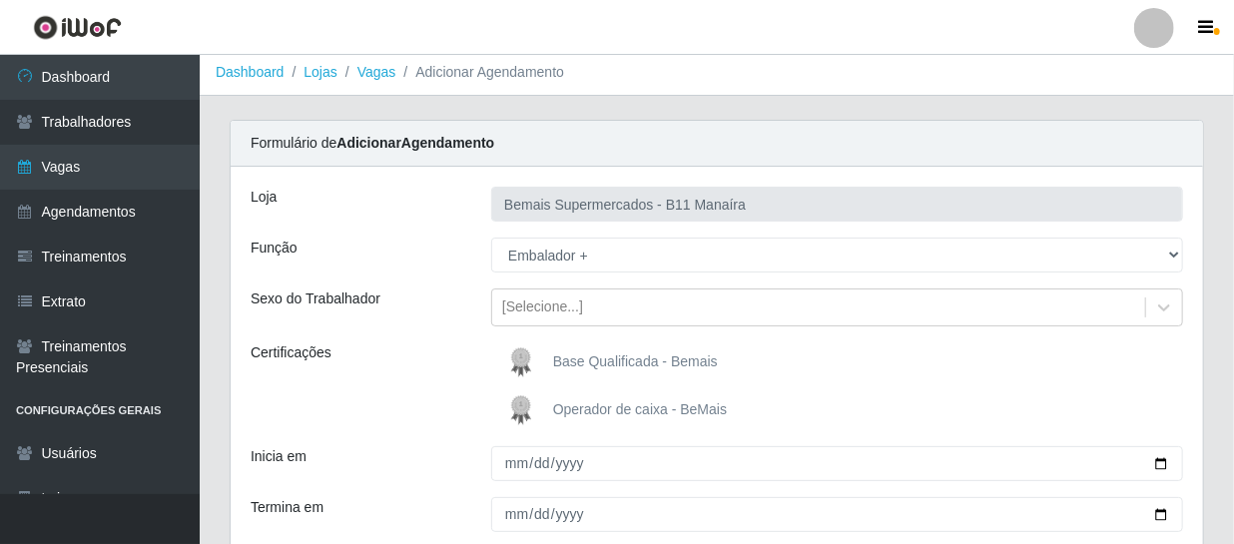
scroll to position [181, 0]
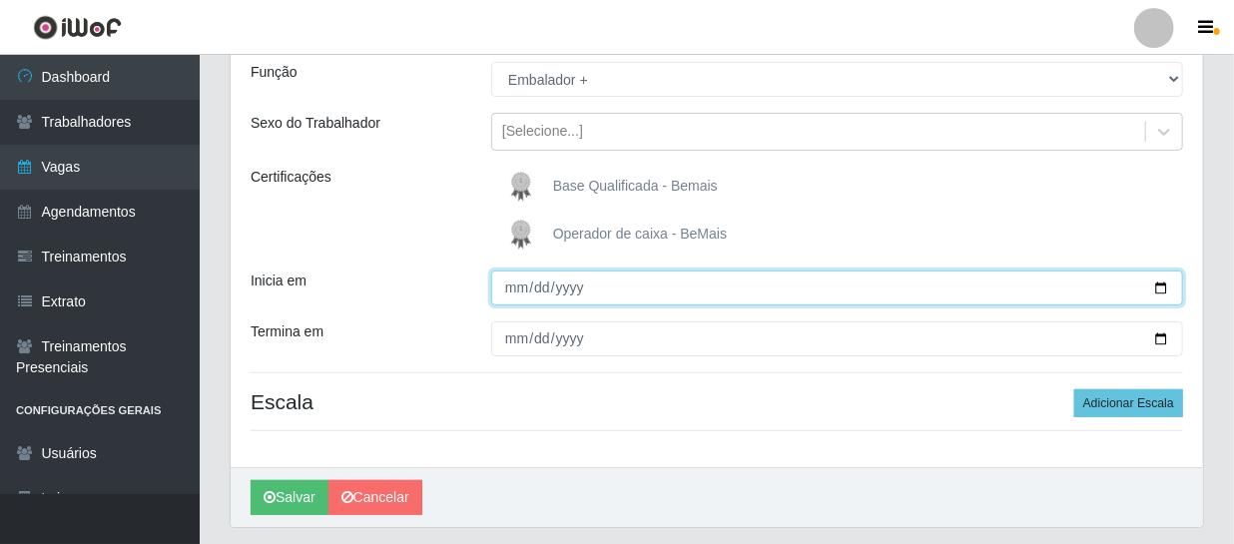
click at [513, 289] on input "Inicia em" at bounding box center [837, 287] width 692 height 35
type input "[DATE]"
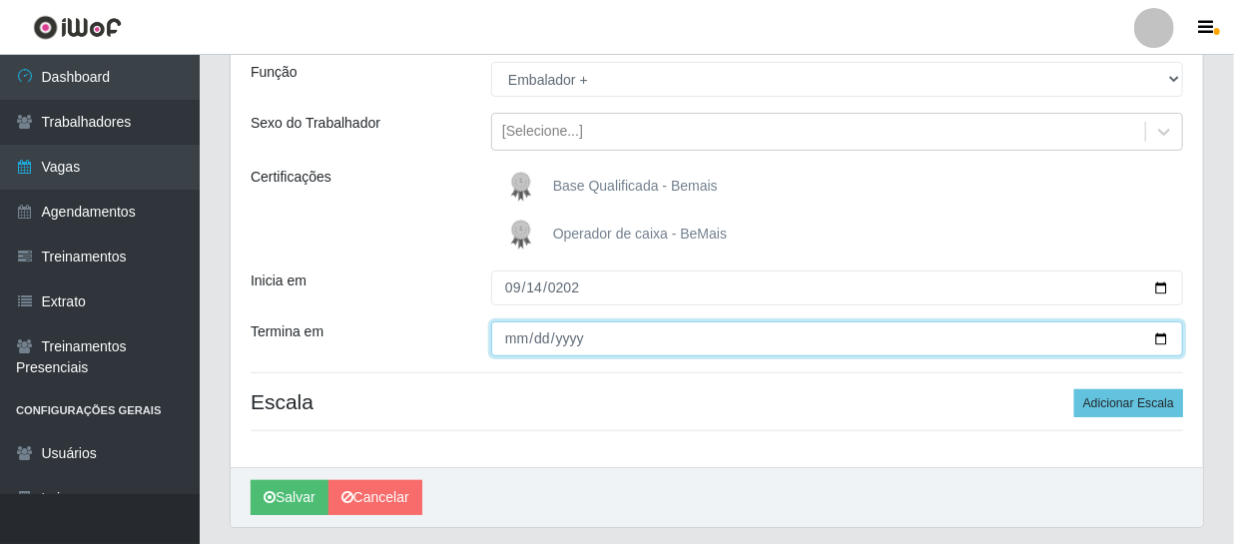
click at [508, 341] on input "Termina em" at bounding box center [837, 338] width 692 height 35
type input "[DATE]"
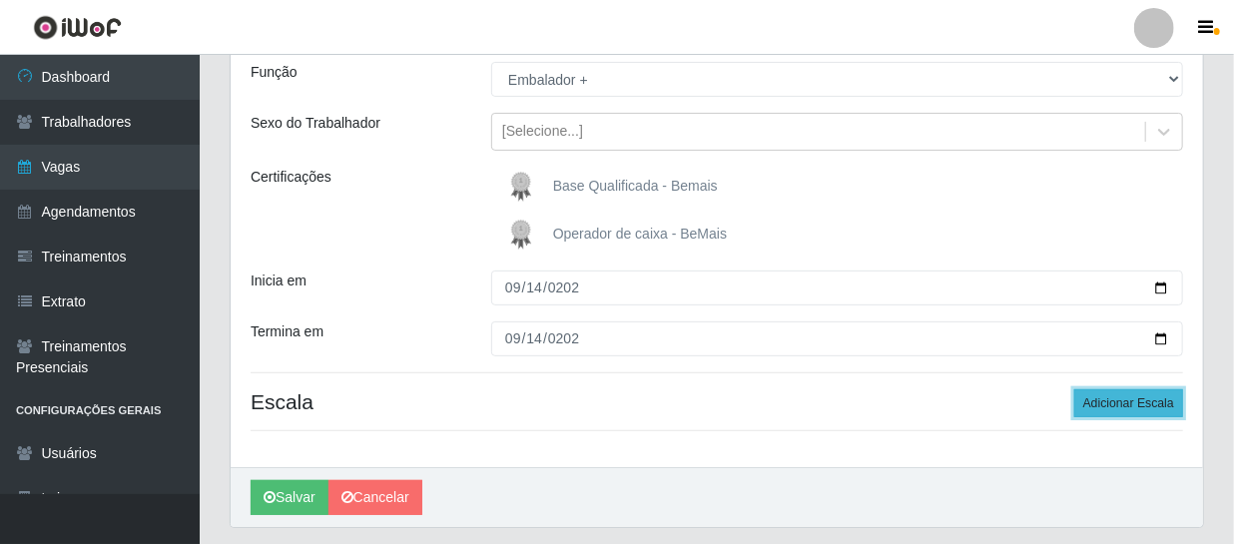
click at [1151, 405] on button "Adicionar Escala" at bounding box center [1128, 403] width 109 height 28
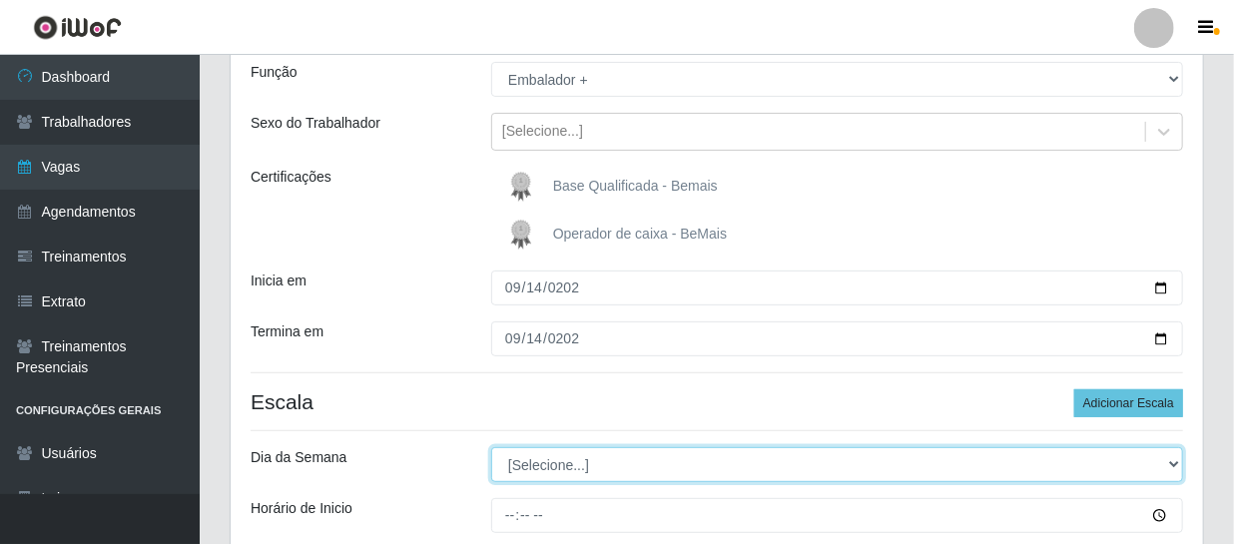
click at [532, 460] on select "[Selecione...] Segunda Terça Quarta Quinta Sexta Sábado Domingo" at bounding box center [837, 464] width 692 height 35
select select "0"
click at [491, 447] on select "[Selecione...] Segunda Terça Quarta Quinta Sexta Sábado Domingo" at bounding box center [837, 464] width 692 height 35
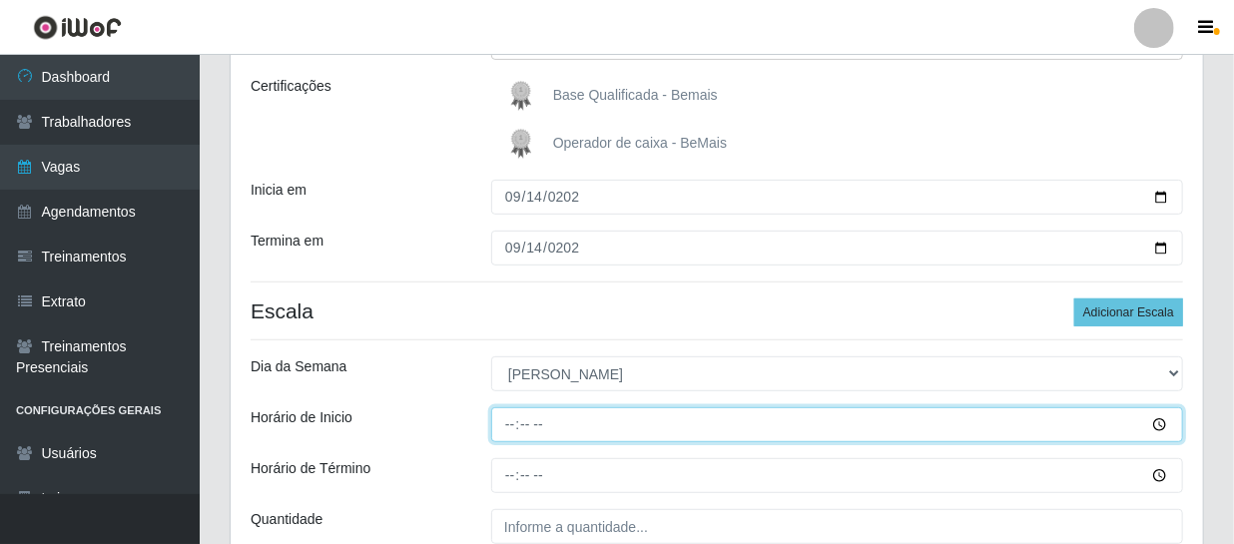
click at [507, 425] on input "Horário de Inicio" at bounding box center [837, 424] width 692 height 35
type input "09:00"
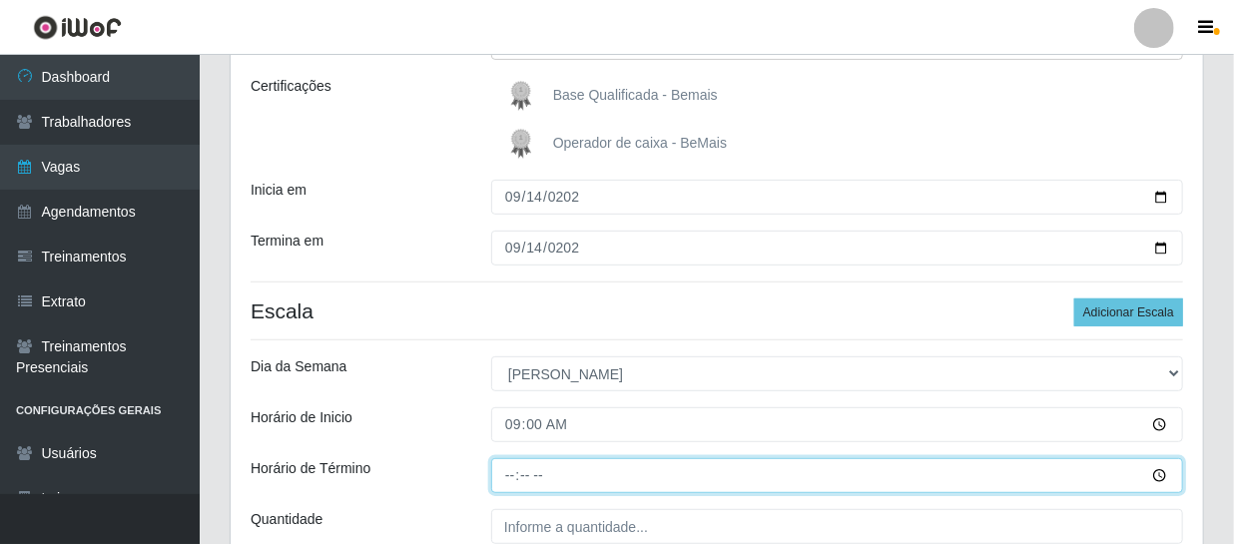
click at [515, 472] on input "Horário de Término" at bounding box center [837, 475] width 692 height 35
type input "15:00"
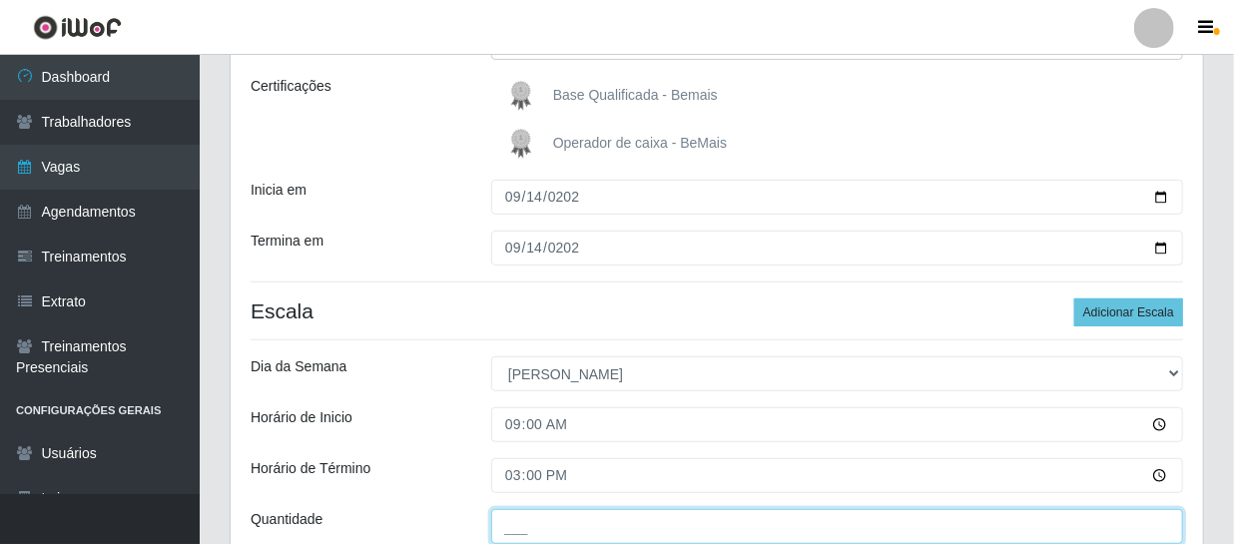
click at [540, 509] on input "___" at bounding box center [837, 526] width 692 height 35
type input "2__"
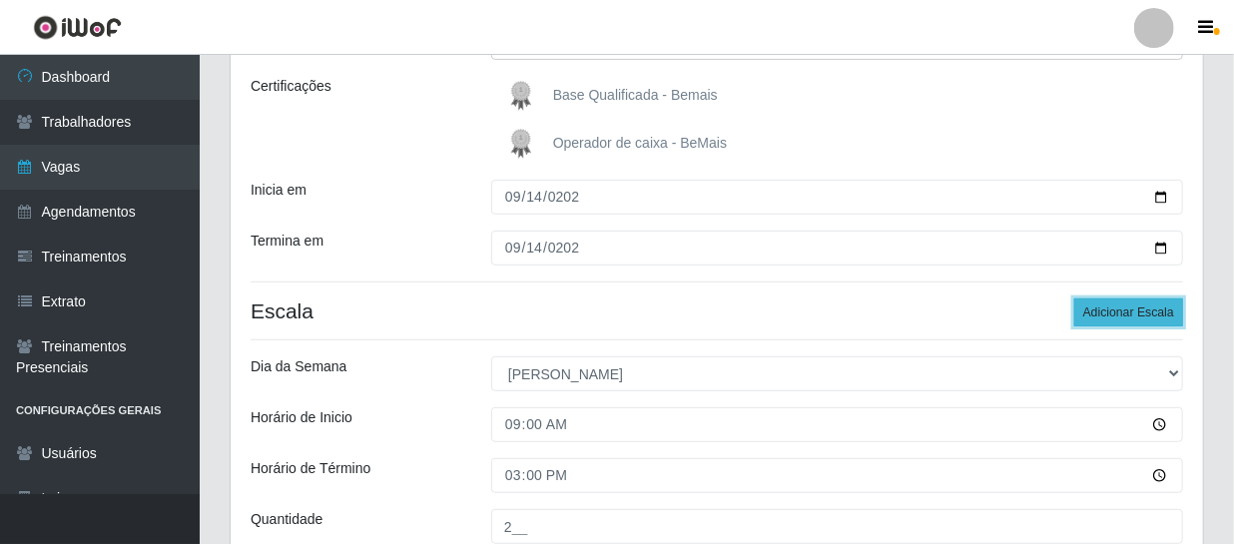
click at [1129, 319] on button "Adicionar Escala" at bounding box center [1128, 312] width 109 height 28
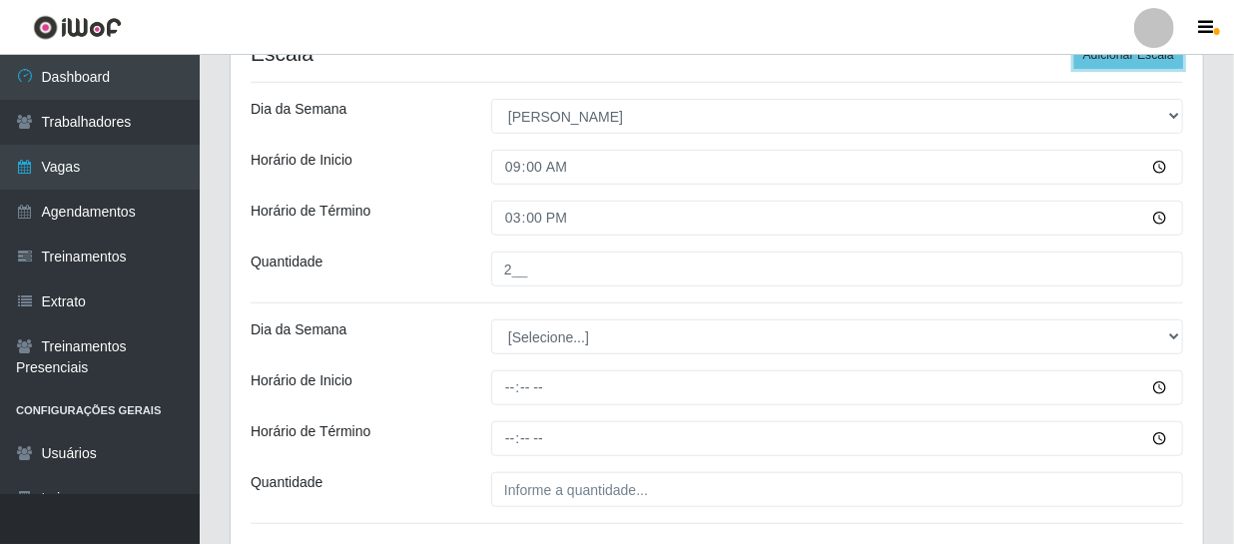
scroll to position [544, 0]
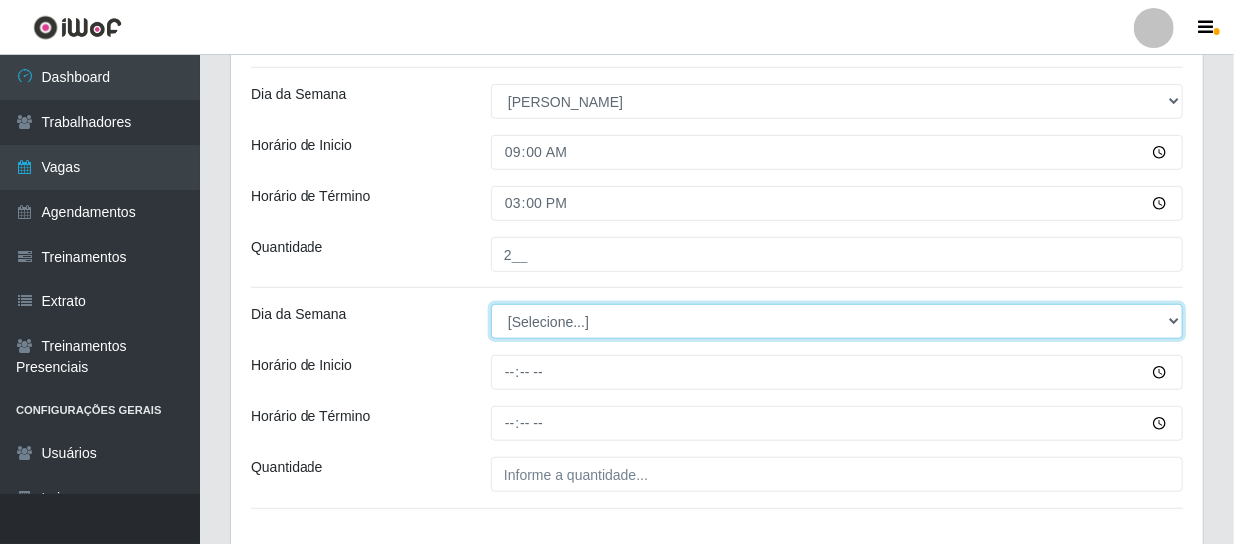
click at [521, 329] on select "[Selecione...] Segunda Terça Quarta Quinta Sexta Sábado Domingo" at bounding box center [837, 321] width 692 height 35
select select "0"
click at [491, 304] on select "[Selecione...] Segunda Terça Quarta Quinta Sexta Sábado Domingo" at bounding box center [837, 321] width 692 height 35
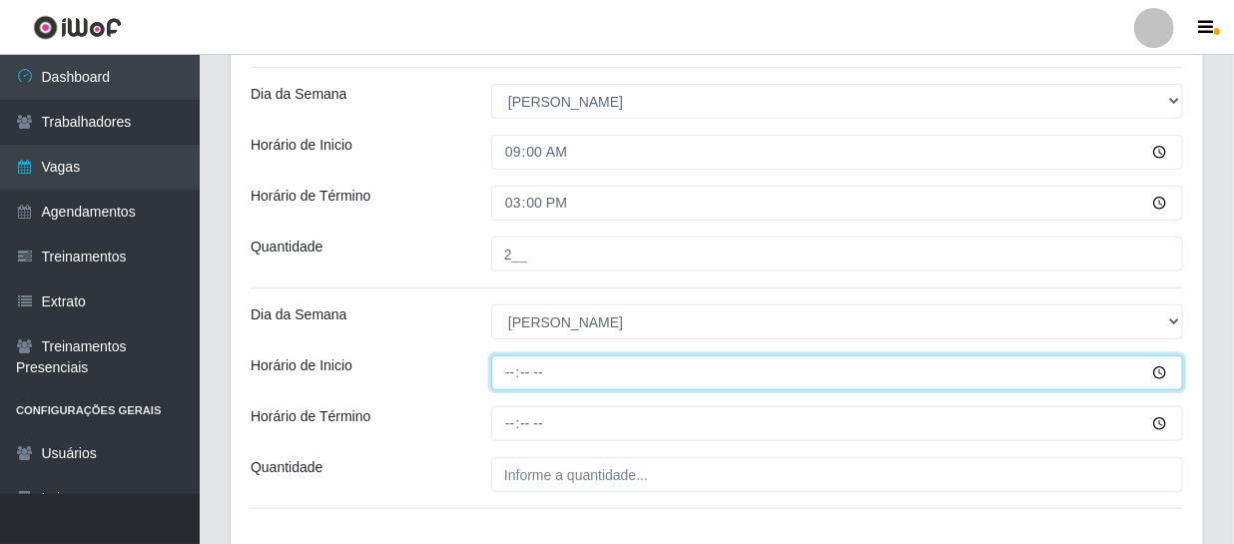
click at [508, 364] on input "Horário de Inicio" at bounding box center [837, 372] width 692 height 35
type input "15:00"
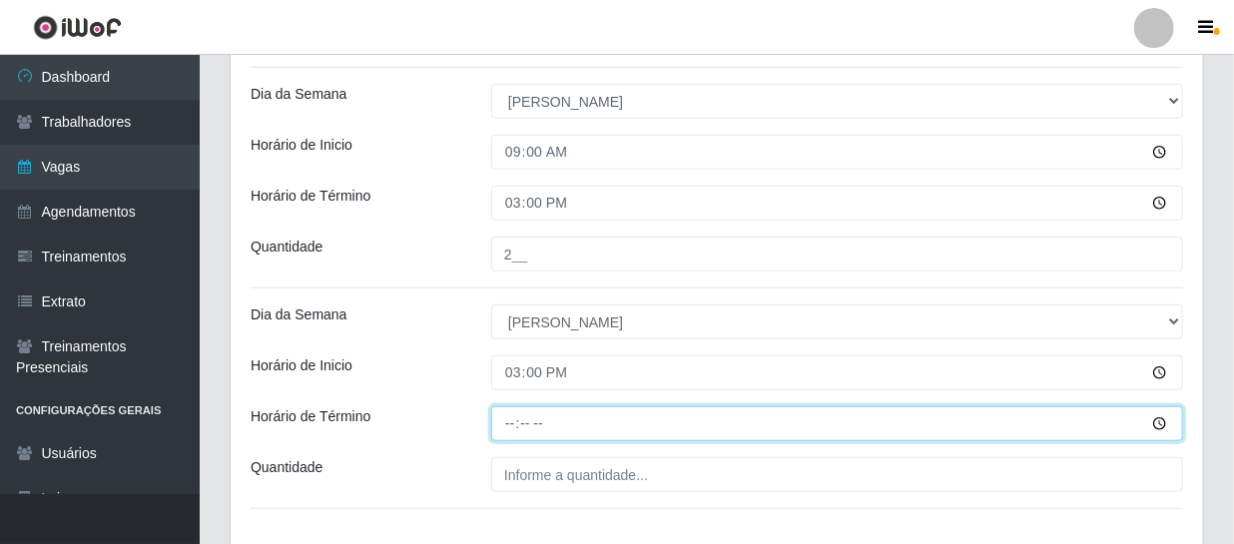
click at [509, 419] on input "Horário de Término" at bounding box center [837, 423] width 692 height 35
type input "21:00"
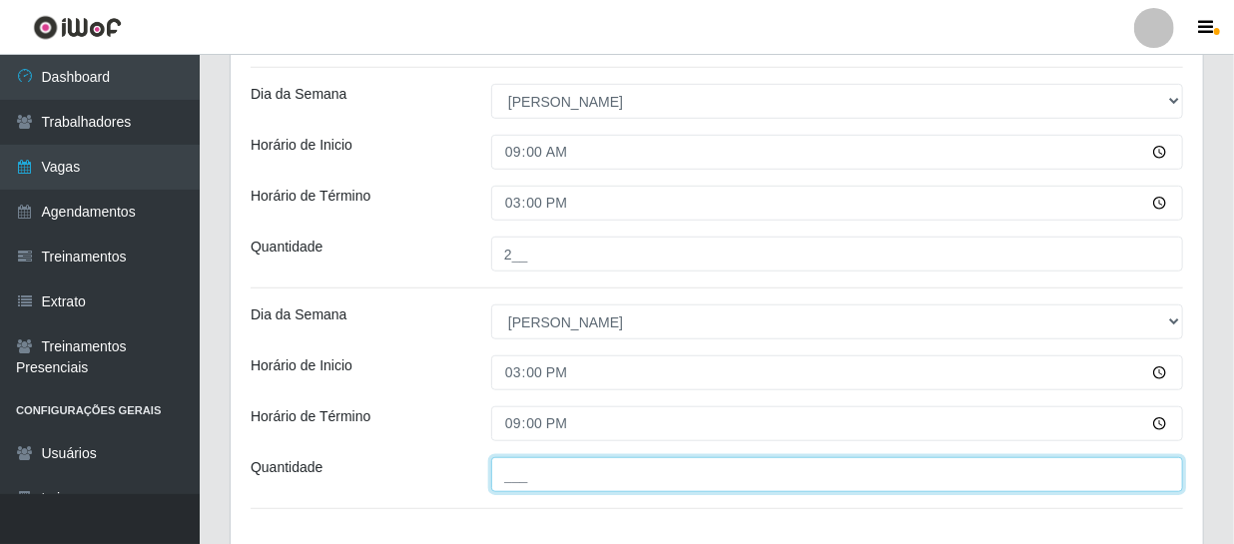
click at [556, 468] on input "___" at bounding box center [837, 474] width 692 height 35
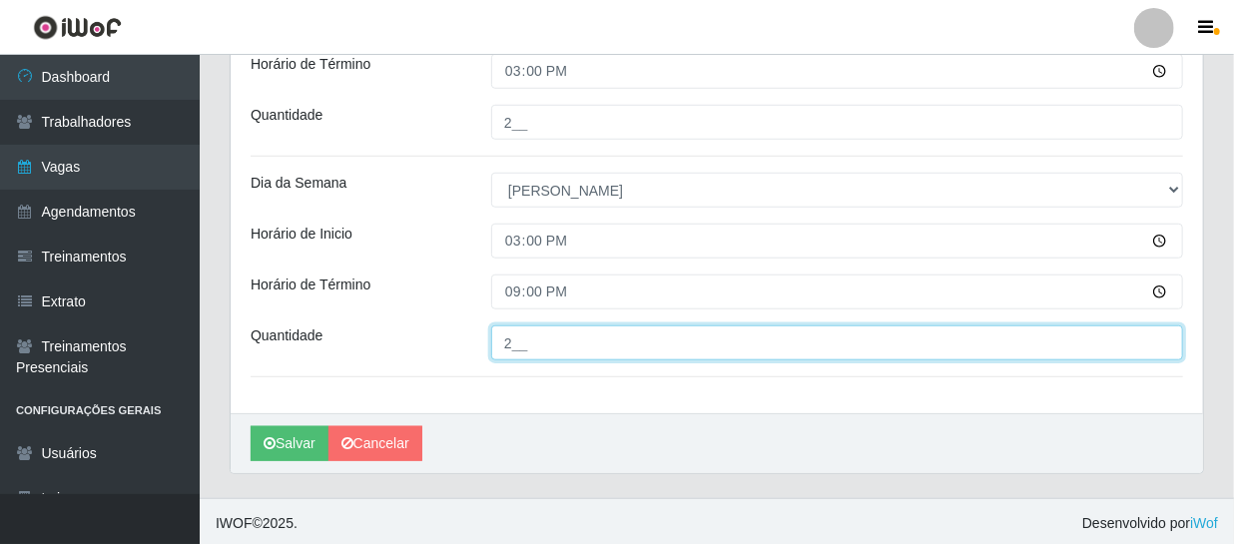
scroll to position [679, 0]
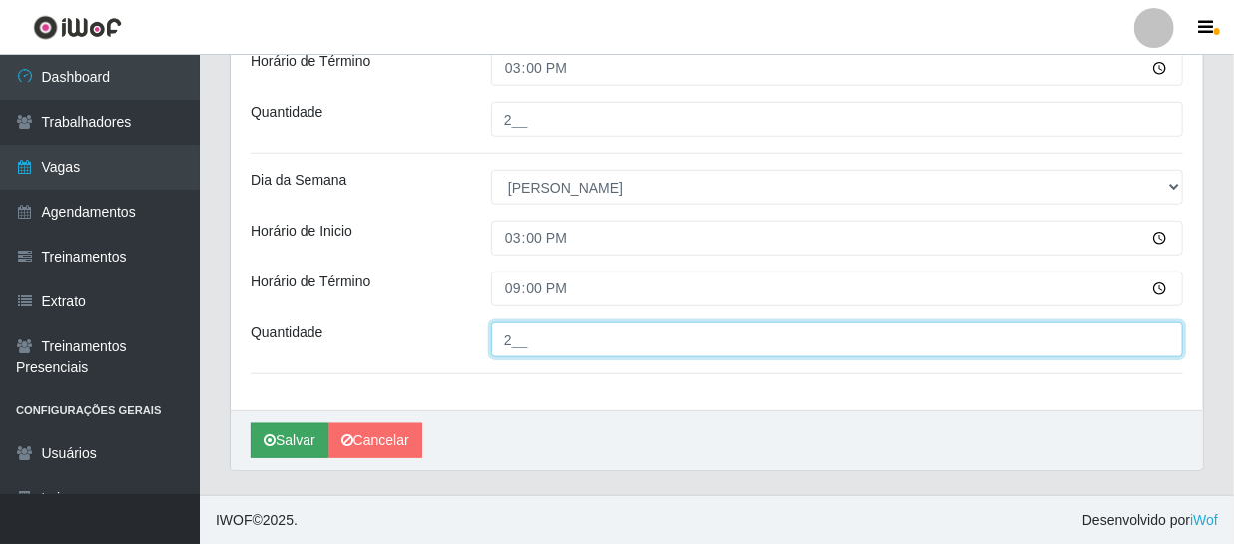
type input "2__"
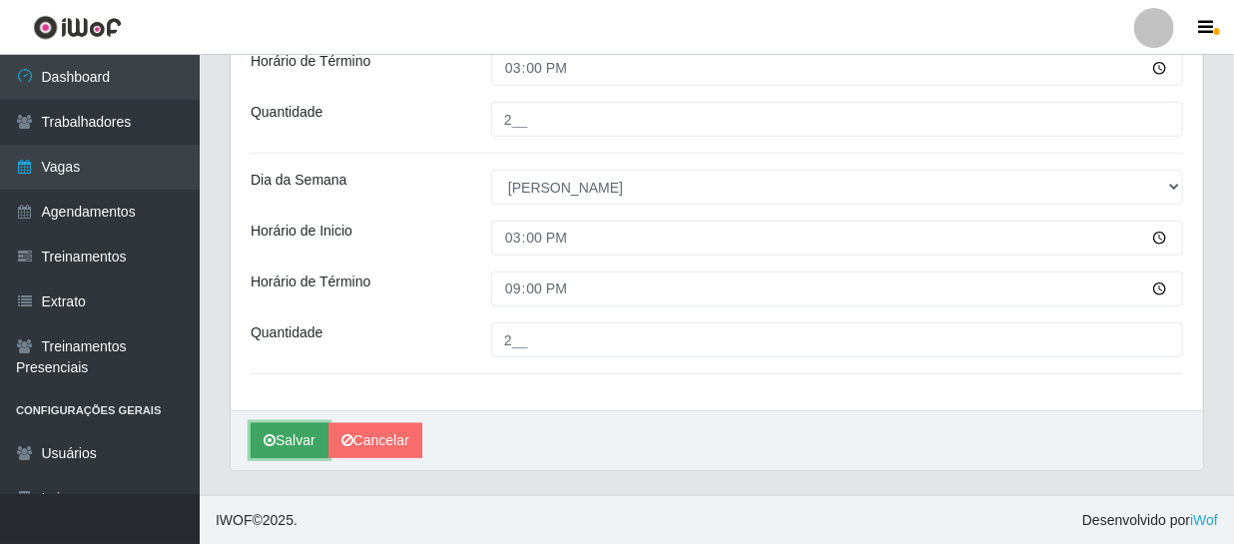
click at [295, 438] on button "Salvar" at bounding box center [290, 440] width 78 height 35
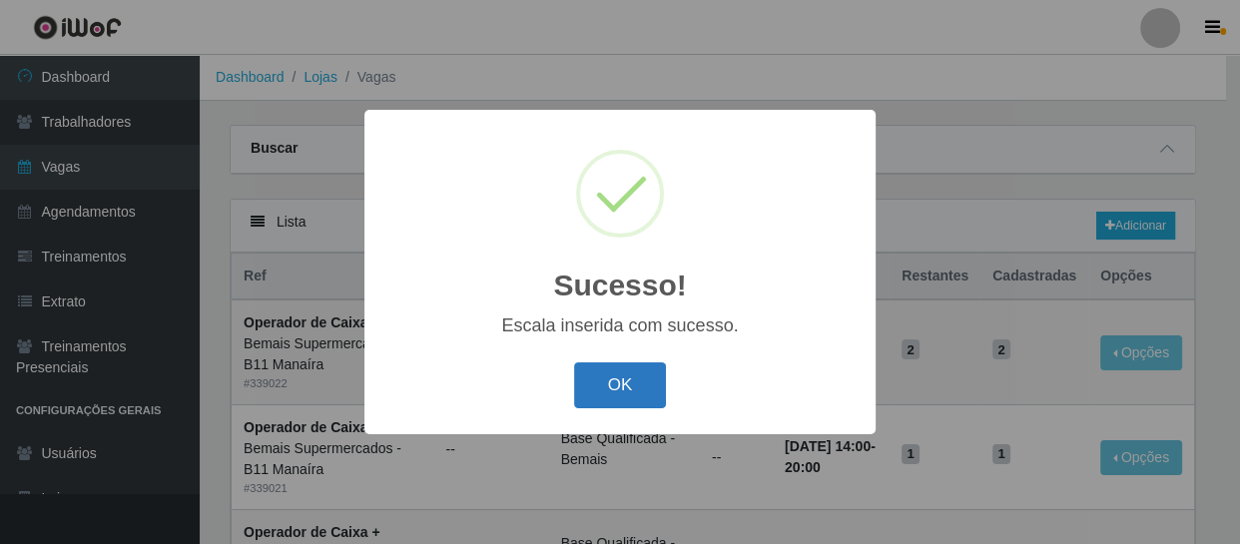
click at [590, 389] on button "OK" at bounding box center [620, 385] width 93 height 47
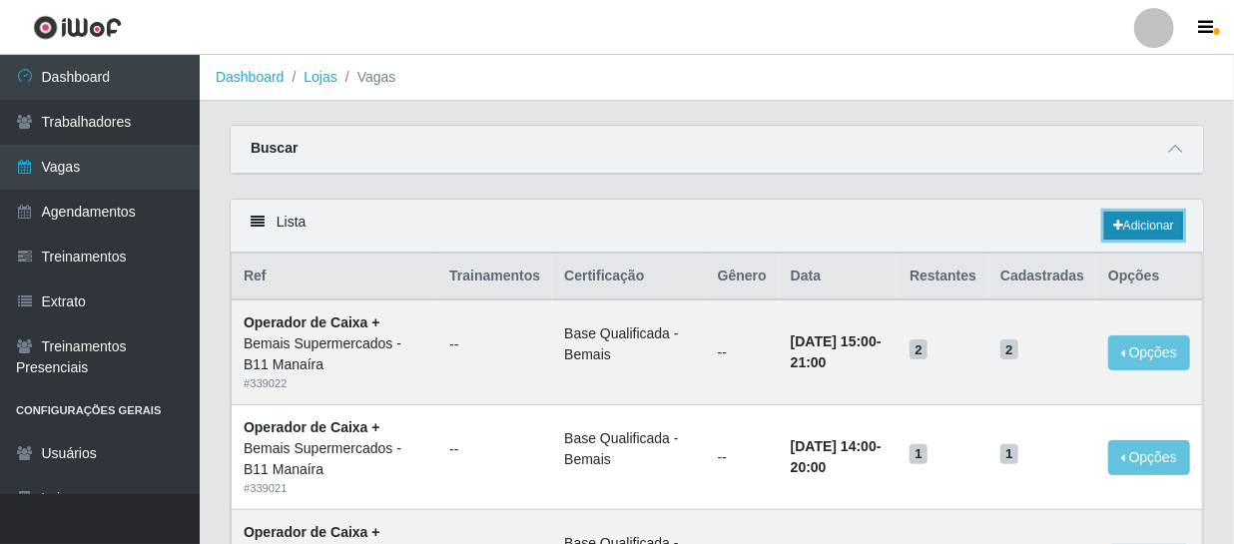
click at [1138, 229] on link "Adicionar" at bounding box center [1143, 226] width 79 height 28
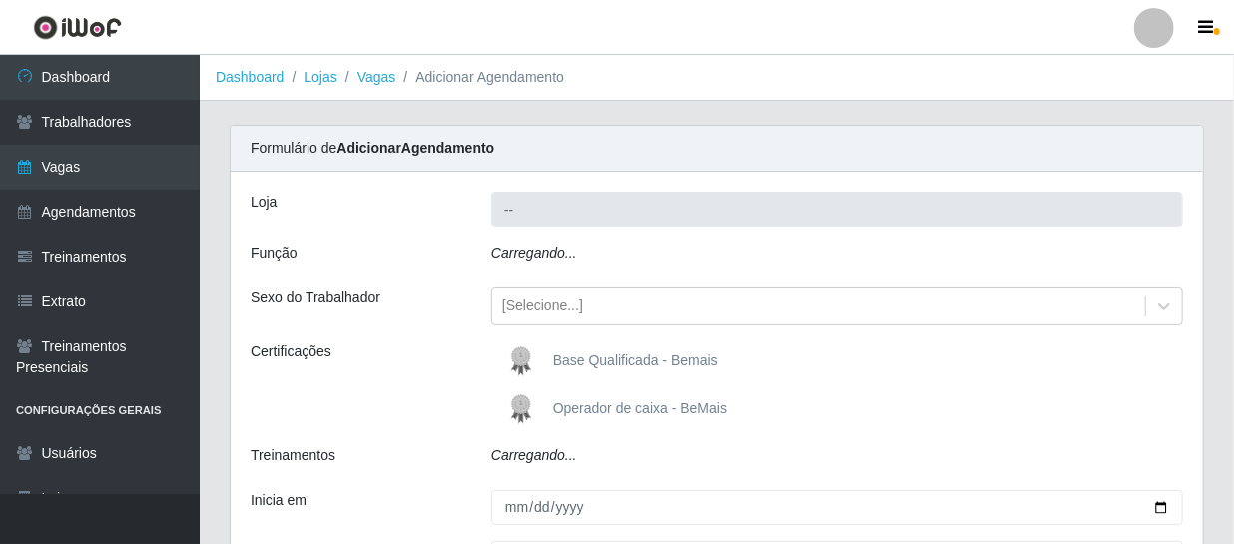
type input "Bemais Supermercados - B11 Manaíra"
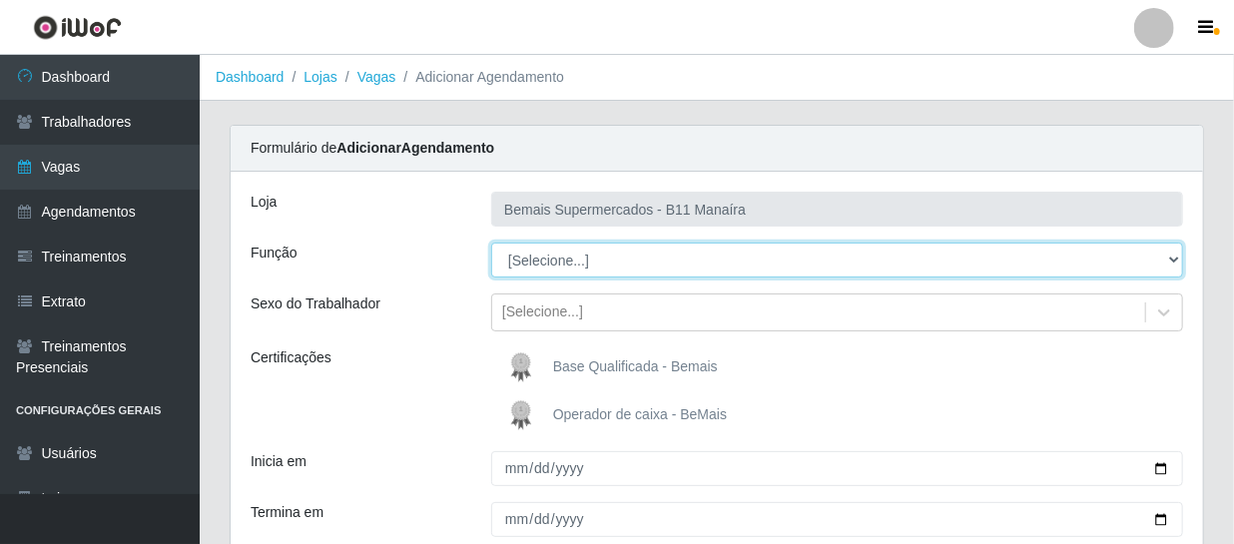
click at [569, 267] on select "[Selecione...] ASG ASG + ASG ++ Auxiliar de Estacionamento Auxiliar de Estacion…" at bounding box center [837, 260] width 692 height 35
select select "70"
click at [491, 243] on select "[Selecione...] ASG ASG + ASG ++ Auxiliar de Estacionamento Auxiliar de Estacion…" at bounding box center [837, 260] width 692 height 35
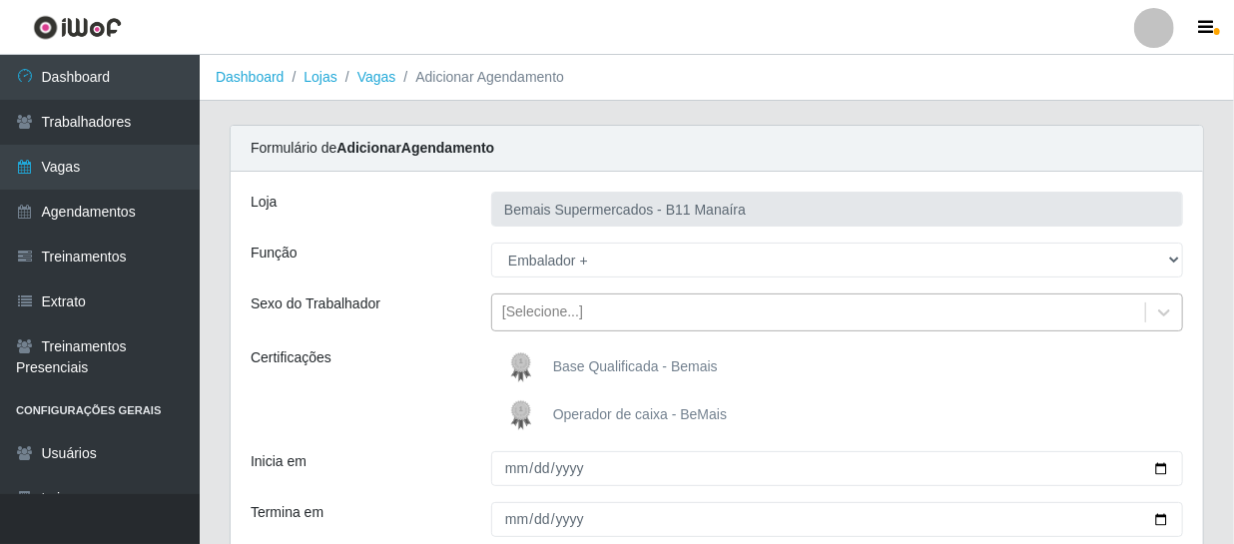
click at [542, 314] on div "[Selecione...]" at bounding box center [542, 312] width 81 height 21
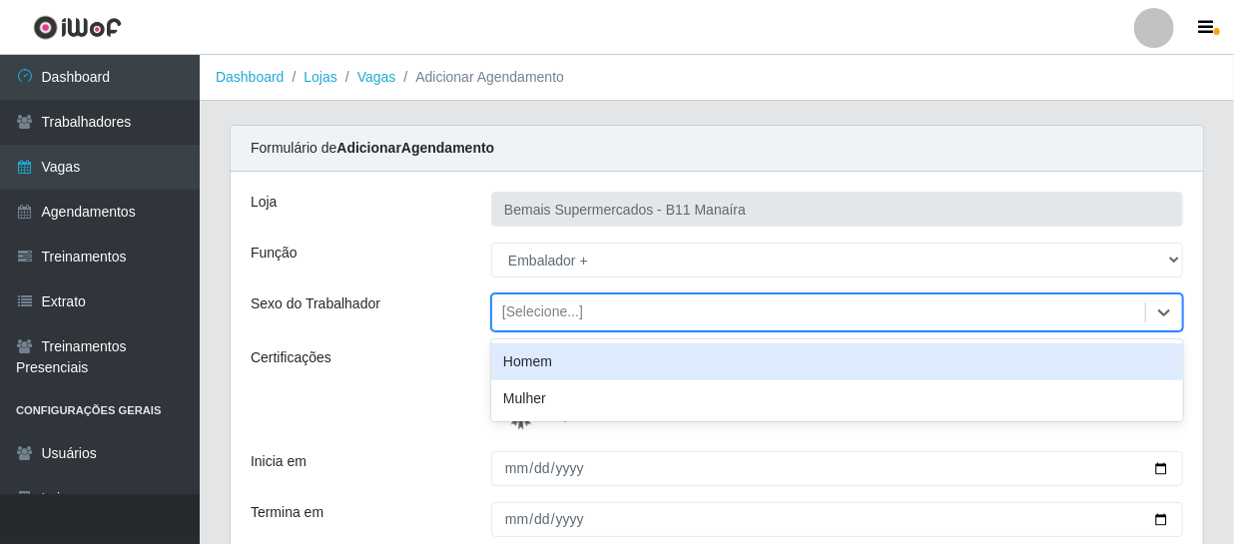
click at [455, 369] on div "Certificações" at bounding box center [356, 391] width 241 height 88
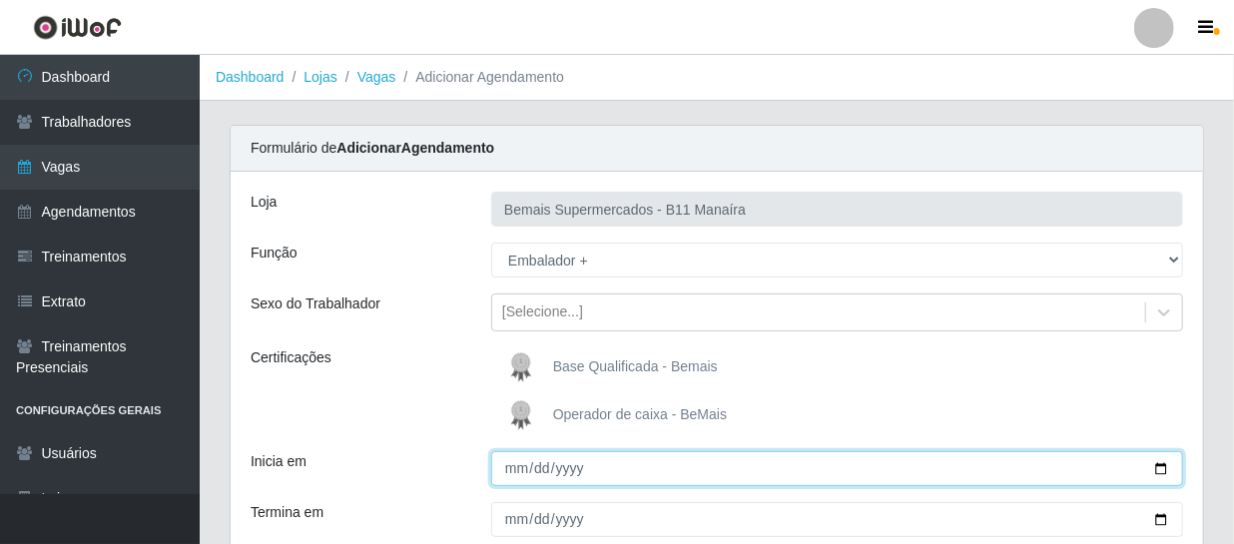
click at [515, 464] on input "Inicia em" at bounding box center [837, 468] width 692 height 35
type input "[DATE]"
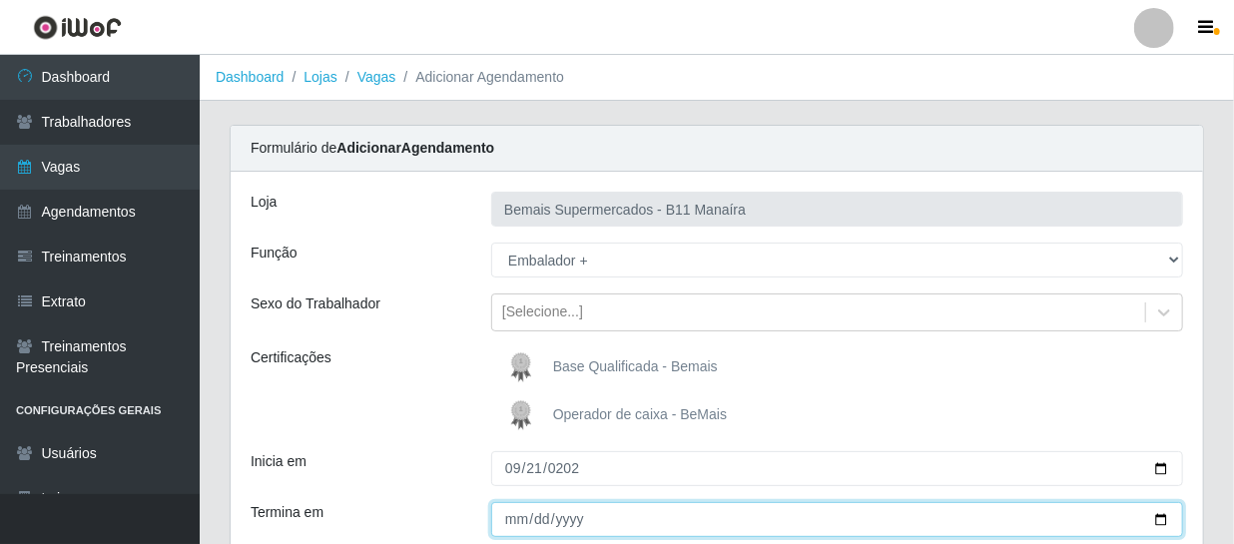
click at [491, 519] on input "Termina em" at bounding box center [837, 519] width 692 height 35
type input "[DATE]"
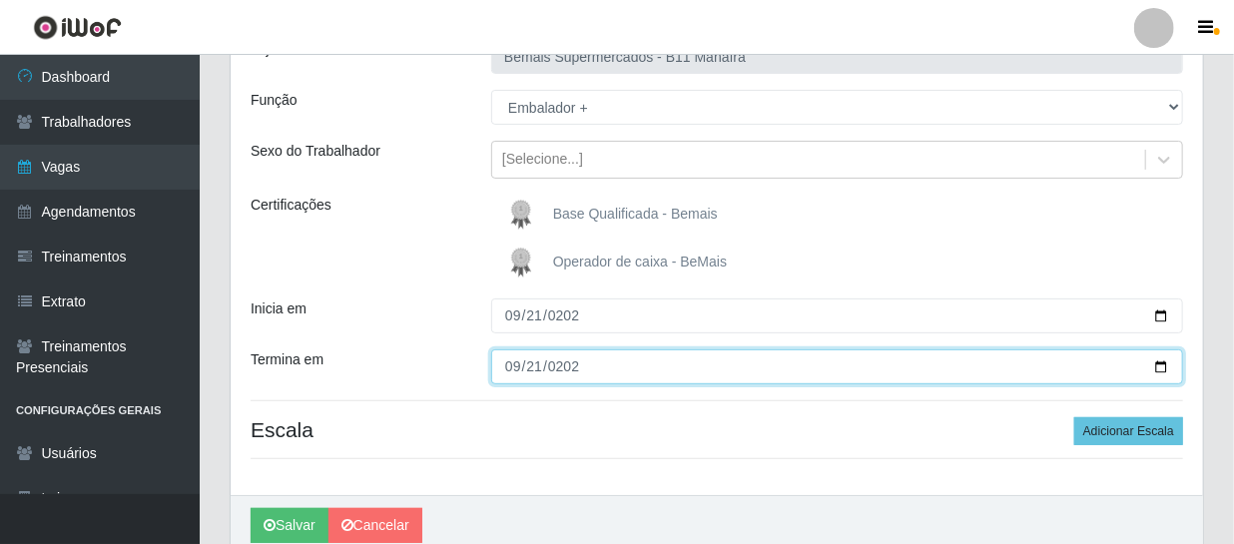
scroll to position [239, 0]
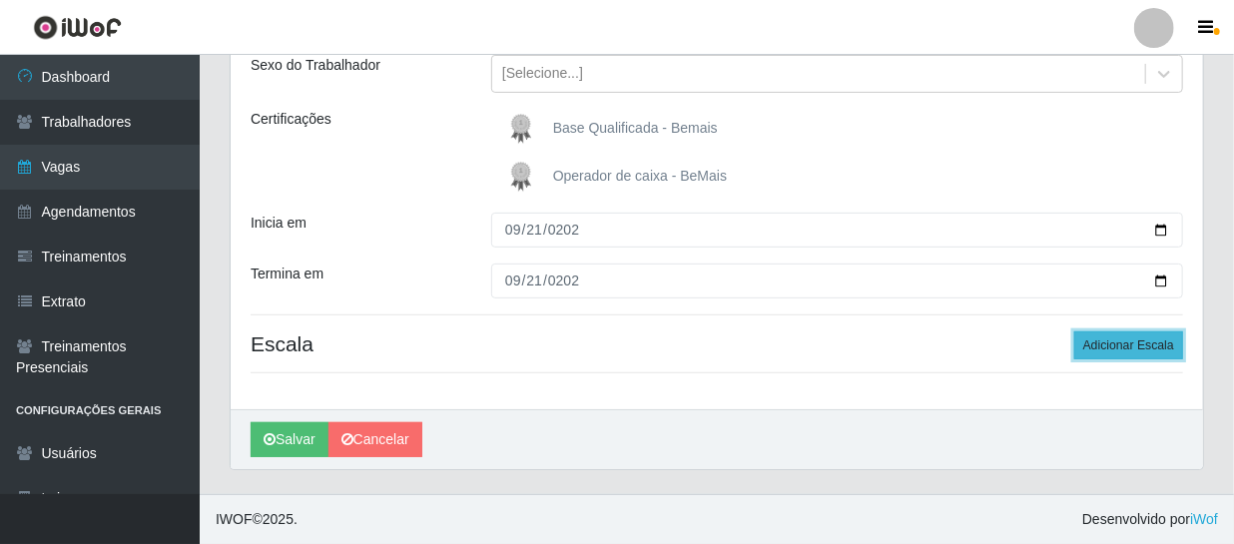
click at [1146, 340] on button "Adicionar Escala" at bounding box center [1128, 345] width 109 height 28
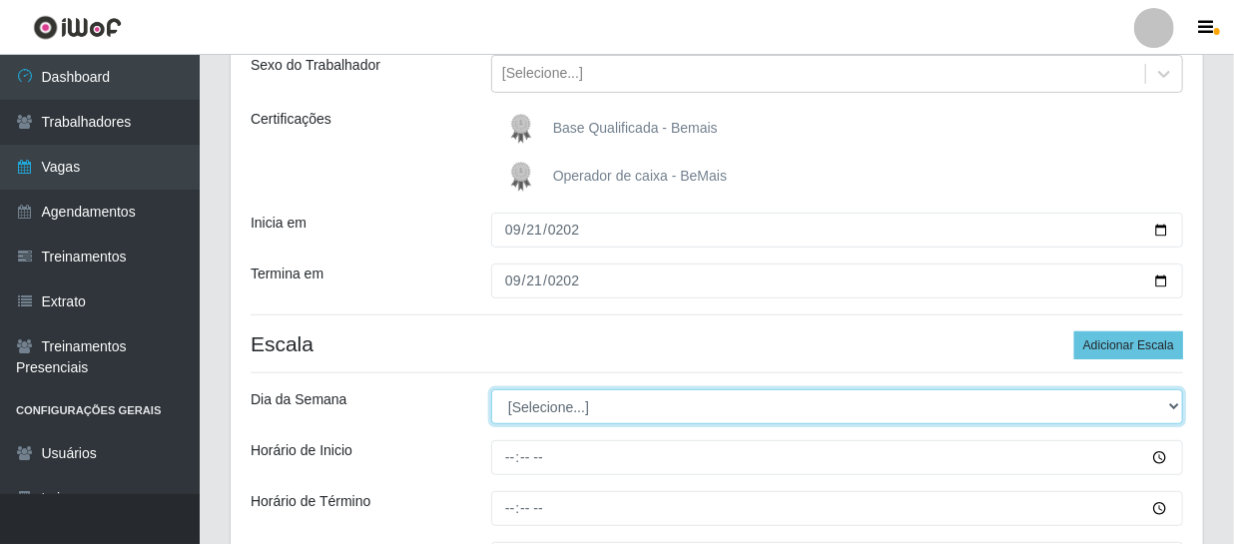
click at [549, 400] on select "[Selecione...] Segunda Terça Quarta Quinta Sexta Sábado Domingo" at bounding box center [837, 406] width 692 height 35
select select "0"
click at [491, 389] on select "[Selecione...] Segunda Terça Quarta Quinta Sexta Sábado Domingo" at bounding box center [837, 406] width 692 height 35
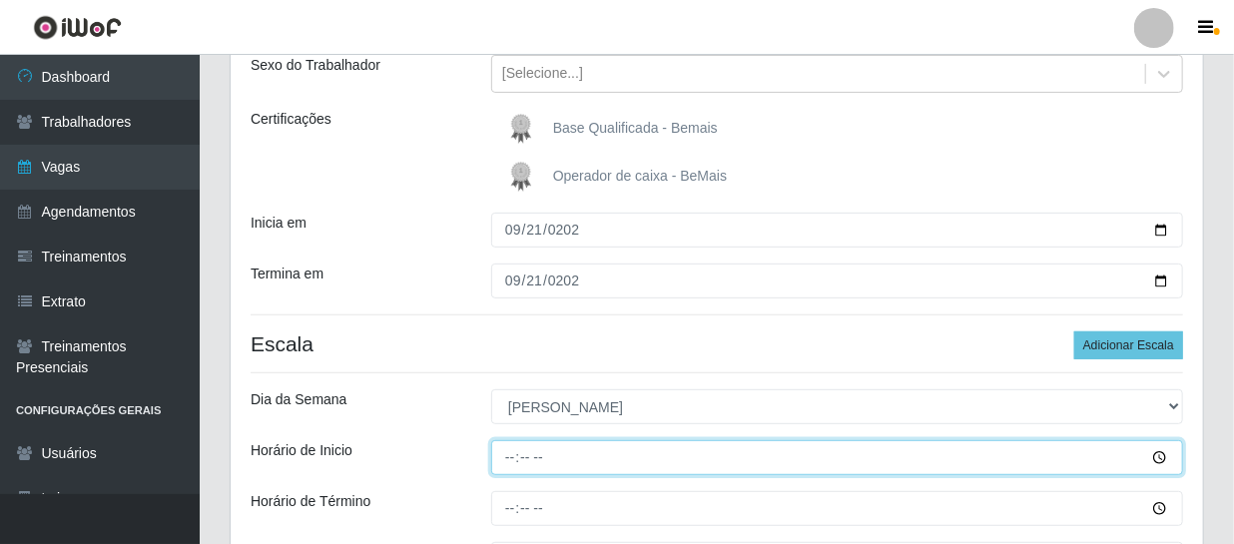
click at [513, 462] on input "Horário de Inicio" at bounding box center [837, 457] width 692 height 35
type input "09:00"
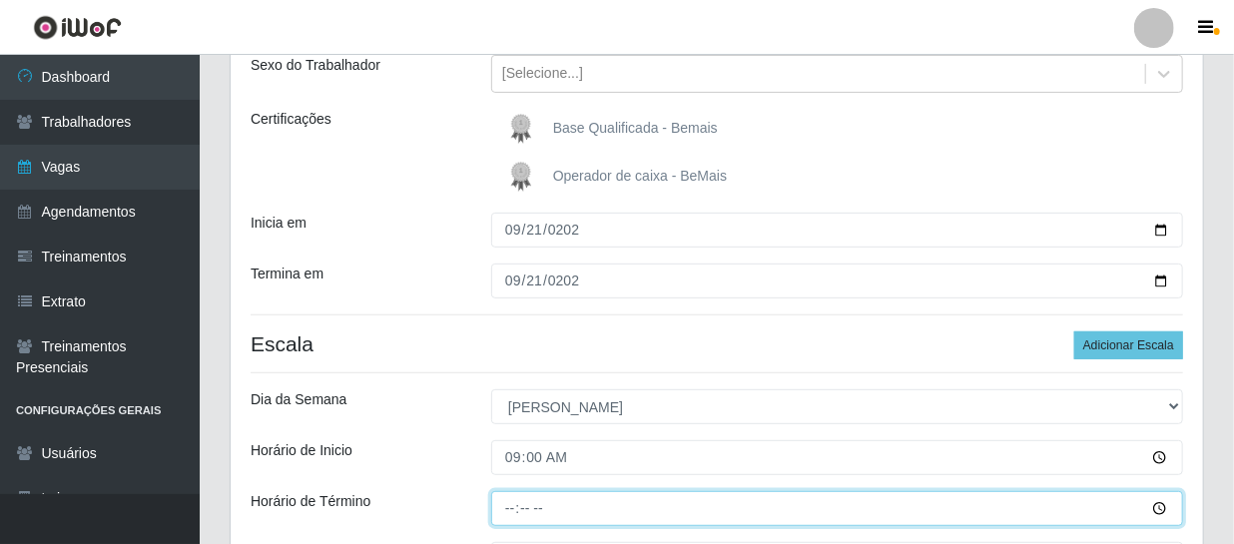
click at [508, 502] on input "Horário de Término" at bounding box center [837, 508] width 692 height 35
type input "15:00"
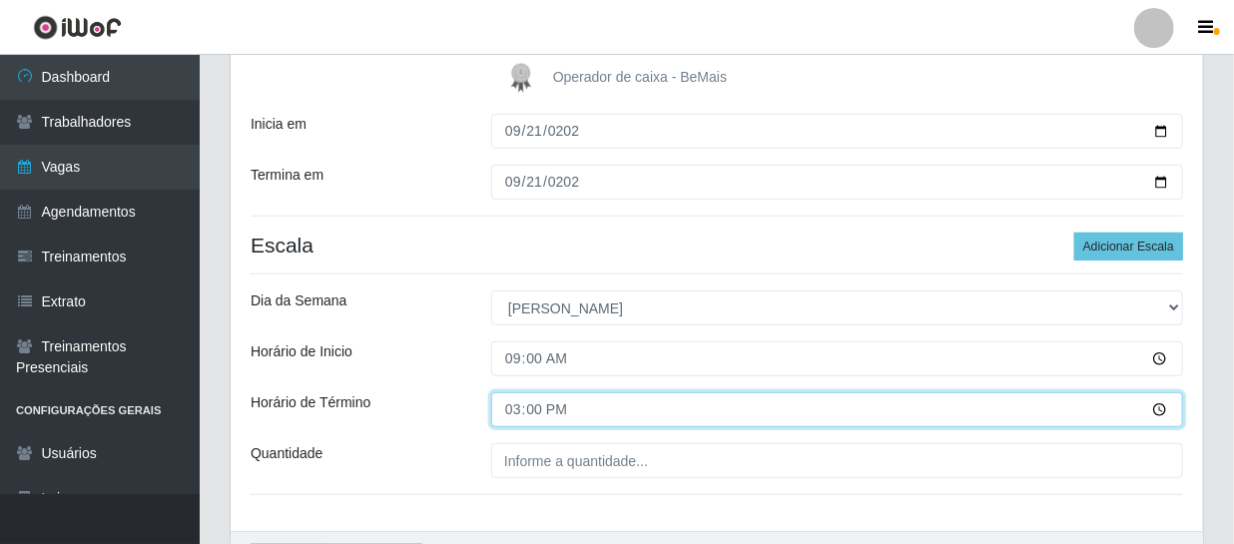
scroll to position [459, 0]
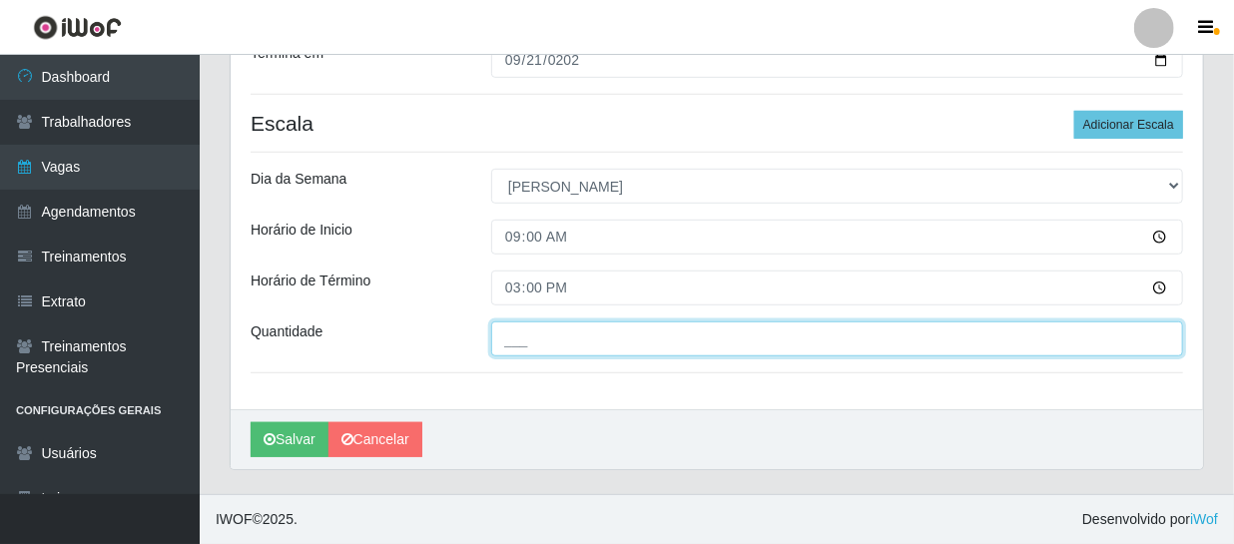
click at [536, 346] on input "___" at bounding box center [837, 338] width 692 height 35
type input "2__"
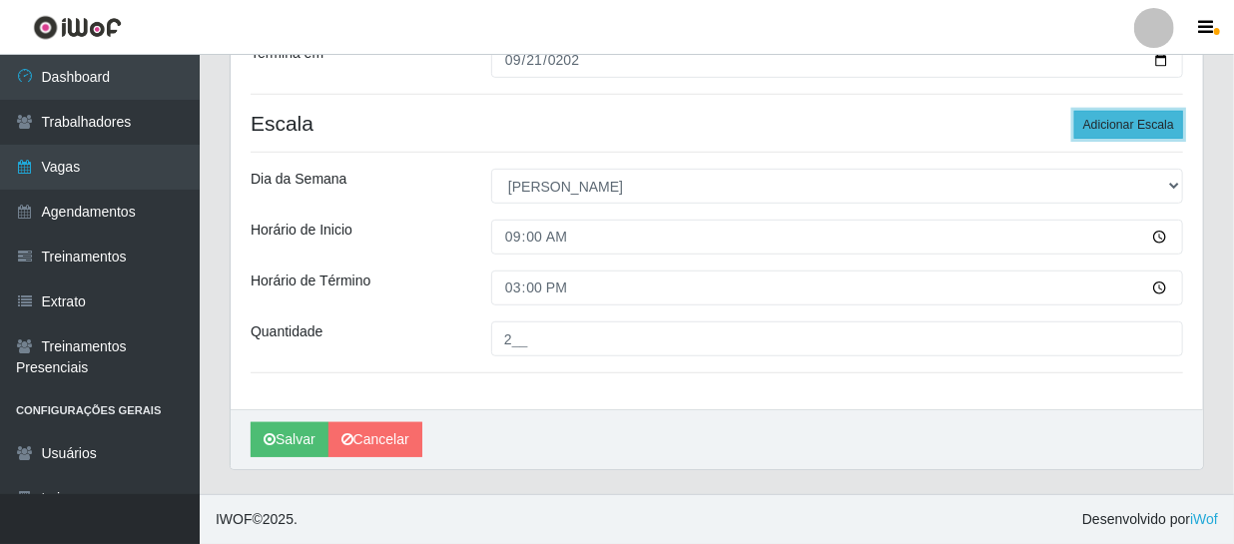
click at [1118, 122] on button "Adicionar Escala" at bounding box center [1128, 125] width 109 height 28
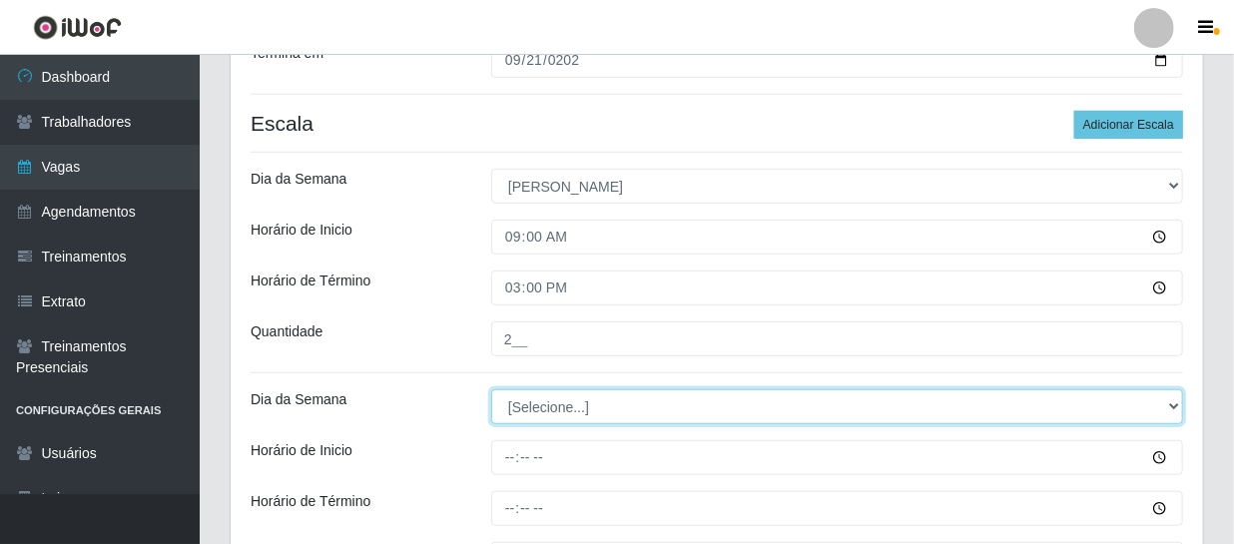
click at [547, 410] on select "[Selecione...] Segunda Terça Quarta Quinta Sexta Sábado Domingo" at bounding box center [837, 406] width 692 height 35
select select "0"
click at [491, 389] on select "[Selecione...] Segunda Terça Quarta Quinta Sexta Sábado Domingo" at bounding box center [837, 406] width 692 height 35
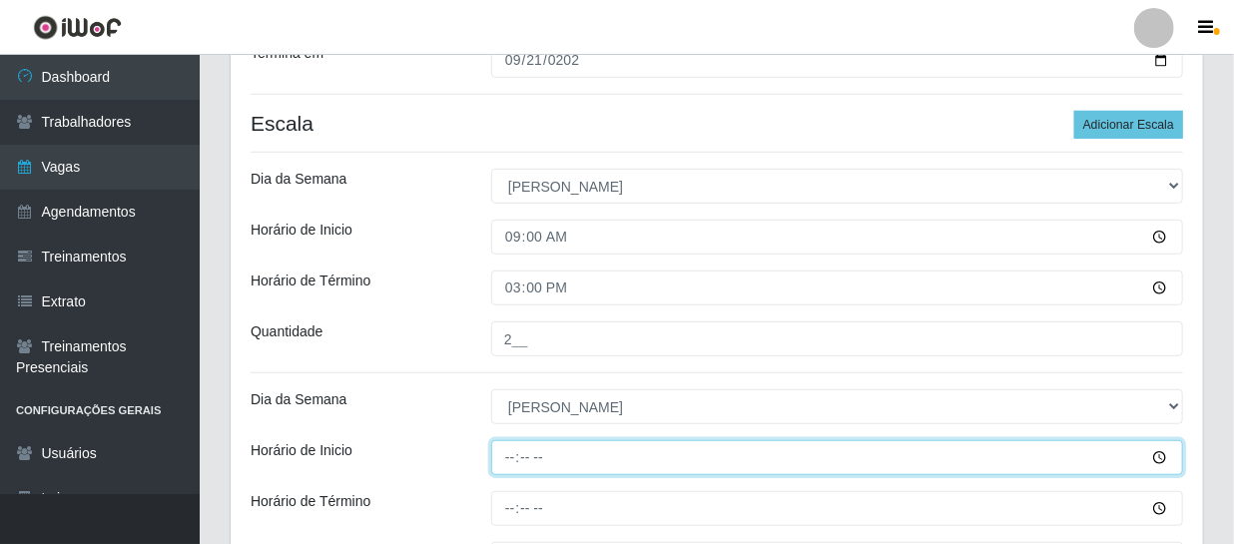
click at [516, 458] on input "Horário de Inicio" at bounding box center [837, 457] width 692 height 35
type input "15:00"
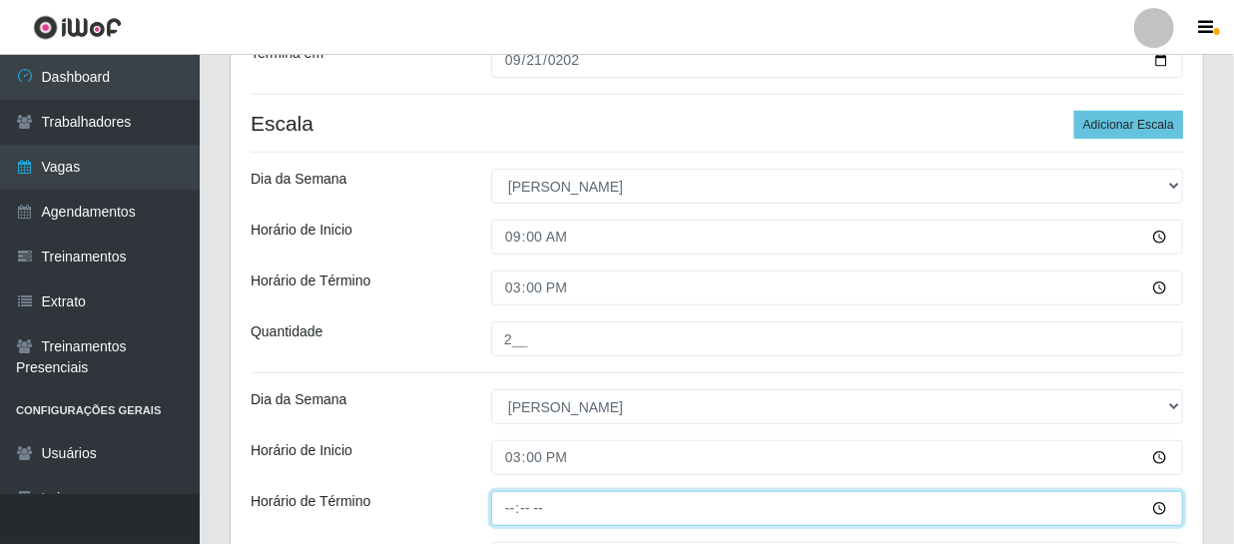
click at [510, 500] on input "Horário de Término" at bounding box center [837, 508] width 692 height 35
type input "21:00"
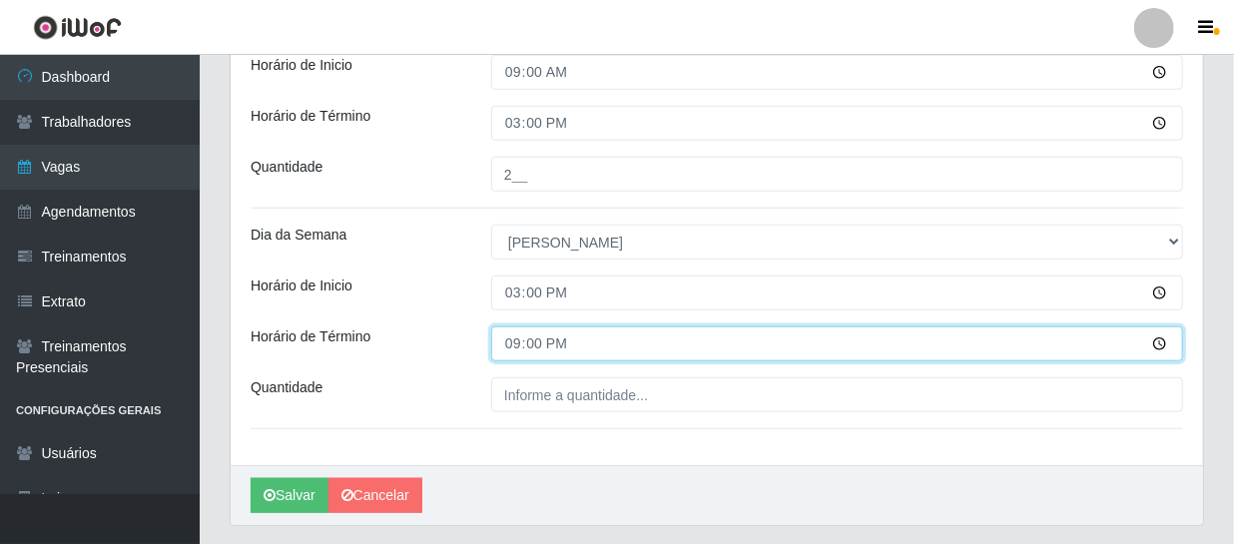
scroll to position [679, 0]
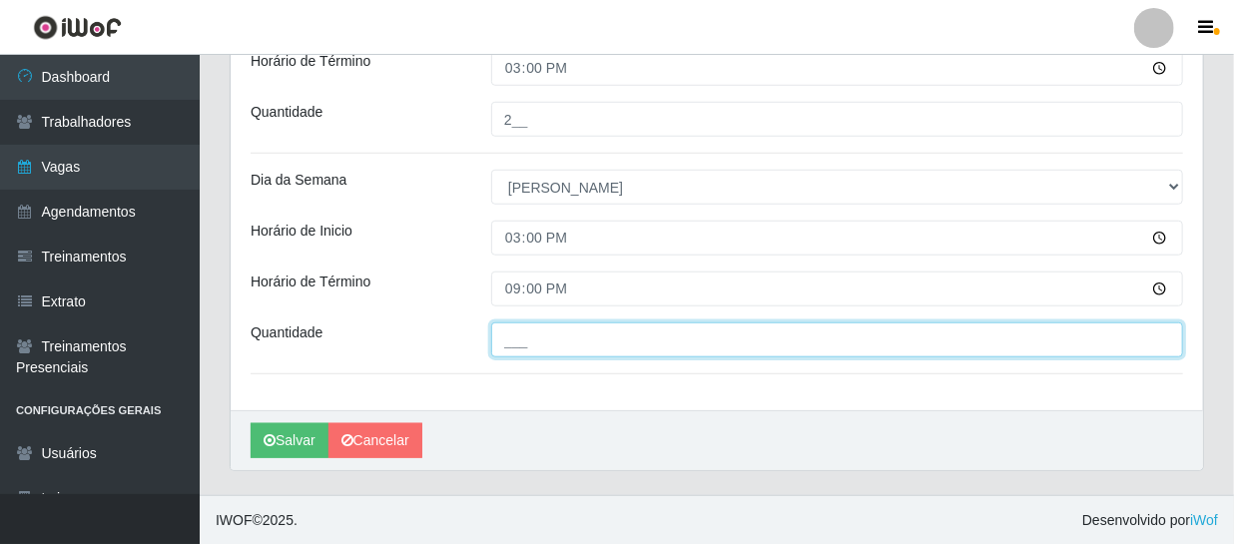
click at [569, 346] on input "___" at bounding box center [837, 339] width 692 height 35
type input "2__"
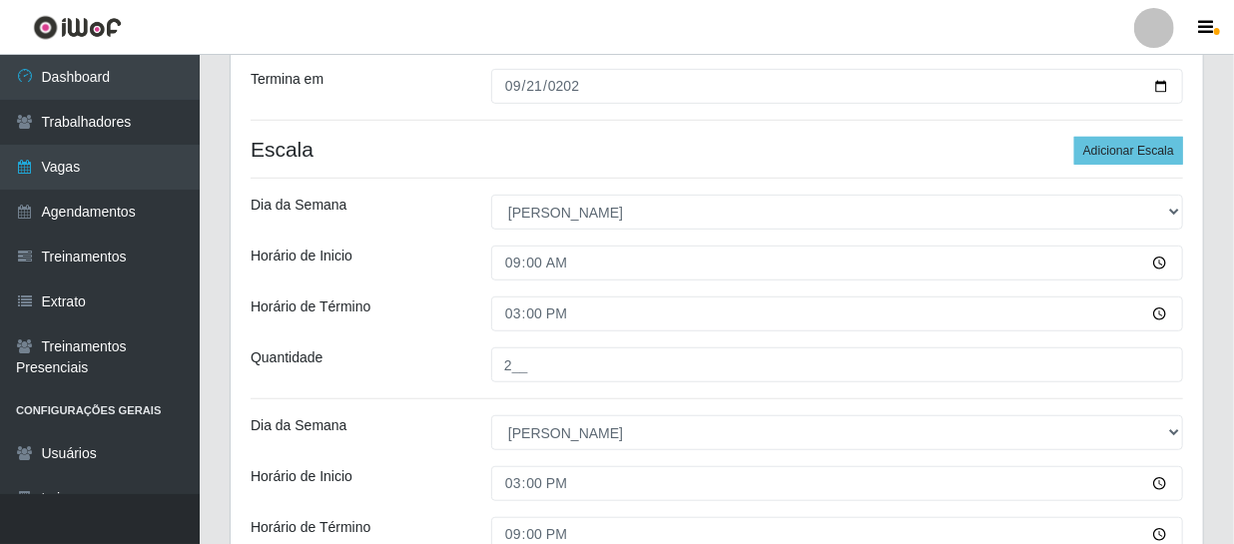
scroll to position [407, 0]
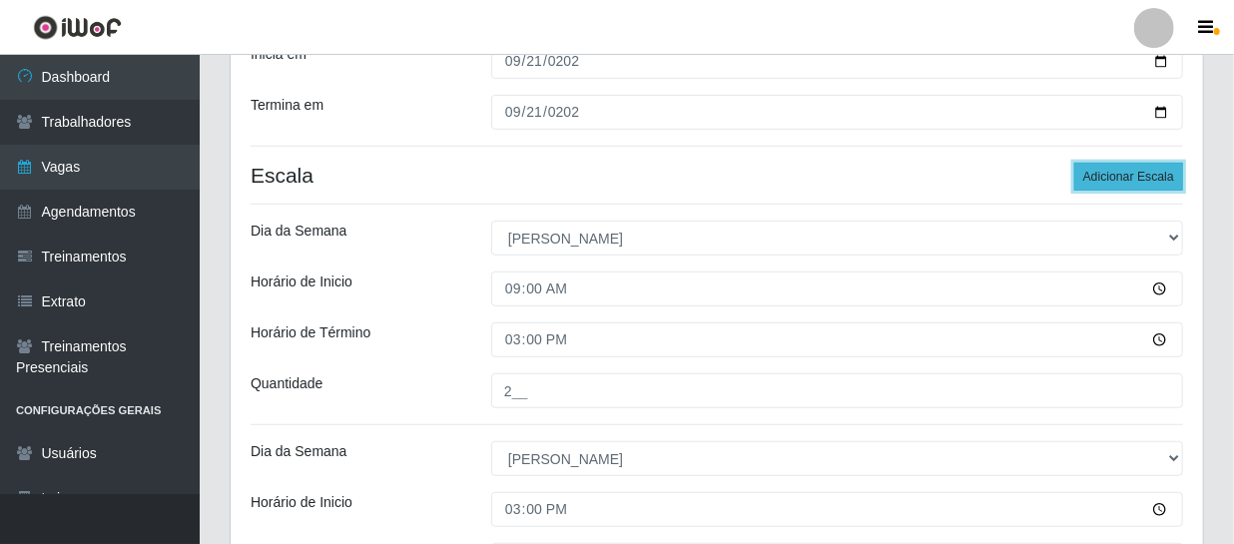
click at [1105, 176] on button "Adicionar Escala" at bounding box center [1128, 177] width 109 height 28
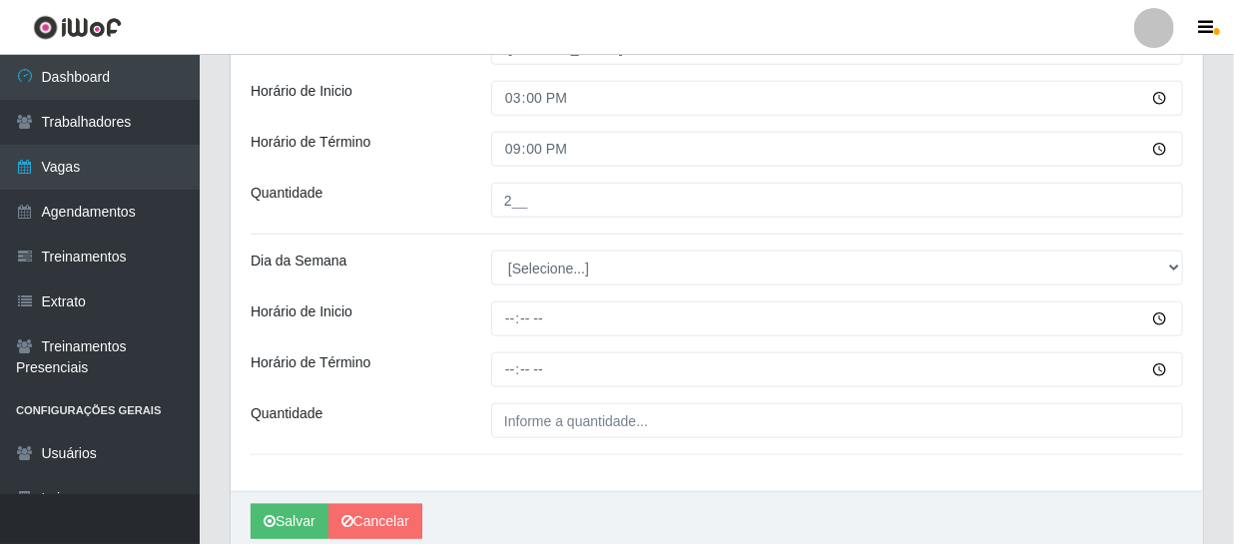
scroll to position [860, 0]
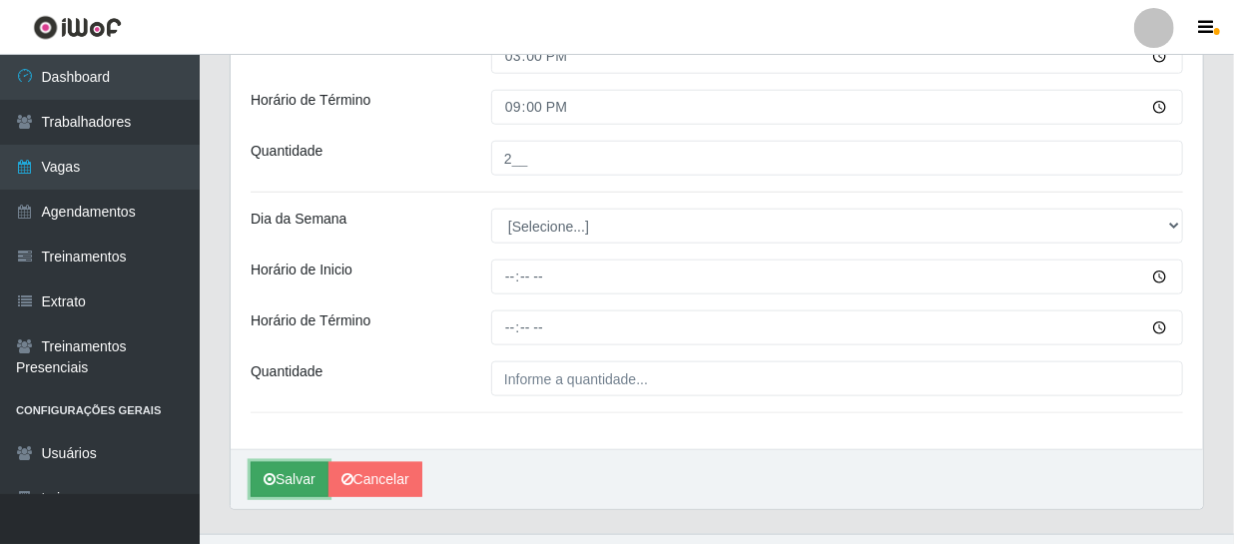
click at [284, 478] on button "Salvar" at bounding box center [290, 479] width 78 height 35
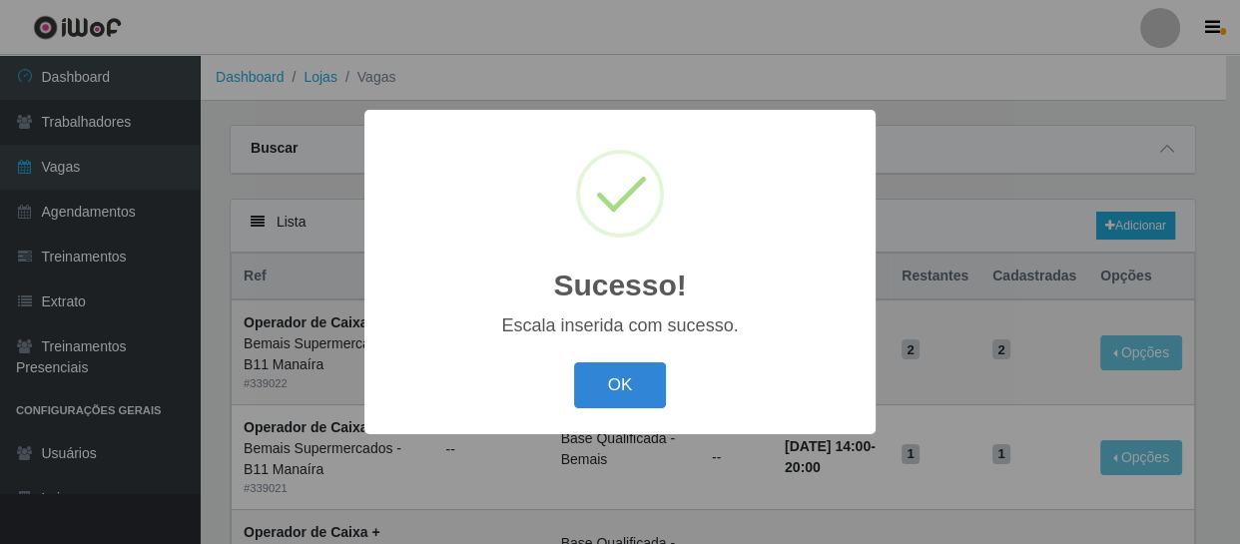
drag, startPoint x: 627, startPoint y: 387, endPoint x: 657, endPoint y: 378, distance: 31.3
click at [626, 387] on button "OK" at bounding box center [620, 385] width 93 height 47
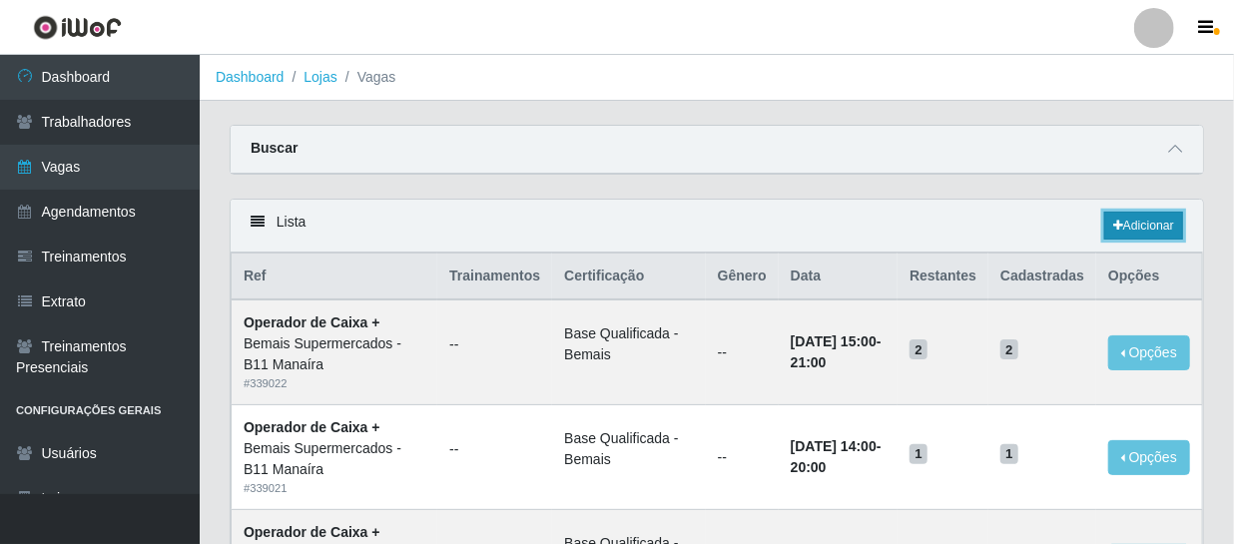
click at [1132, 213] on link "Adicionar" at bounding box center [1143, 226] width 79 height 28
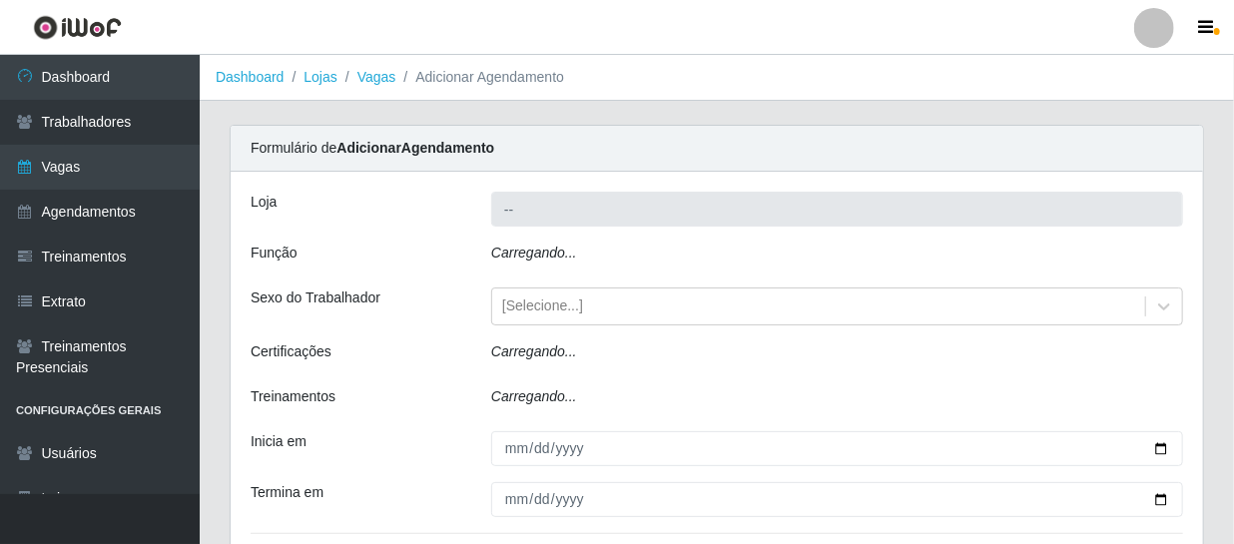
type input "Bemais Supermercados - B11 Manaíra"
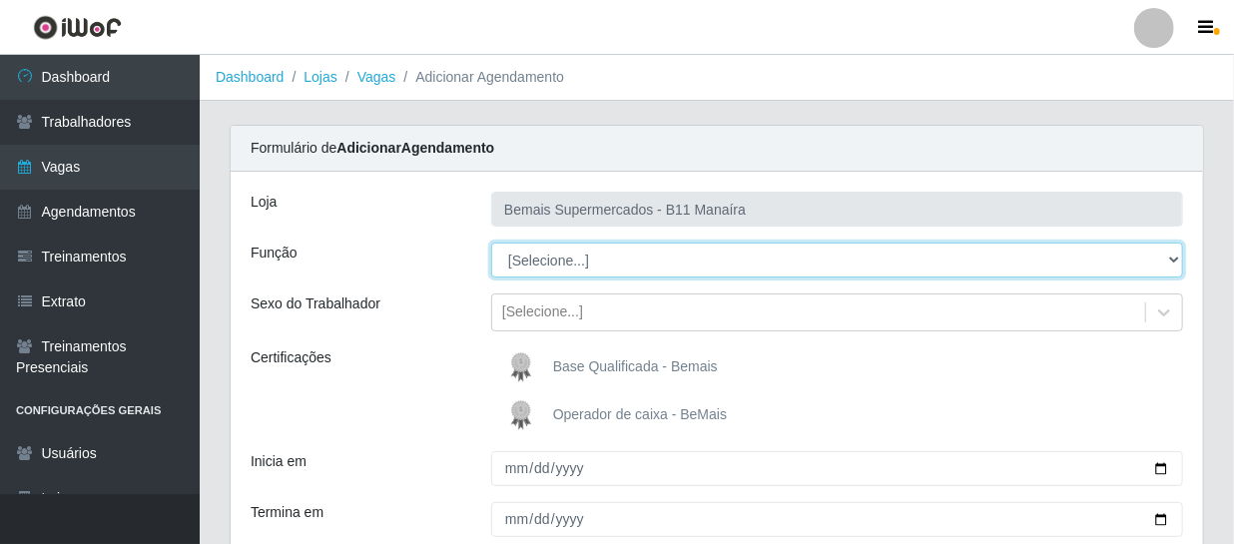
click at [550, 260] on select "[Selecione...] ASG ASG + ASG ++ Auxiliar de Estacionamento Auxiliar de Estacion…" at bounding box center [837, 260] width 692 height 35
select select "70"
click at [491, 243] on select "[Selecione...] ASG ASG + ASG ++ Auxiliar de Estacionamento Auxiliar de Estacion…" at bounding box center [837, 260] width 692 height 35
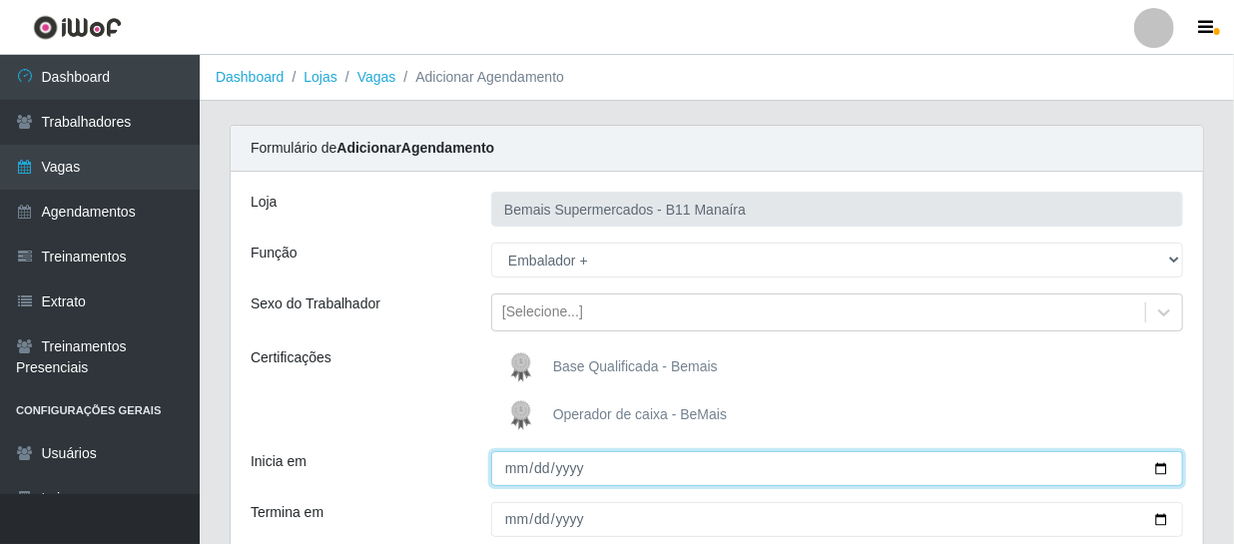
click at [522, 475] on input "Inicia em" at bounding box center [837, 468] width 692 height 35
type input "[DATE]"
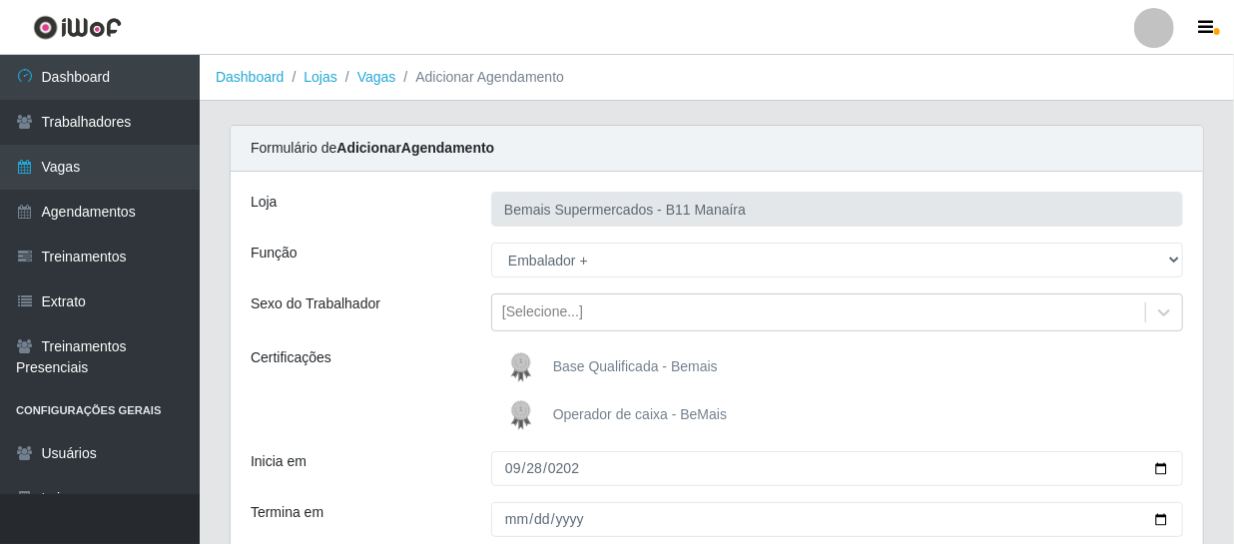
click at [512, 535] on div "Loja Bemais Supermercados - B11 Manaíra Função [Selecione...] ASG ASG + ASG ++ …" at bounding box center [717, 410] width 972 height 476
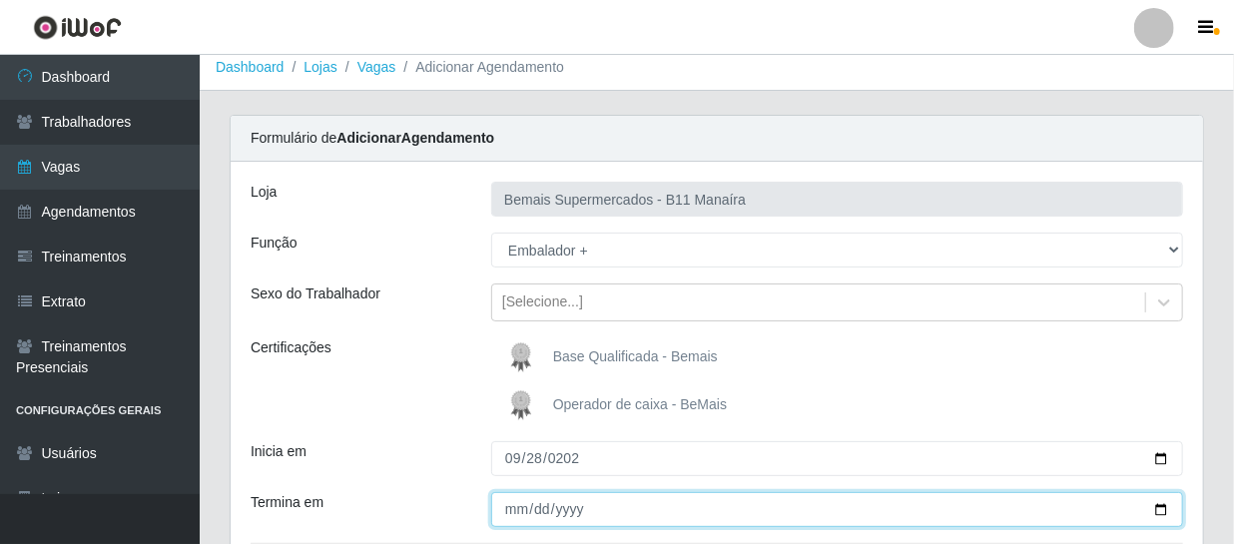
click at [515, 516] on input "Termina em" at bounding box center [837, 509] width 692 height 35
type input "[DATE]"
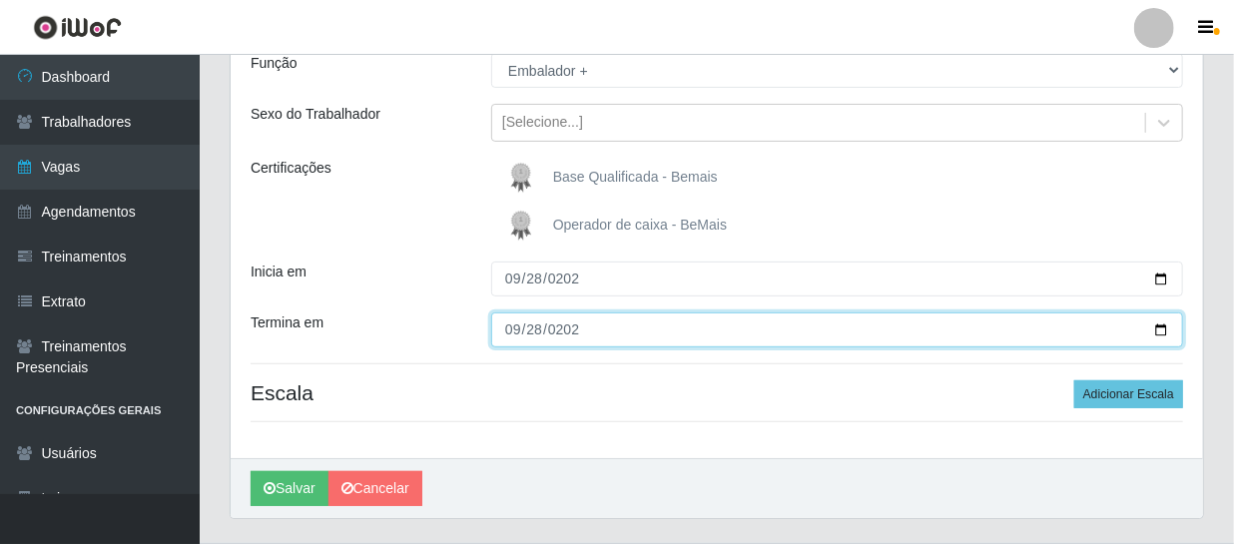
scroll to position [192, 0]
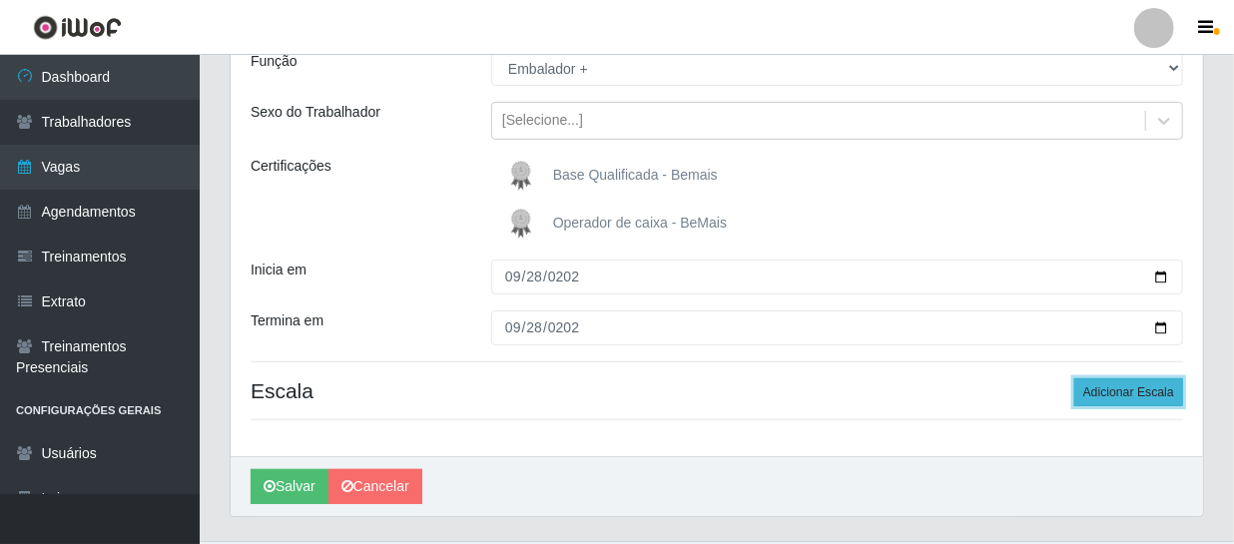
click at [1151, 386] on button "Adicionar Escala" at bounding box center [1128, 392] width 109 height 28
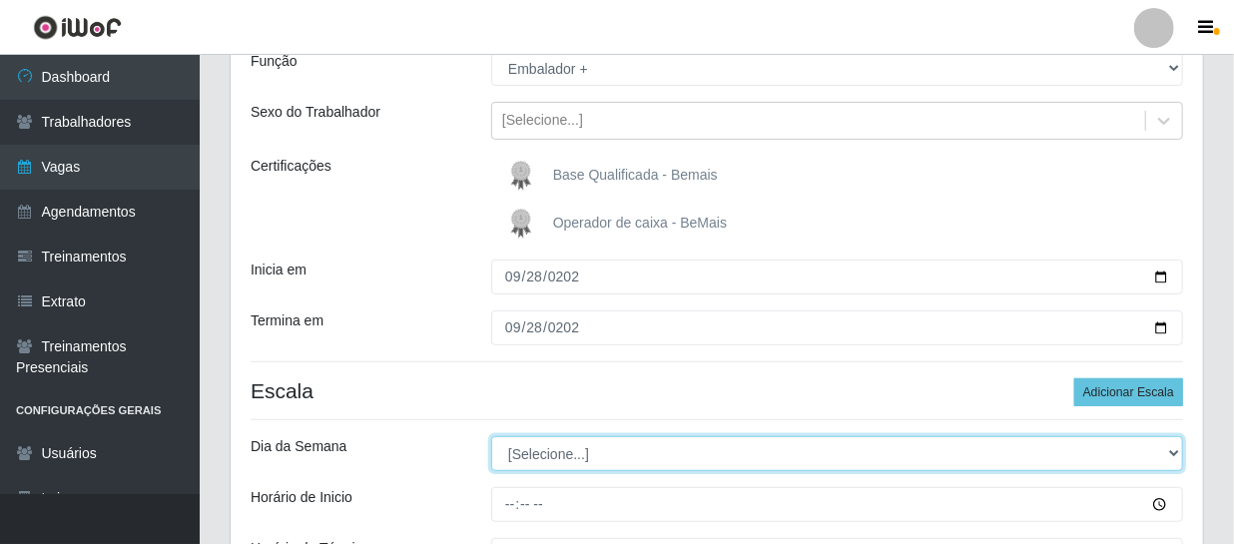
click at [563, 454] on select "[Selecione...] Segunda Terça Quarta Quinta Sexta Sábado Domingo" at bounding box center [837, 453] width 692 height 35
select select "0"
click at [491, 436] on select "[Selecione...] Segunda Terça Quarta Quinta Sexta Sábado Domingo" at bounding box center [837, 453] width 692 height 35
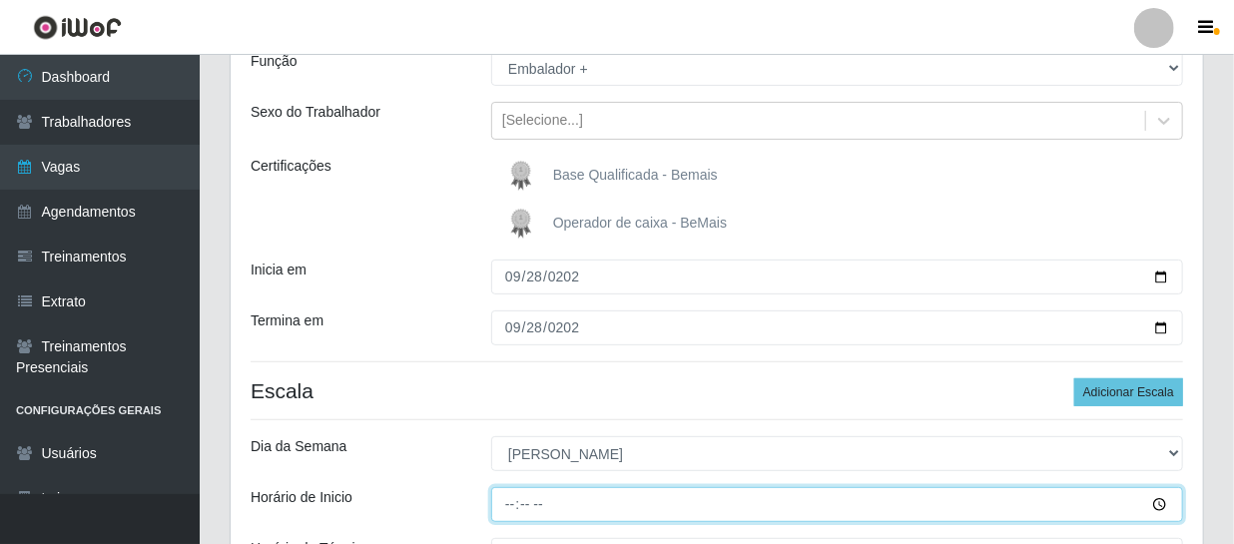
click at [508, 502] on input "Horário de Inicio" at bounding box center [837, 504] width 692 height 35
type input "09:00"
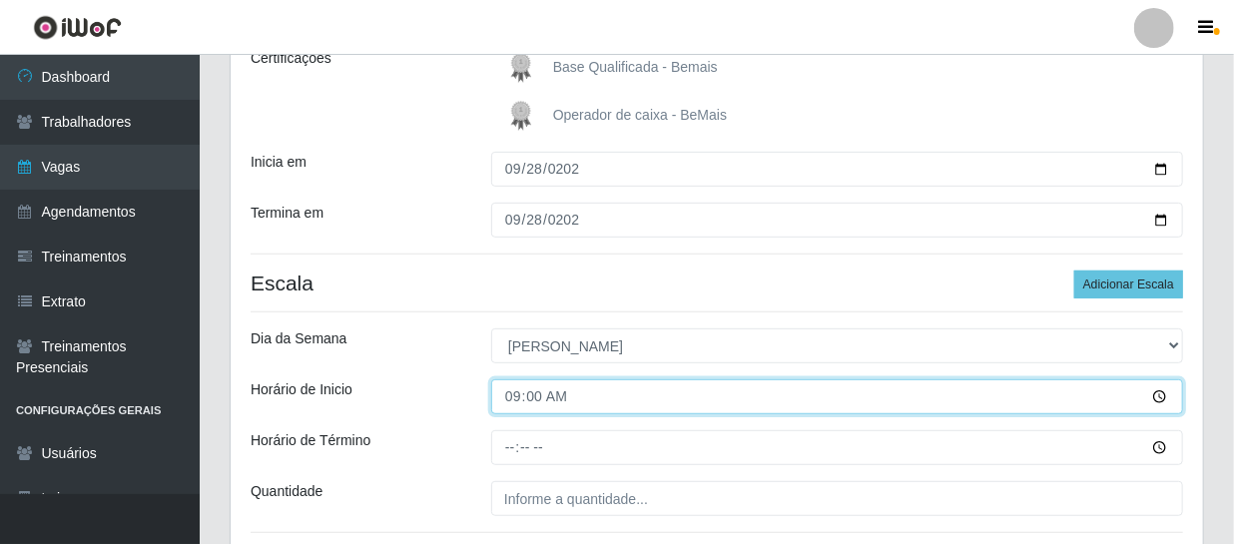
scroll to position [459, 0]
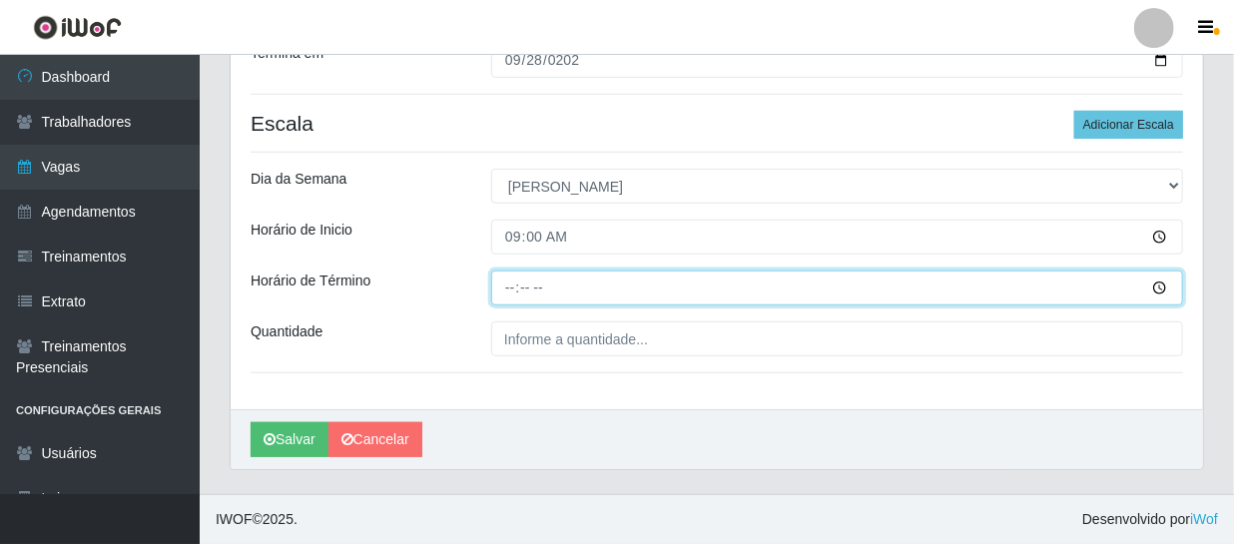
click at [514, 284] on input "Horário de Término" at bounding box center [837, 287] width 692 height 35
click at [531, 290] on input "15:50" at bounding box center [837, 287] width 692 height 35
type input "15:00"
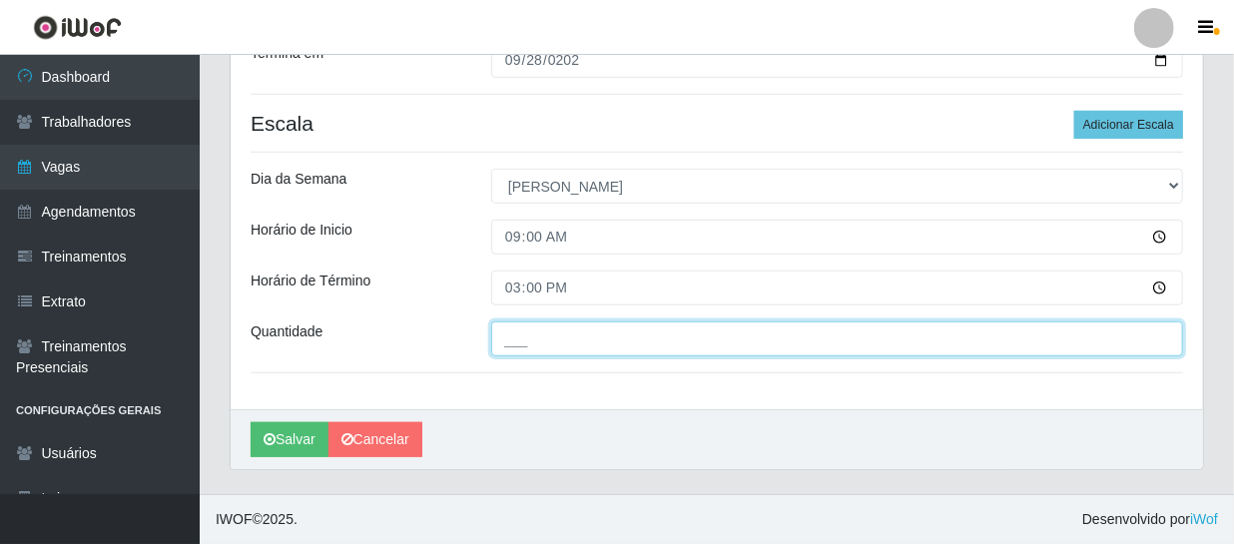
click at [540, 344] on input "___" at bounding box center [837, 338] width 692 height 35
type input "2__"
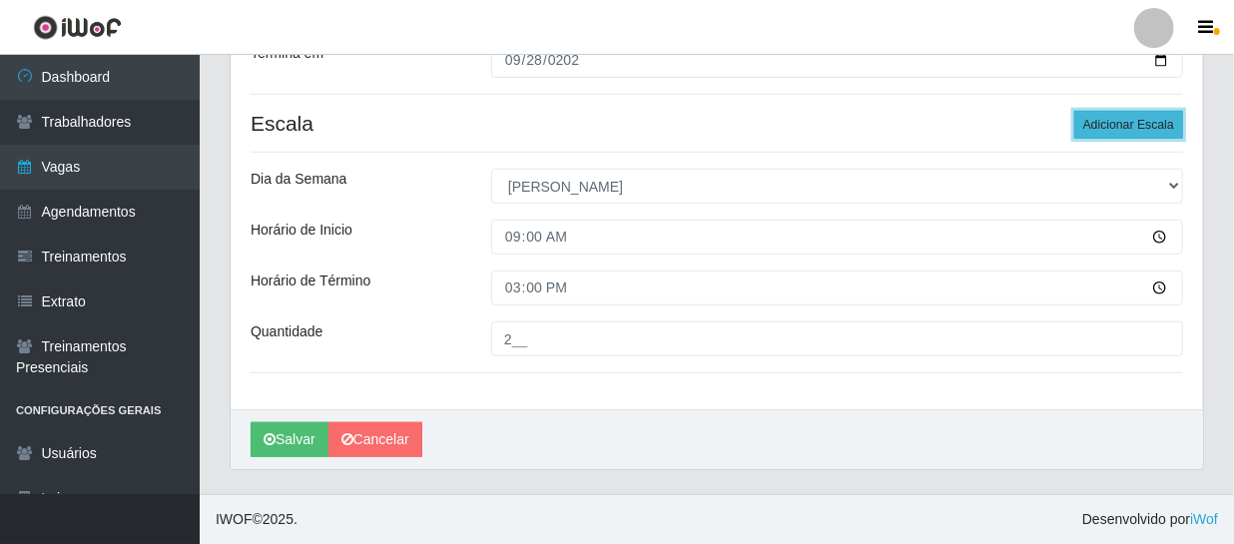
click at [1134, 122] on button "Adicionar Escala" at bounding box center [1128, 125] width 109 height 28
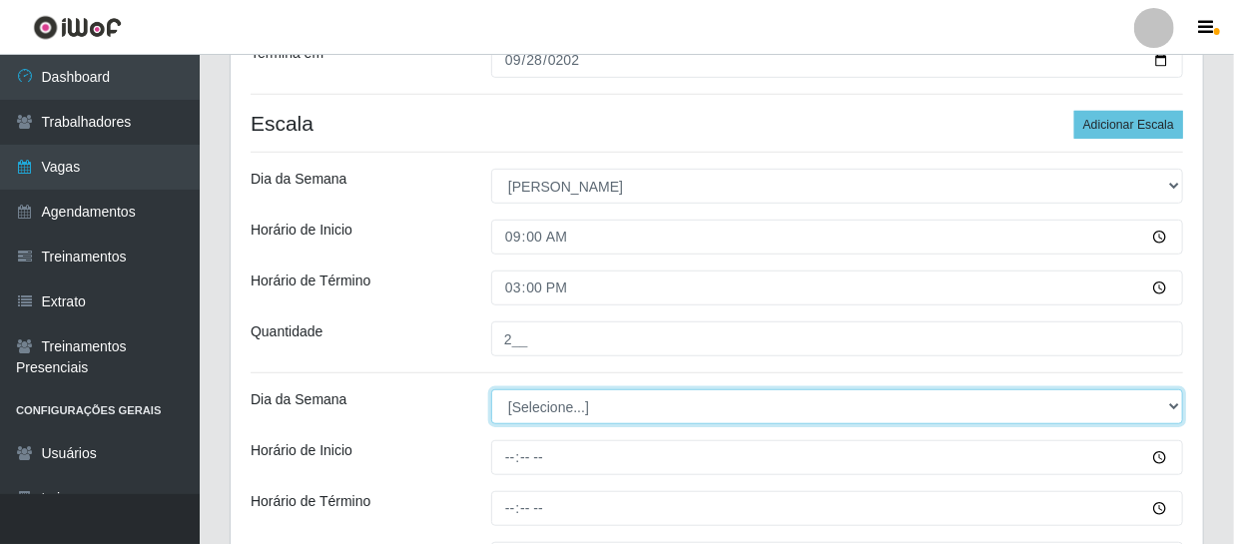
click at [537, 405] on select "[Selecione...] Segunda Terça Quarta Quinta Sexta Sábado Domingo" at bounding box center [837, 406] width 692 height 35
select select "0"
click at [491, 389] on select "[Selecione...] Segunda Terça Quarta Quinta Sexta Sábado Domingo" at bounding box center [837, 406] width 692 height 35
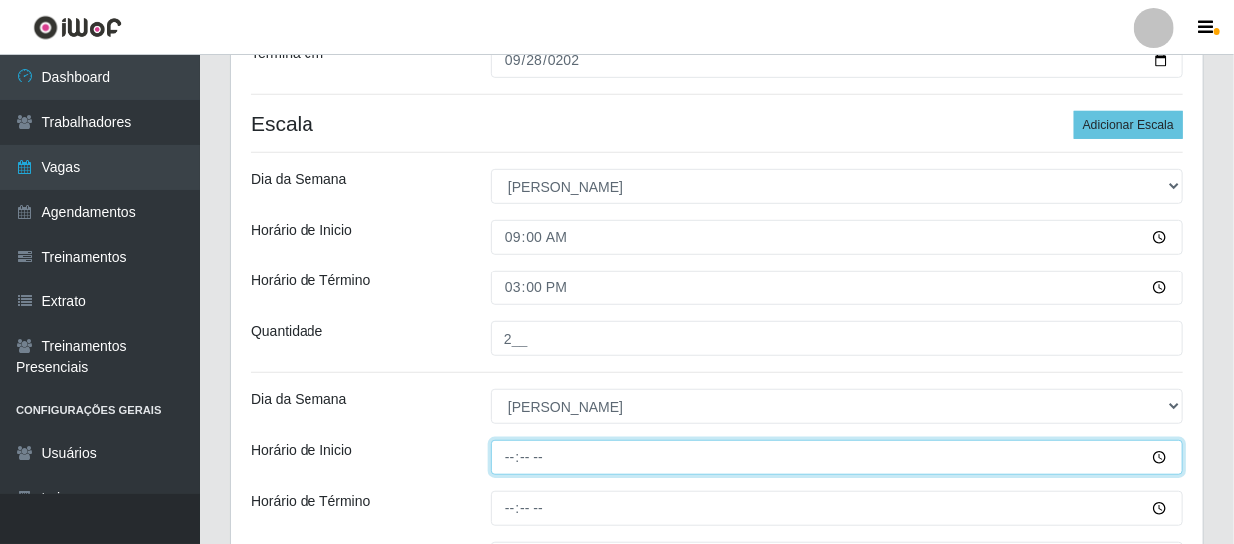
click at [512, 455] on input "Horário de Inicio" at bounding box center [837, 457] width 692 height 35
type input "15:00"
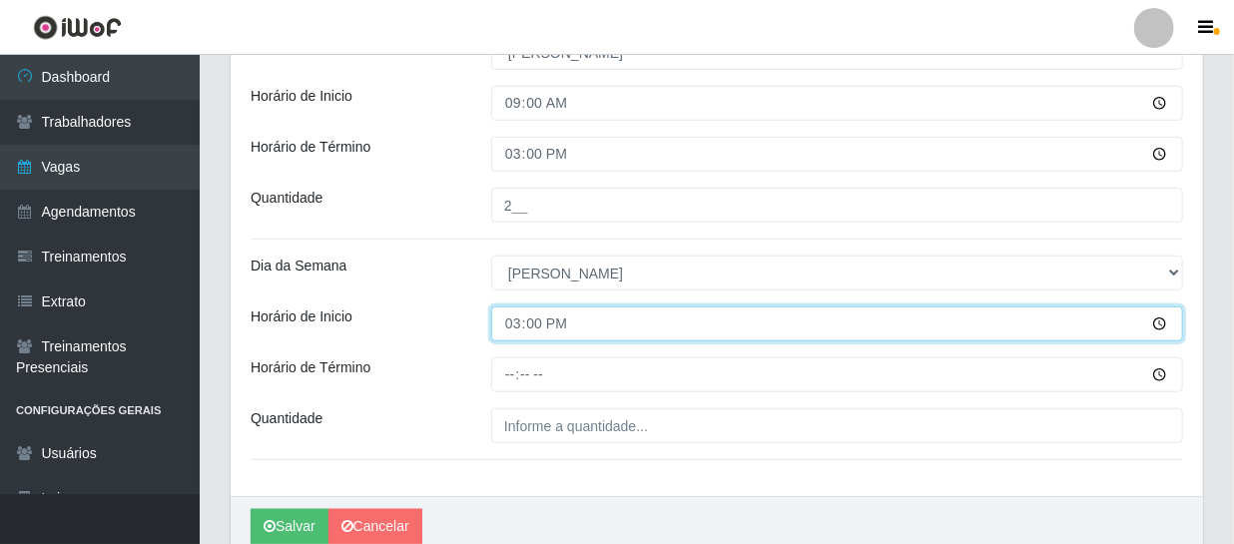
scroll to position [679, 0]
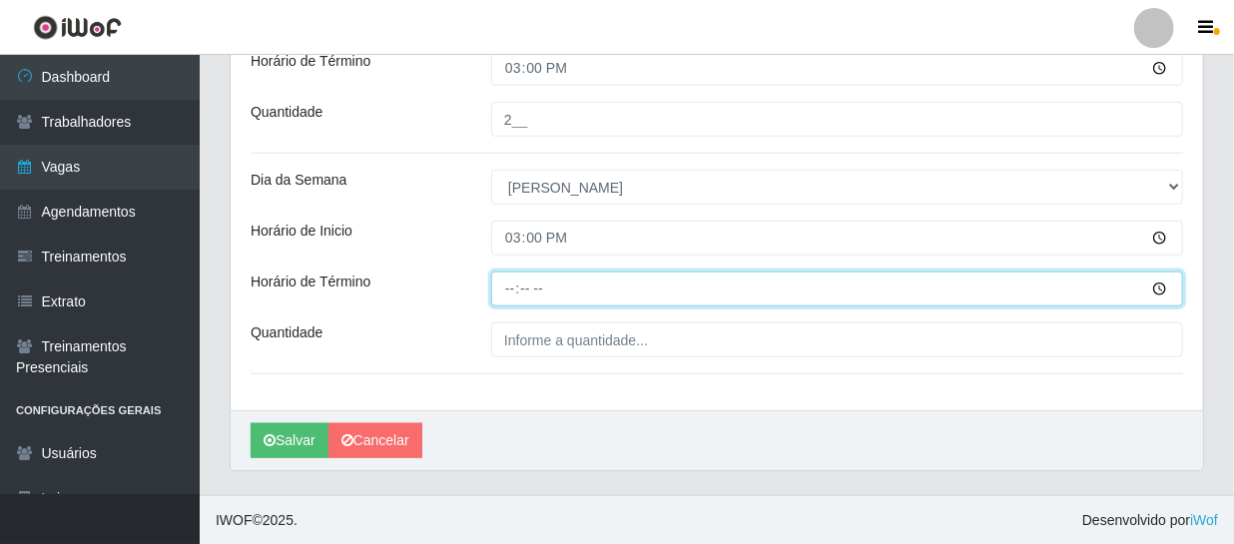
click at [508, 288] on input "Horário de Término" at bounding box center [837, 288] width 692 height 35
type input "21:00"
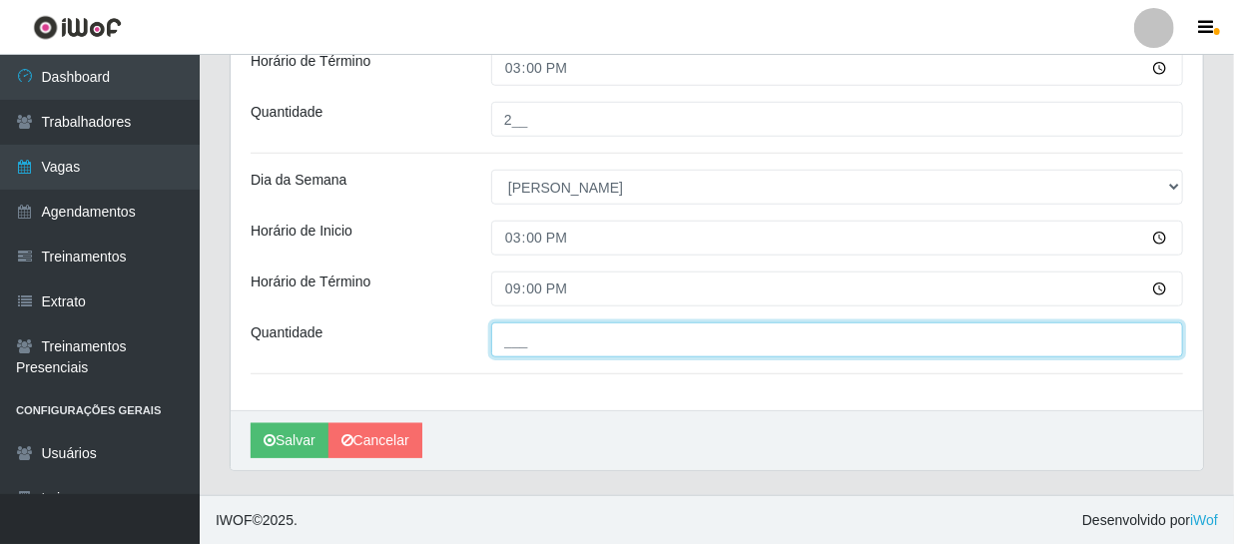
click at [555, 343] on input "___" at bounding box center [837, 339] width 692 height 35
type input "2__"
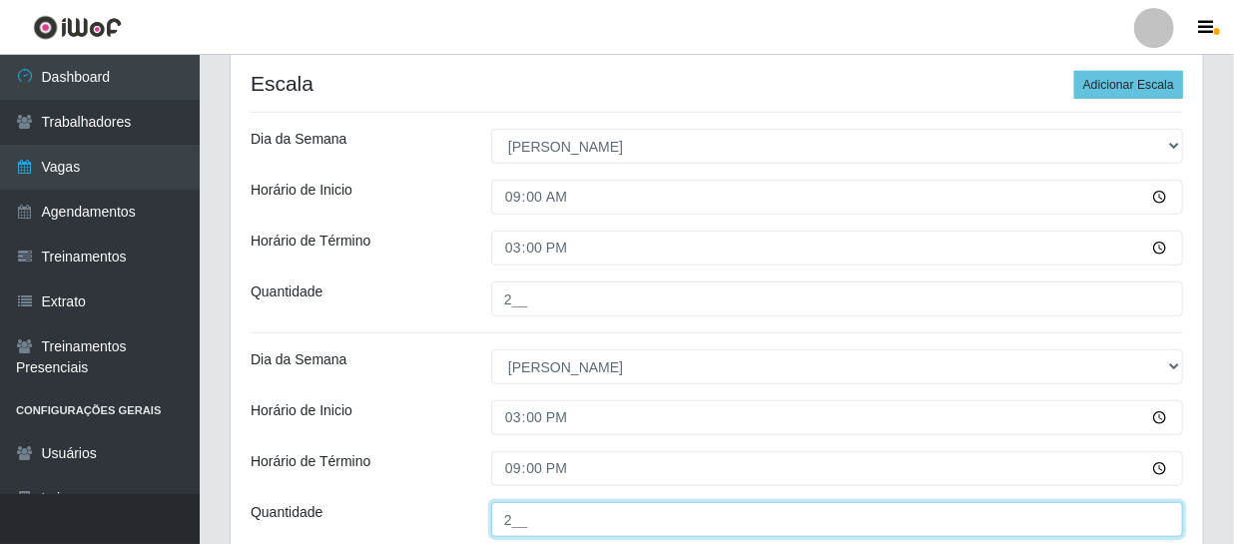
scroll to position [589, 0]
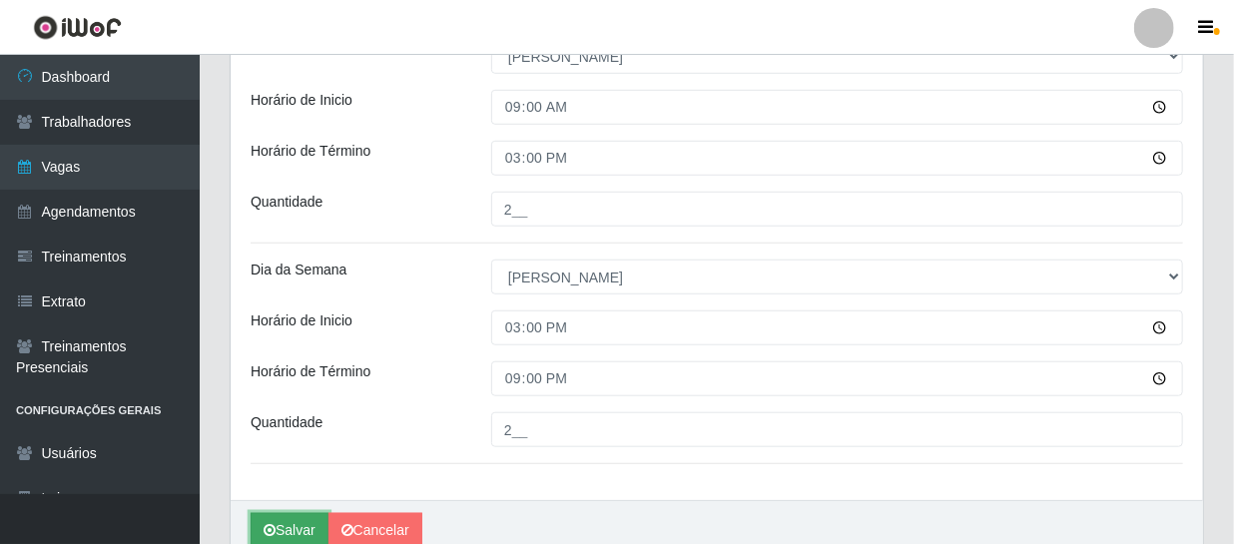
click at [288, 521] on button "Salvar" at bounding box center [290, 530] width 78 height 35
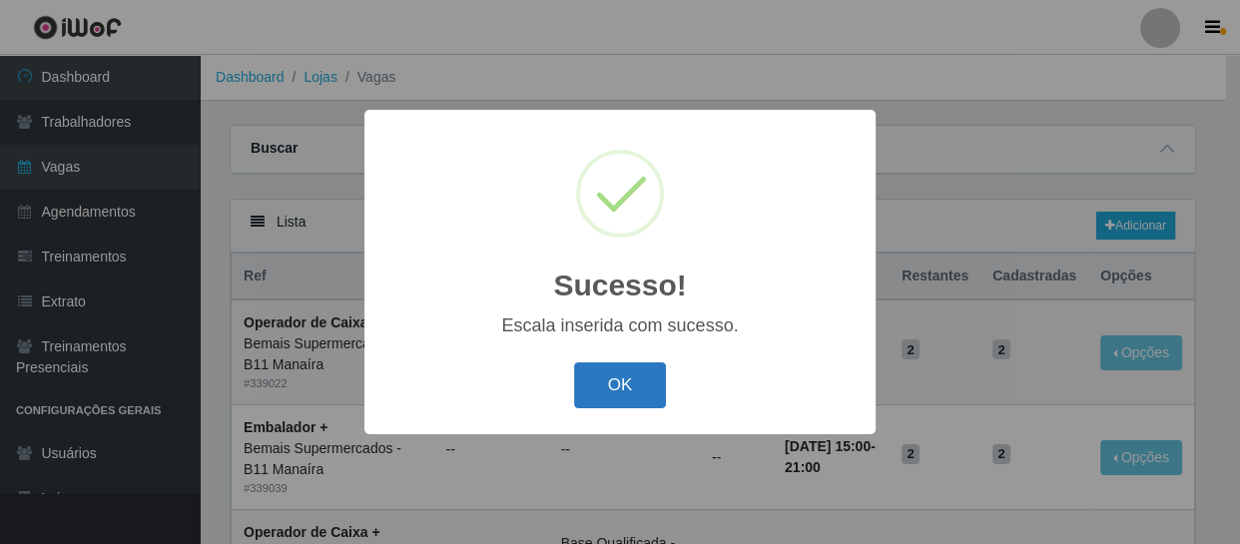
click at [625, 389] on button "OK" at bounding box center [620, 385] width 93 height 47
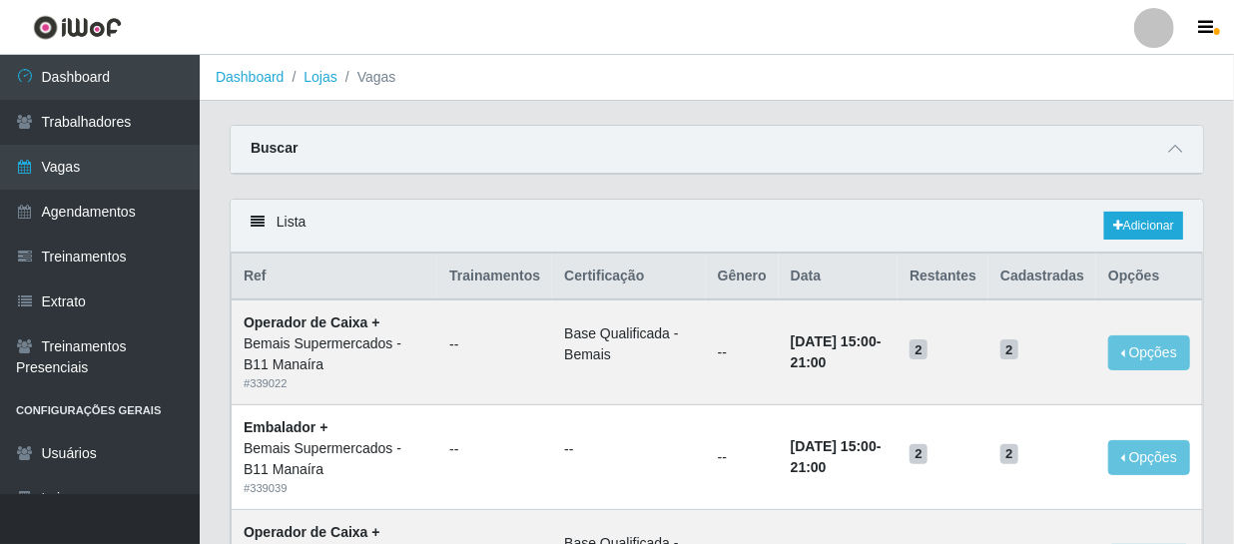
click at [375, 89] on ol "Dashboard Lojas Vagas" at bounding box center [717, 78] width 1034 height 46
click at [374, 83] on li "Vagas" at bounding box center [366, 77] width 59 height 21
